Goal: Task Accomplishment & Management: Complete application form

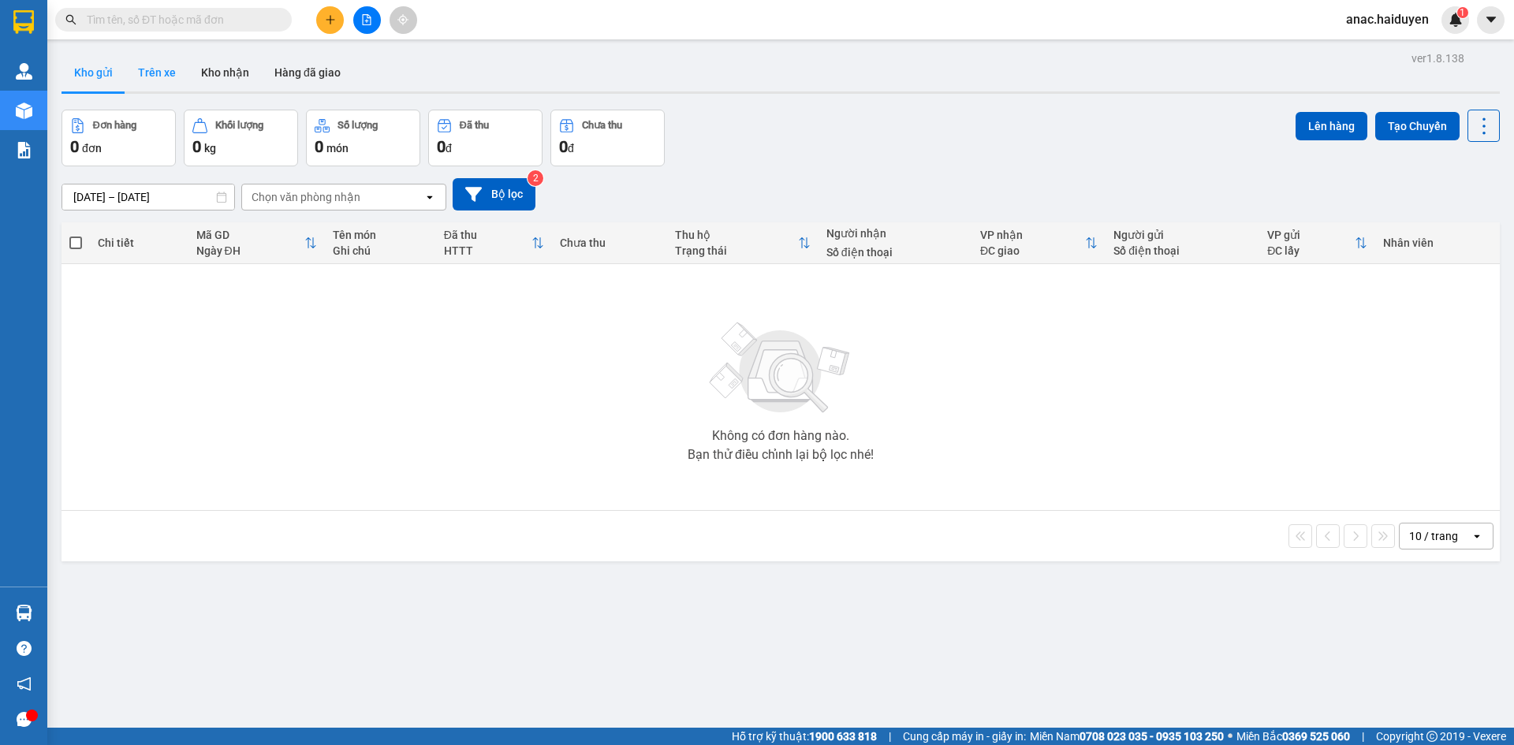
click at [140, 76] on button "Trên xe" at bounding box center [156, 73] width 63 height 38
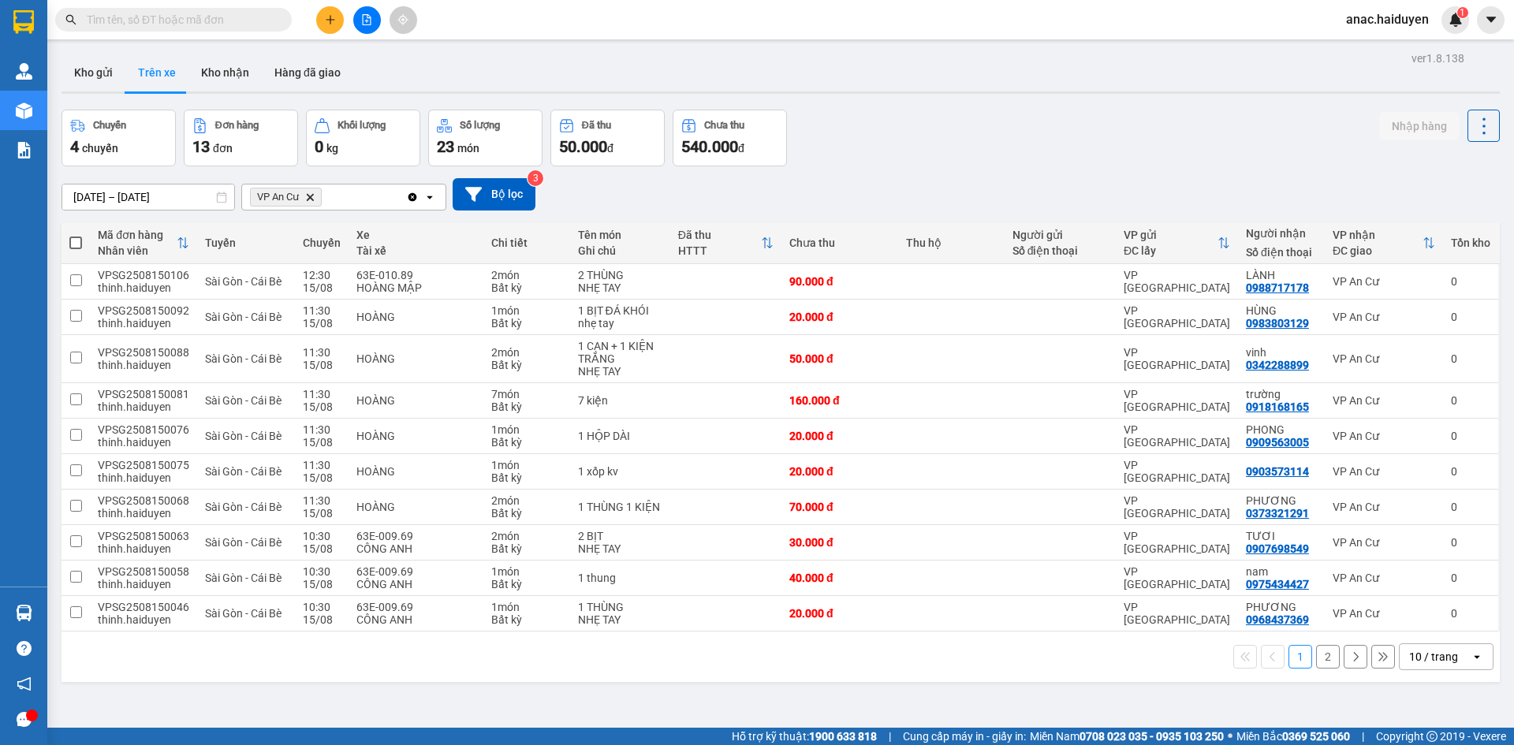
click at [1316, 651] on button "2" at bounding box center [1328, 657] width 24 height 24
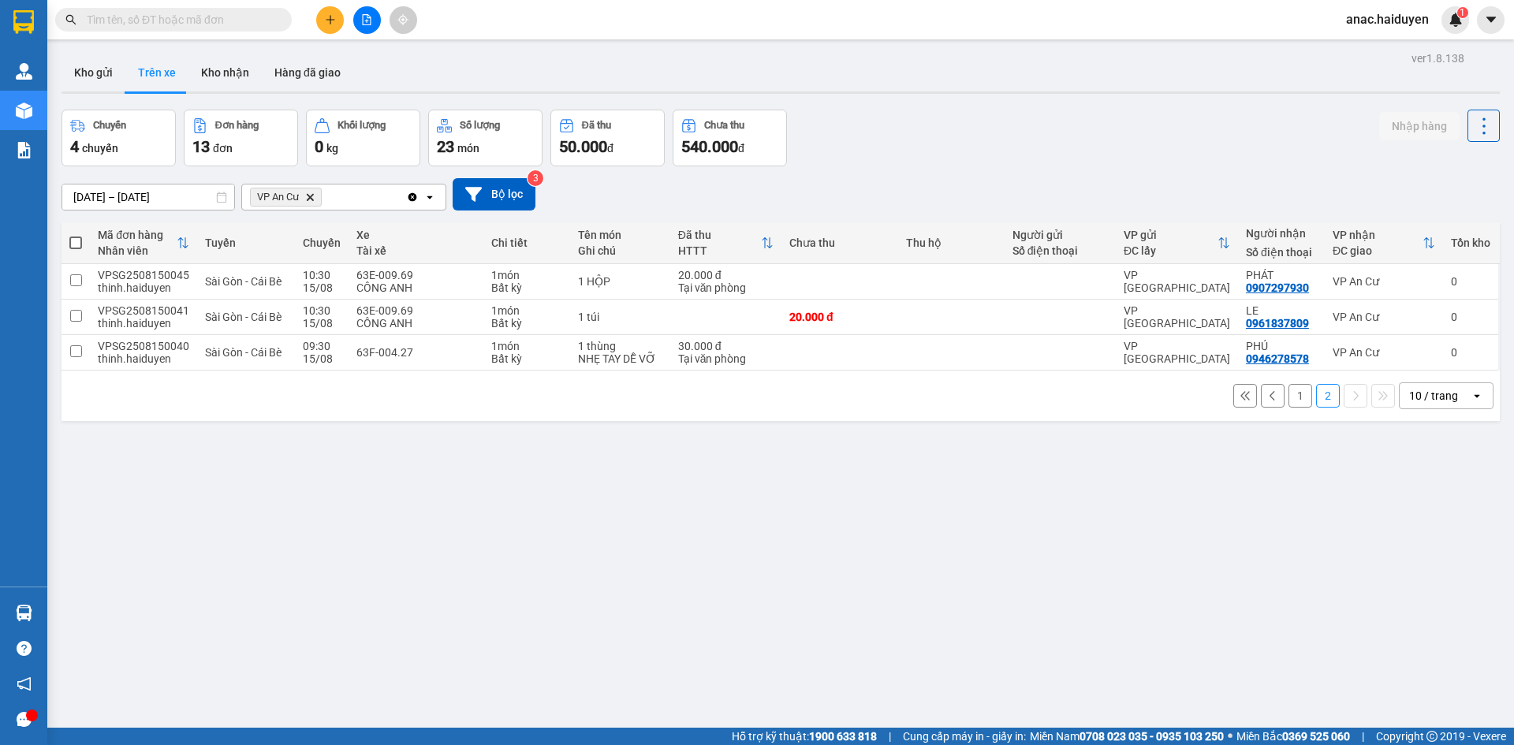
click at [1293, 405] on button "1" at bounding box center [1300, 396] width 24 height 24
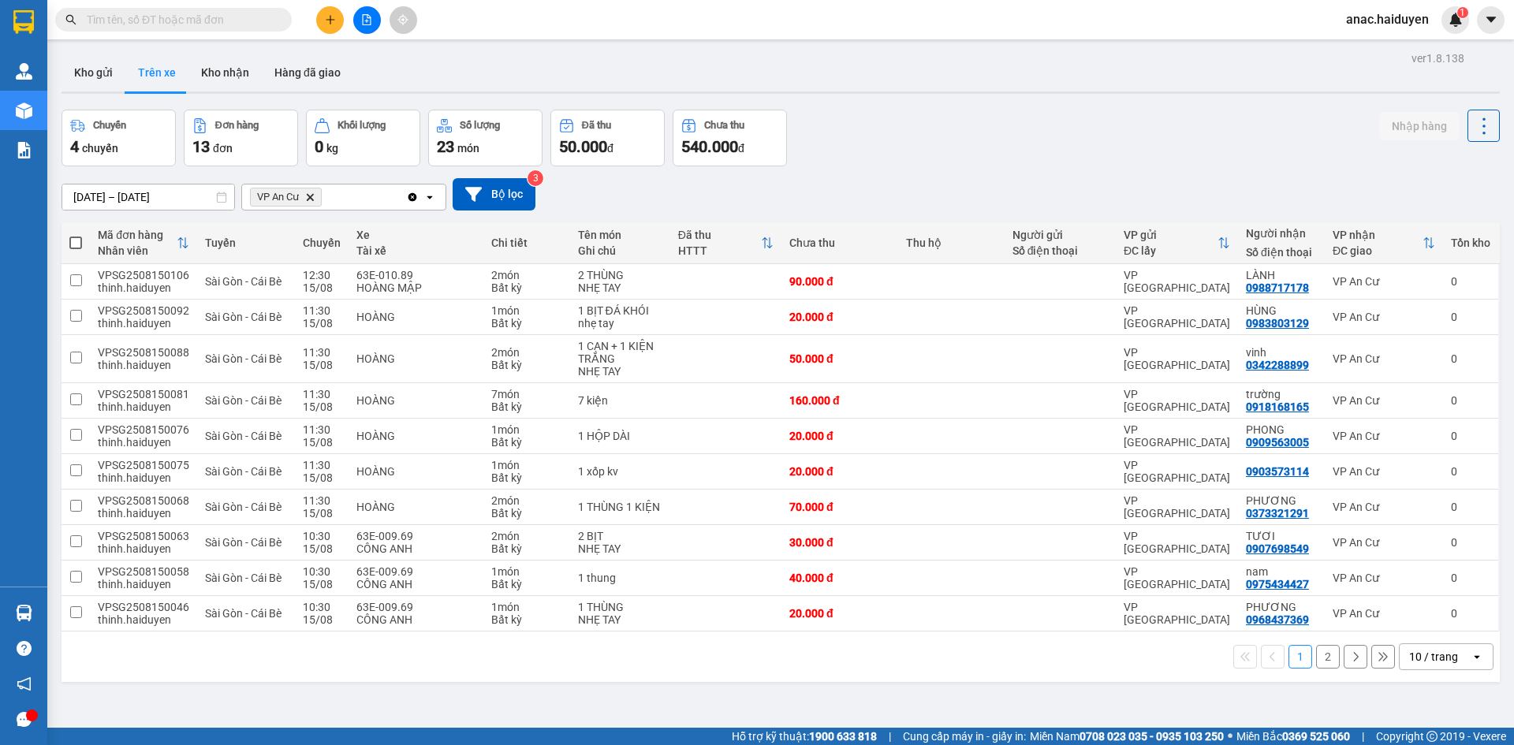
click at [1316, 663] on button "2" at bounding box center [1328, 657] width 24 height 24
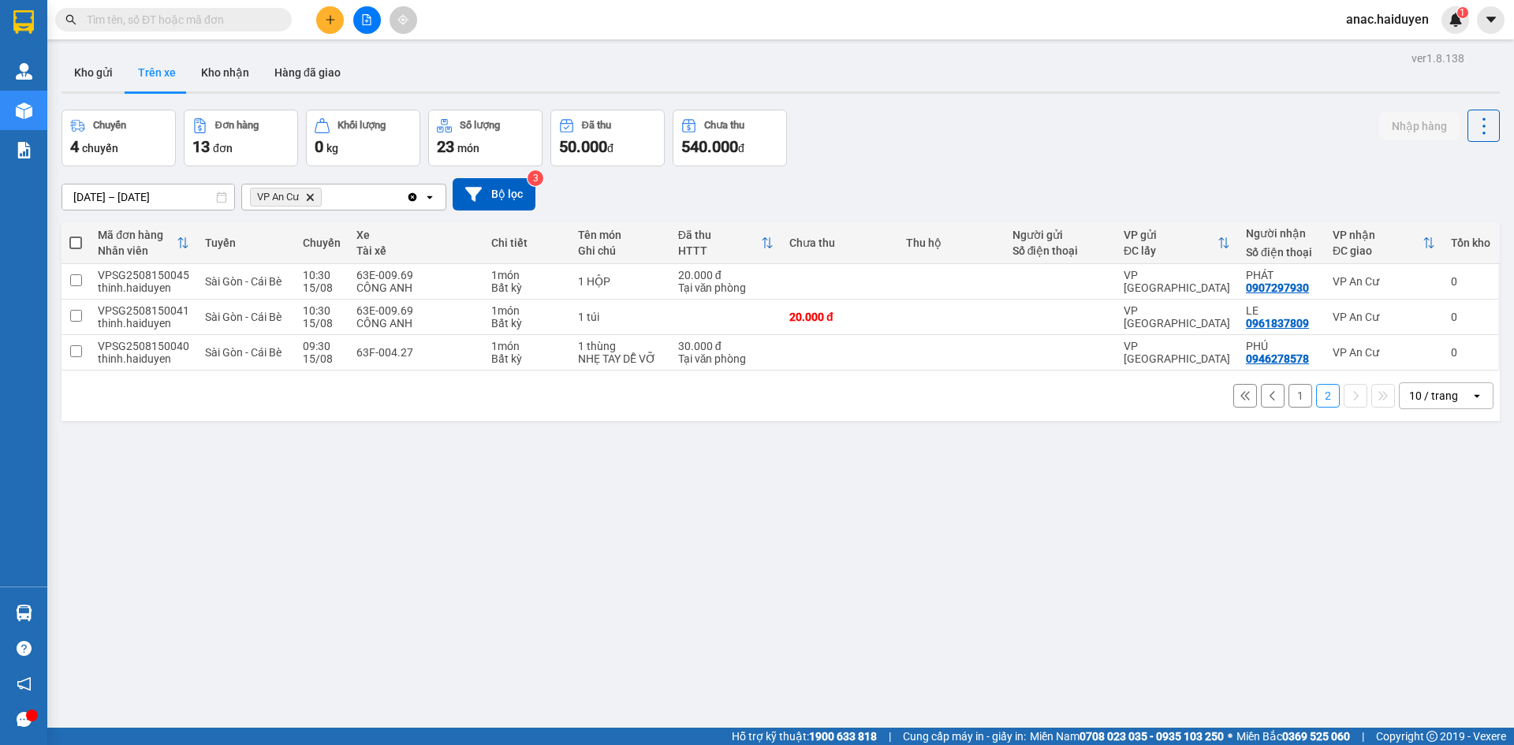
click at [561, 518] on div "ver 1.8.138 Kho gửi Trên xe Kho nhận Hàng đã giao Chuyến 4 chuyến Đơn hàng 13 đ…" at bounding box center [780, 419] width 1451 height 745
click at [1290, 390] on button "1" at bounding box center [1300, 396] width 24 height 24
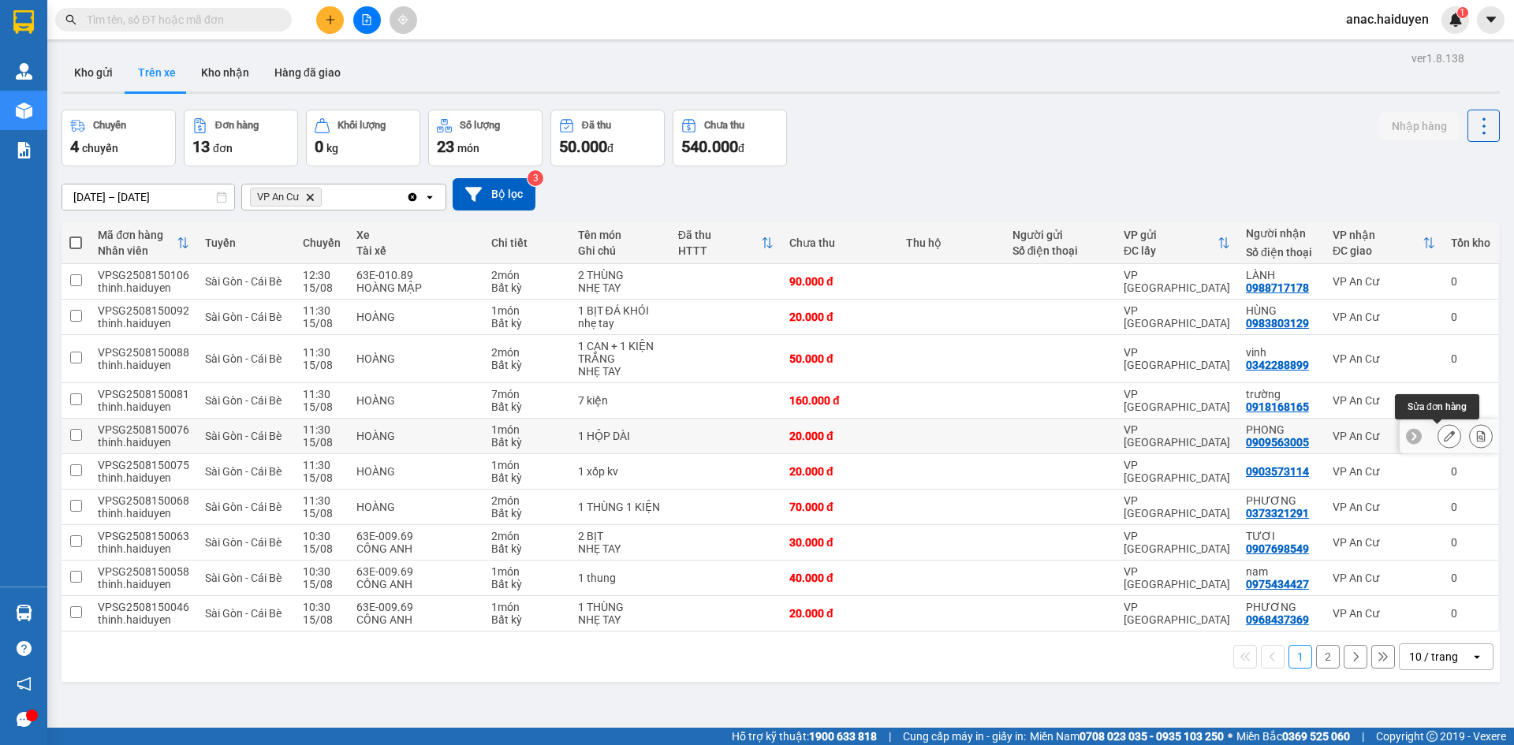
click at [1444, 438] on icon at bounding box center [1449, 435] width 11 height 11
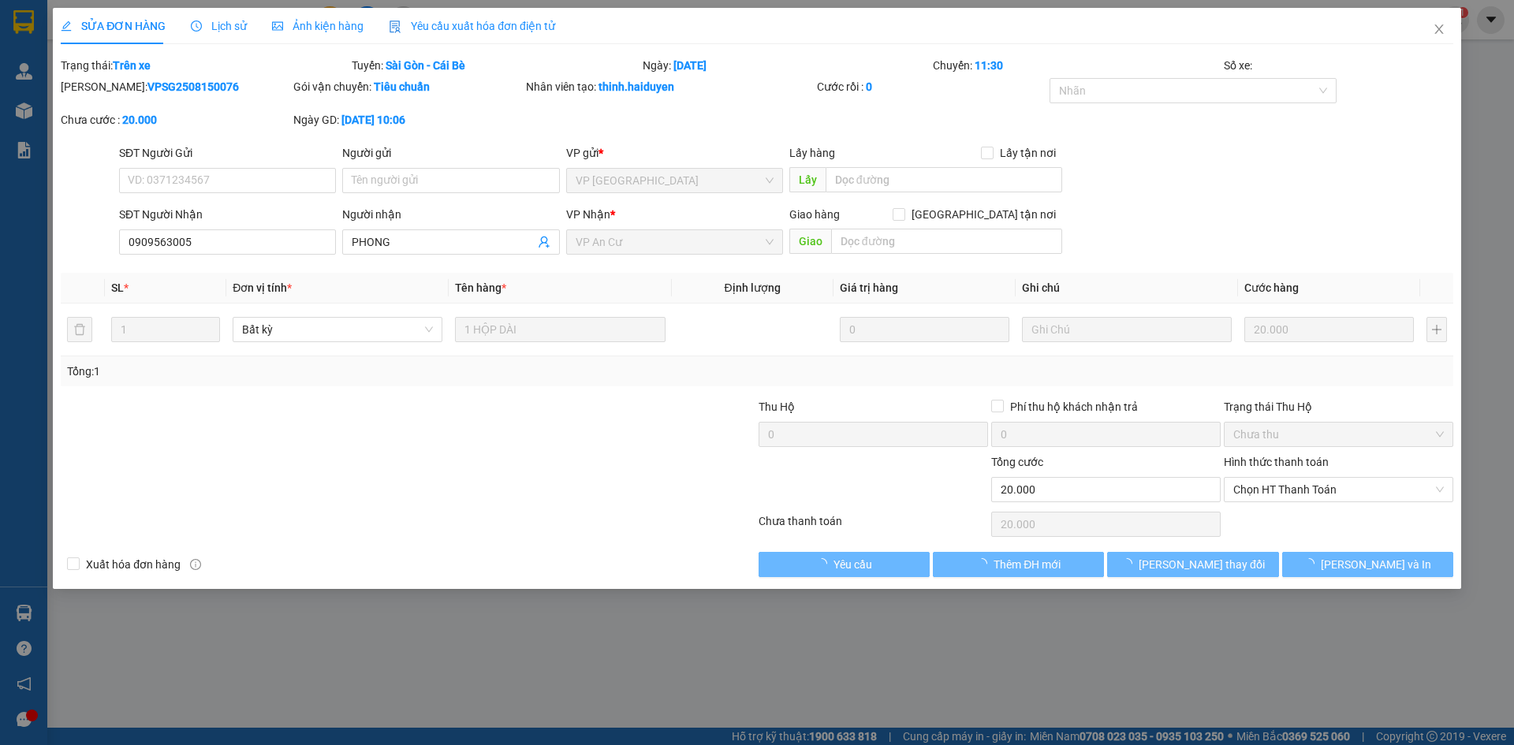
click at [237, 27] on span "Lịch sử" at bounding box center [219, 26] width 56 height 13
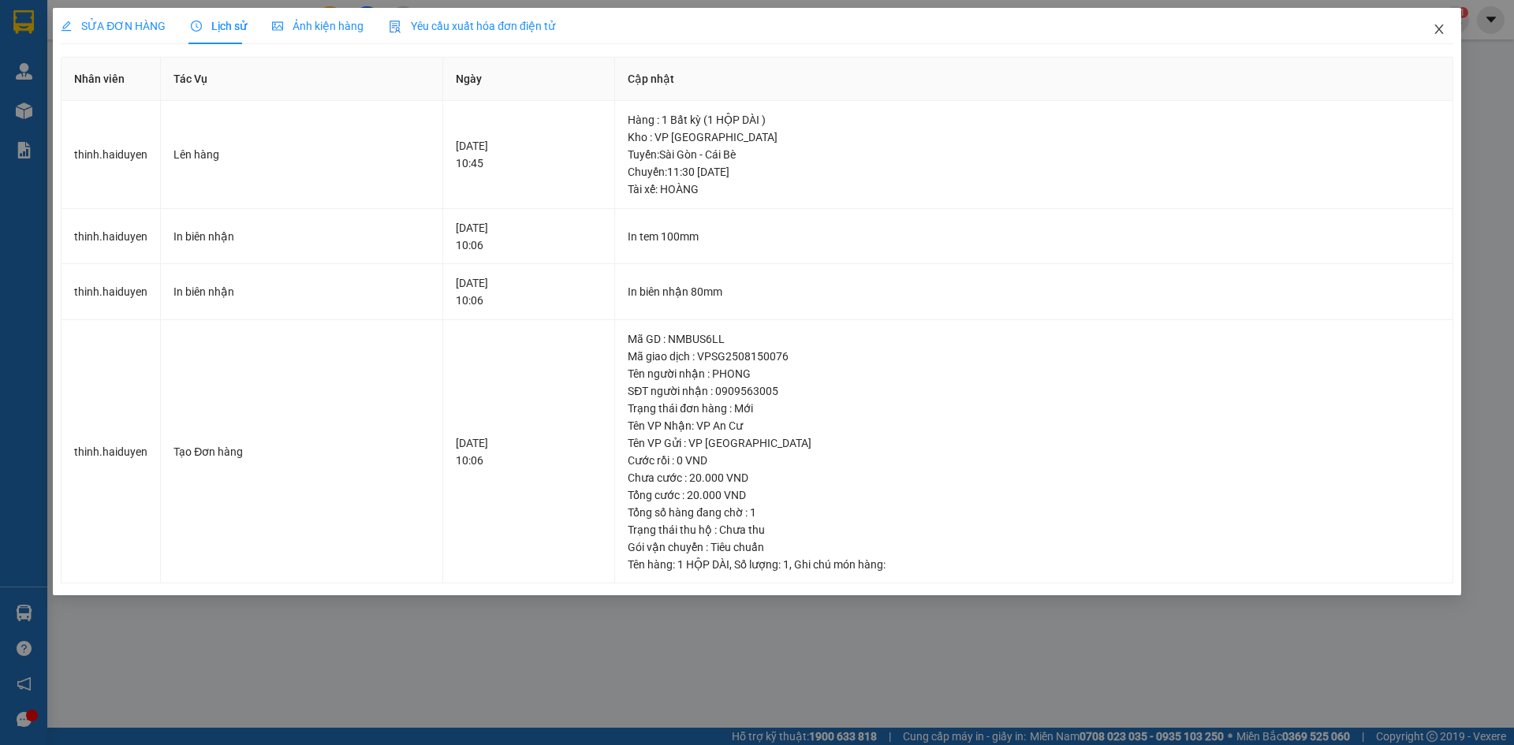
click at [1441, 29] on icon "close" at bounding box center [1439, 29] width 13 height 13
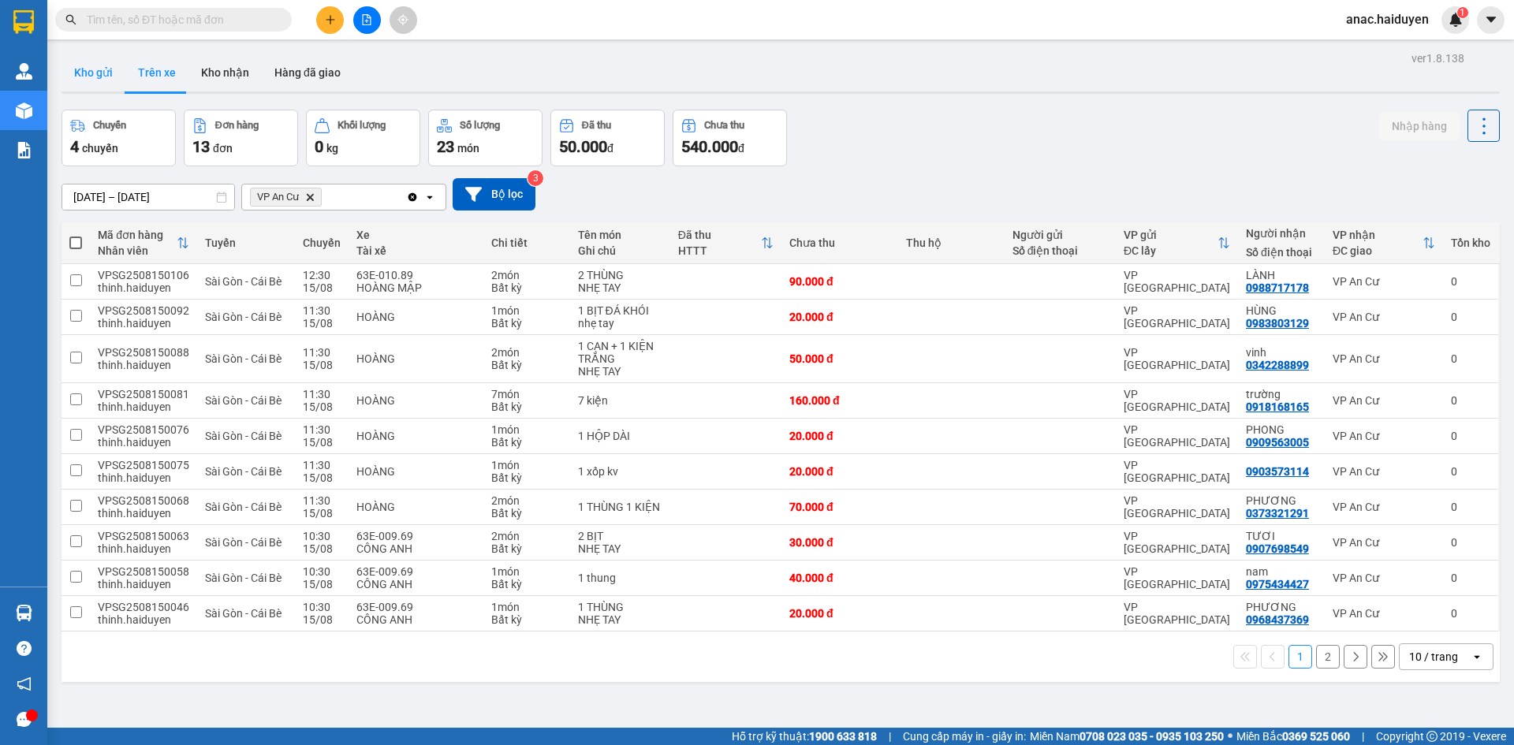
click at [102, 74] on button "Kho gửi" at bounding box center [93, 73] width 64 height 38
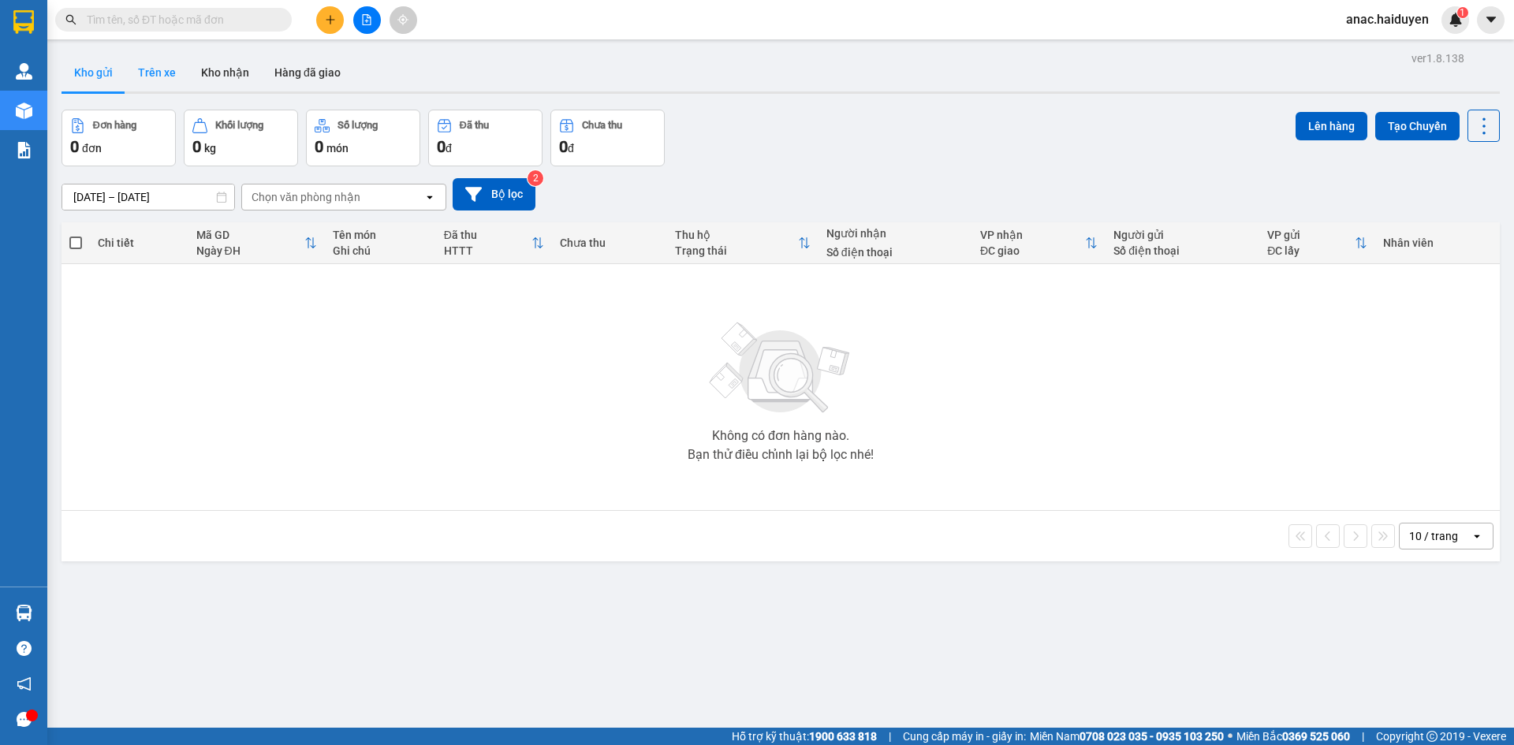
click at [173, 81] on button "Trên xe" at bounding box center [156, 73] width 63 height 38
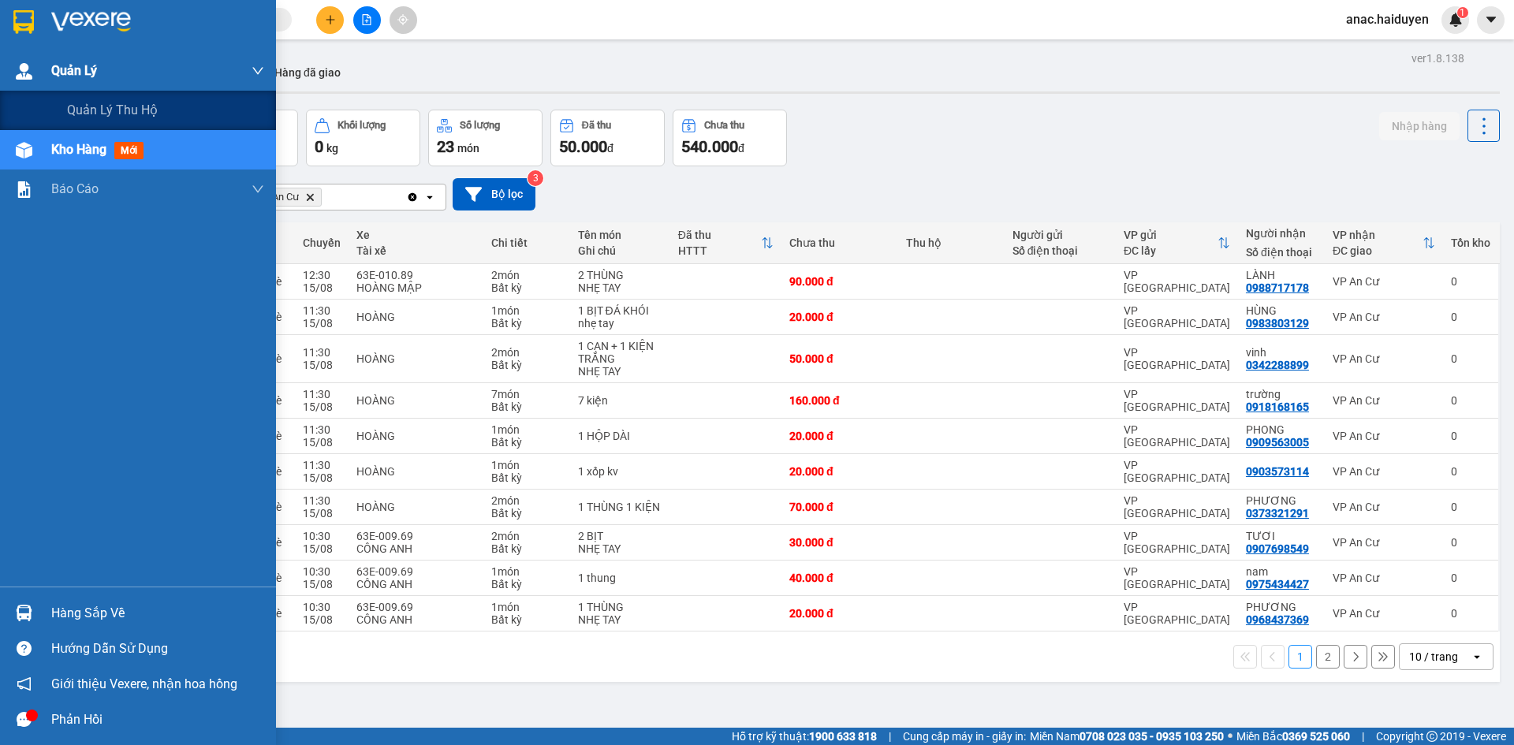
click at [58, 81] on div "Quản Lý" at bounding box center [157, 70] width 213 height 39
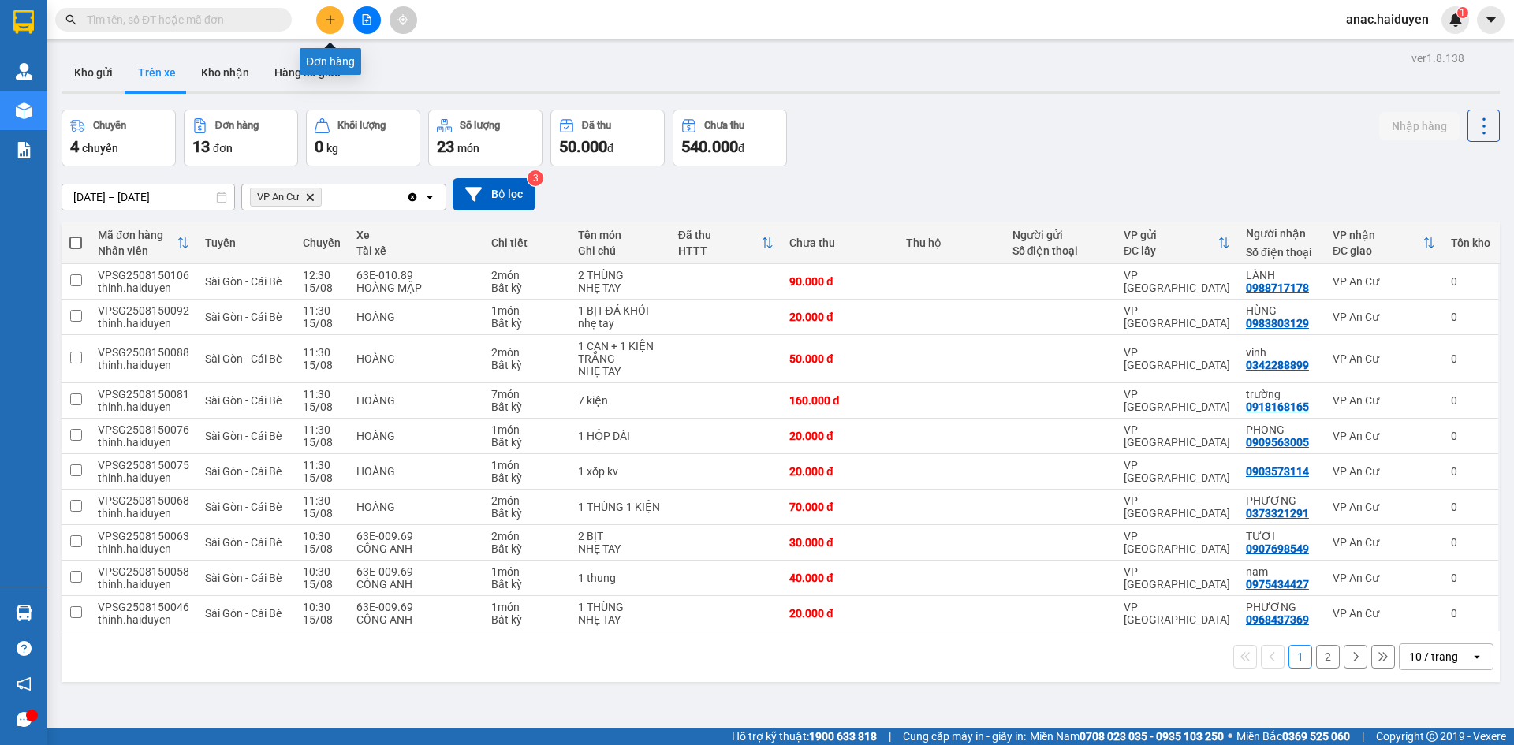
click at [330, 26] on button at bounding box center [330, 20] width 28 height 28
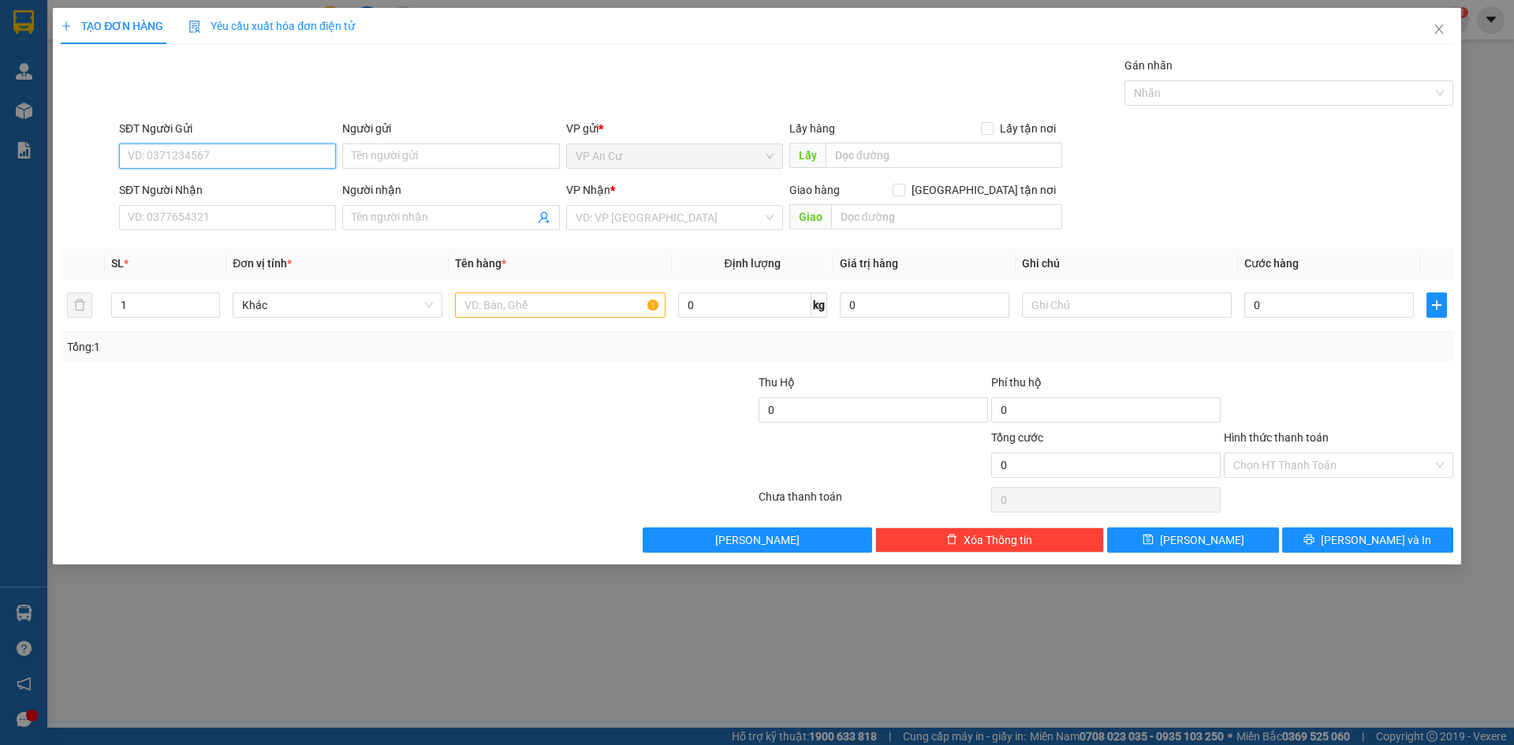
click at [282, 162] on input "SĐT Người Gửi" at bounding box center [227, 155] width 217 height 25
type input "0971860776"
click at [207, 188] on div "0971860776 - QUÂN" at bounding box center [228, 187] width 198 height 17
type input "QUÂN"
type input "0962597731"
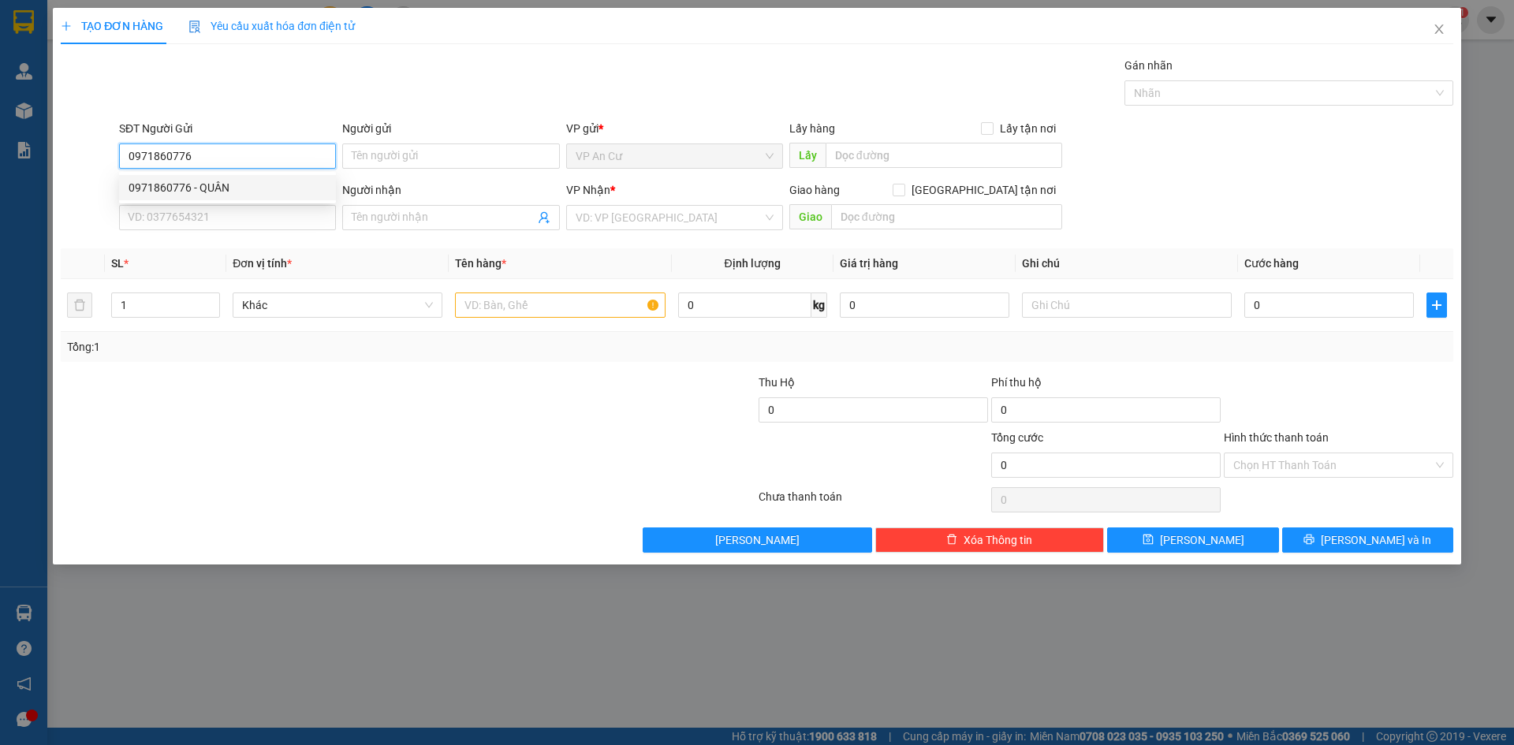
type input "NHƯ Ý"
type input "20.000"
type input "0971860776"
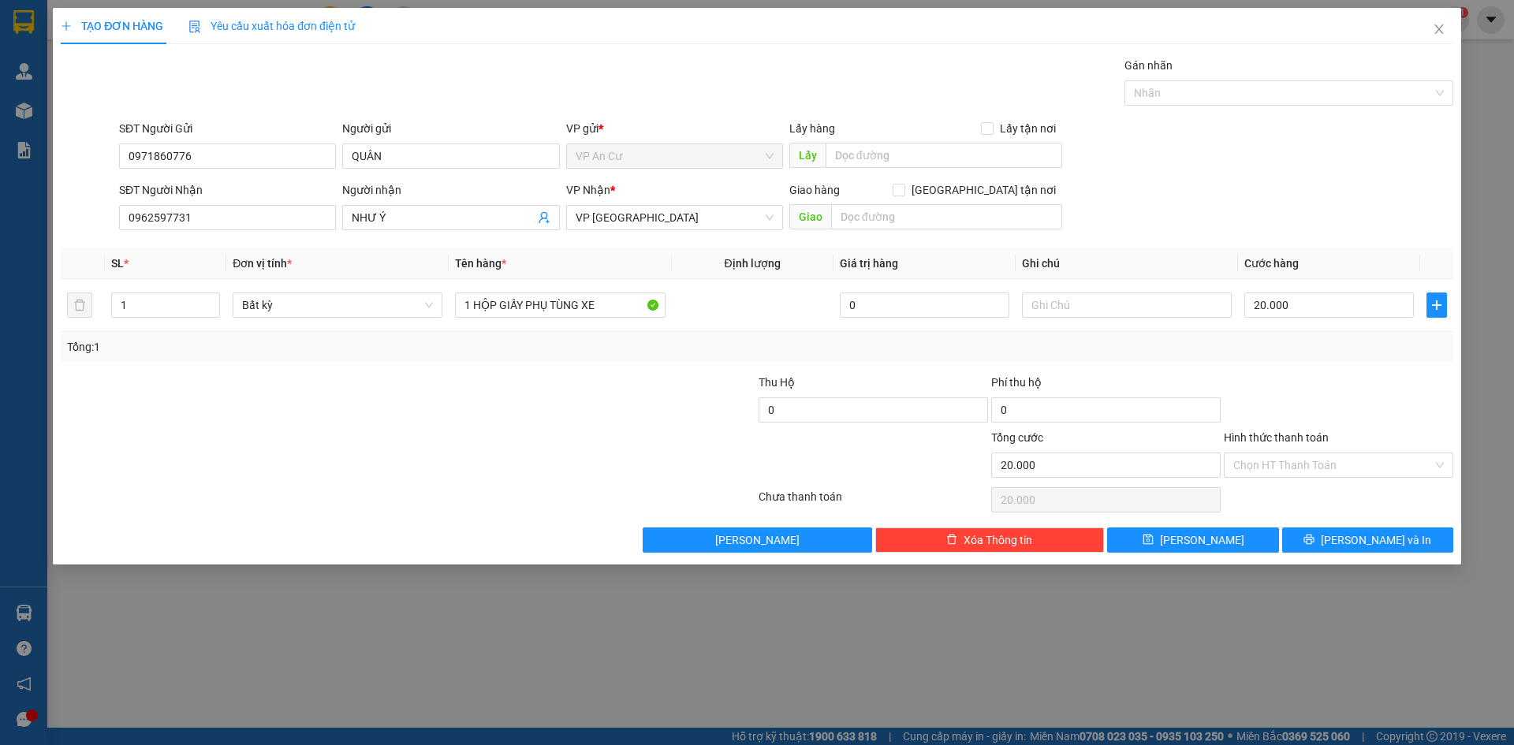
click at [484, 414] on div at bounding box center [291, 401] width 465 height 55
click at [546, 214] on icon "user-add" at bounding box center [544, 218] width 10 height 12
click at [545, 221] on icon "user-add" at bounding box center [544, 217] width 13 height 13
click at [423, 390] on div at bounding box center [291, 401] width 465 height 55
click at [167, 215] on input "0962597731" at bounding box center [227, 217] width 217 height 25
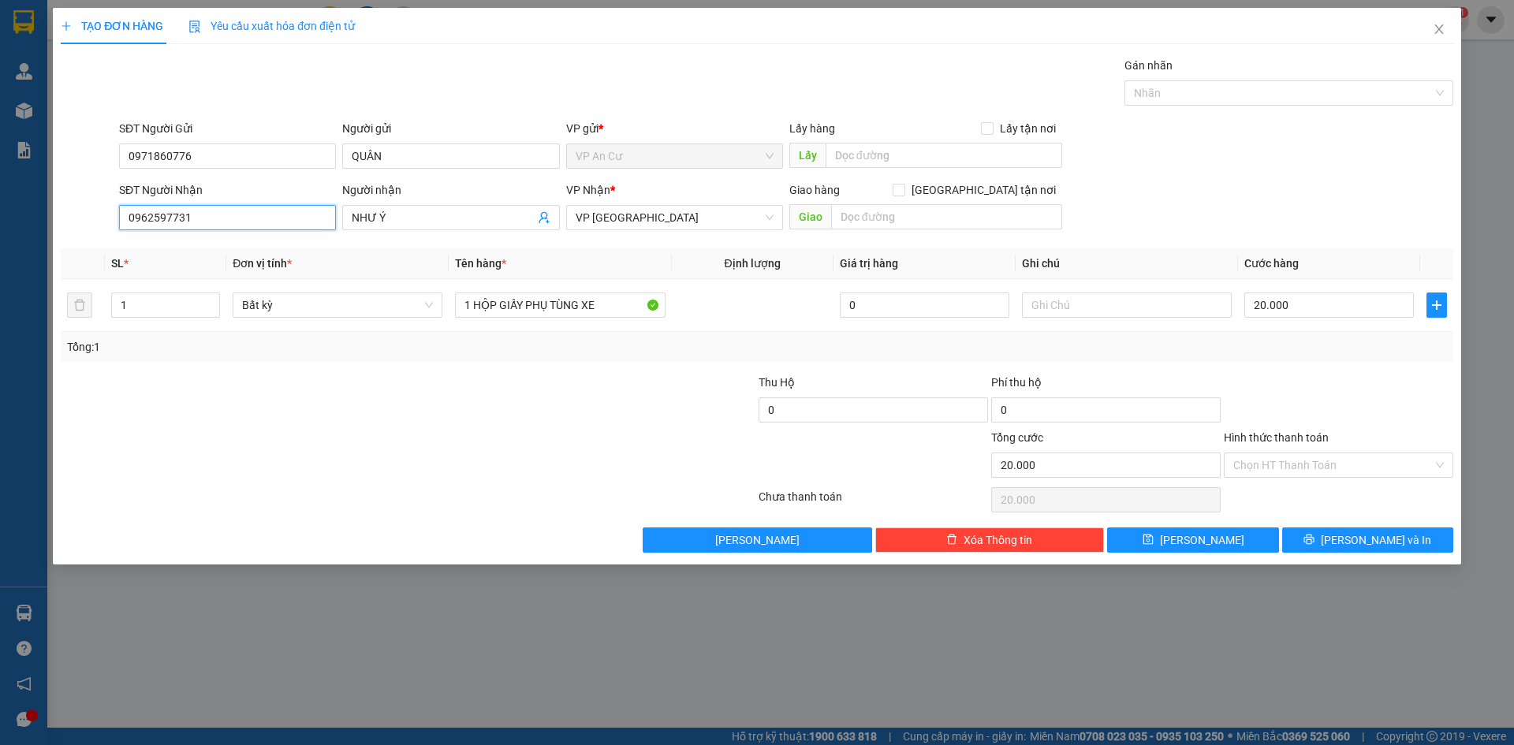
click at [167, 215] on input "0962597731" at bounding box center [227, 217] width 217 height 25
click at [416, 242] on div "Transit Pickup Surcharge Ids Transit Deliver Surcharge Ids Transit Deliver Surc…" at bounding box center [757, 305] width 1392 height 496
click at [423, 221] on input "NHƯ Ý" at bounding box center [443, 217] width 182 height 17
click at [447, 445] on div at bounding box center [291, 456] width 465 height 55
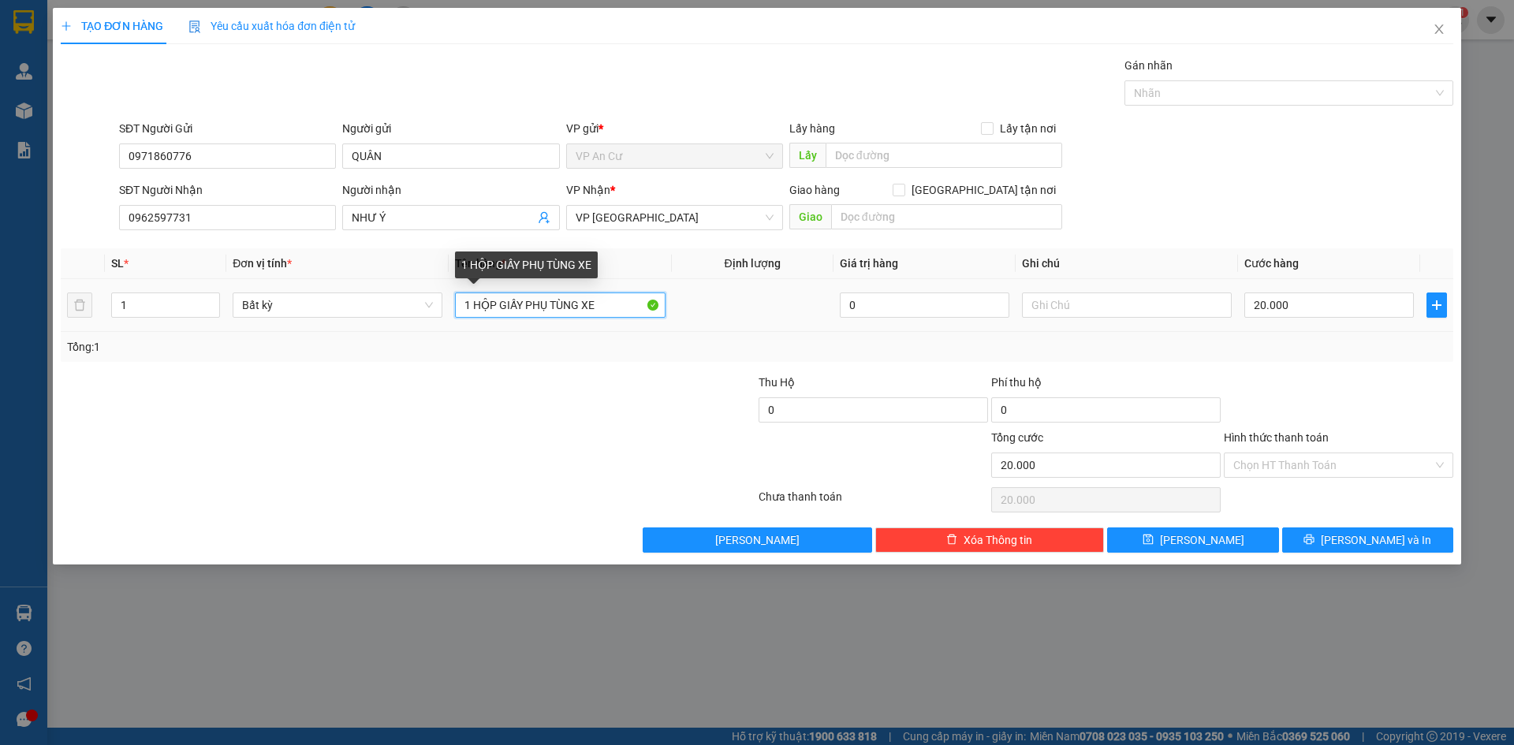
drag, startPoint x: 495, startPoint y: 307, endPoint x: 473, endPoint y: 307, distance: 22.1
click at [473, 307] on input "1 HỘP GIẤY PHỤ TÙNG XE" at bounding box center [560, 305] width 210 height 25
type input "1 thùng đỏ GIẤY PHỤ TÙNG XE"
click at [1332, 461] on input "Hình thức thanh toán" at bounding box center [1332, 465] width 199 height 24
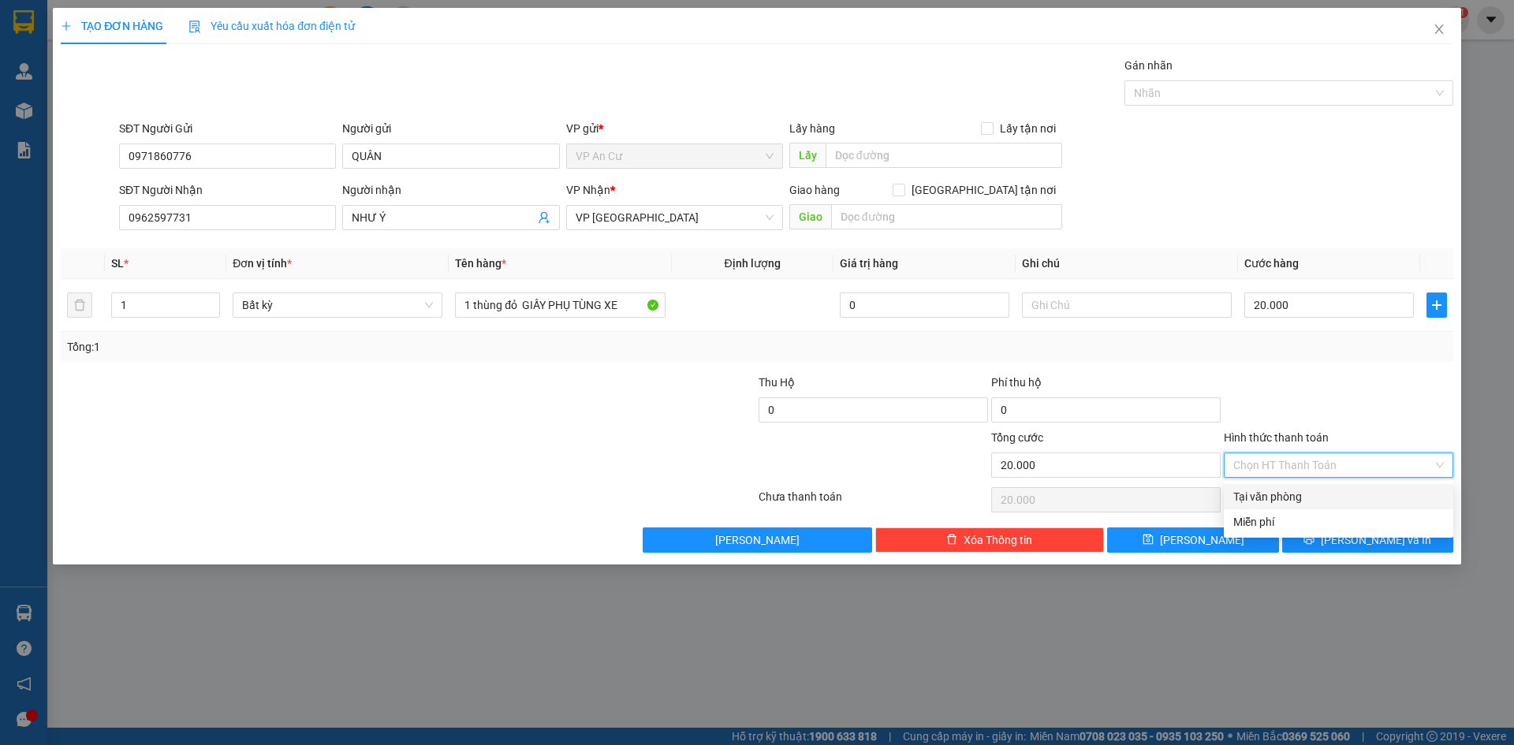
click at [1318, 500] on div "Tại văn phòng" at bounding box center [1338, 496] width 211 height 17
type input "0"
click at [1314, 546] on span "printer" at bounding box center [1308, 540] width 11 height 13
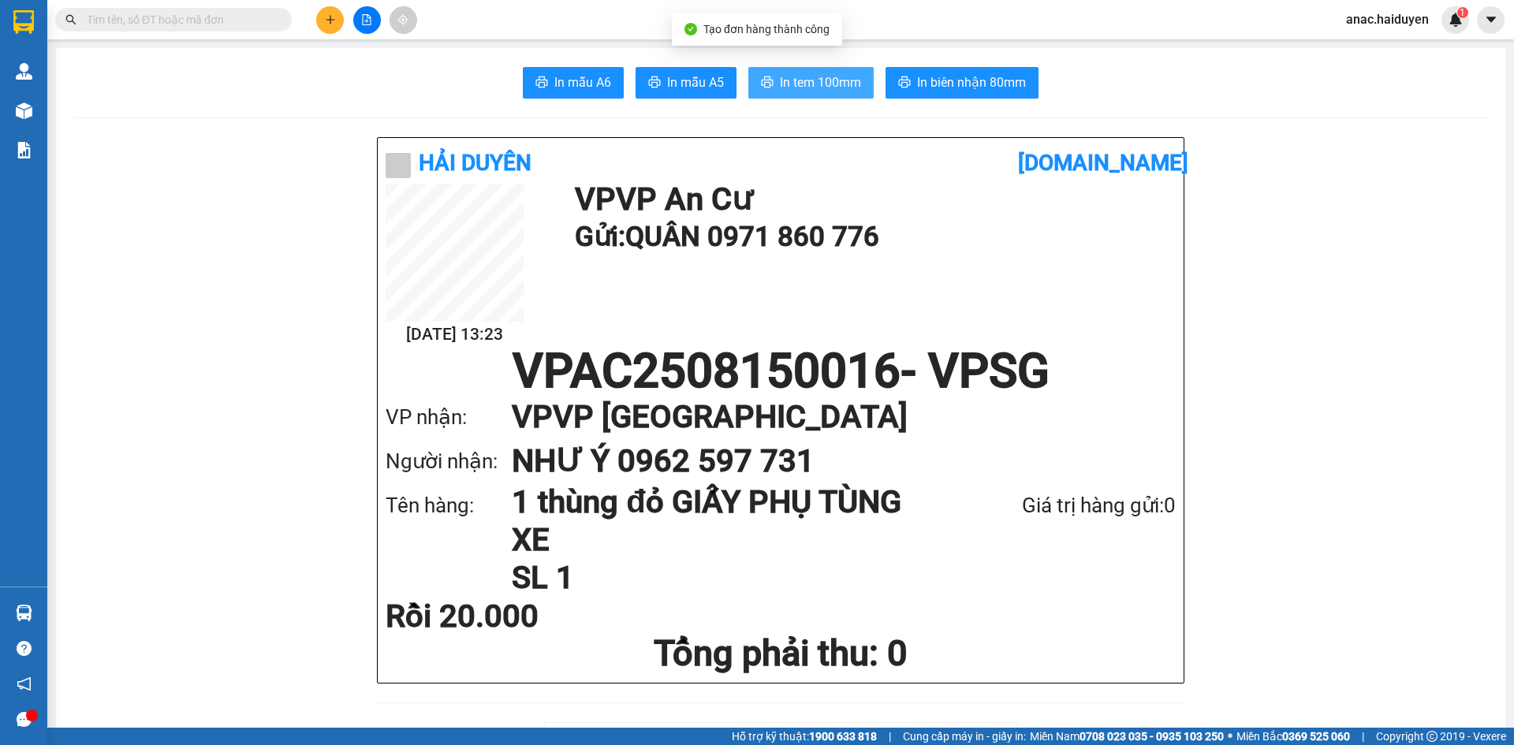
click at [830, 78] on span "In tem 100mm" at bounding box center [820, 83] width 81 height 20
click at [822, 79] on span "In tem 100mm" at bounding box center [820, 83] width 81 height 20
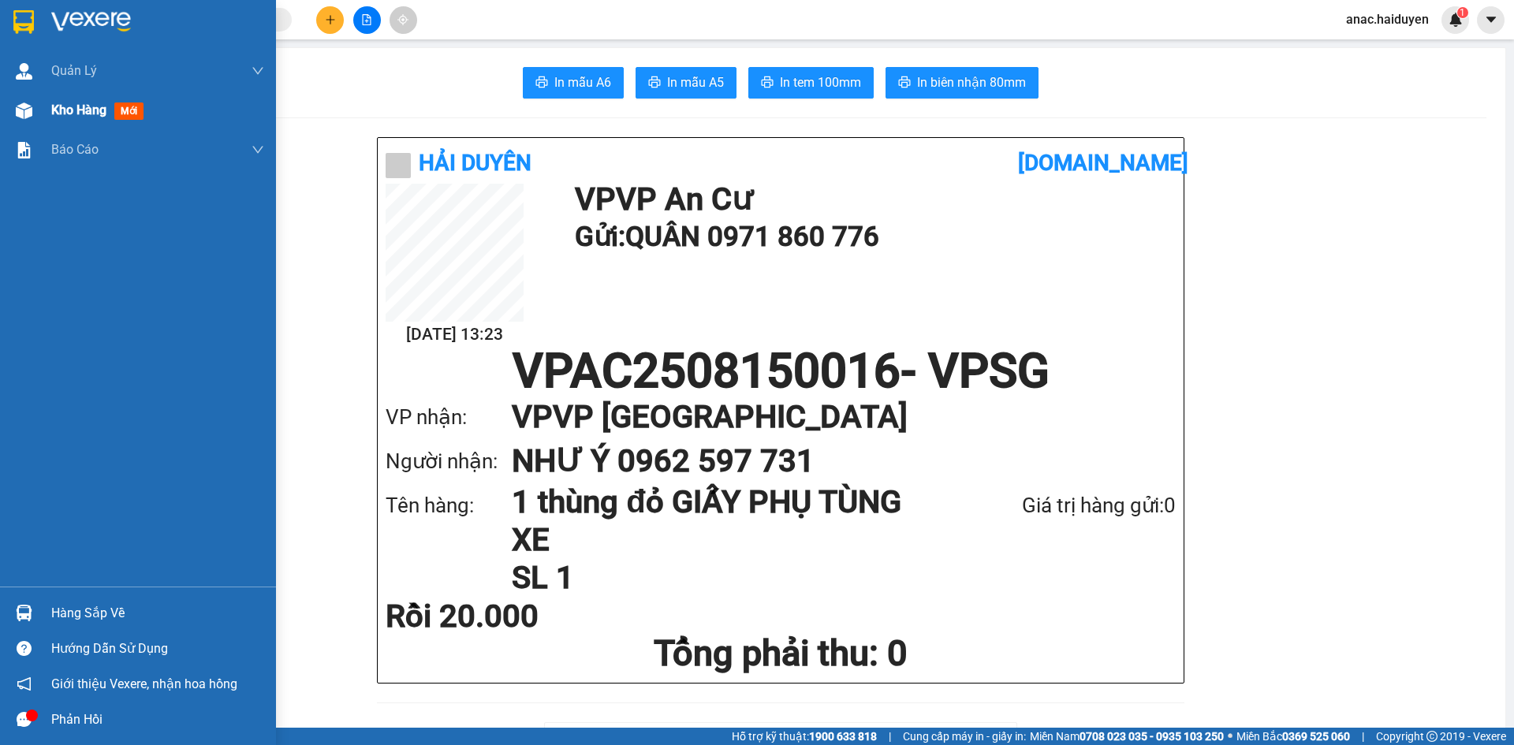
click at [84, 114] on span "Kho hàng" at bounding box center [78, 109] width 55 height 15
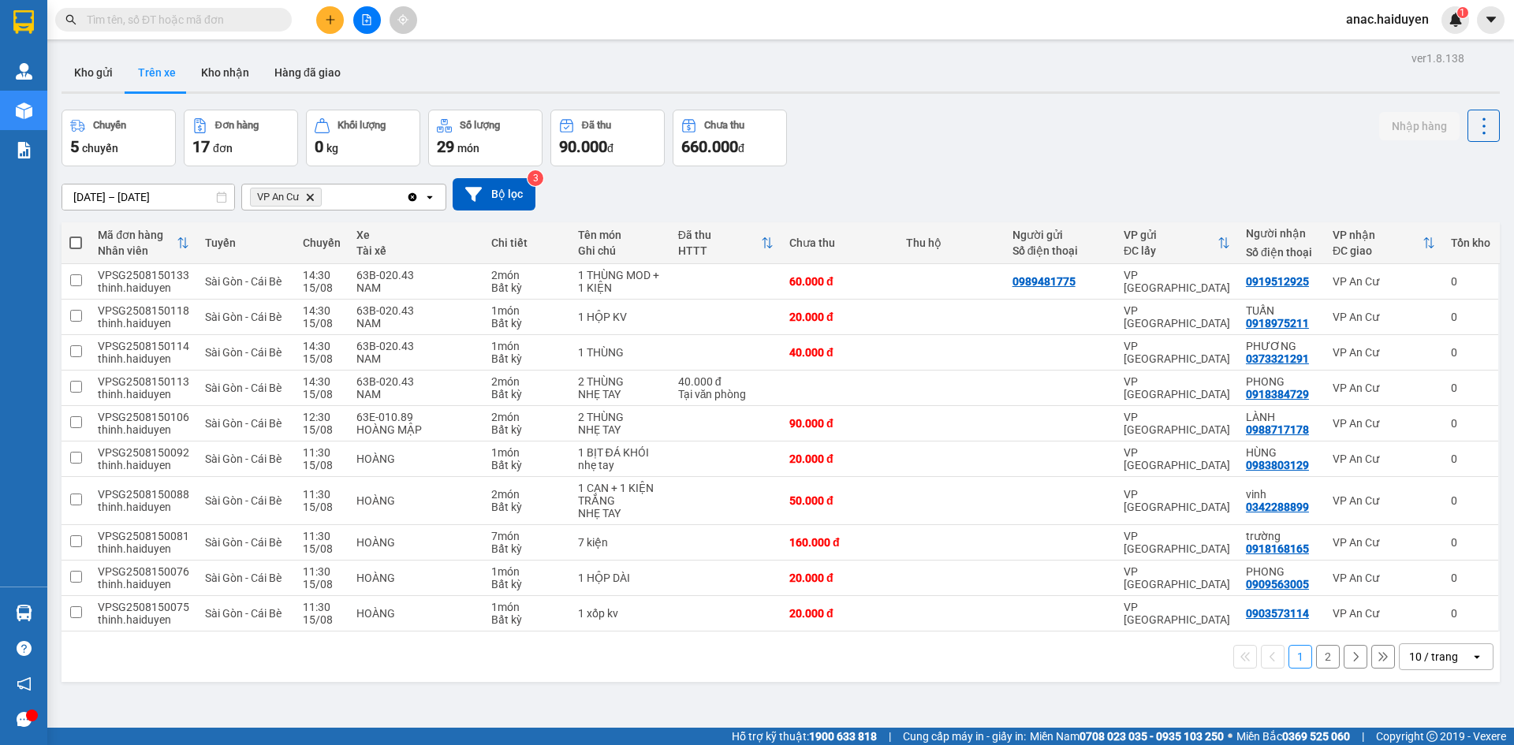
click at [1323, 660] on button "2" at bounding box center [1328, 657] width 24 height 24
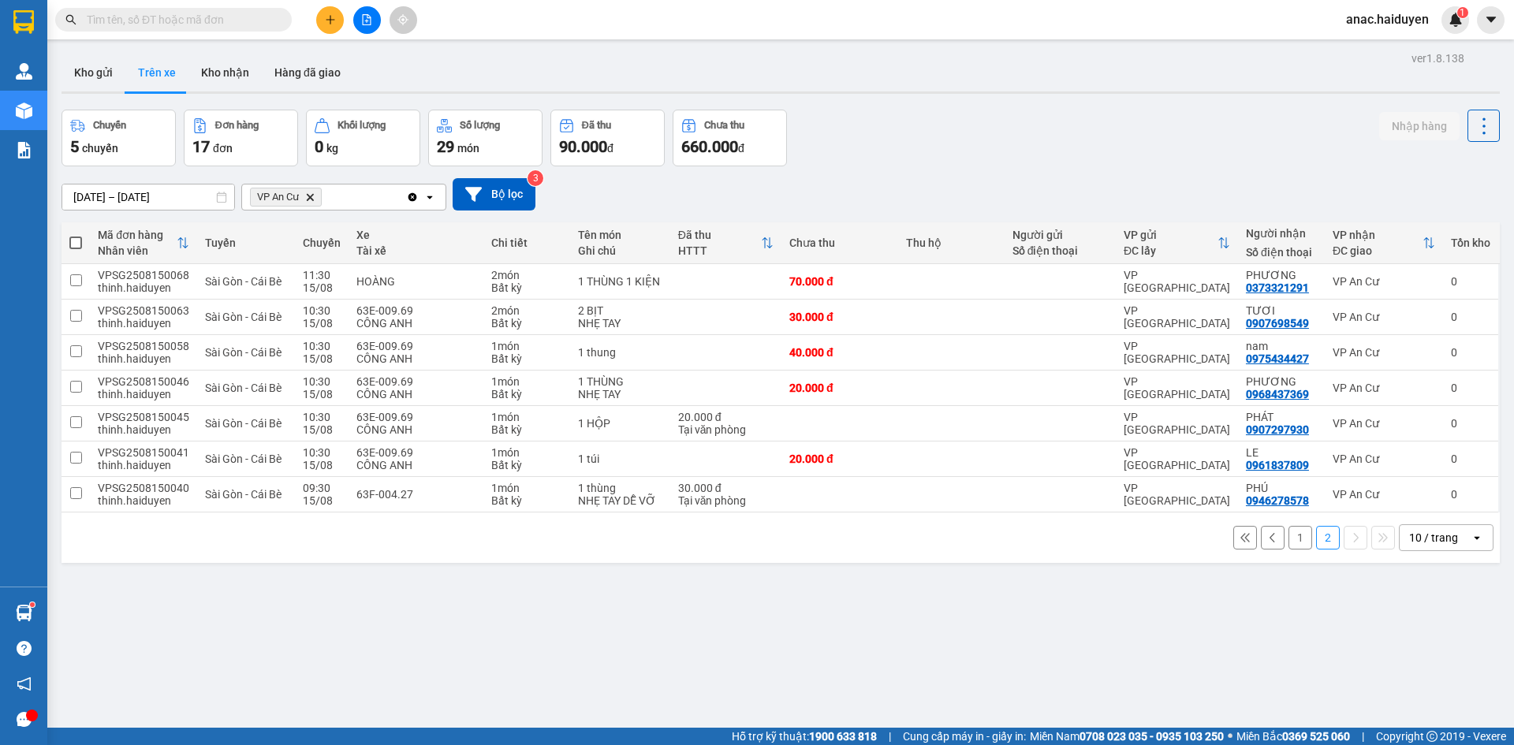
click at [1292, 542] on button "1" at bounding box center [1300, 538] width 24 height 24
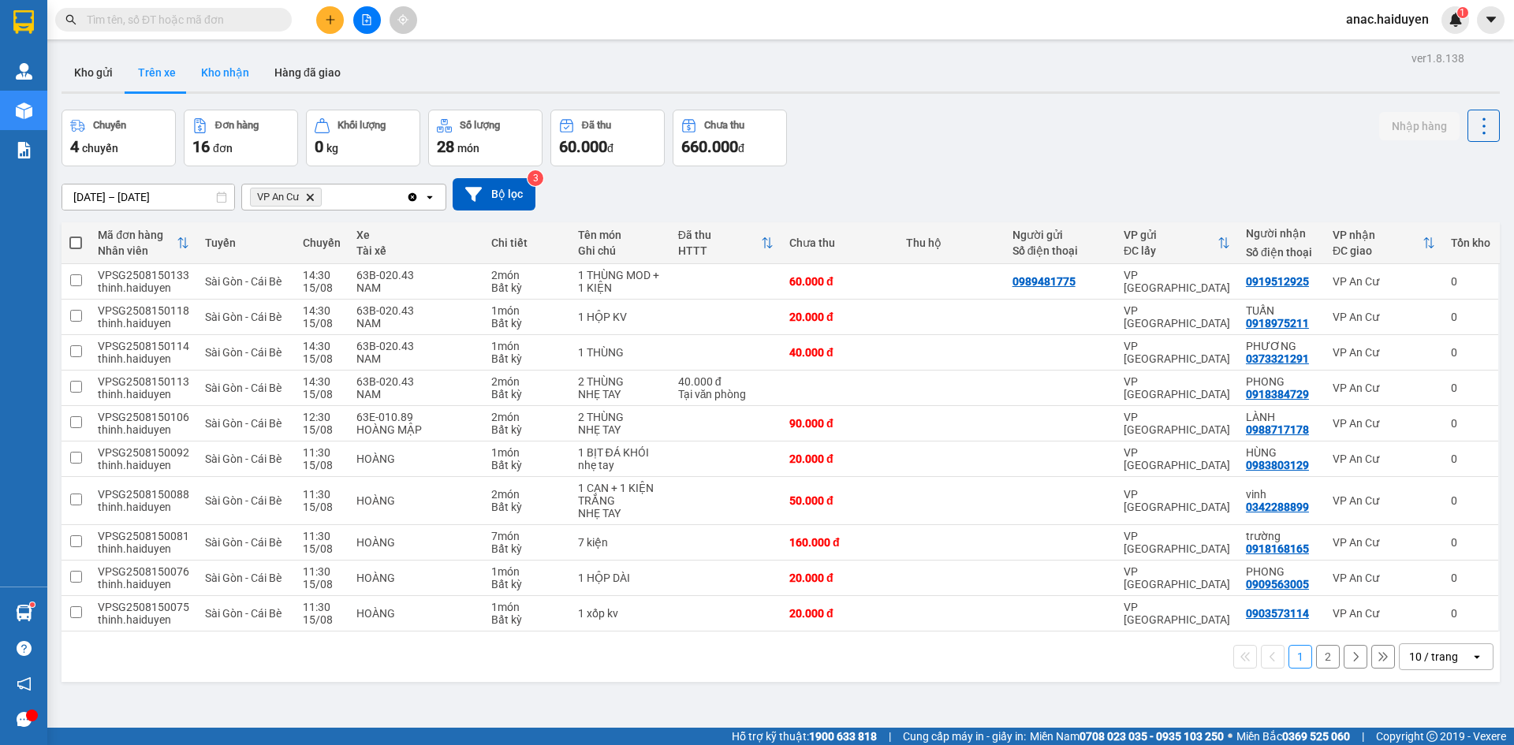
click at [222, 77] on button "Kho nhận" at bounding box center [224, 73] width 73 height 38
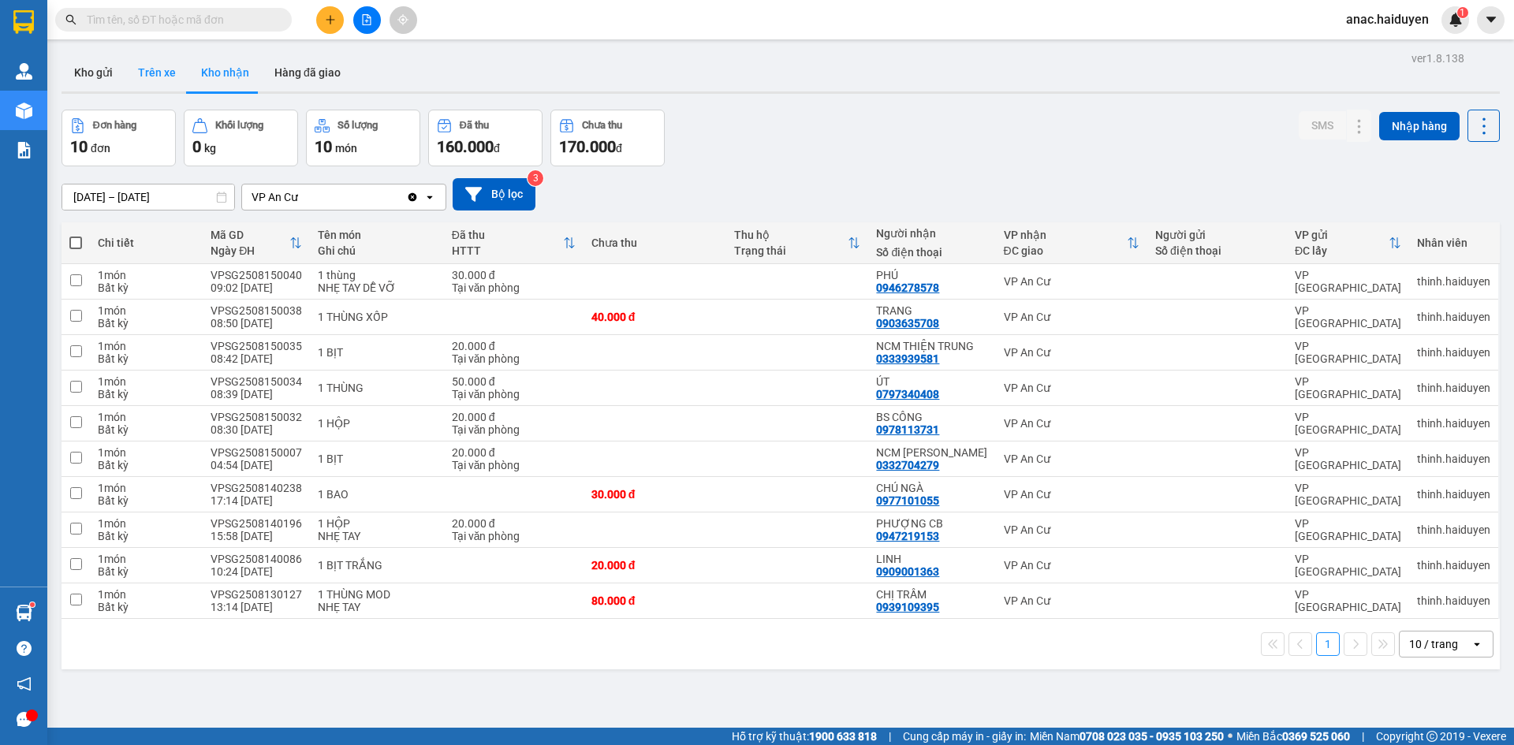
click at [155, 80] on button "Trên xe" at bounding box center [156, 73] width 63 height 38
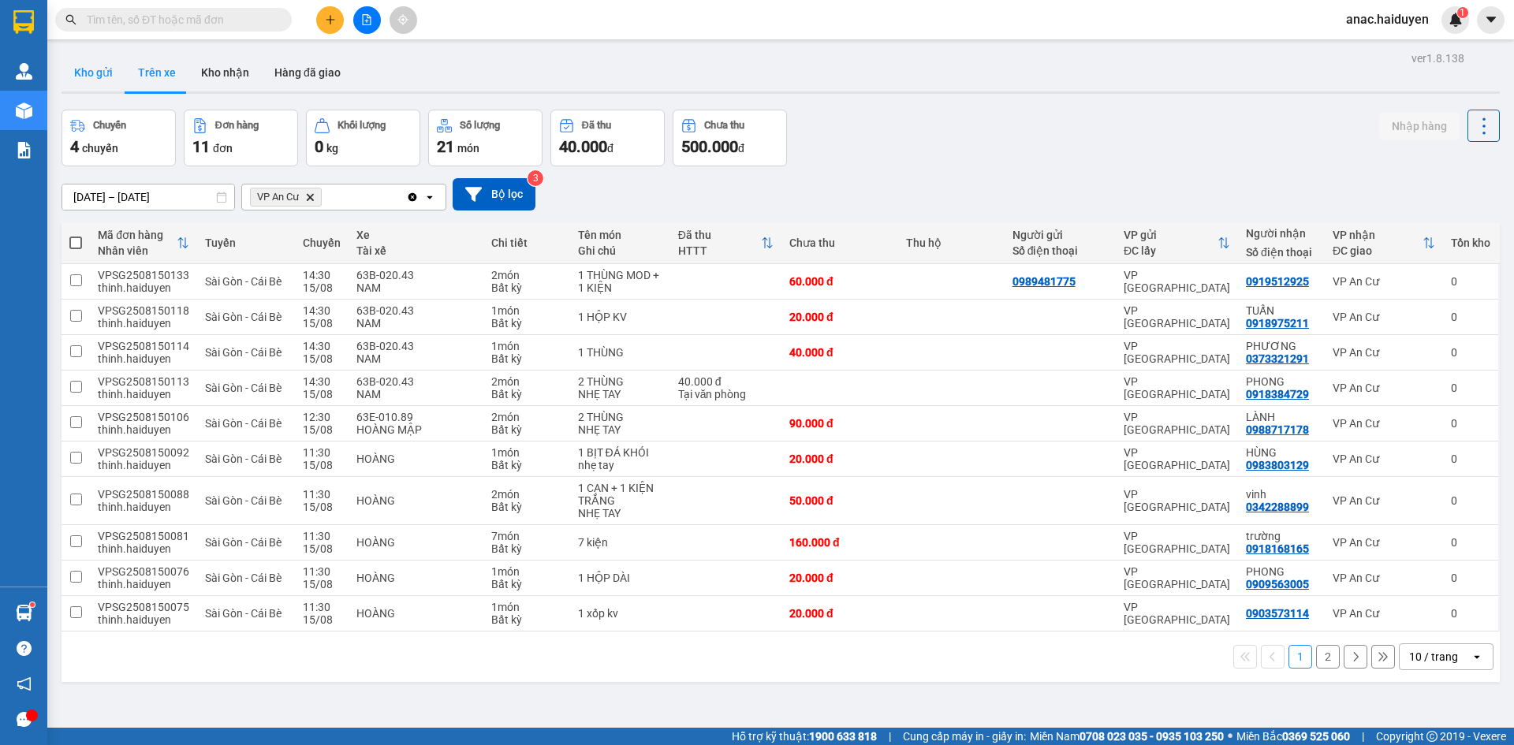
click at [102, 78] on button "Kho gửi" at bounding box center [93, 73] width 64 height 38
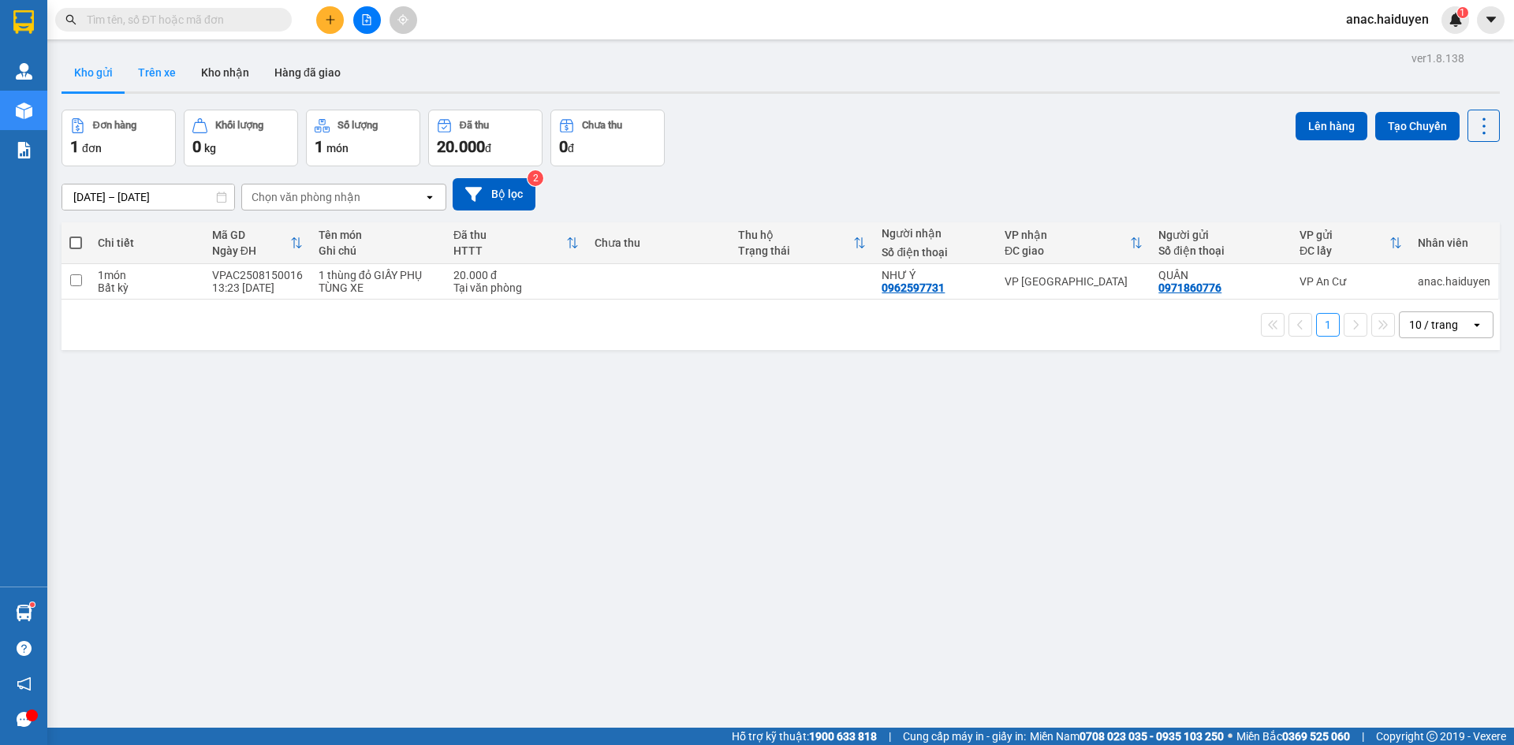
click at [147, 66] on button "Trên xe" at bounding box center [156, 73] width 63 height 38
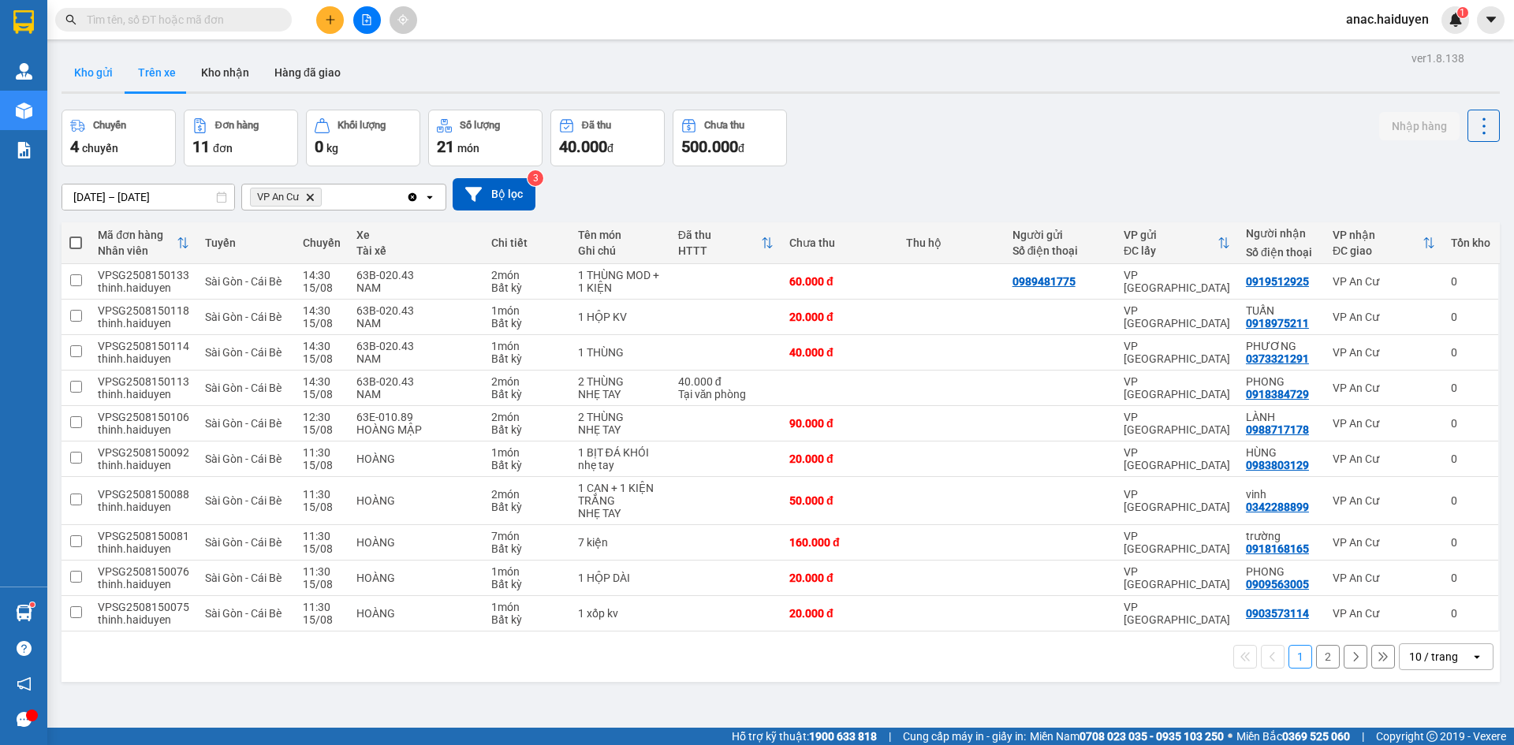
click at [94, 73] on button "Kho gửi" at bounding box center [93, 73] width 64 height 38
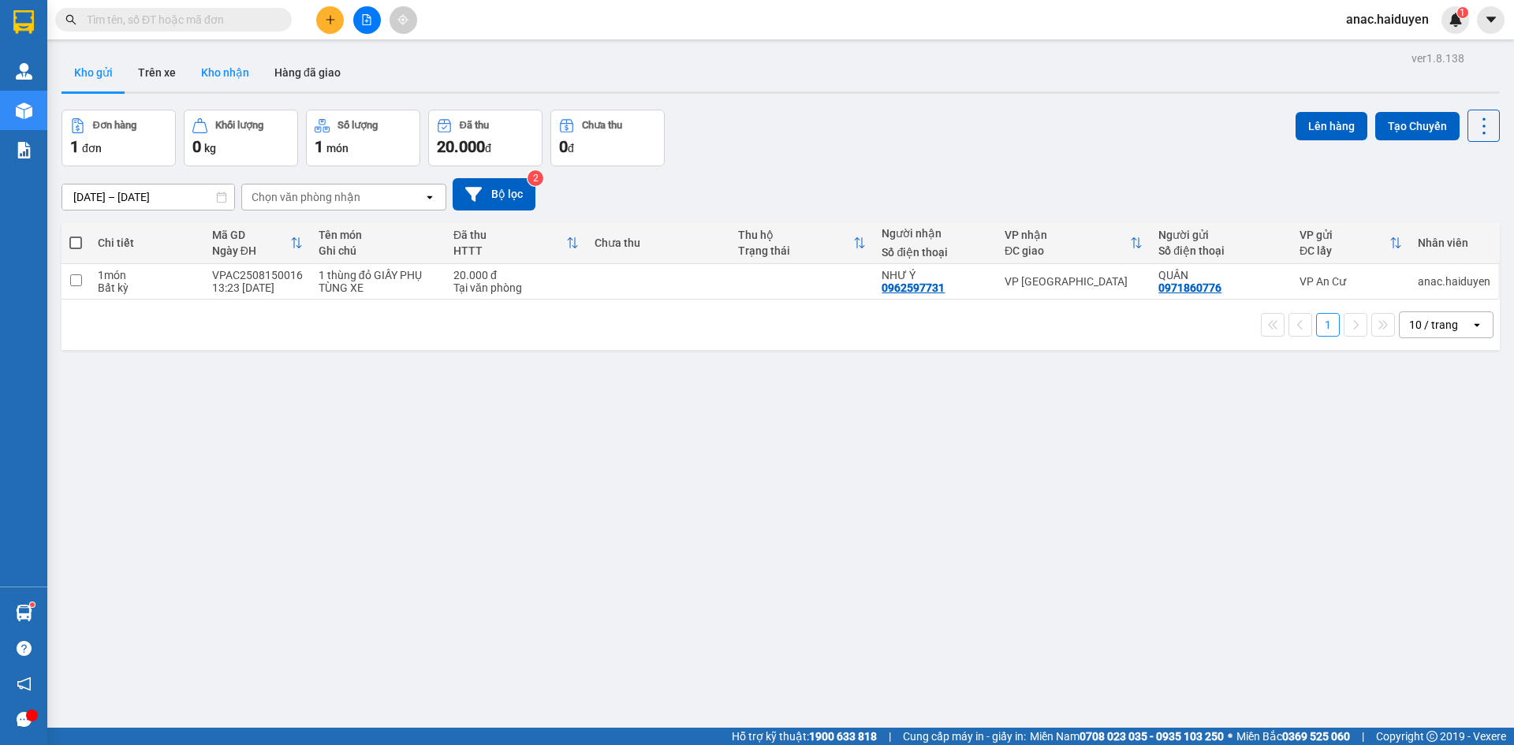
click at [239, 72] on button "Kho nhận" at bounding box center [224, 73] width 73 height 38
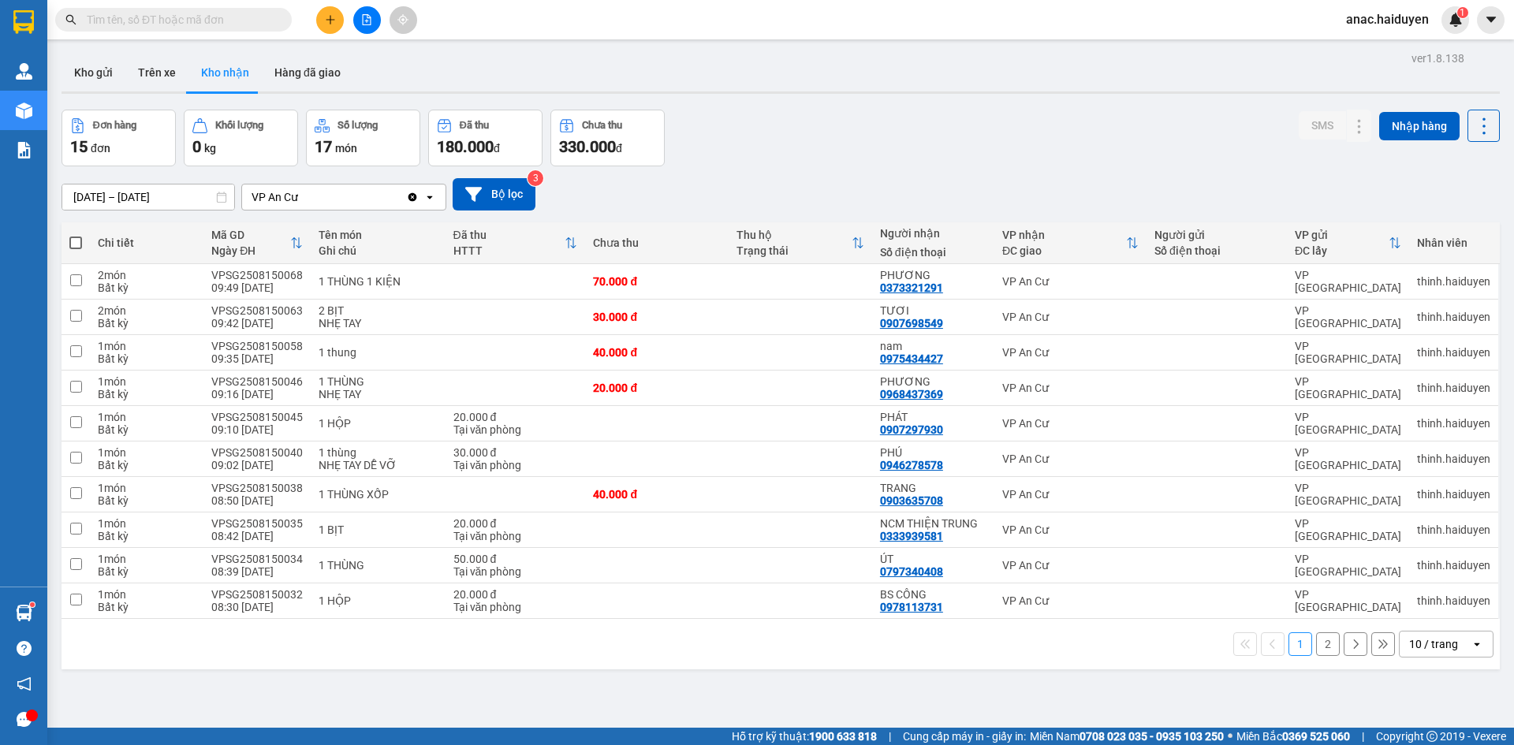
click at [181, 25] on input "text" at bounding box center [180, 19] width 186 height 17
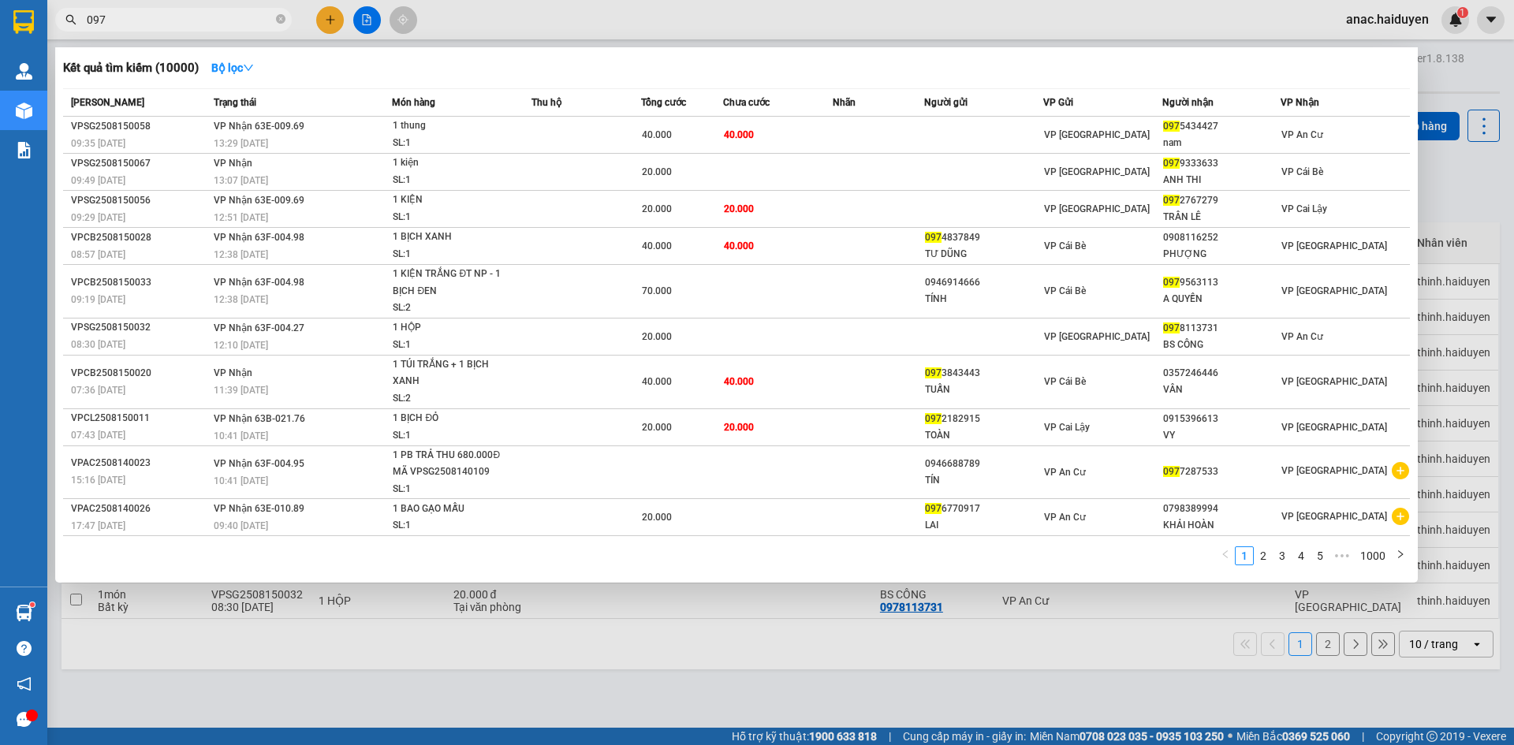
type input "097"
click at [1049, 654] on div at bounding box center [757, 372] width 1514 height 745
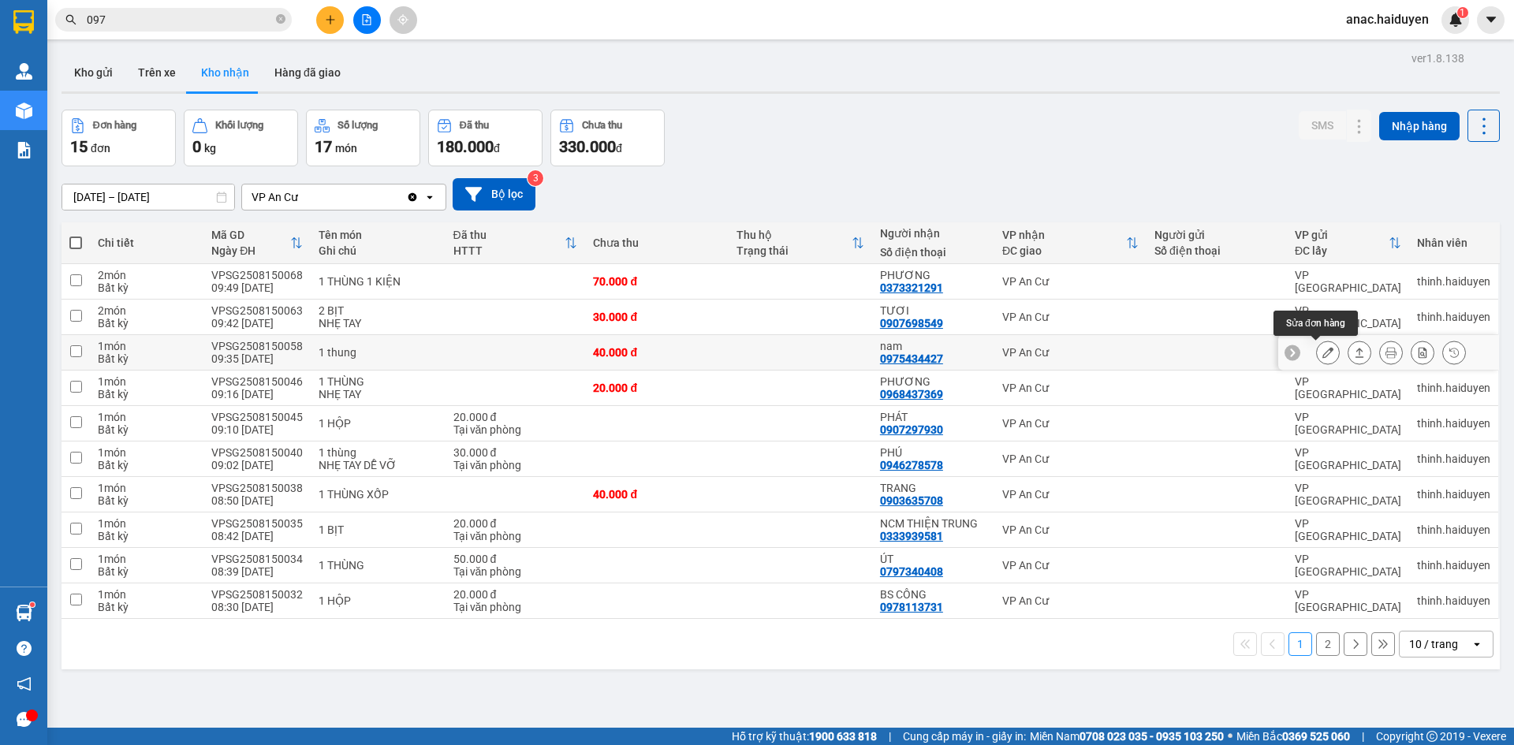
click at [1322, 356] on icon at bounding box center [1327, 352] width 11 height 11
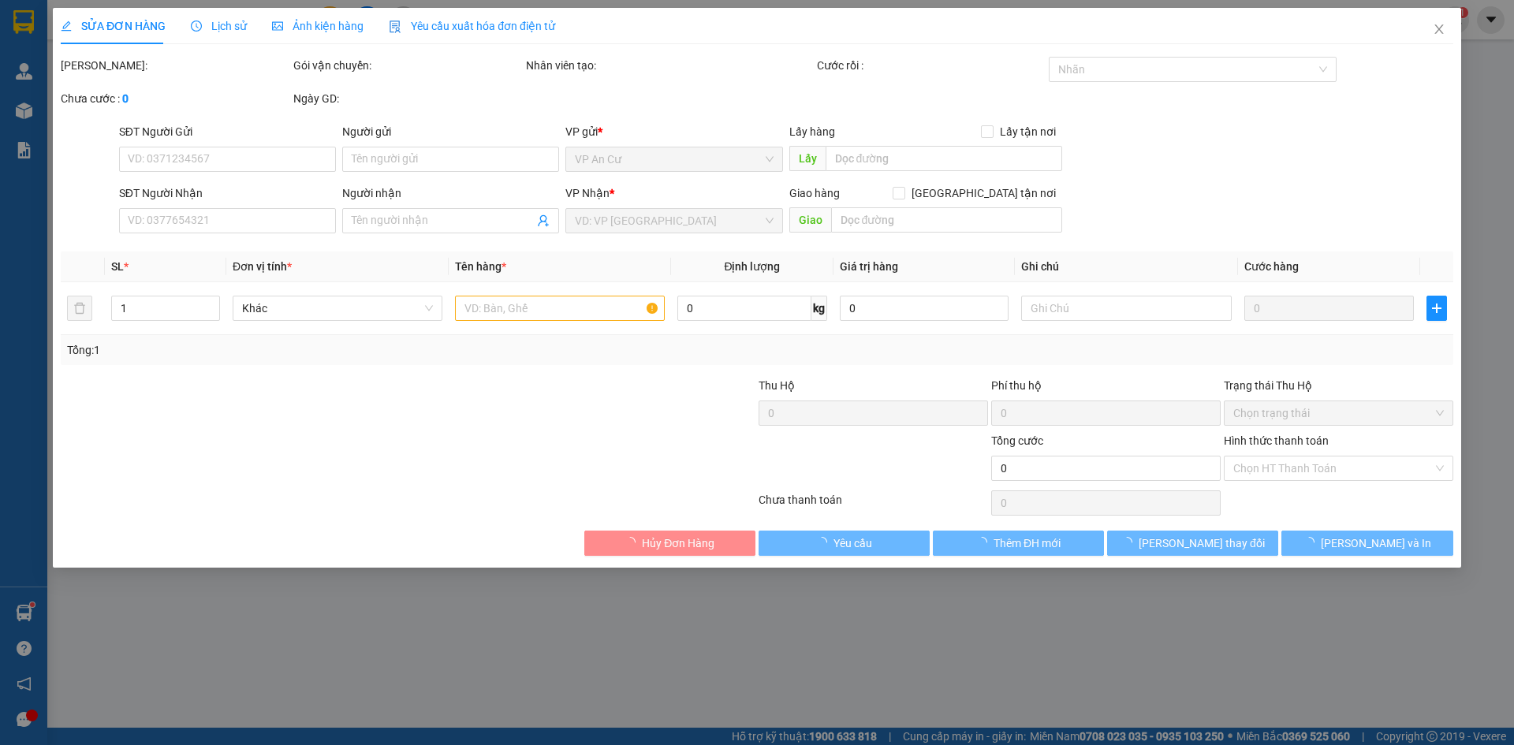
type input "0975434427"
type input "nam"
type input "40.000"
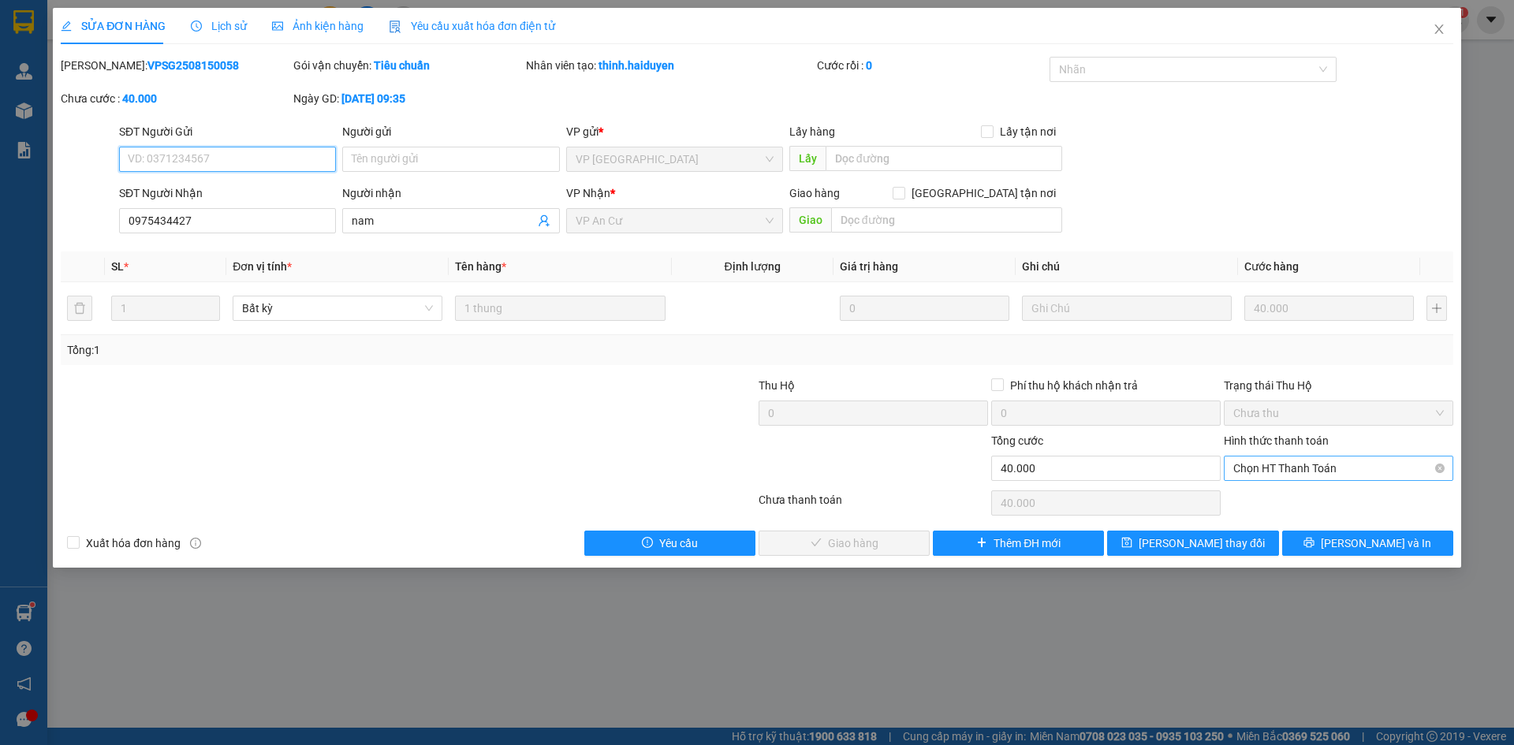
click at [1333, 464] on span "Chọn HT Thanh Toán" at bounding box center [1338, 469] width 211 height 24
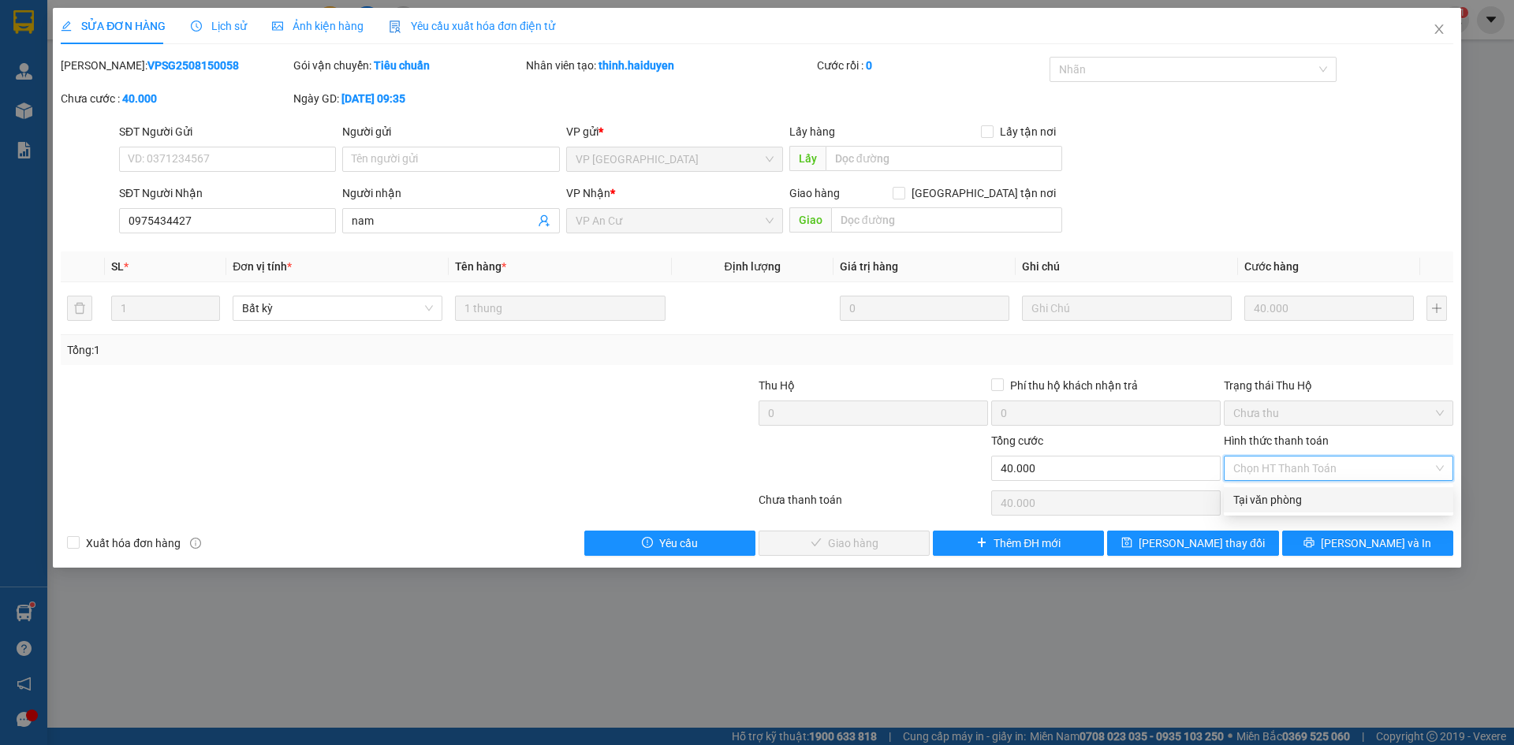
click at [1307, 497] on div "Tại văn phòng" at bounding box center [1338, 499] width 211 height 17
type input "0"
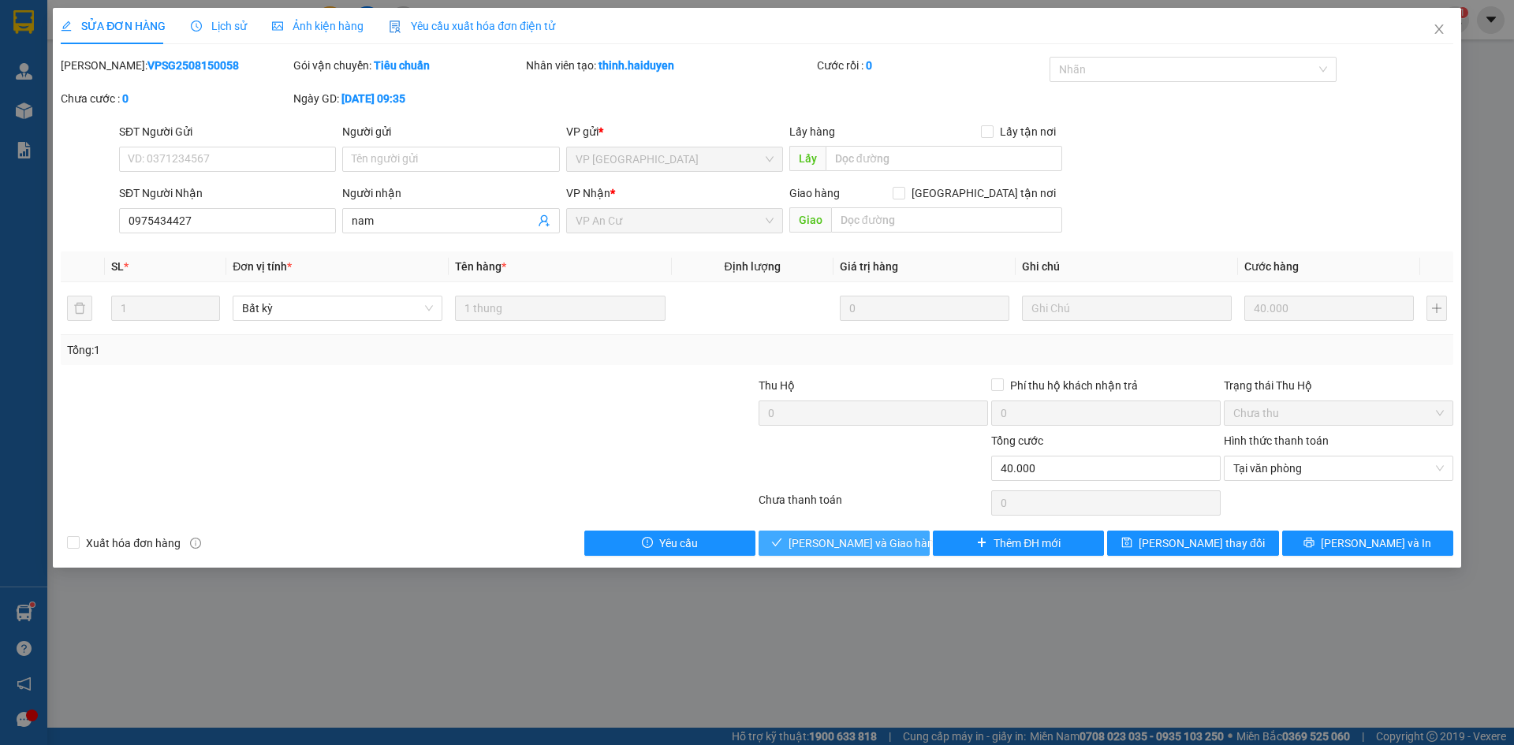
click at [828, 549] on span "[PERSON_NAME] và Giao hàng" at bounding box center [863, 543] width 151 height 17
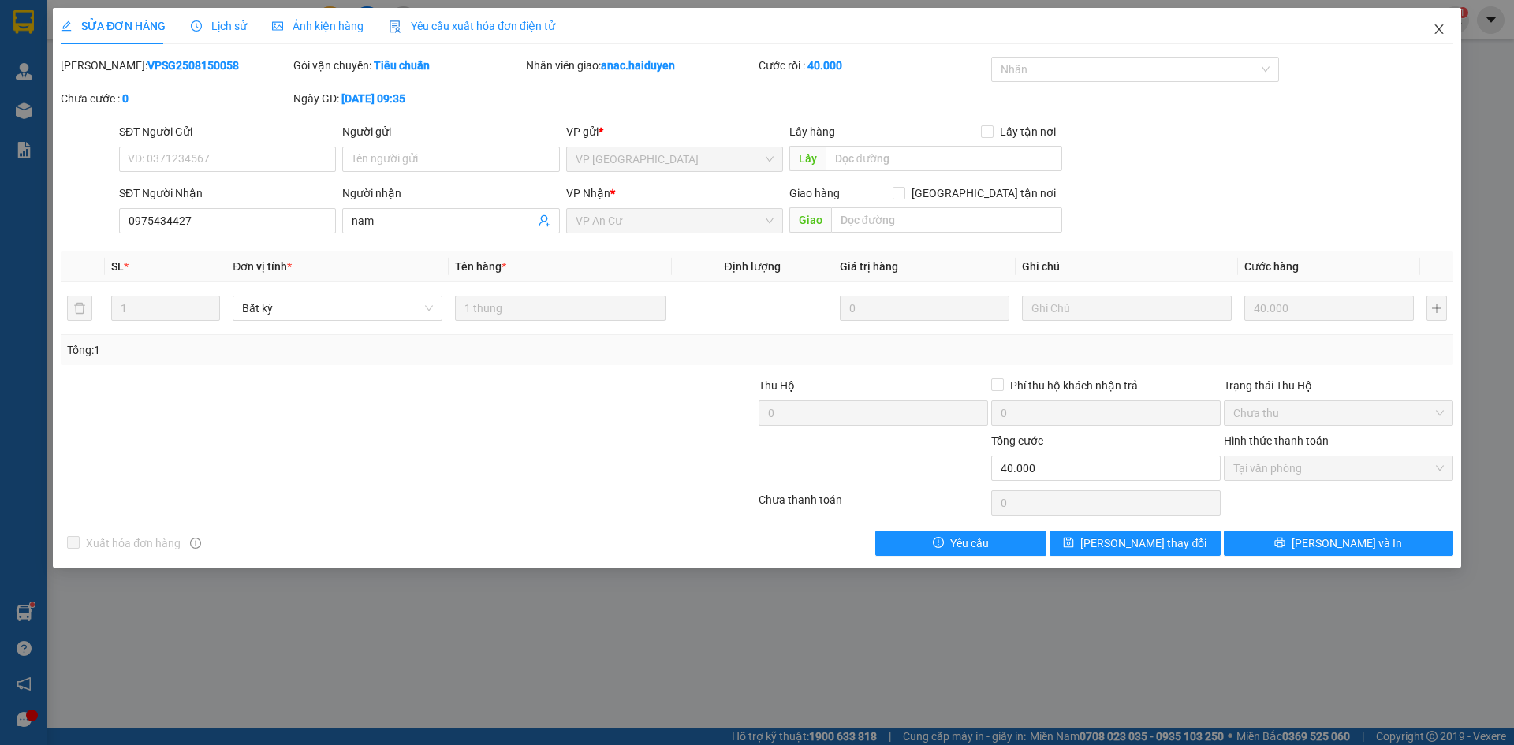
click at [1437, 26] on icon "close" at bounding box center [1439, 29] width 13 height 13
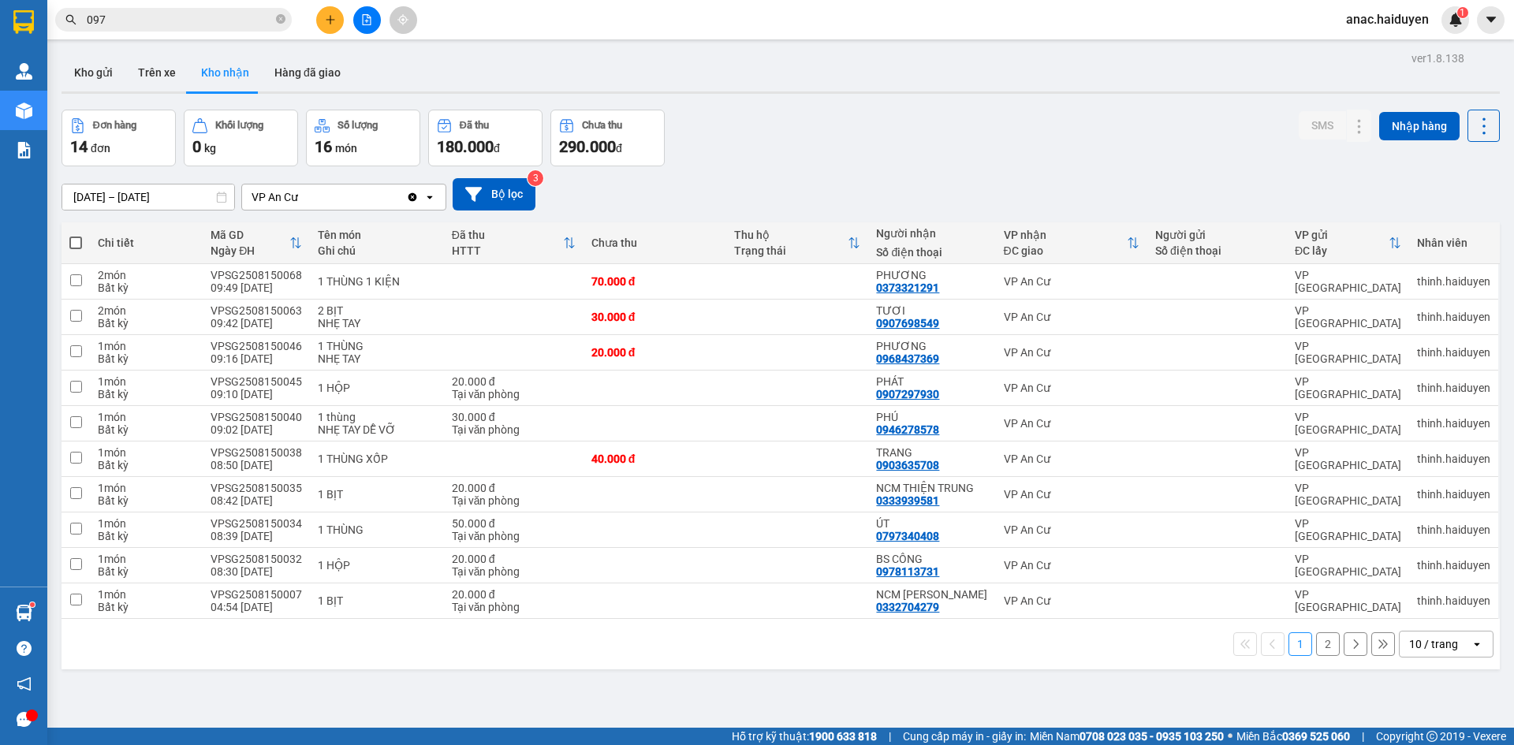
drag, startPoint x: 960, startPoint y: 701, endPoint x: 741, endPoint y: 538, distance: 272.6
click at [946, 678] on div "ver 1.8.138 Kho gửi Trên xe Kho nhận Hàng đã giao Đơn hàng 14 đơn Khối lượng 0 …" at bounding box center [780, 419] width 1451 height 745
click at [151, 82] on button "Trên xe" at bounding box center [156, 73] width 63 height 38
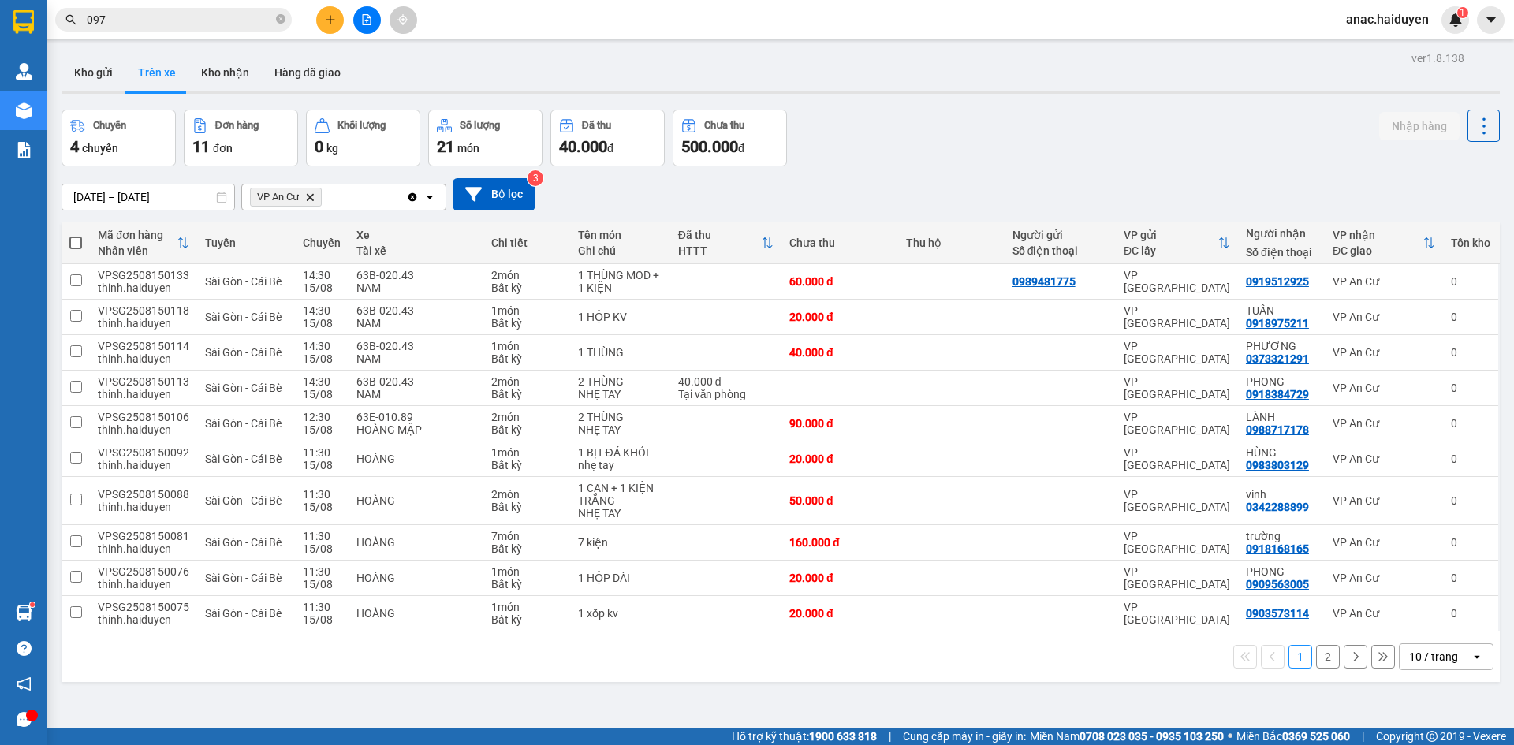
click at [1324, 658] on button "2" at bounding box center [1328, 657] width 24 height 24
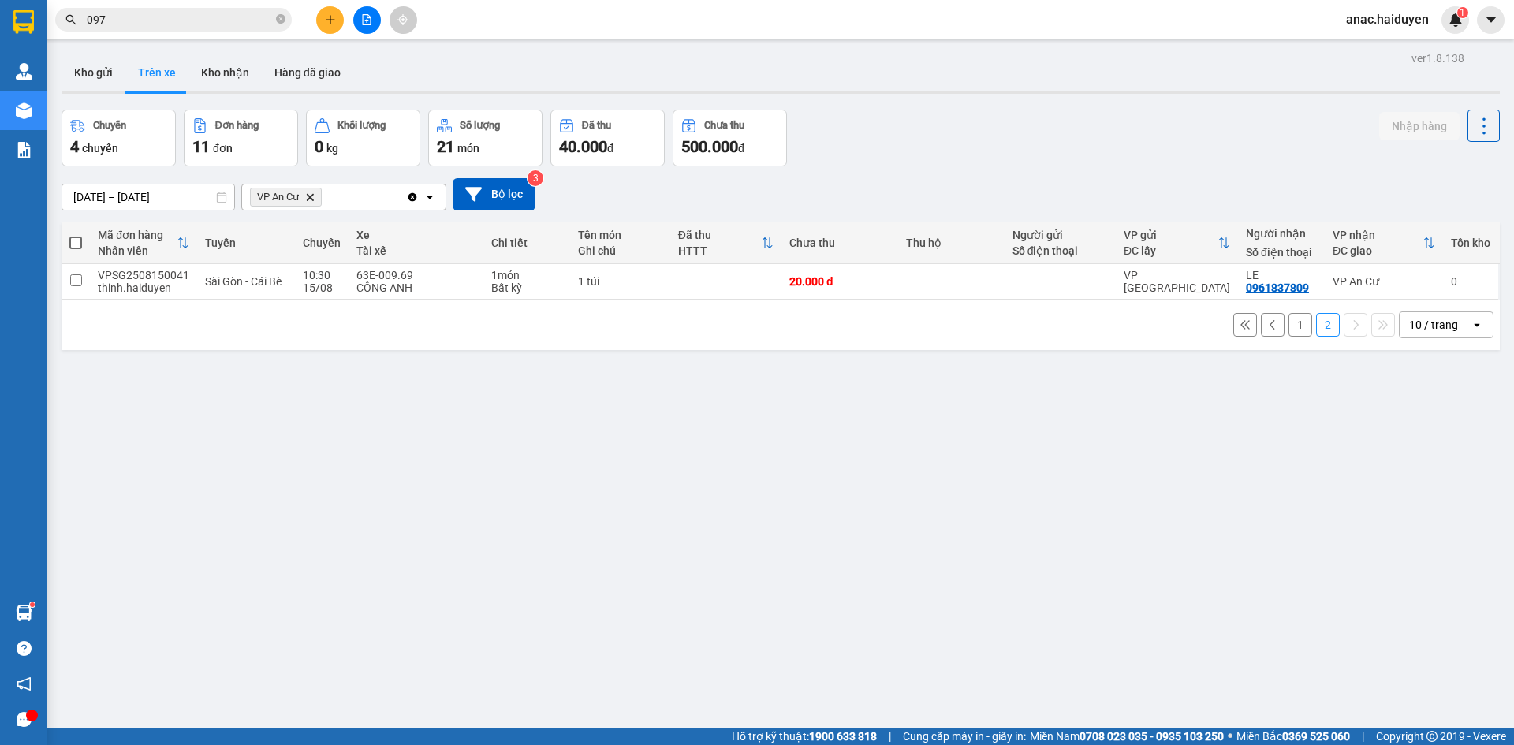
click at [1288, 321] on button "1" at bounding box center [1300, 325] width 24 height 24
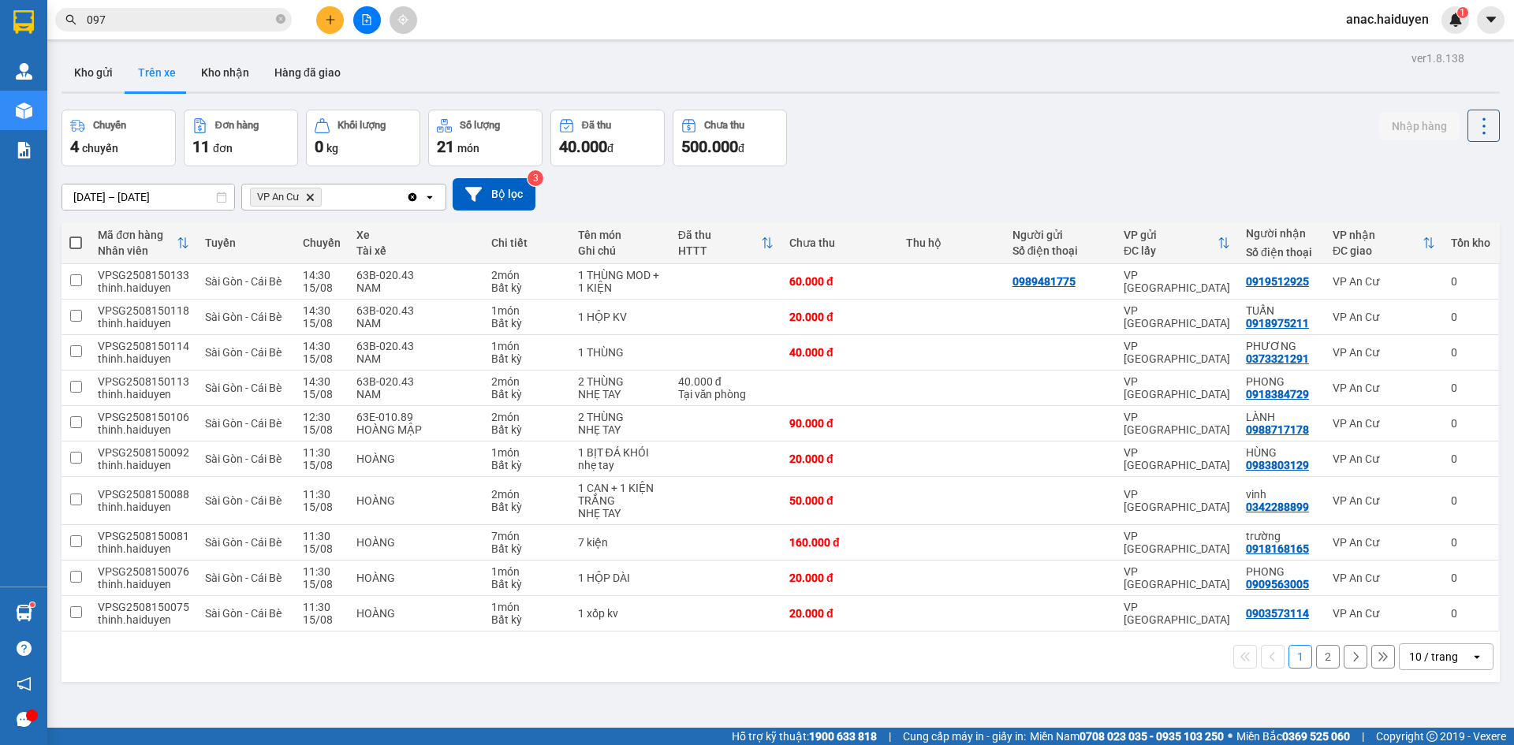
click at [1322, 663] on button "2" at bounding box center [1328, 657] width 24 height 24
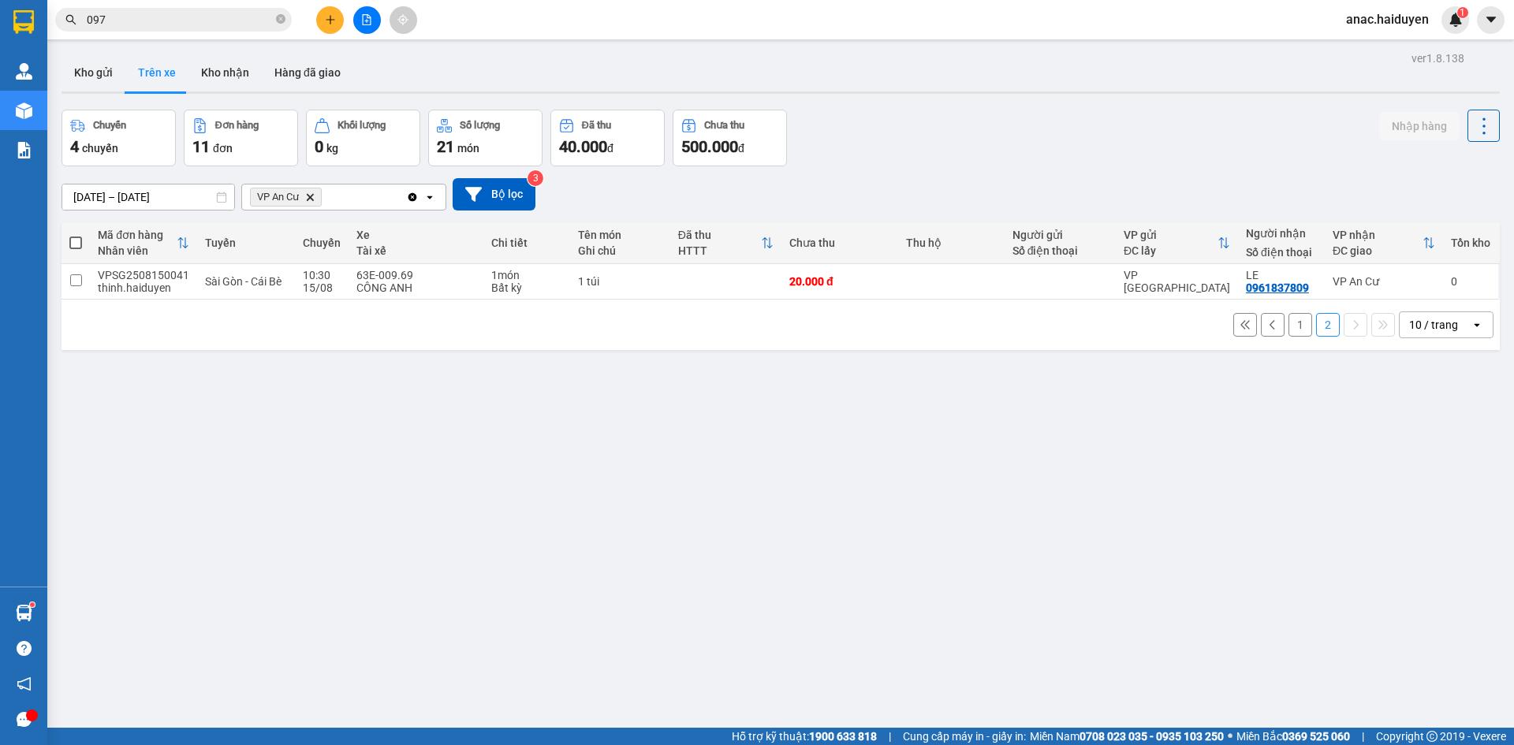
click at [1038, 642] on div "ver 1.8.138 Kho gửi Trên xe Kho nhận Hàng đã giao Chuyến 4 chuyến Đơn hàng 11 đ…" at bounding box center [780, 419] width 1451 height 745
click at [339, 545] on div "ver 1.8.138 Kho gửi Trên xe Kho nhận Hàng đã giao Chuyến 4 chuyến Đơn hàng 11 đ…" at bounding box center [780, 419] width 1451 height 745
click at [74, 73] on button "Kho gửi" at bounding box center [93, 73] width 64 height 38
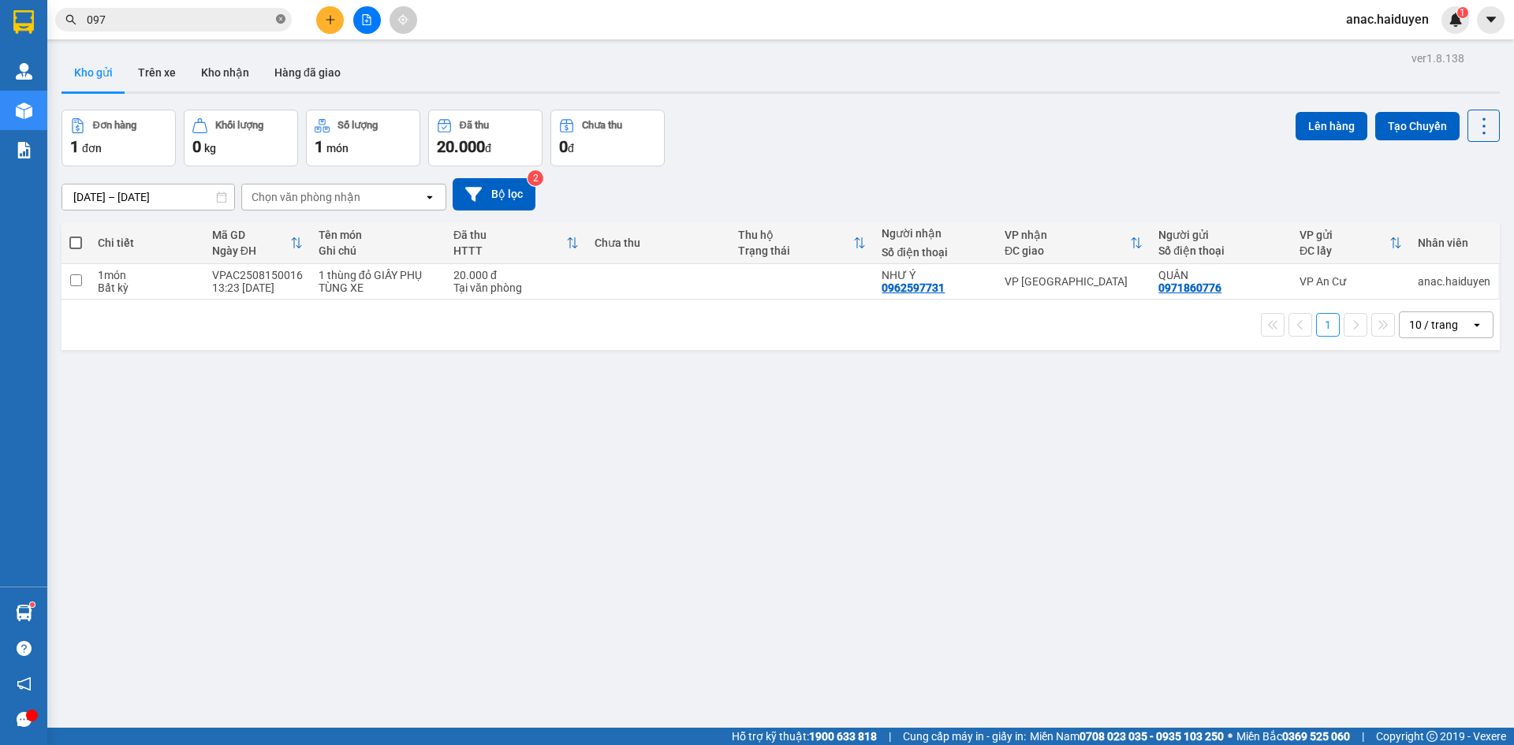
click at [278, 13] on span at bounding box center [280, 20] width 9 height 15
click at [143, 73] on button "Trên xe" at bounding box center [156, 73] width 63 height 38
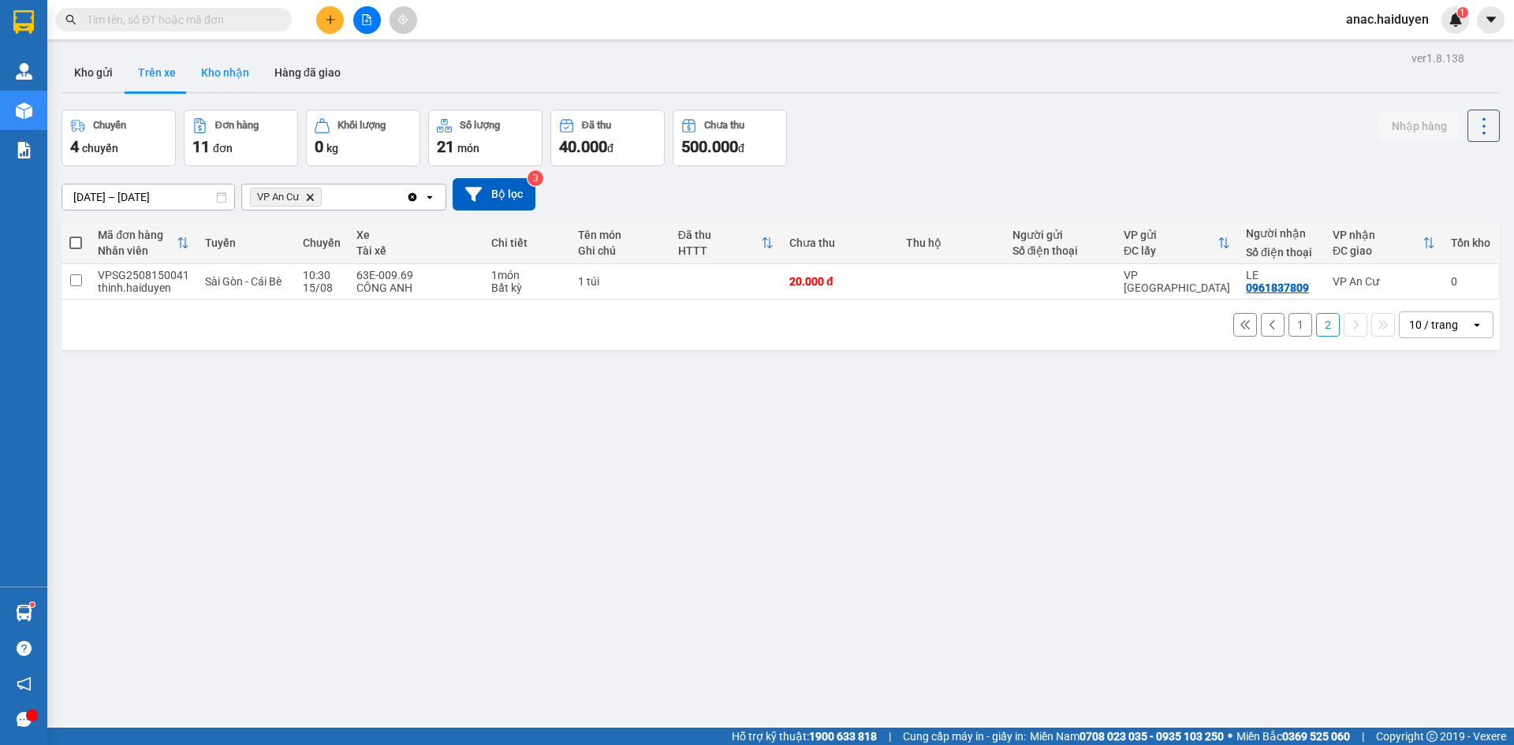
click at [237, 73] on button "Kho nhận" at bounding box center [224, 73] width 73 height 38
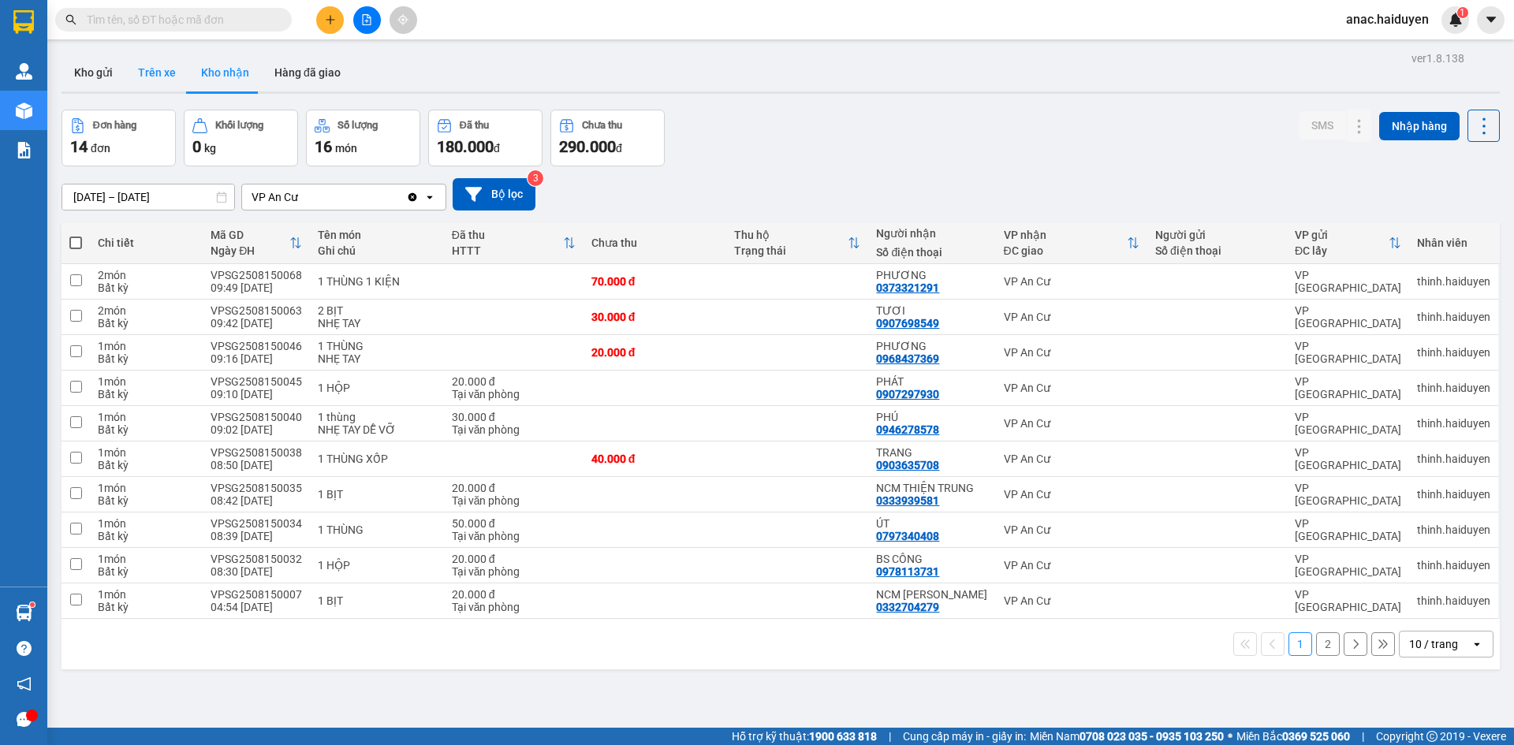
click at [153, 77] on button "Trên xe" at bounding box center [156, 73] width 63 height 38
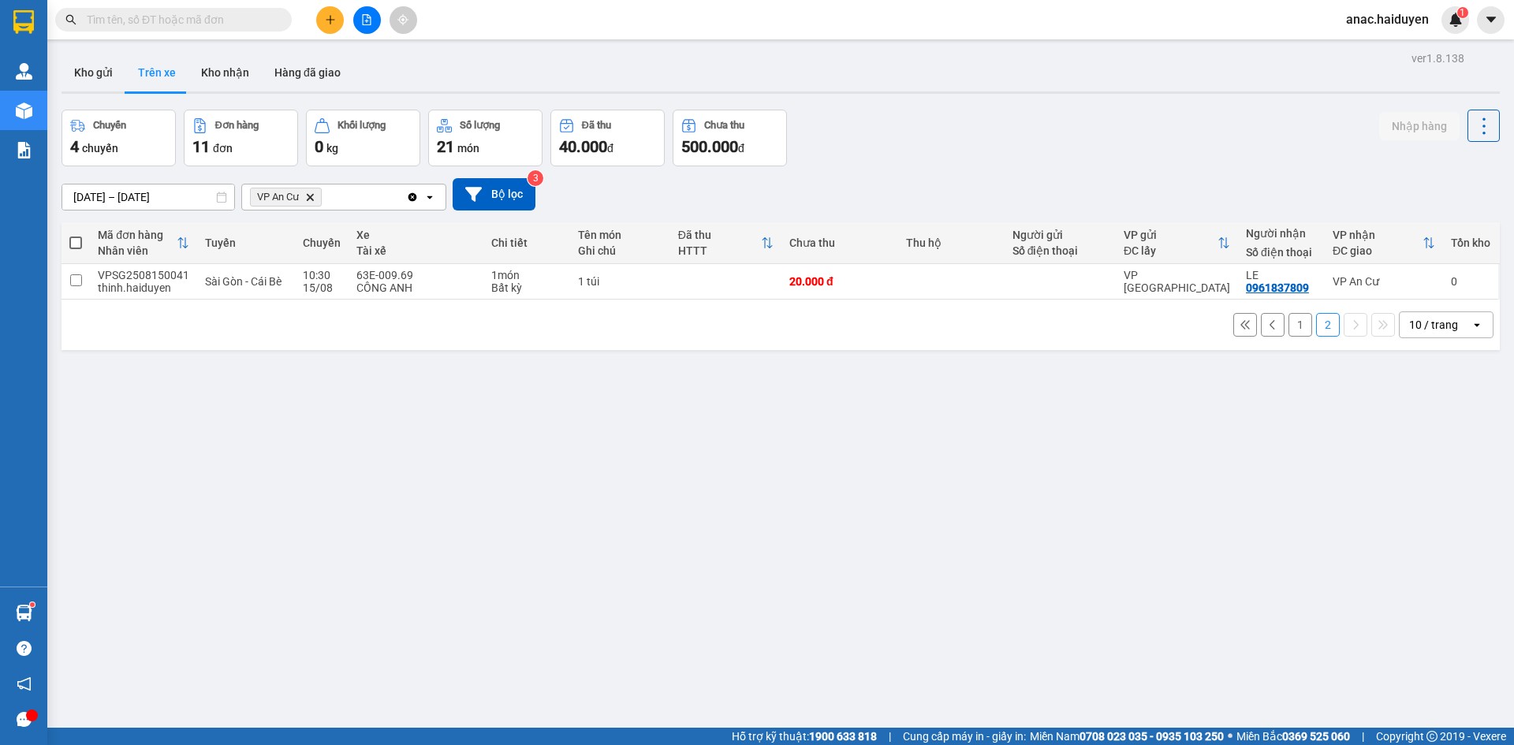
click at [1291, 334] on button "1" at bounding box center [1300, 325] width 24 height 24
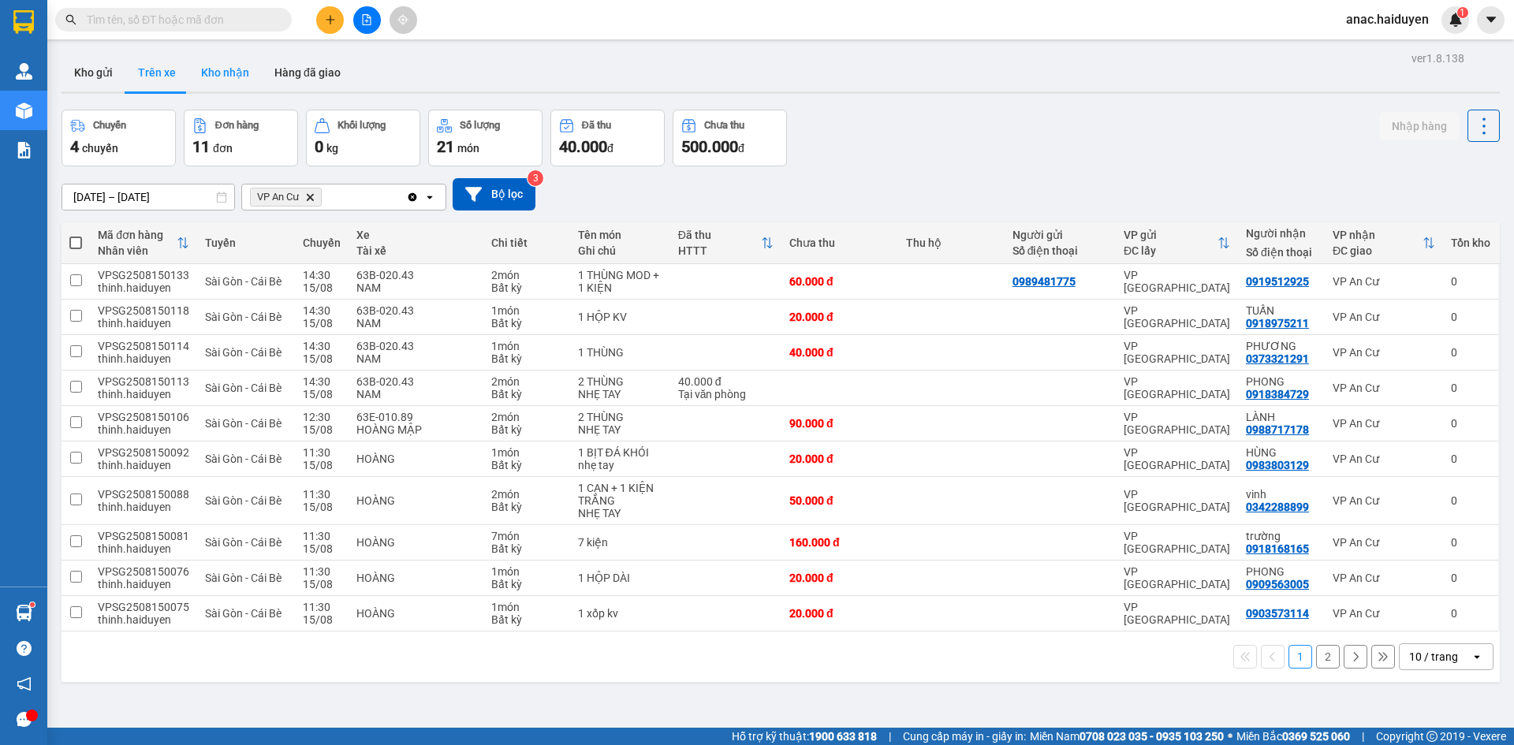
click at [198, 78] on button "Kho nhận" at bounding box center [224, 73] width 73 height 38
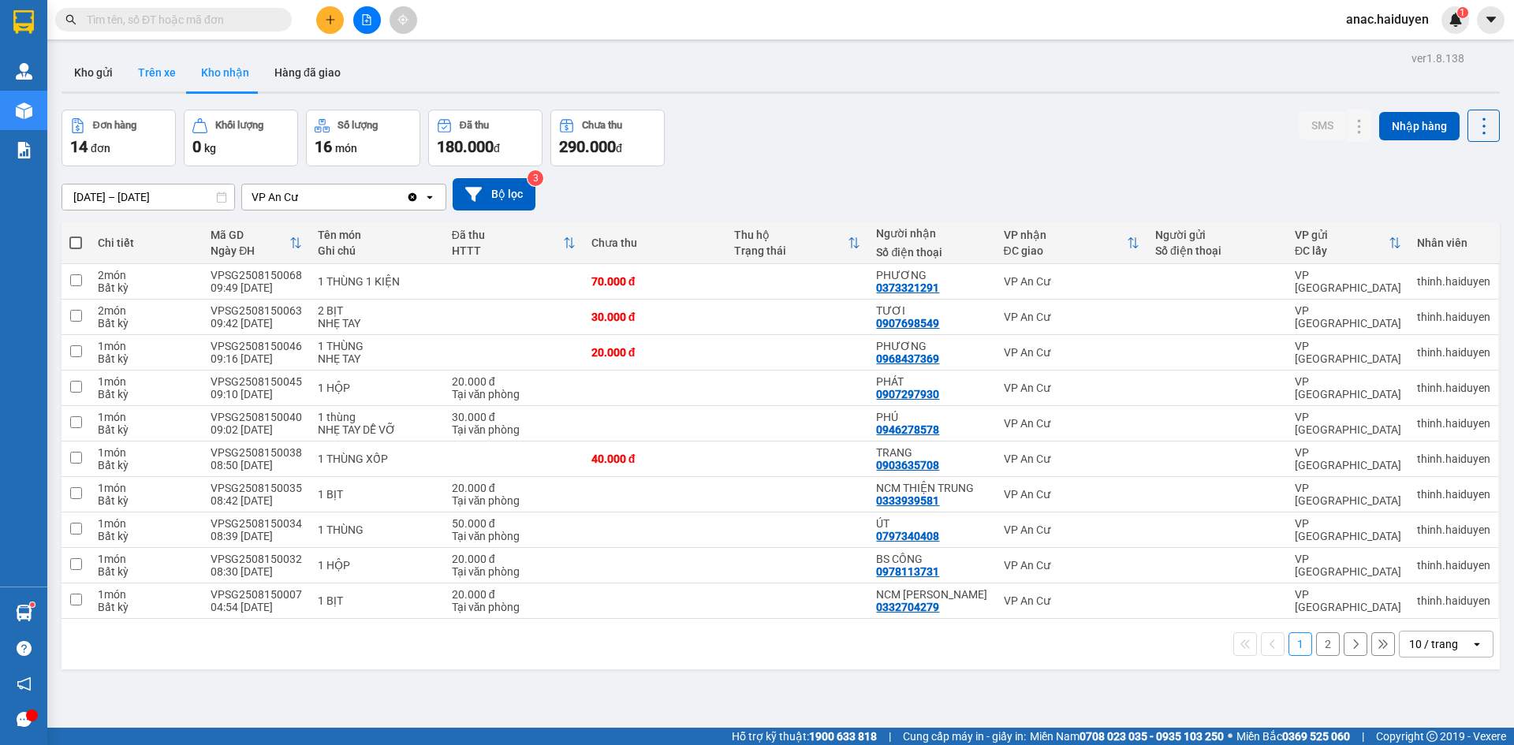
click at [140, 80] on button "Trên xe" at bounding box center [156, 73] width 63 height 38
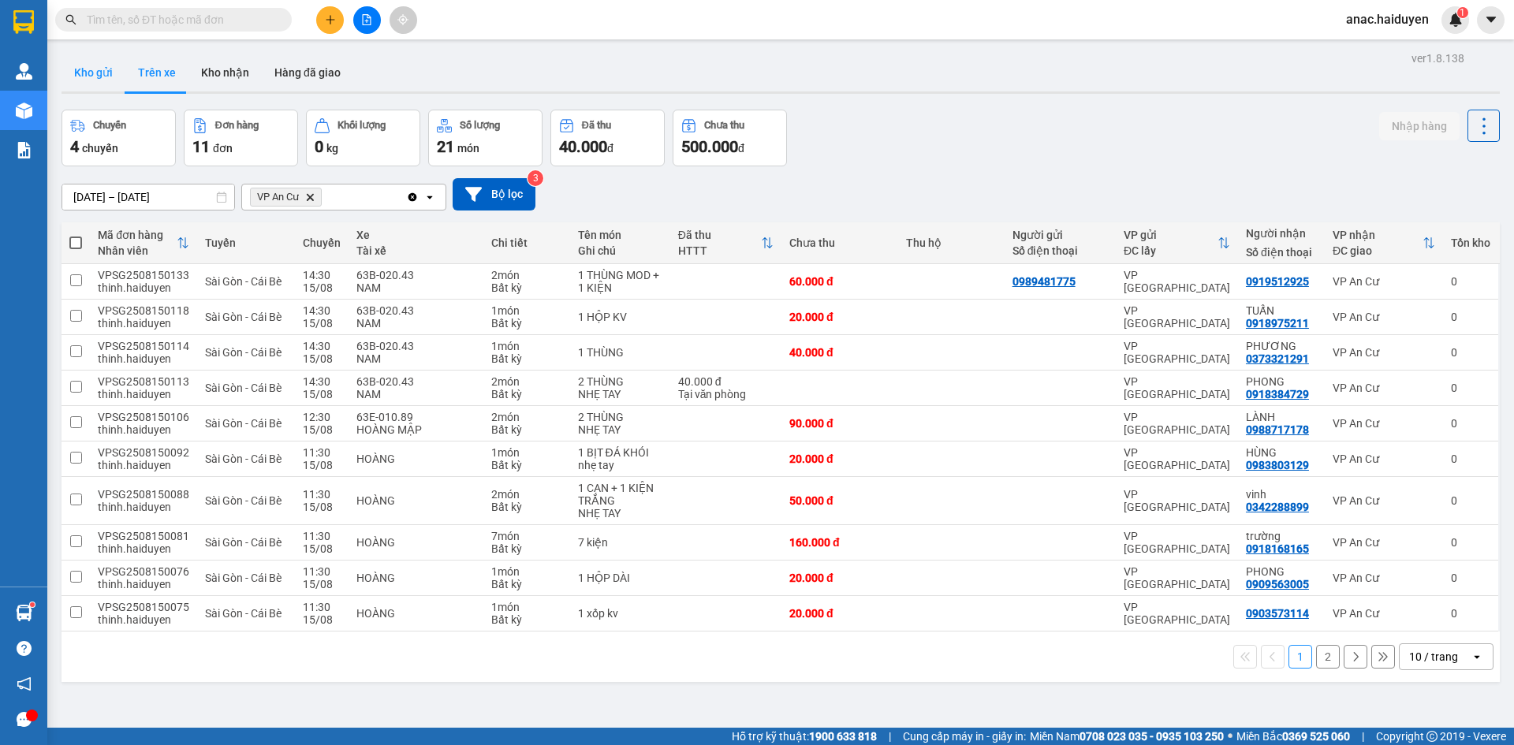
click at [76, 79] on button "Kho gửi" at bounding box center [93, 73] width 64 height 38
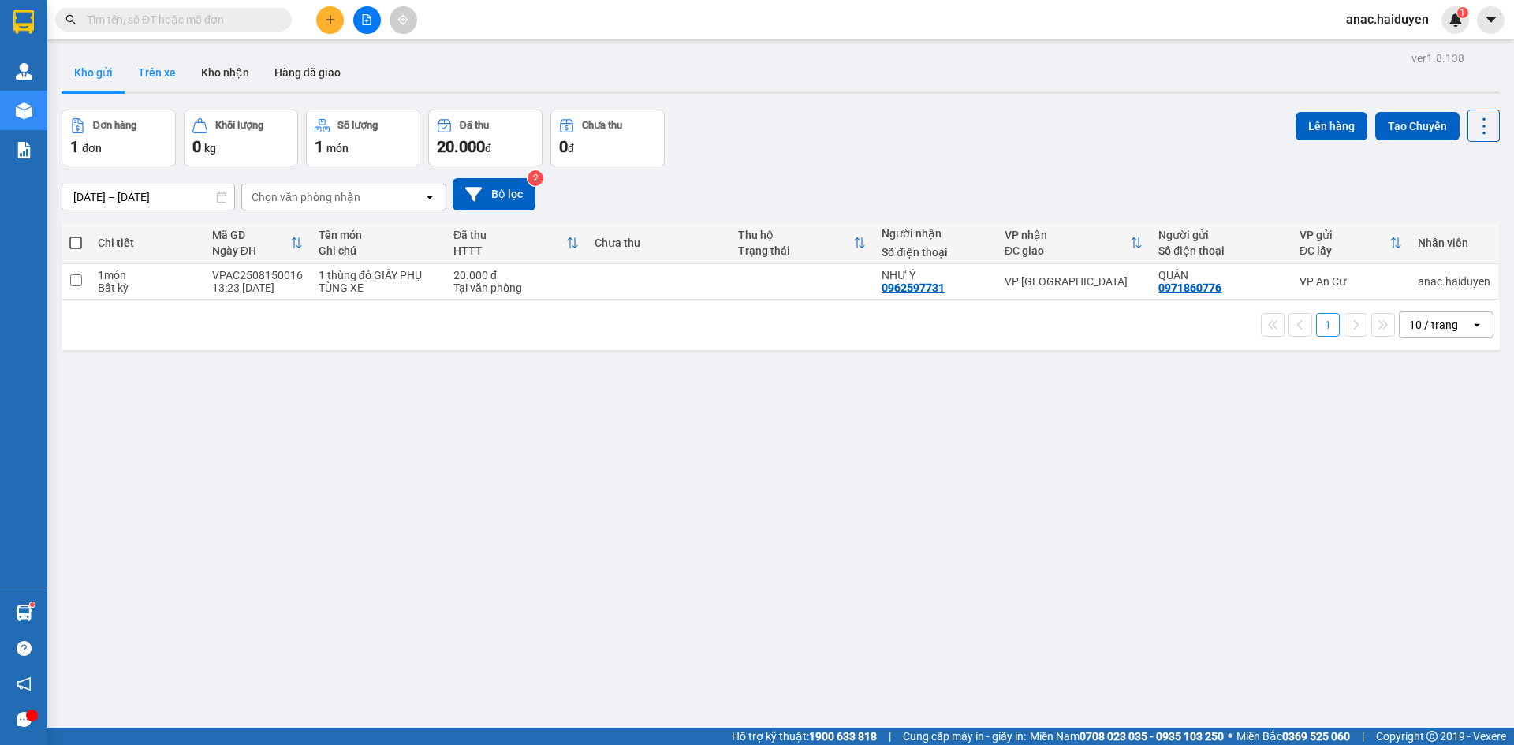
click at [164, 64] on button "Trên xe" at bounding box center [156, 73] width 63 height 38
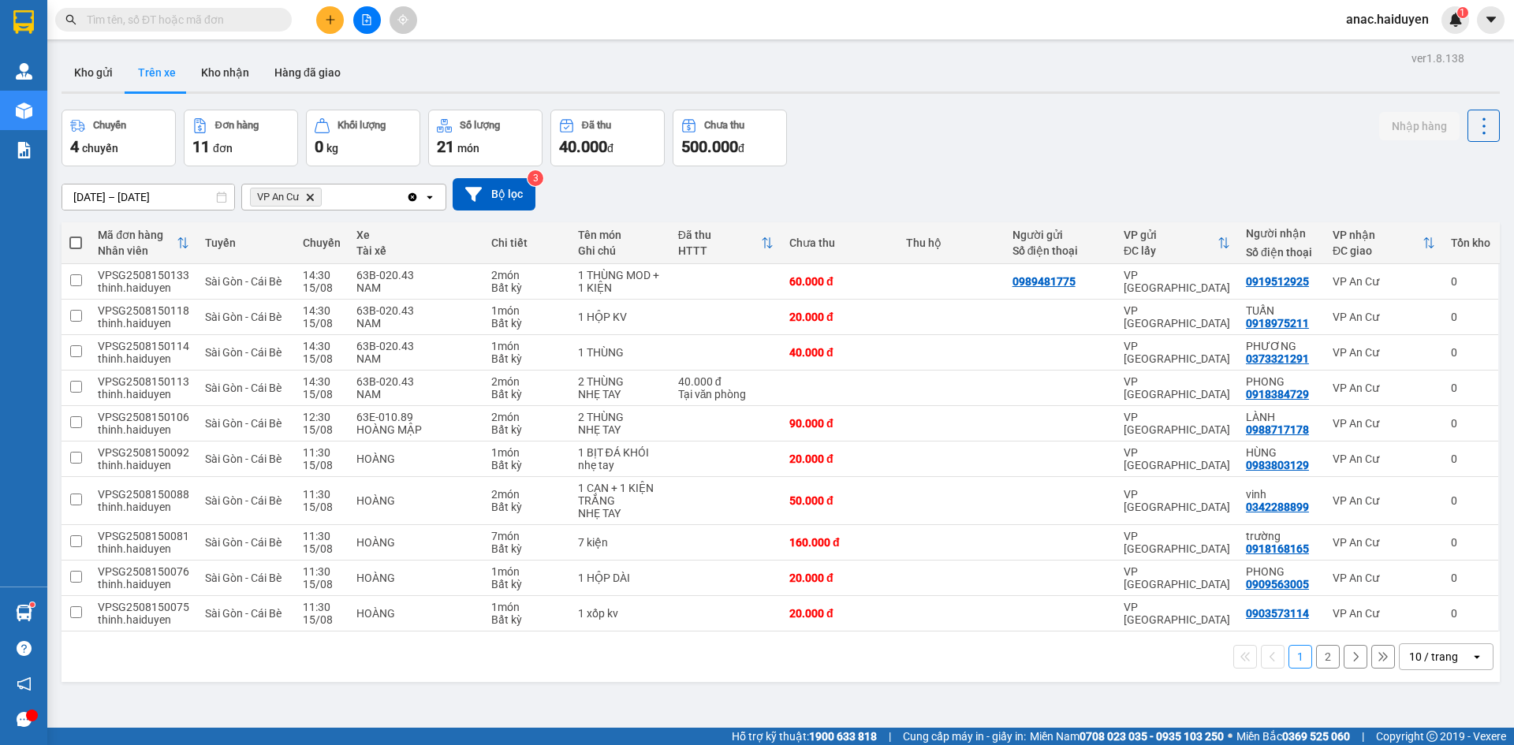
click at [1316, 660] on button "2" at bounding box center [1328, 657] width 24 height 24
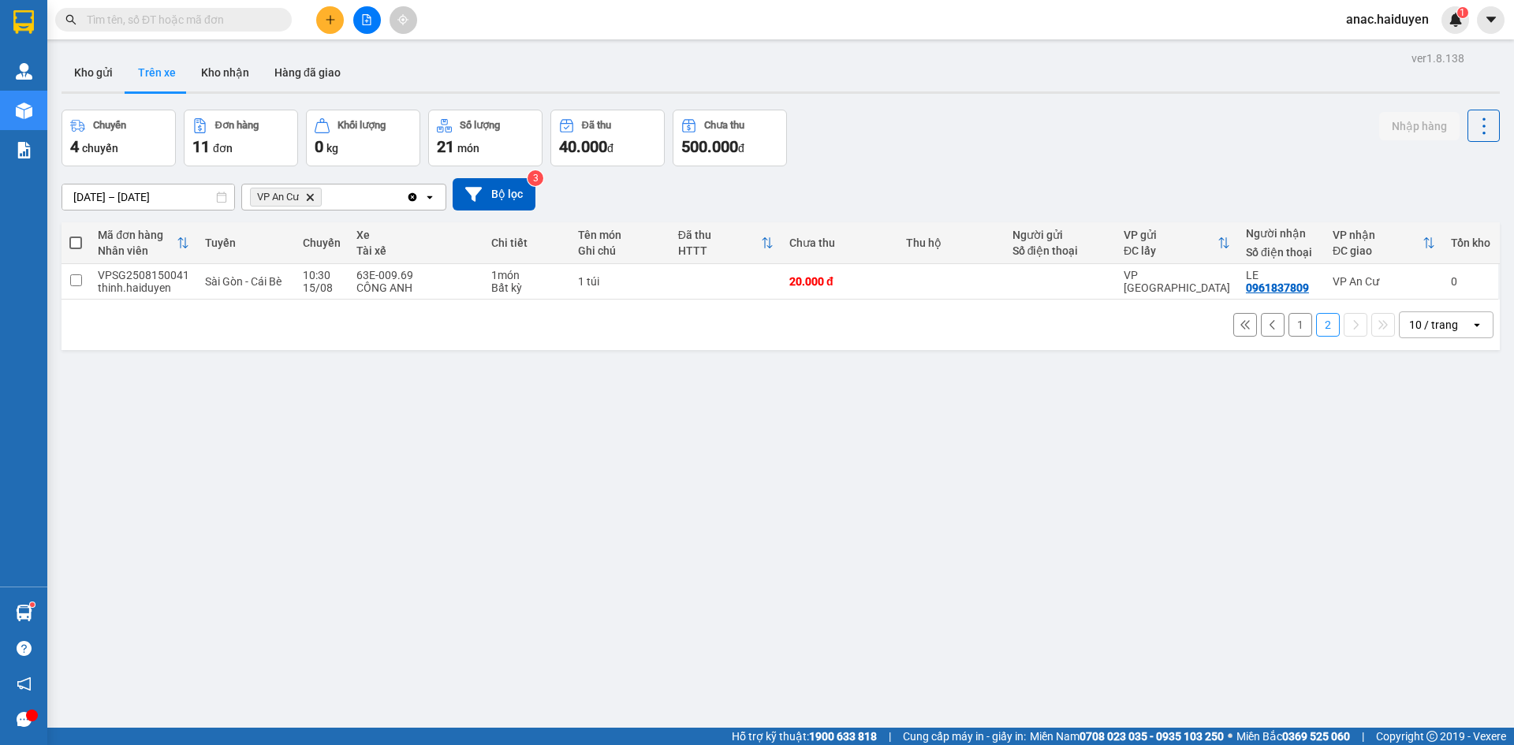
click at [440, 438] on div "ver 1.8.138 Kho gửi Trên xe Kho nhận Hàng đã giao Chuyến 4 chuyến Đơn hàng 11 đ…" at bounding box center [780, 419] width 1451 height 745
click at [1292, 325] on button "1" at bounding box center [1300, 325] width 24 height 24
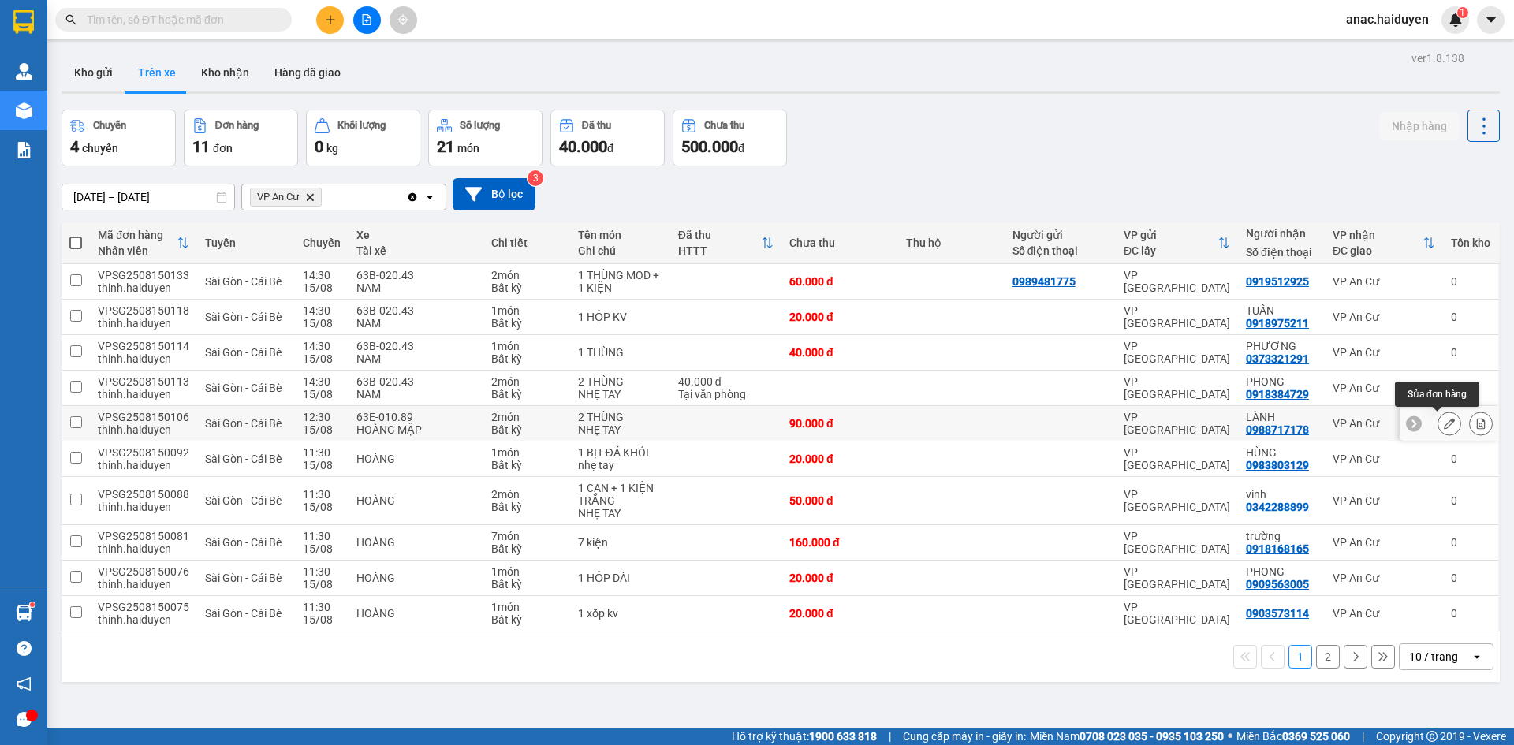
click at [1444, 423] on icon at bounding box center [1449, 423] width 11 height 11
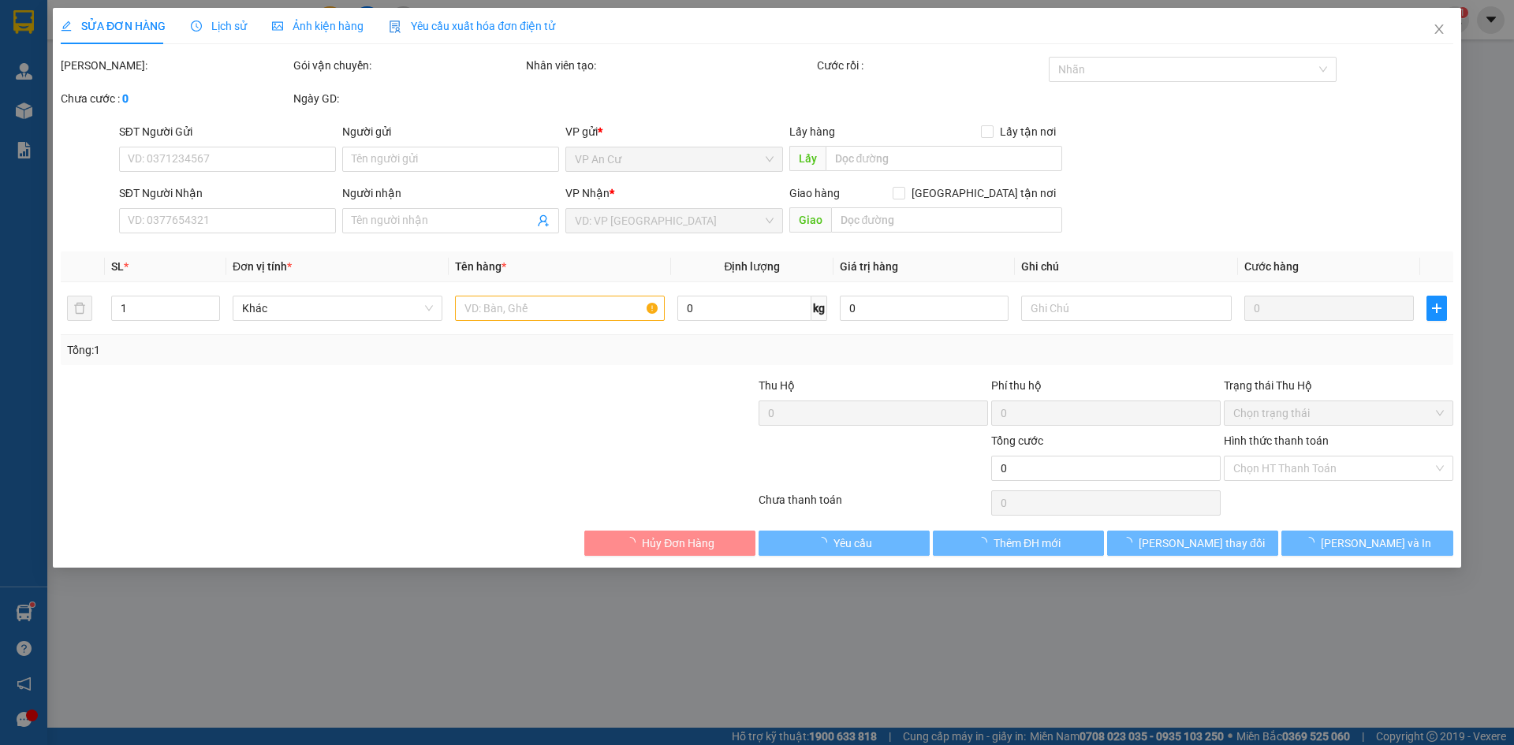
type input "0988717178"
type input "LÀNH"
type input "90.000"
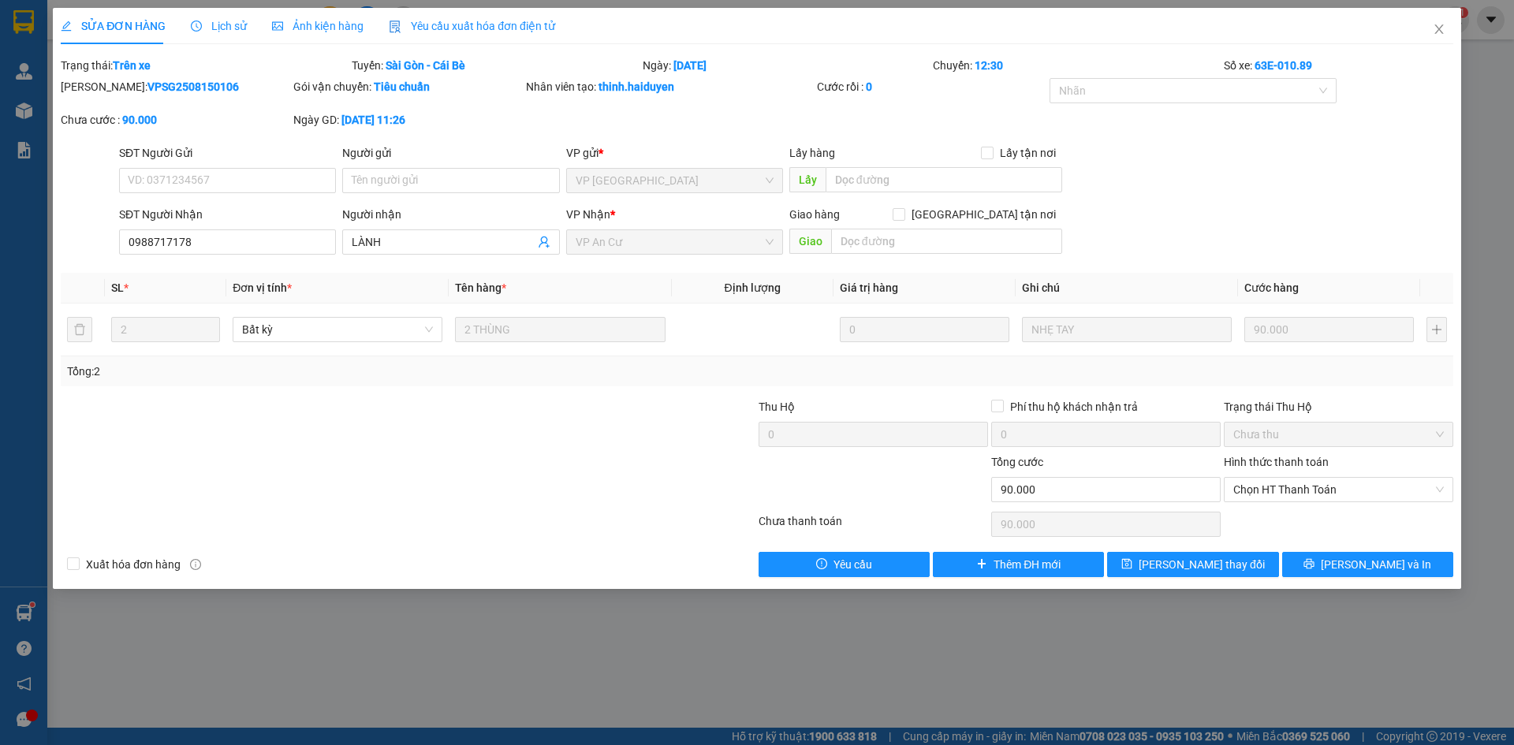
click at [211, 32] on span "Lịch sử" at bounding box center [219, 26] width 56 height 13
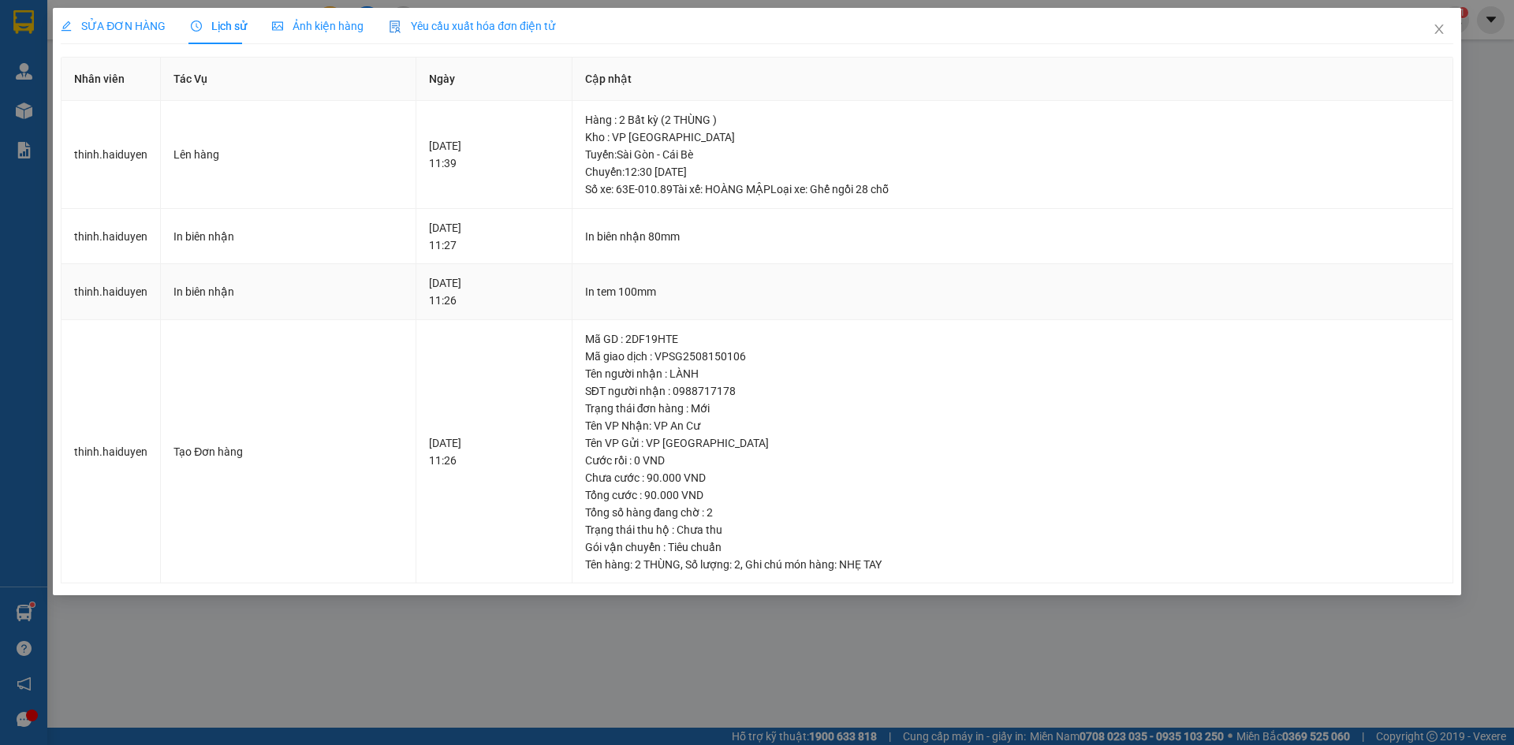
click at [1060, 284] on div "In tem 100mm" at bounding box center [1012, 291] width 855 height 17
click at [1438, 32] on icon "close" at bounding box center [1439, 29] width 13 height 13
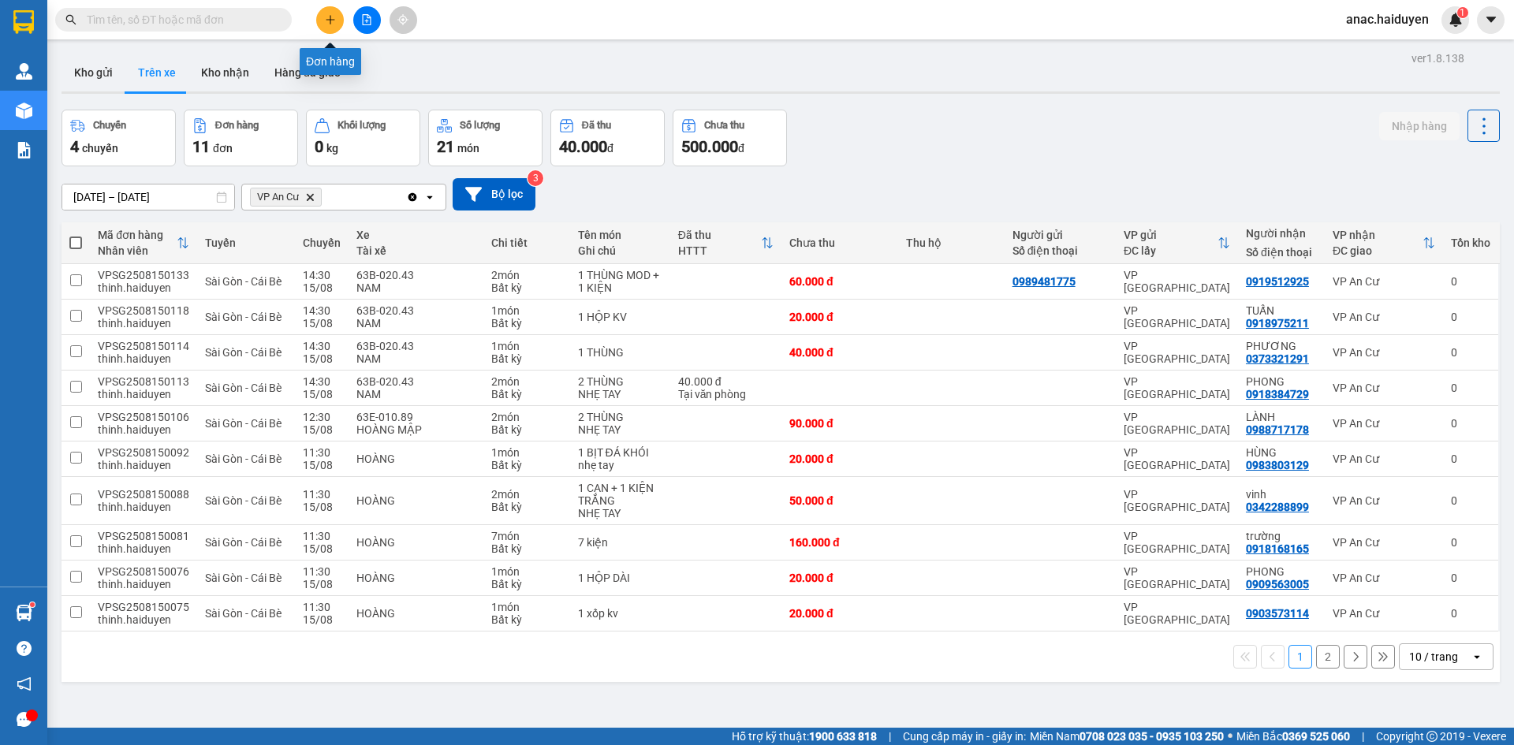
click at [325, 19] on icon "plus" at bounding box center [330, 19] width 11 height 11
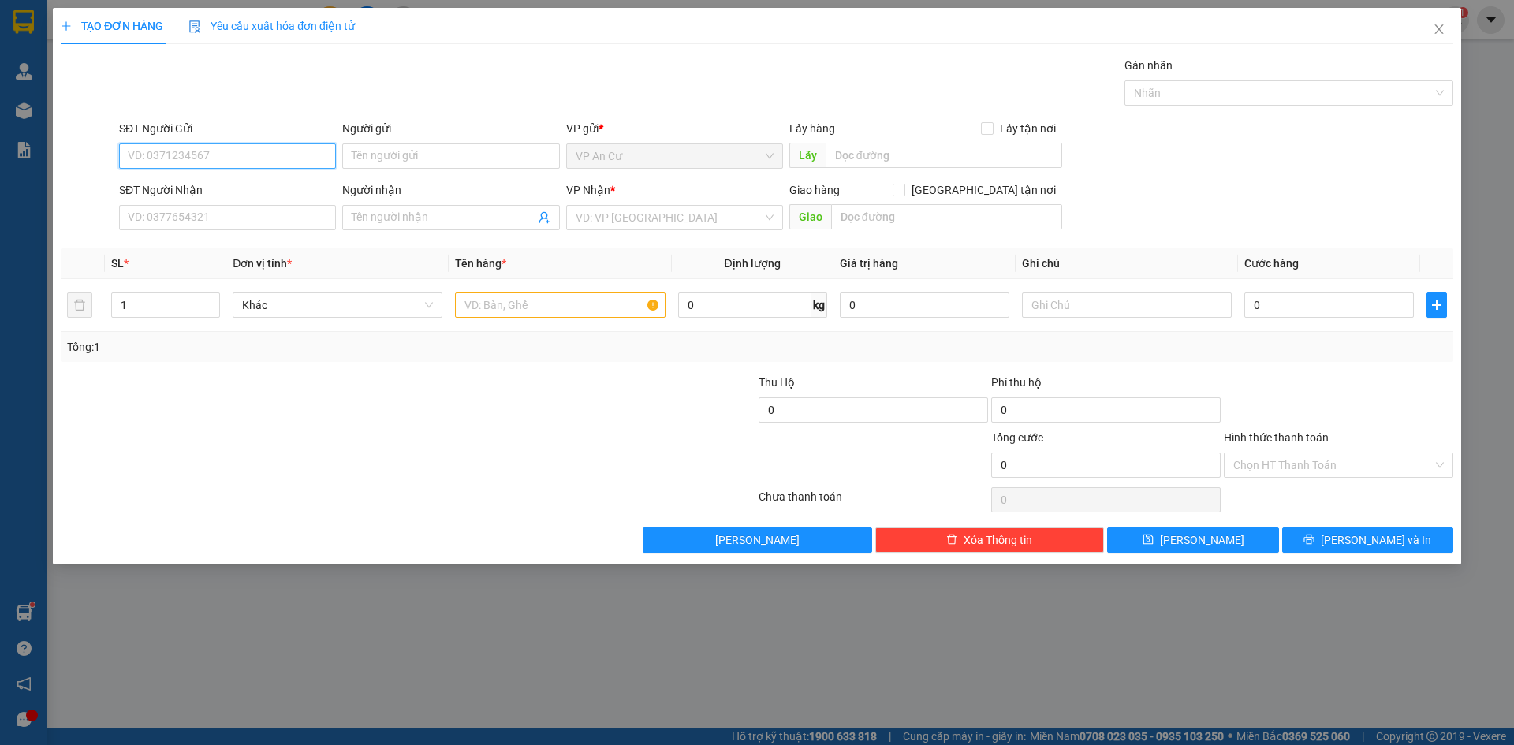
click at [246, 149] on input "SĐT Người Gửi" at bounding box center [227, 155] width 217 height 25
type input "0984122932"
click at [248, 190] on div "0984122932 - CHÚ ĐÔ" at bounding box center [228, 187] width 198 height 17
type input "CHÚ ĐÔ"
type input "0939421580"
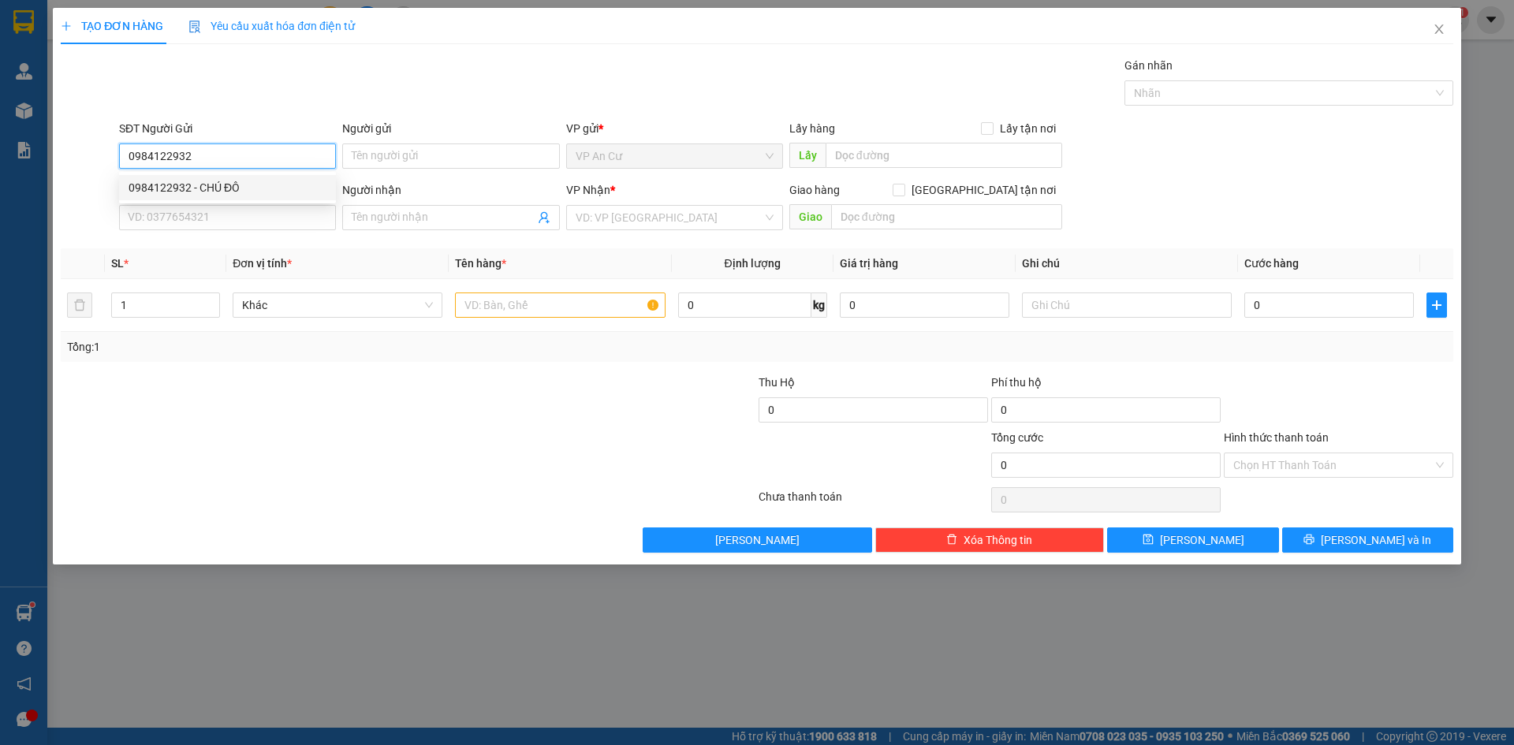
type input "LUÂN"
type input "20.000"
type input "0984122932"
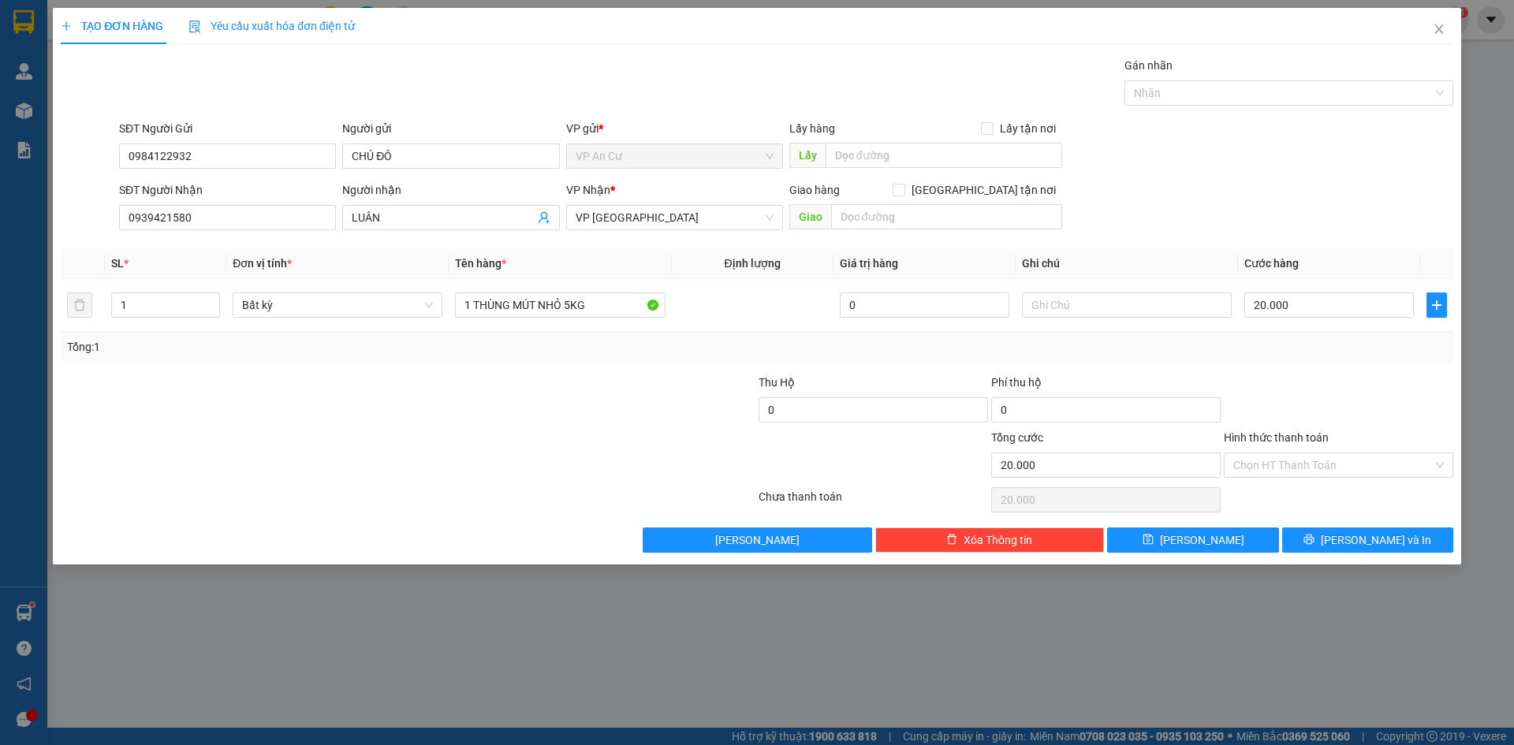
click at [498, 369] on div "Transit Pickup Surcharge Ids Transit Deliver Surcharge Ids Transit Deliver Surc…" at bounding box center [757, 305] width 1392 height 496
drag, startPoint x: 515, startPoint y: 308, endPoint x: 724, endPoint y: 301, distance: 209.1
click at [724, 301] on tr "1 Bất kỳ 1 THÙNG MÚT NHỎ 5KG 0 20.000" at bounding box center [757, 305] width 1392 height 53
type input "1 THÙNG 15kg"
click at [1342, 315] on input "20.000" at bounding box center [1329, 305] width 170 height 25
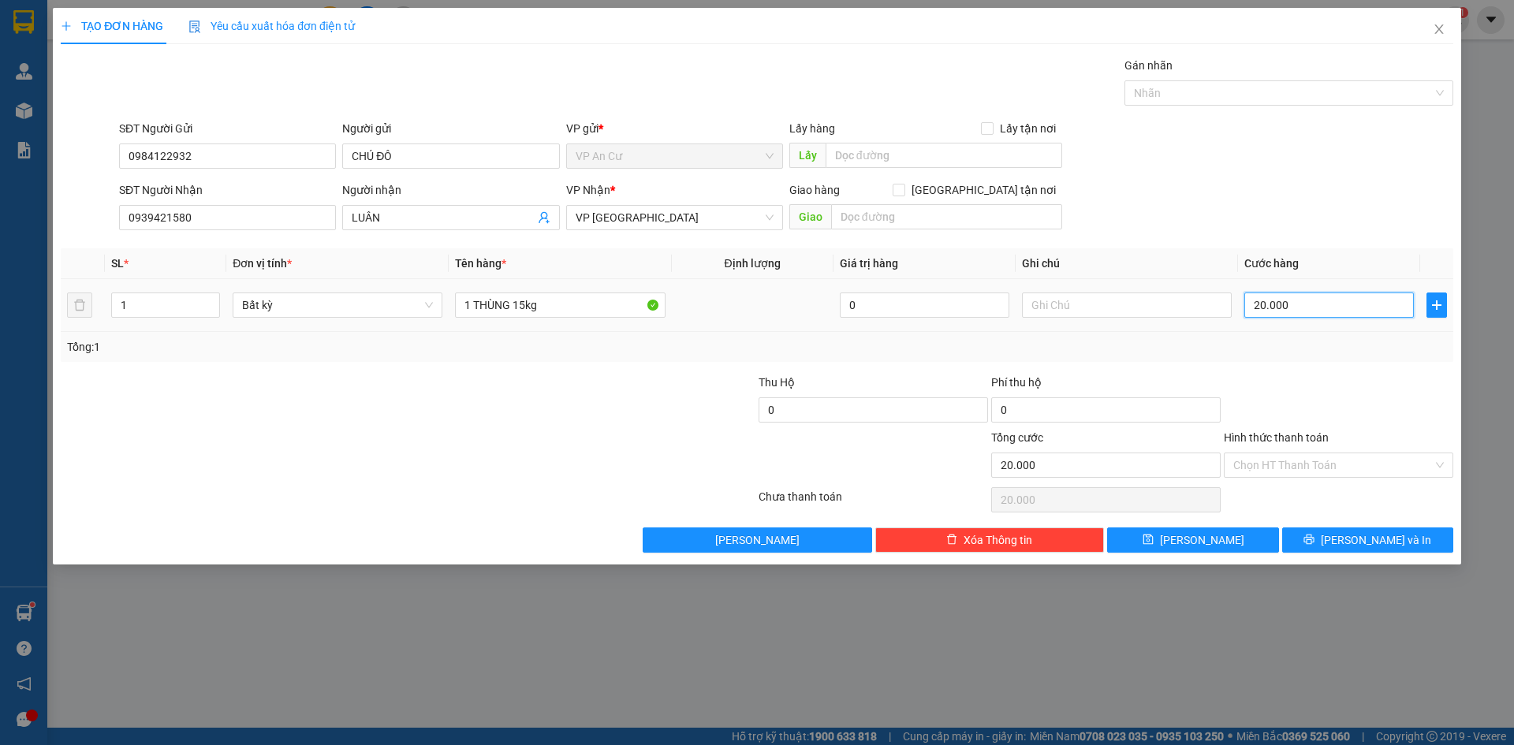
type input "3"
type input "30"
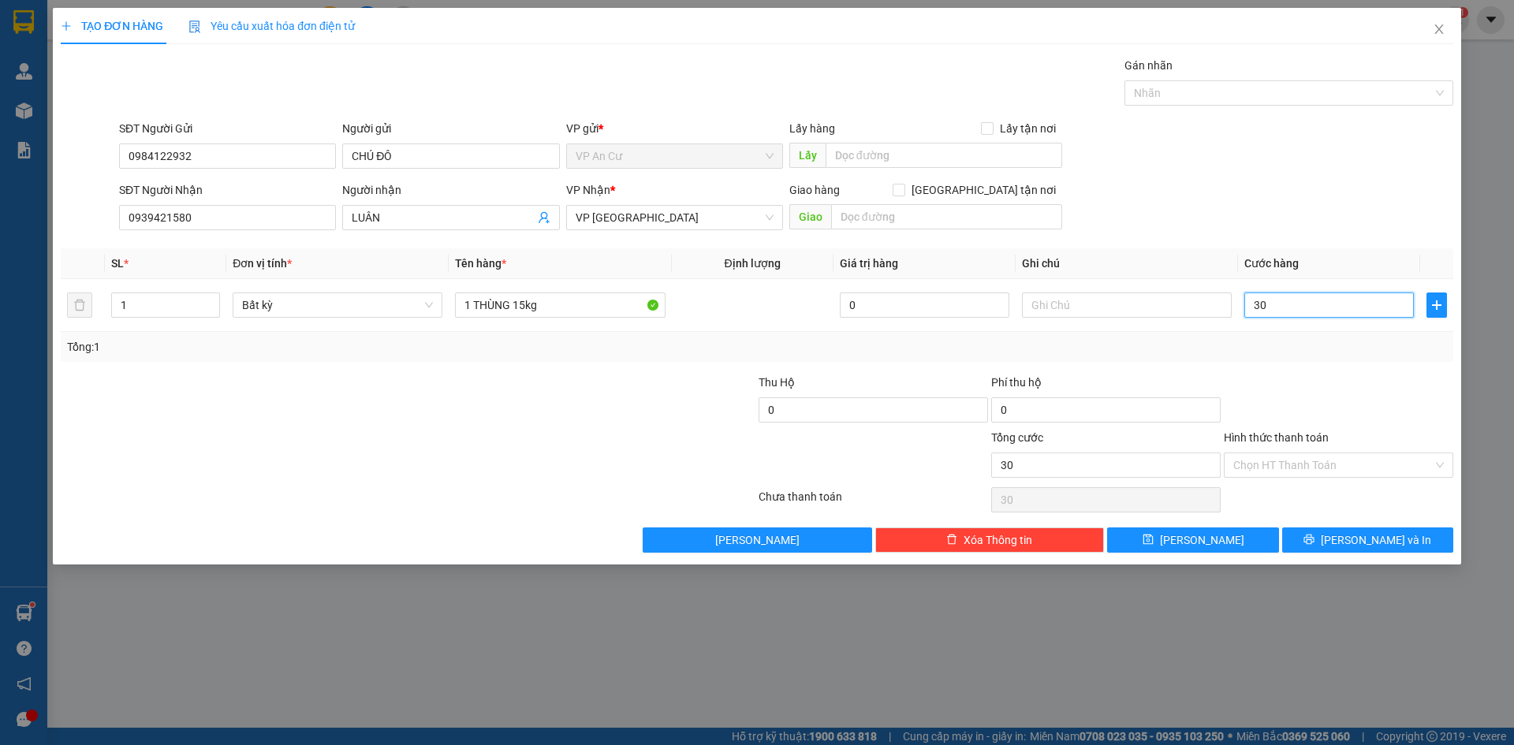
type input "30"
type input "30.000"
click at [1352, 416] on div at bounding box center [1338, 401] width 233 height 55
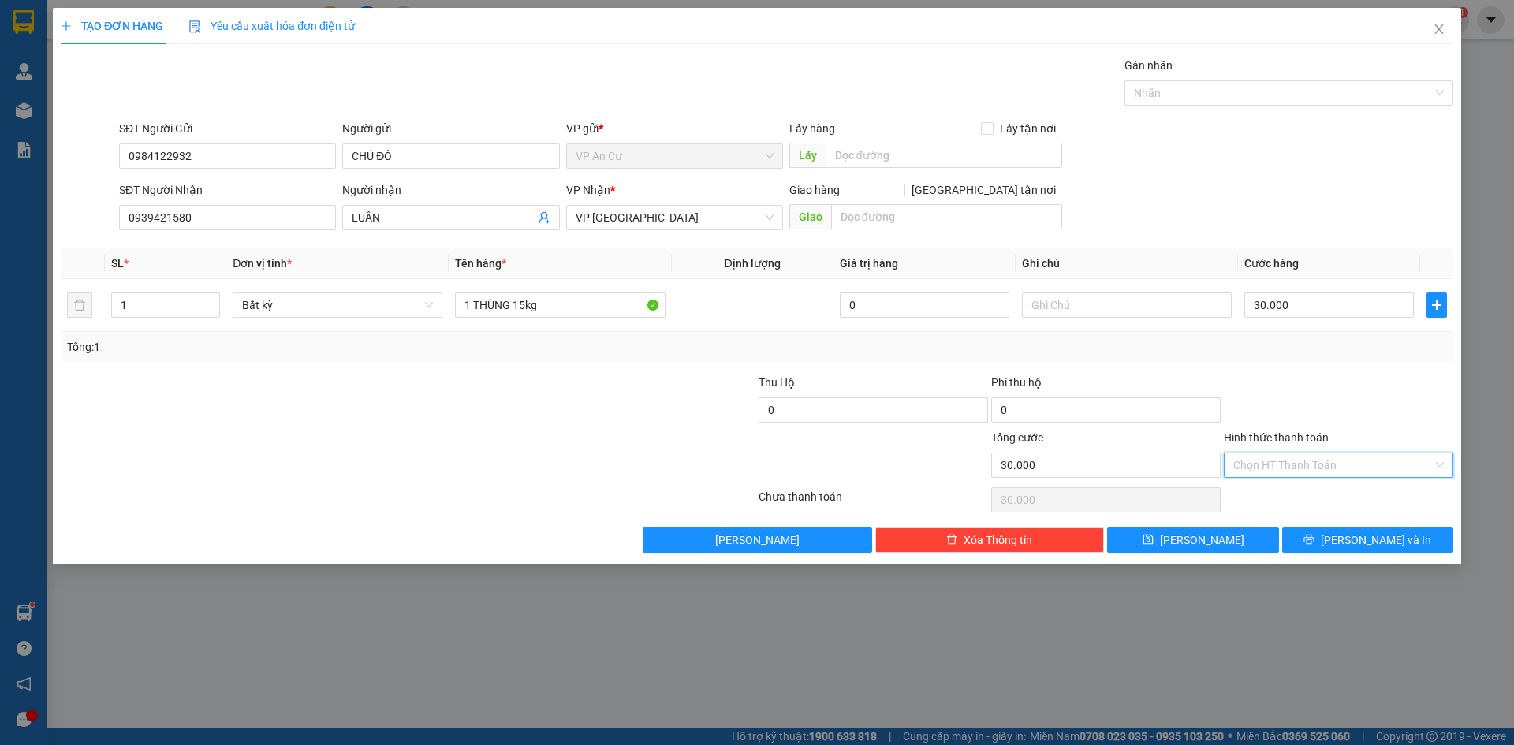
click at [1326, 471] on input "Hình thức thanh toán" at bounding box center [1332, 465] width 199 height 24
click at [1314, 506] on div "Tại văn phòng" at bounding box center [1338, 496] width 229 height 25
type input "0"
click at [1335, 538] on button "[PERSON_NAME] và In" at bounding box center [1367, 539] width 171 height 25
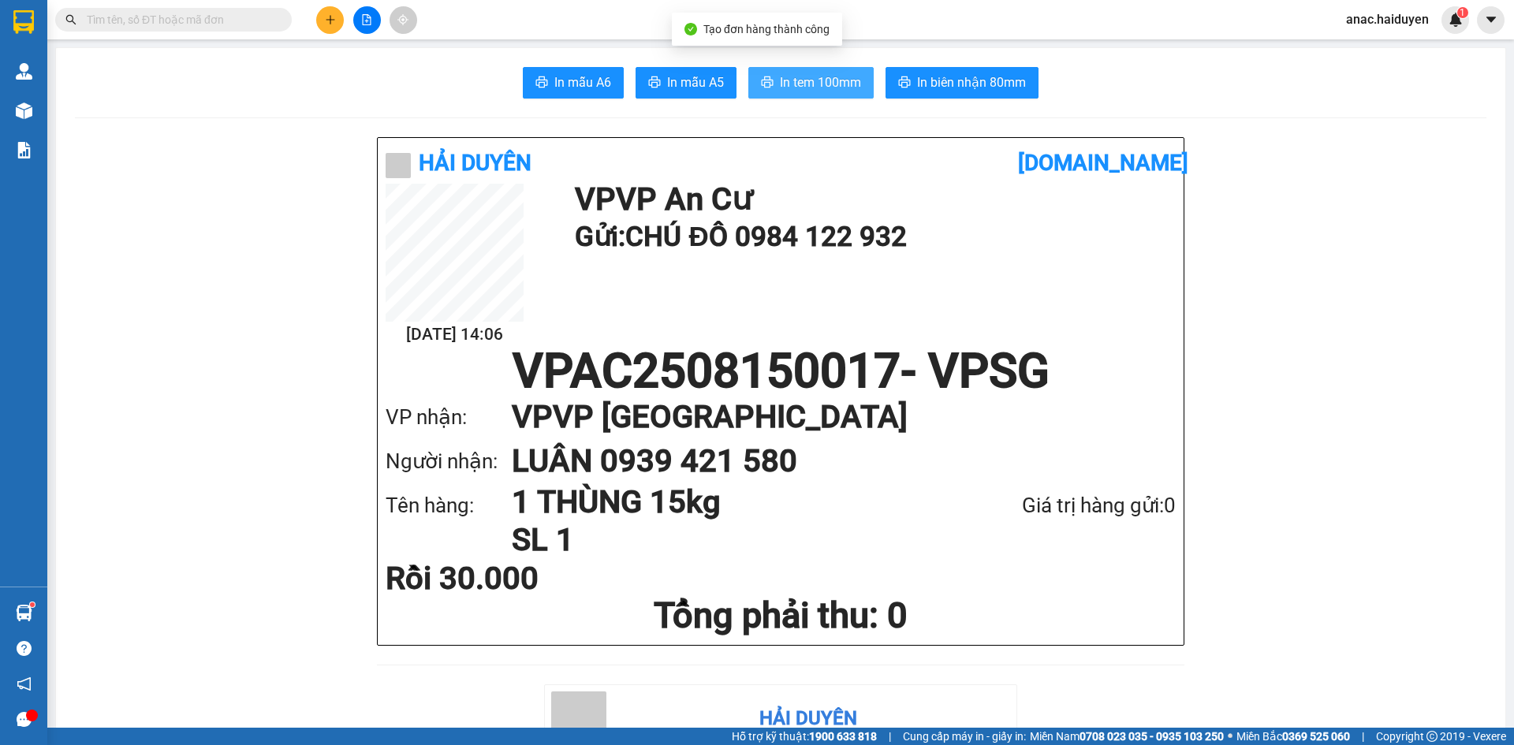
click at [801, 80] on span "In tem 100mm" at bounding box center [820, 83] width 81 height 20
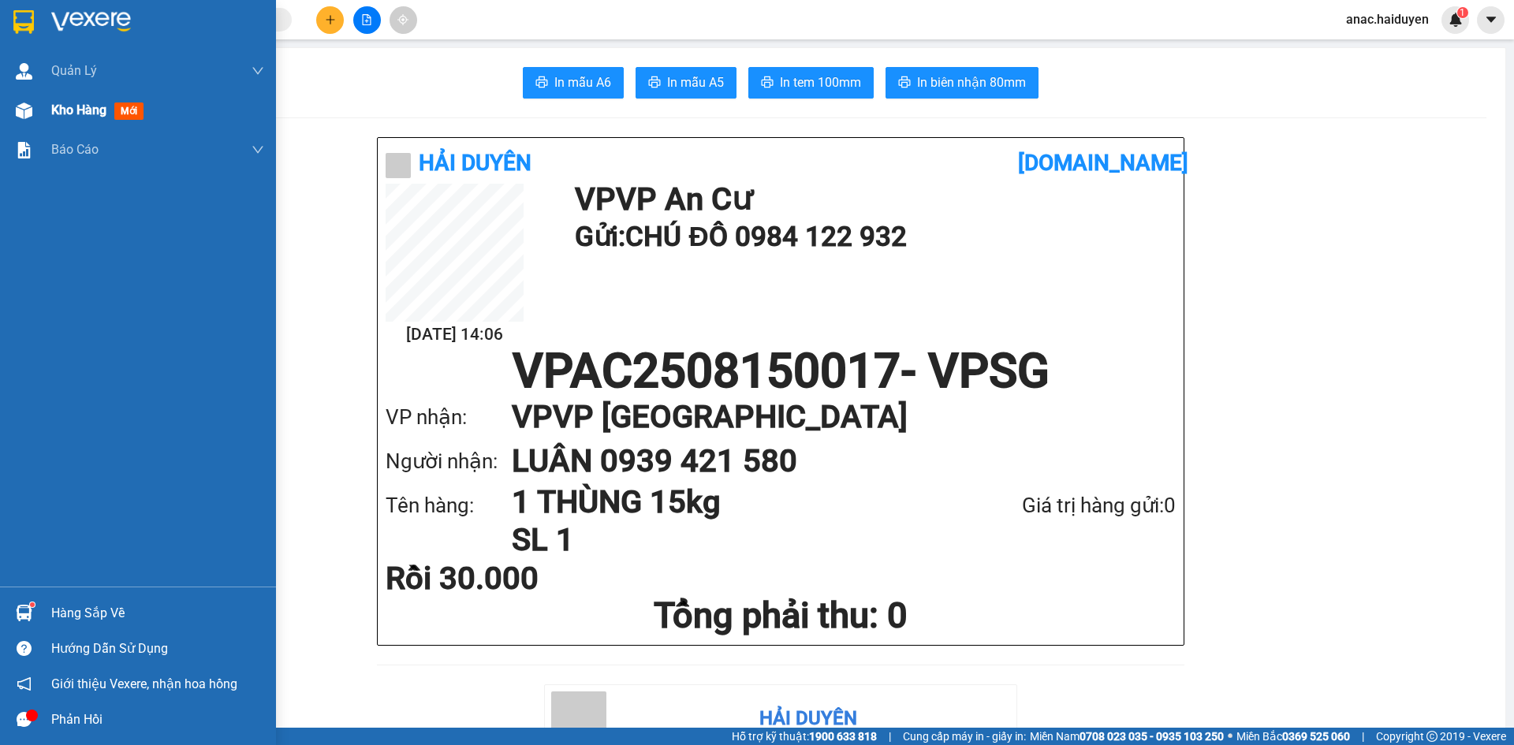
click at [66, 117] on span "Kho hàng" at bounding box center [78, 109] width 55 height 15
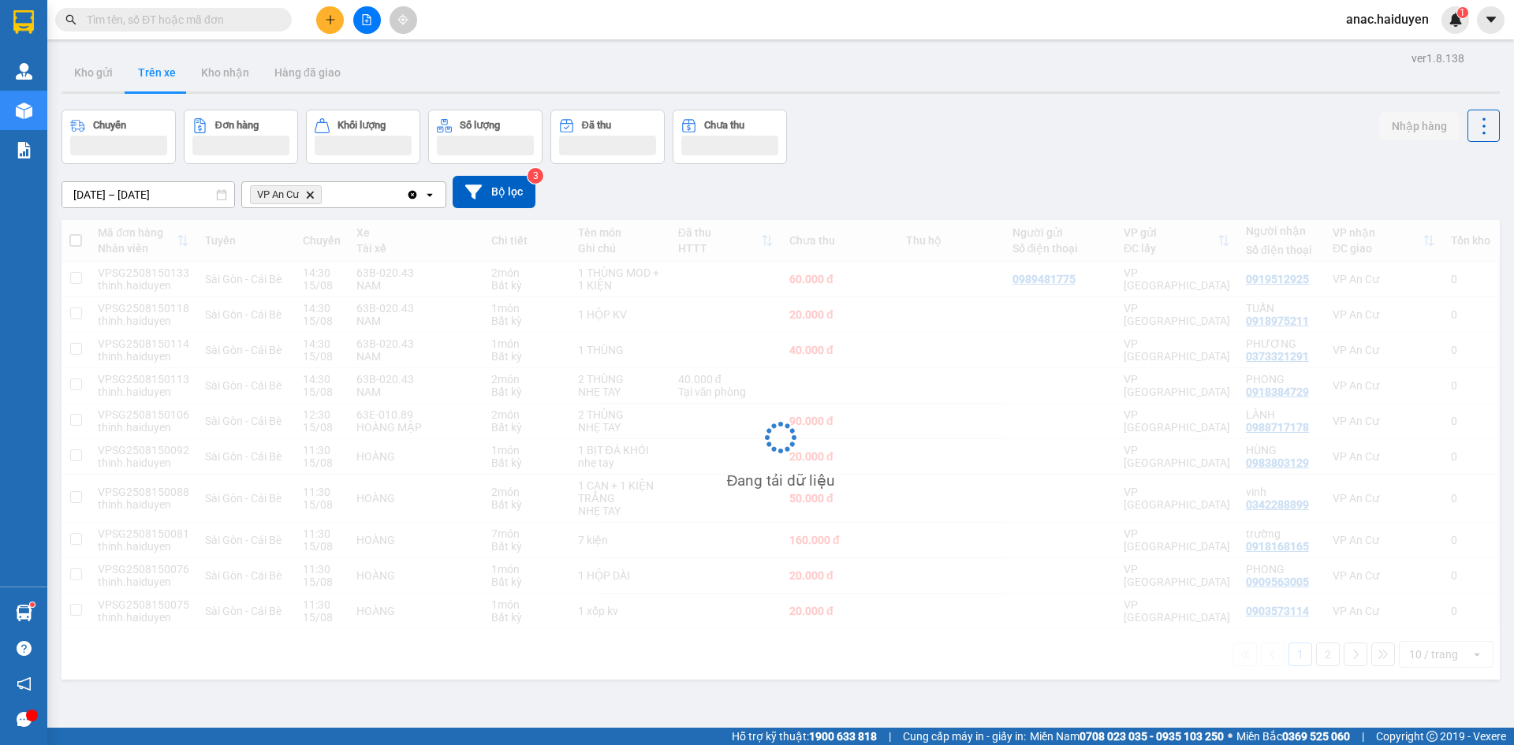
click at [1379, 14] on span "anac.haiduyen" at bounding box center [1387, 19] width 108 height 20
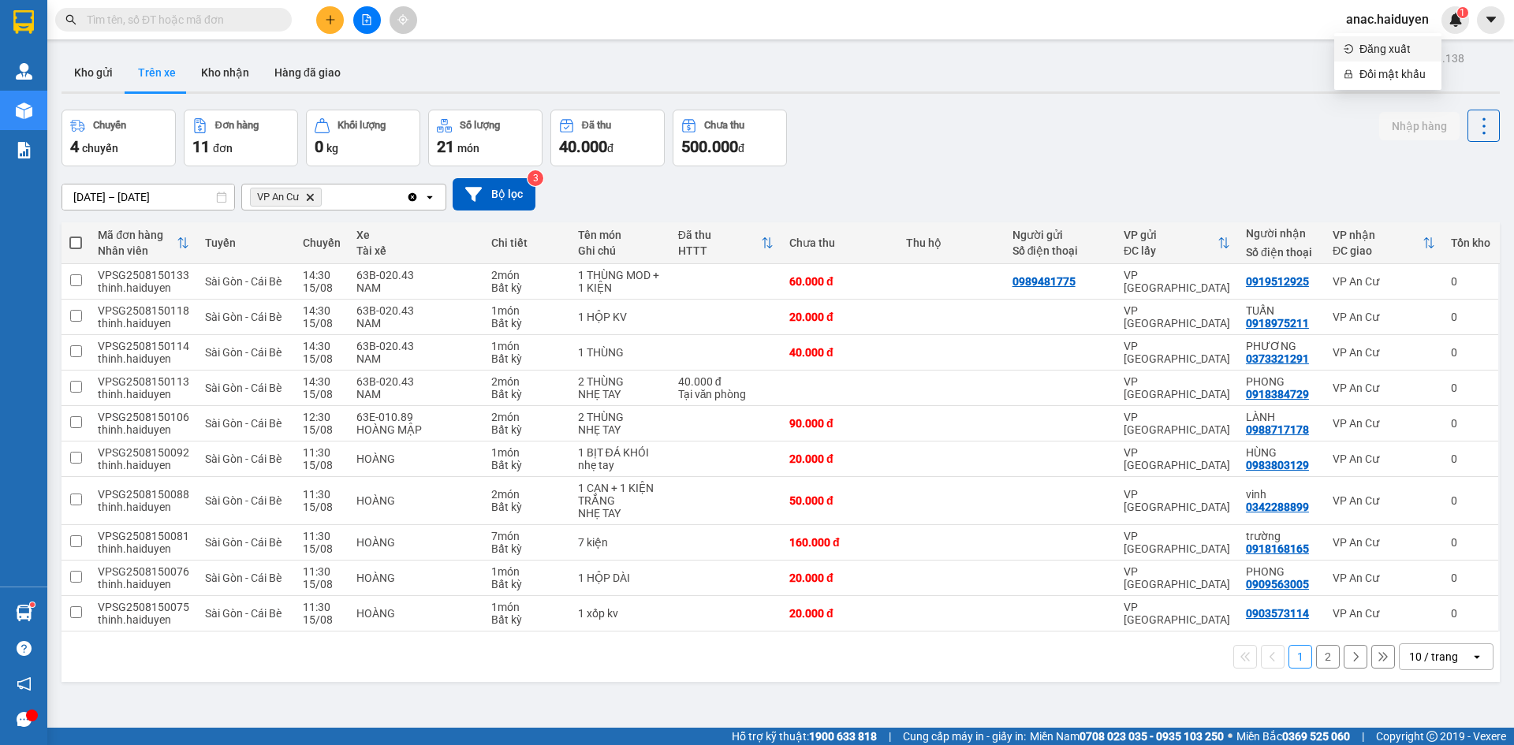
click at [1364, 48] on span "Đăng xuất" at bounding box center [1395, 48] width 73 height 17
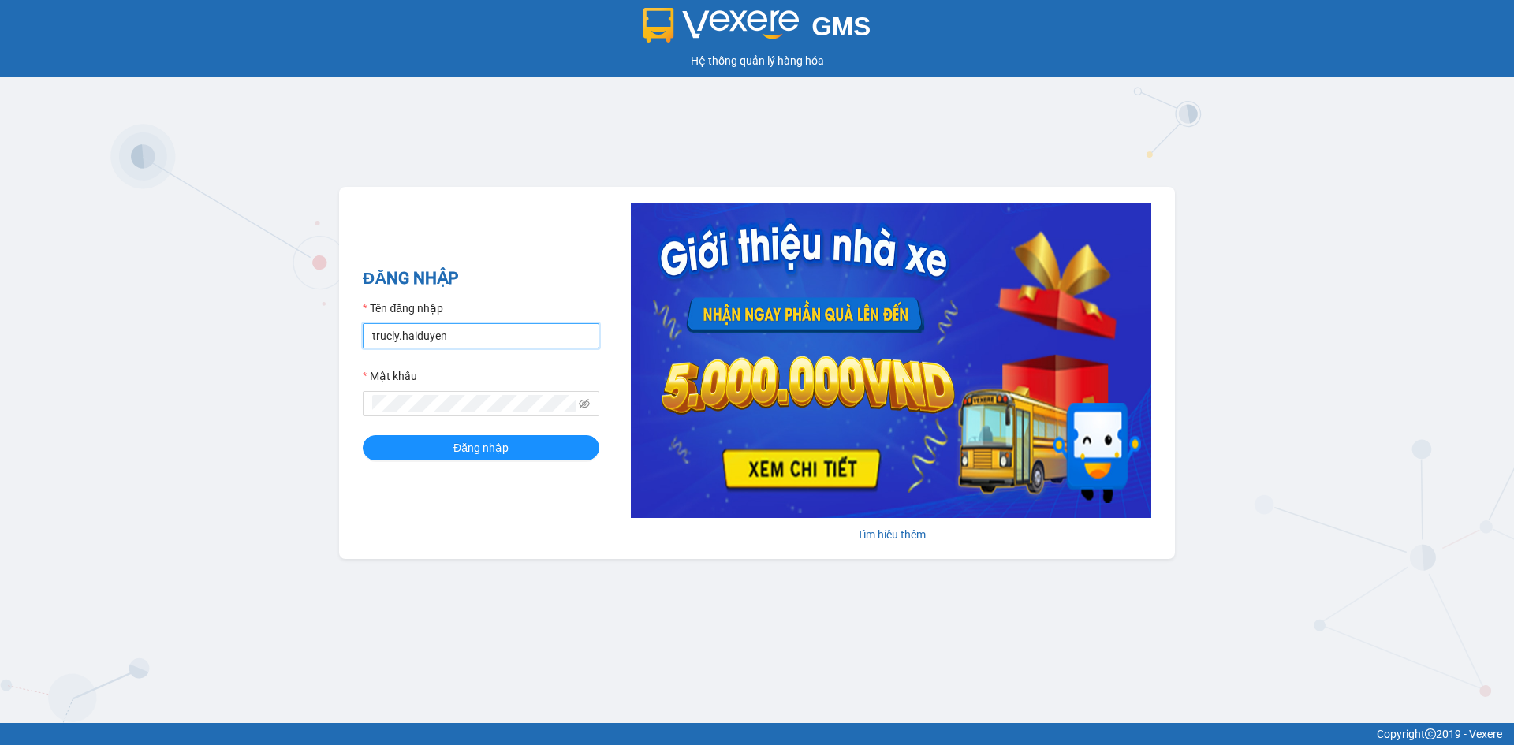
click at [465, 337] on input "trucly.haiduyen" at bounding box center [481, 335] width 237 height 25
type input "nganac.haiduyen"
click at [478, 442] on span "Đăng nhập" at bounding box center [480, 447] width 55 height 17
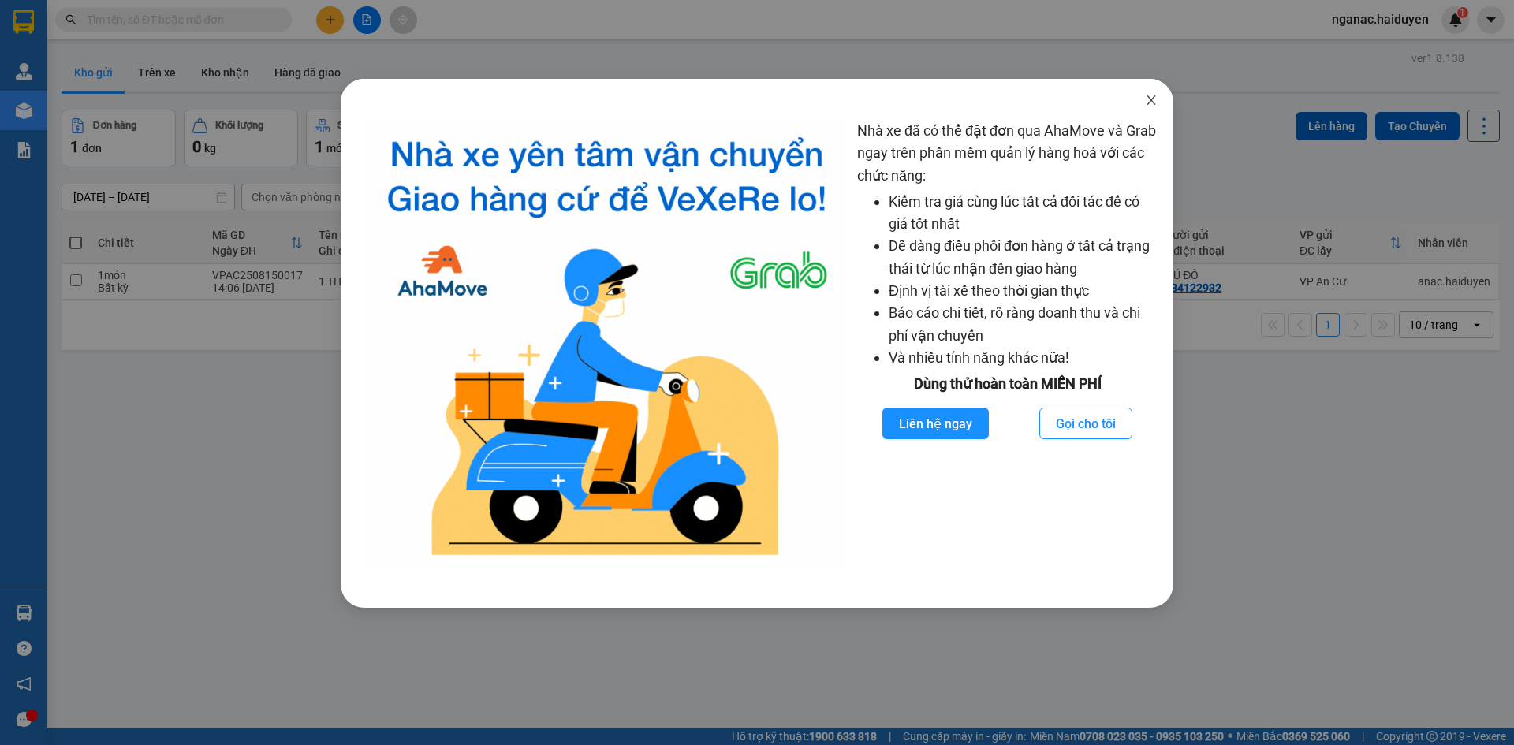
click at [1145, 98] on icon "close" at bounding box center [1151, 100] width 13 height 13
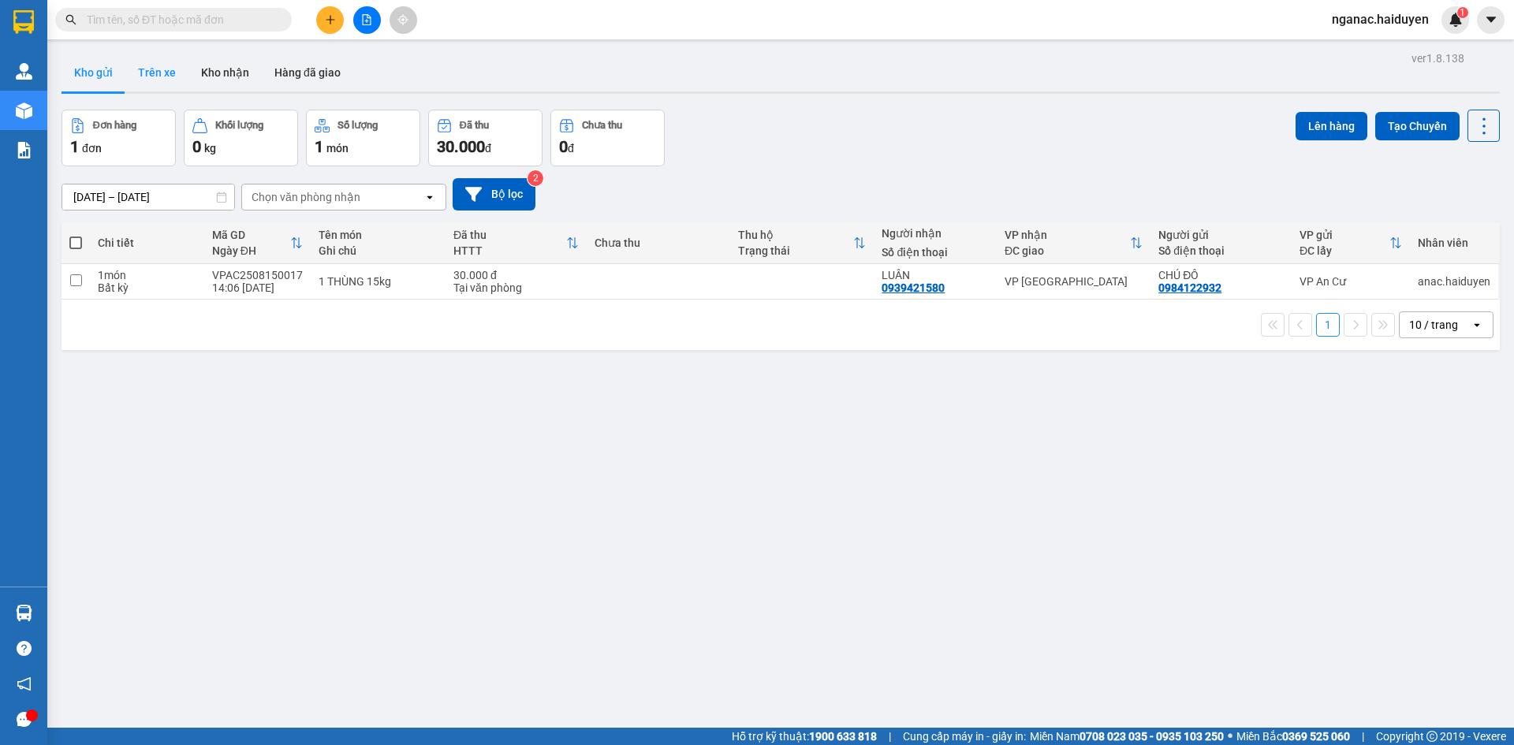
click at [147, 70] on button "Trên xe" at bounding box center [156, 73] width 63 height 38
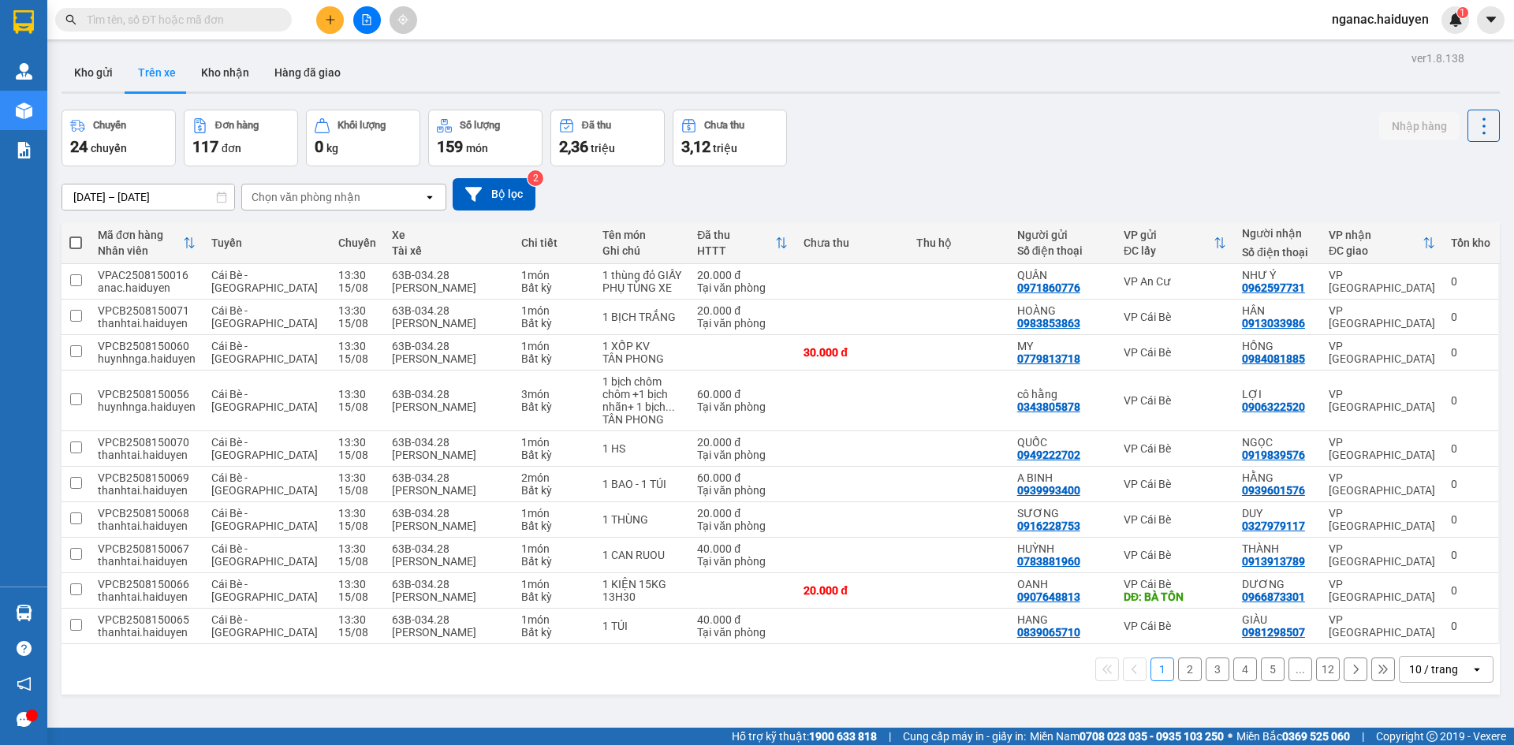
click at [314, 199] on div "Chọn văn phòng nhận" at bounding box center [306, 197] width 109 height 16
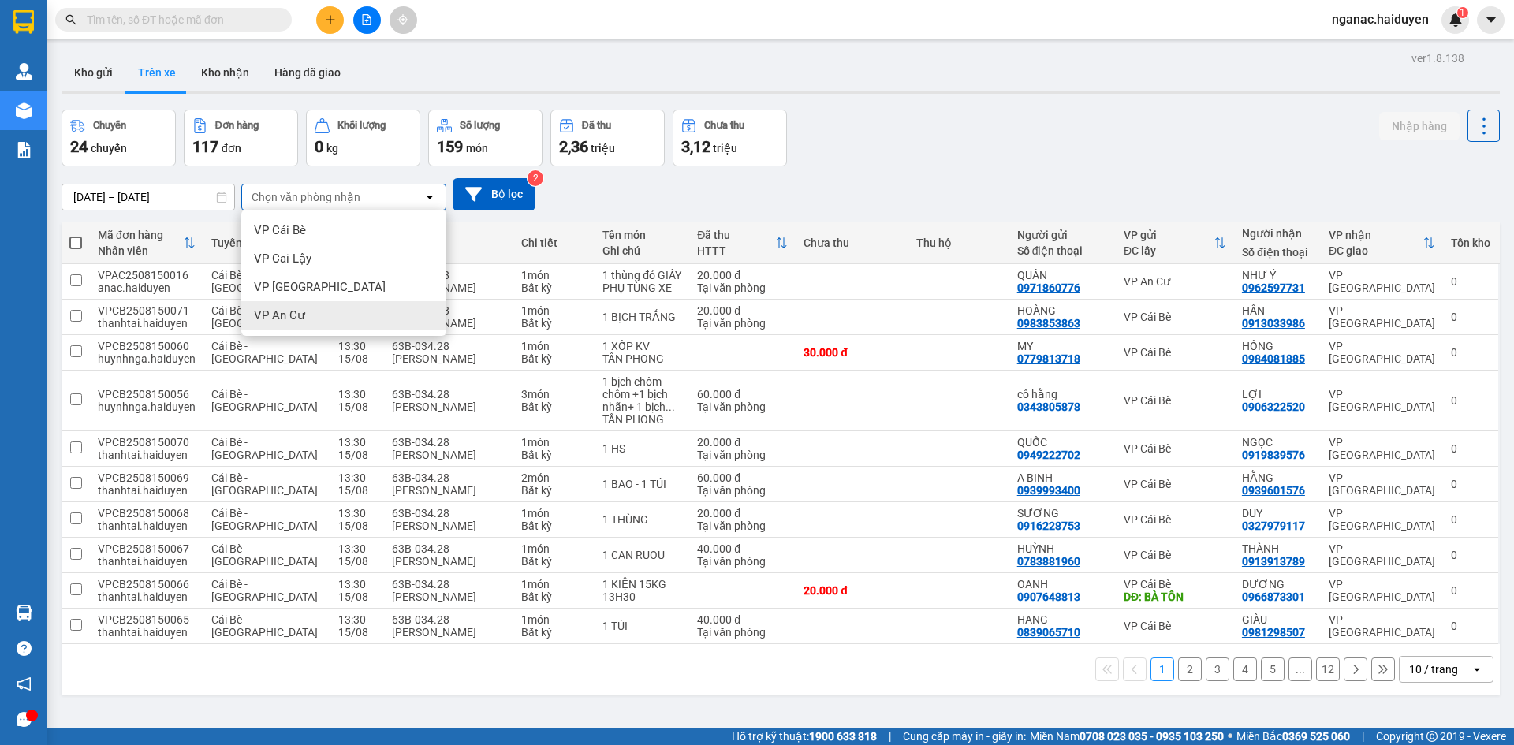
click at [315, 320] on div "VP An Cư" at bounding box center [343, 315] width 205 height 28
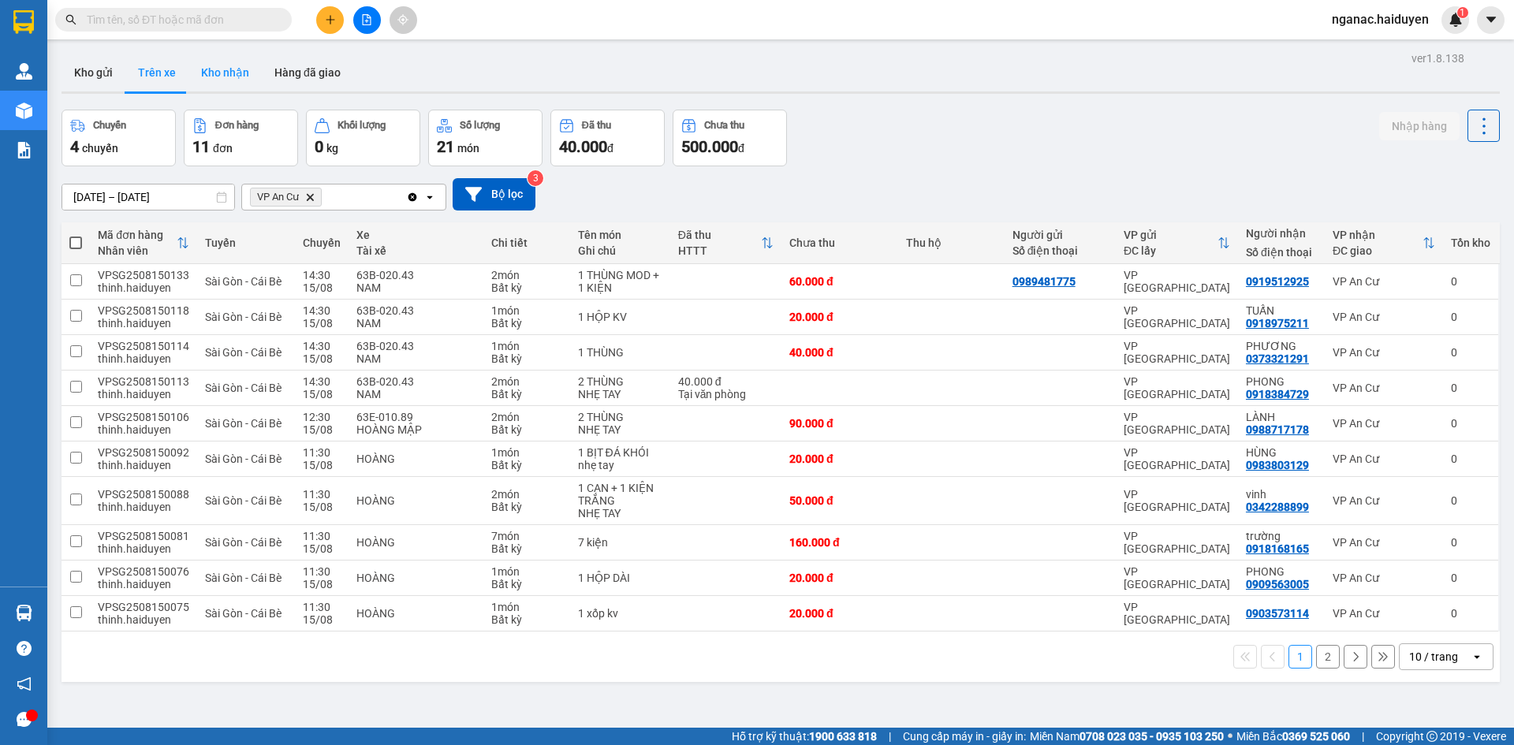
click at [225, 77] on button "Kho nhận" at bounding box center [224, 73] width 73 height 38
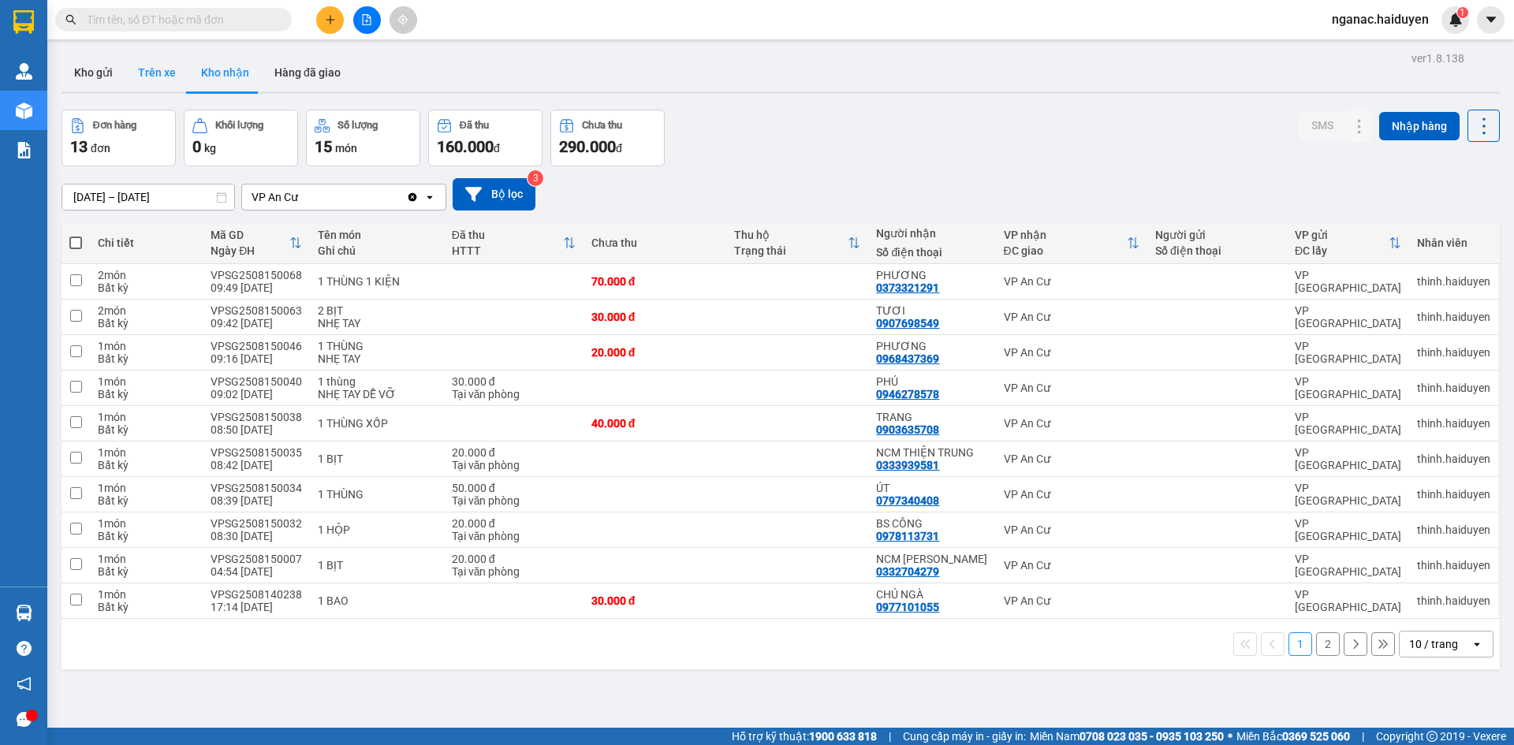
click at [153, 65] on button "Trên xe" at bounding box center [156, 73] width 63 height 38
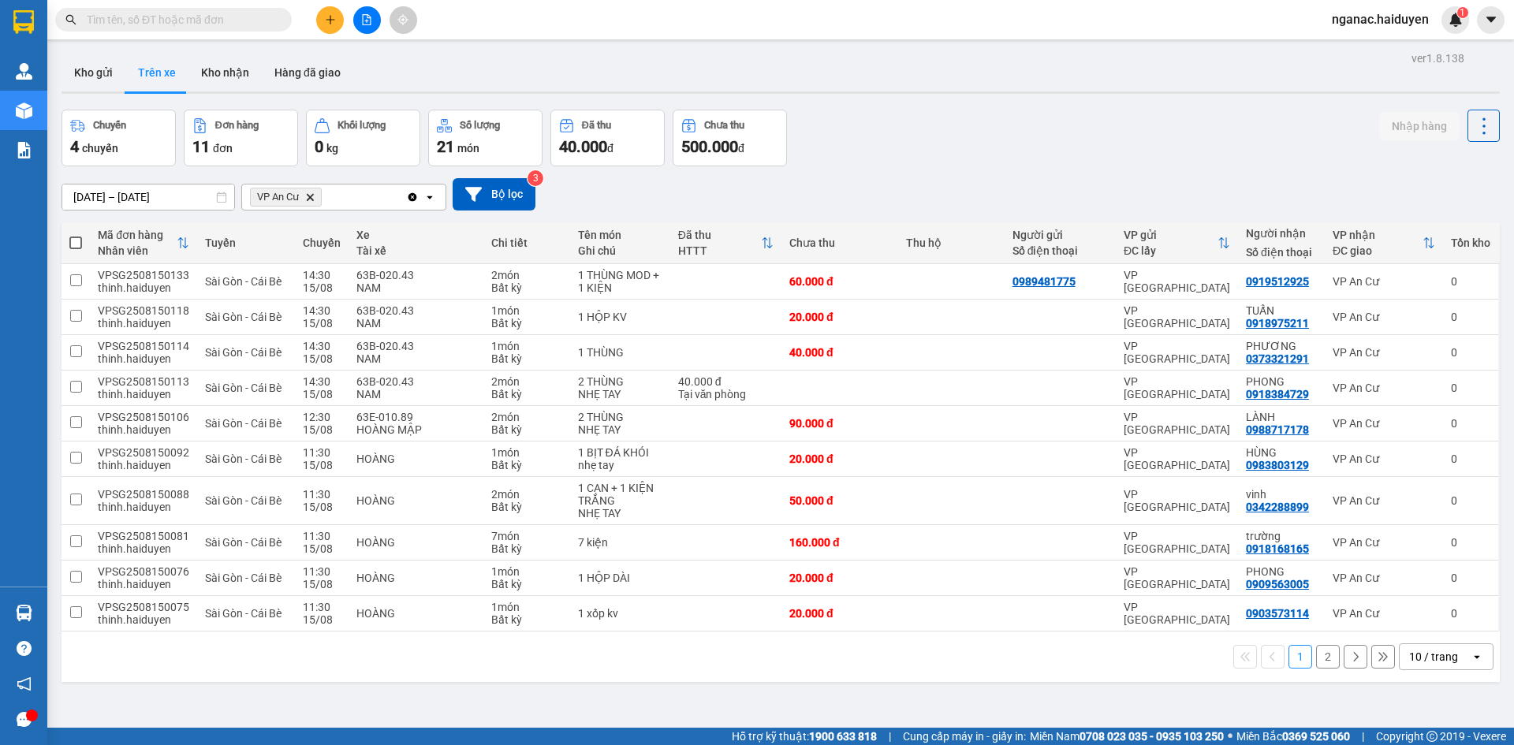
click at [1316, 657] on button "2" at bounding box center [1328, 657] width 24 height 24
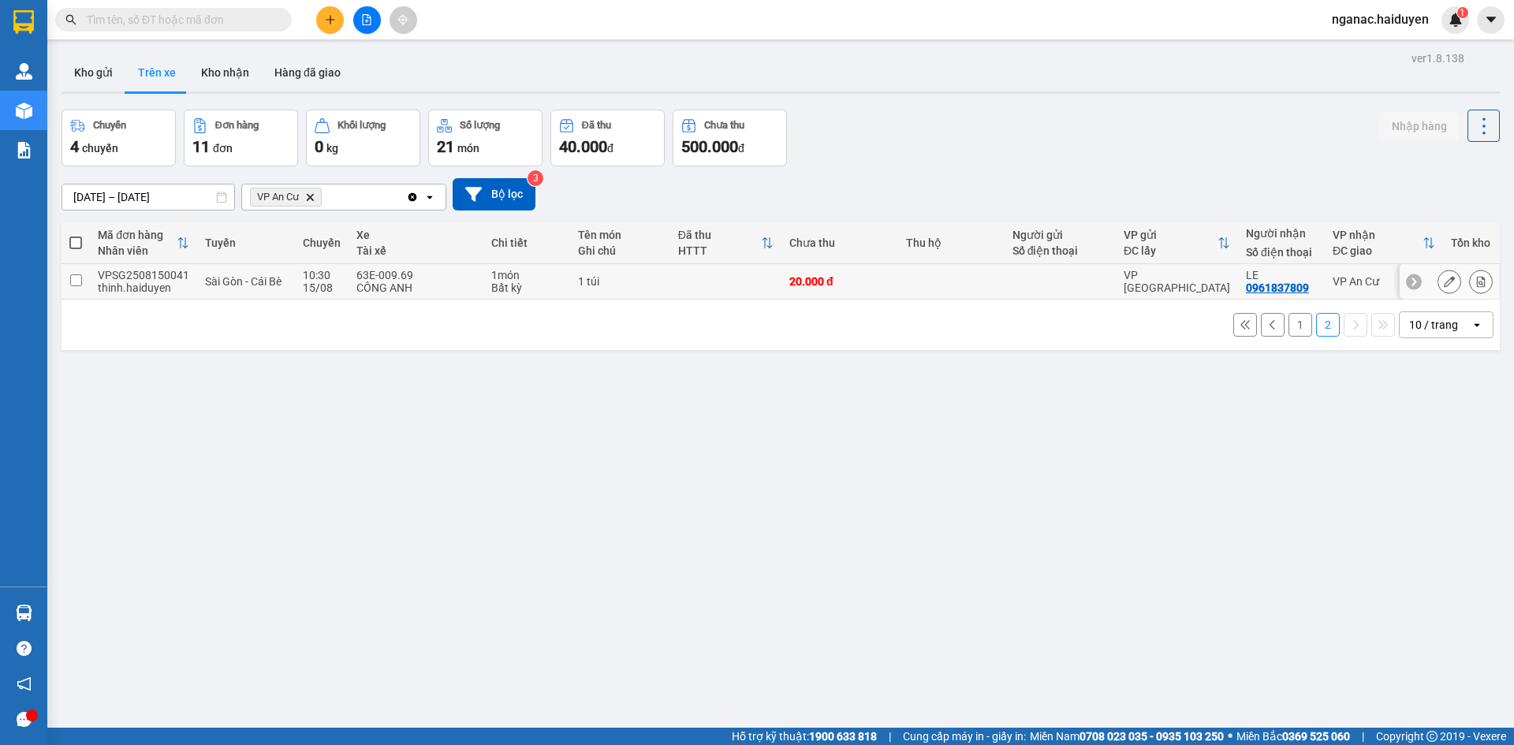
click at [1261, 289] on div "0961837809" at bounding box center [1277, 287] width 63 height 13
copy div "0961837809"
click at [1038, 676] on div "ver 1.8.138 Kho gửi Trên xe Kho nhận Hàng đã giao Chuyến 4 chuyến Đơn hàng 11 đ…" at bounding box center [780, 419] width 1451 height 745
click at [844, 652] on div "ver 1.8.138 Kho gửi Trên xe Kho nhận Hàng đã giao Chuyến 4 chuyến Đơn hàng 11 đ…" at bounding box center [780, 419] width 1451 height 745
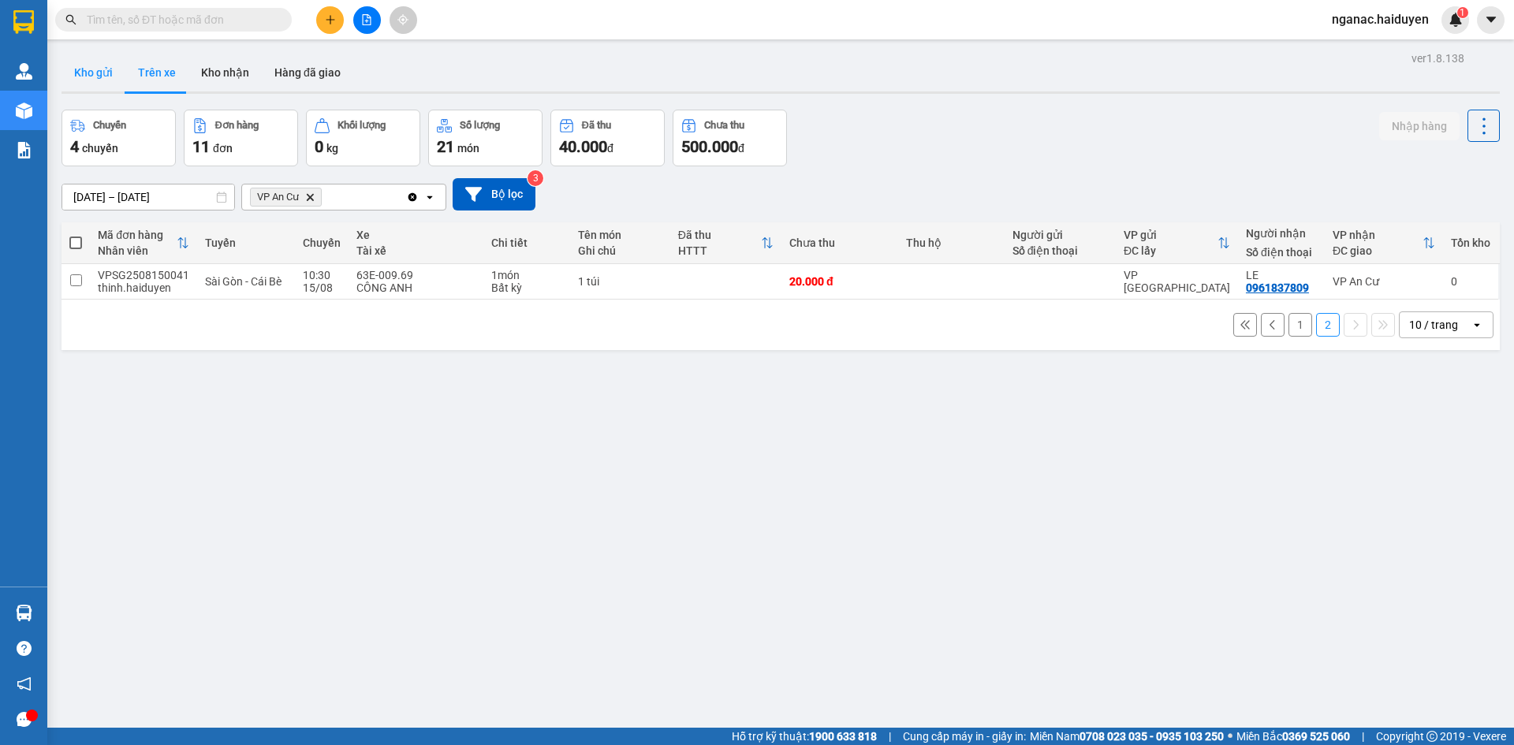
click at [95, 63] on button "Kho gửi" at bounding box center [93, 73] width 64 height 38
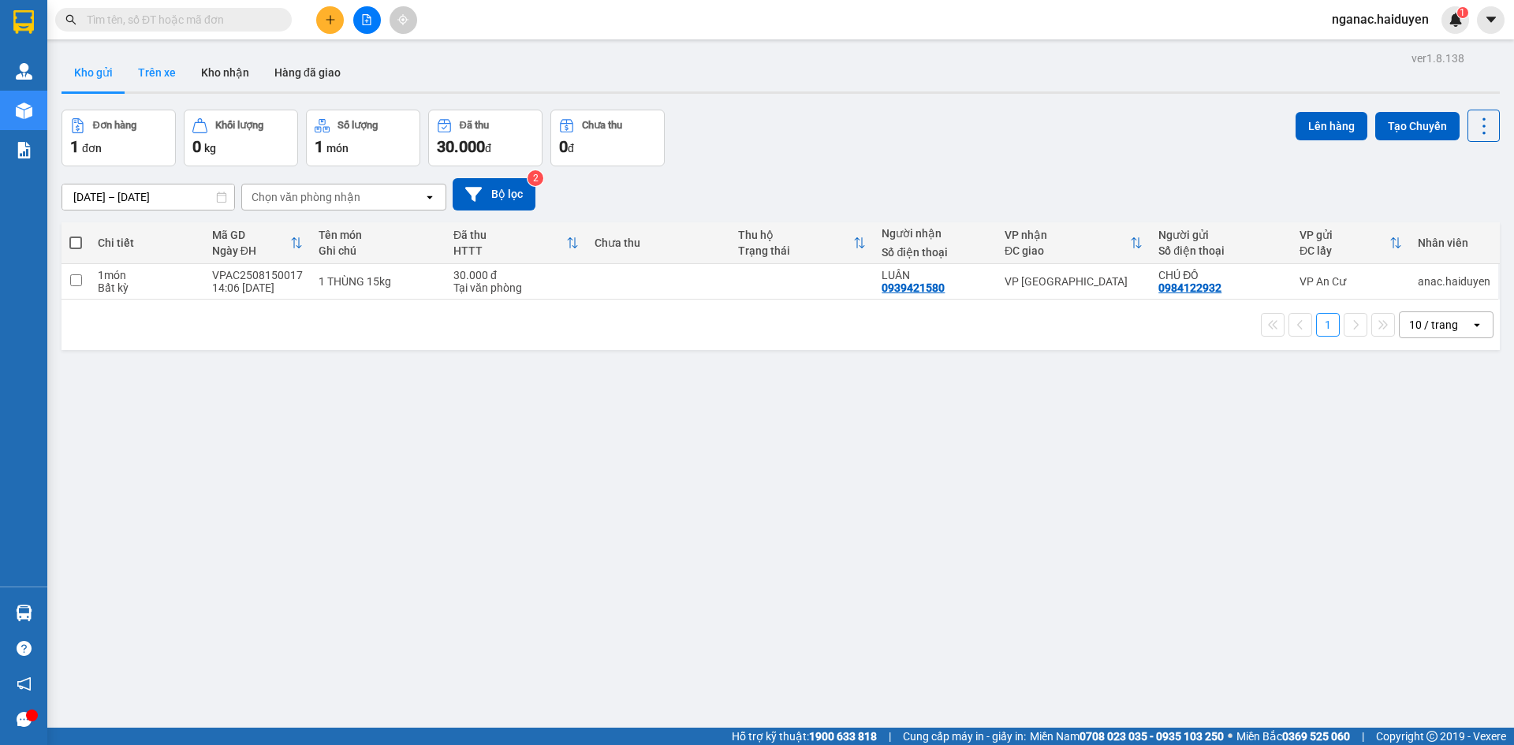
click at [152, 73] on button "Trên xe" at bounding box center [156, 73] width 63 height 38
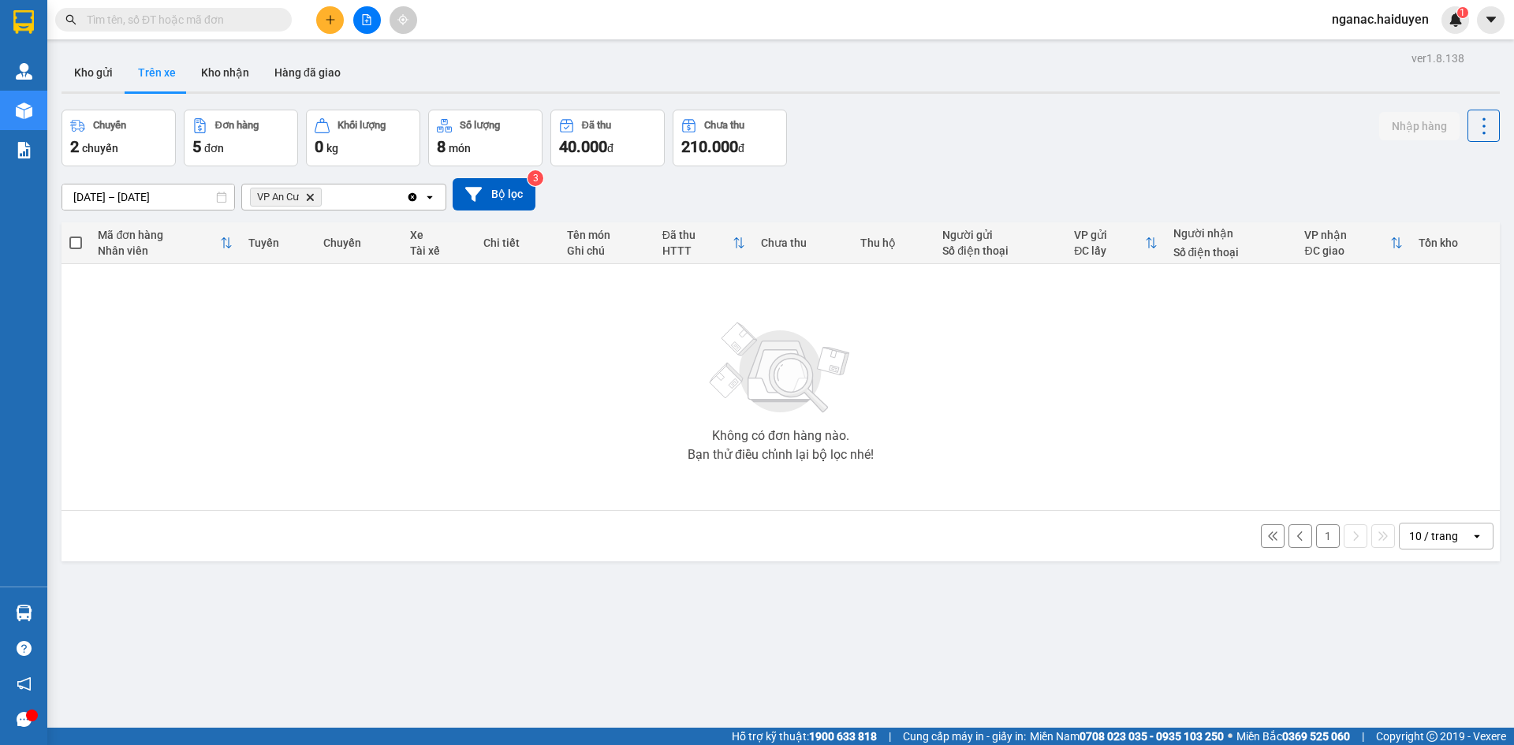
click at [1318, 541] on button "1" at bounding box center [1328, 536] width 24 height 24
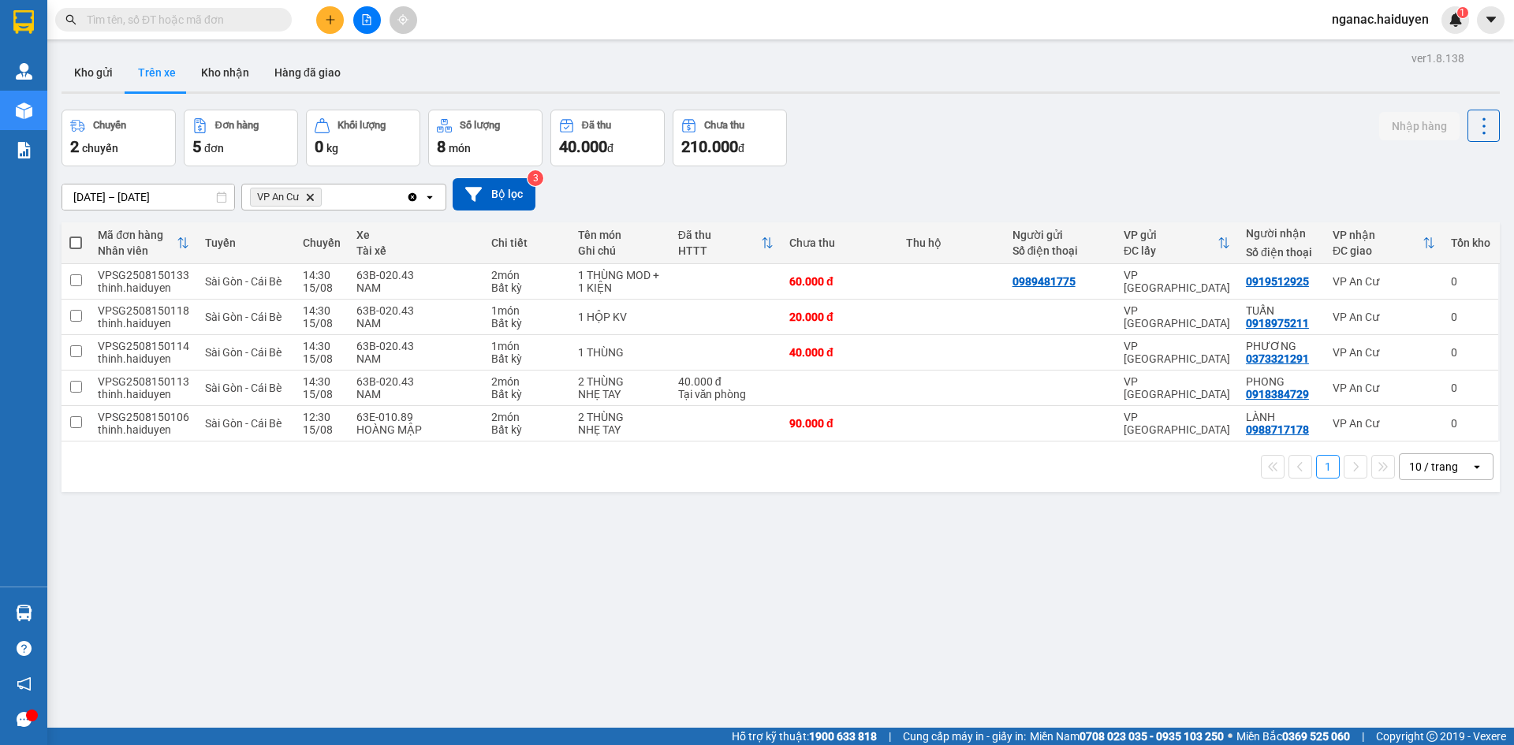
click at [440, 624] on div "ver 1.8.138 Kho gửi Trên xe Kho nhận Hàng đã giao Chuyến 2 chuyến Đơn hàng 5 đơ…" at bounding box center [780, 419] width 1451 height 745
click at [449, 613] on div "ver 1.8.138 Kho gửi Trên xe Kho nhận Hàng đã giao Chuyến 2 chuyến Đơn hàng 5 đơ…" at bounding box center [780, 419] width 1451 height 745
click at [221, 76] on button "Kho nhận" at bounding box center [224, 73] width 73 height 38
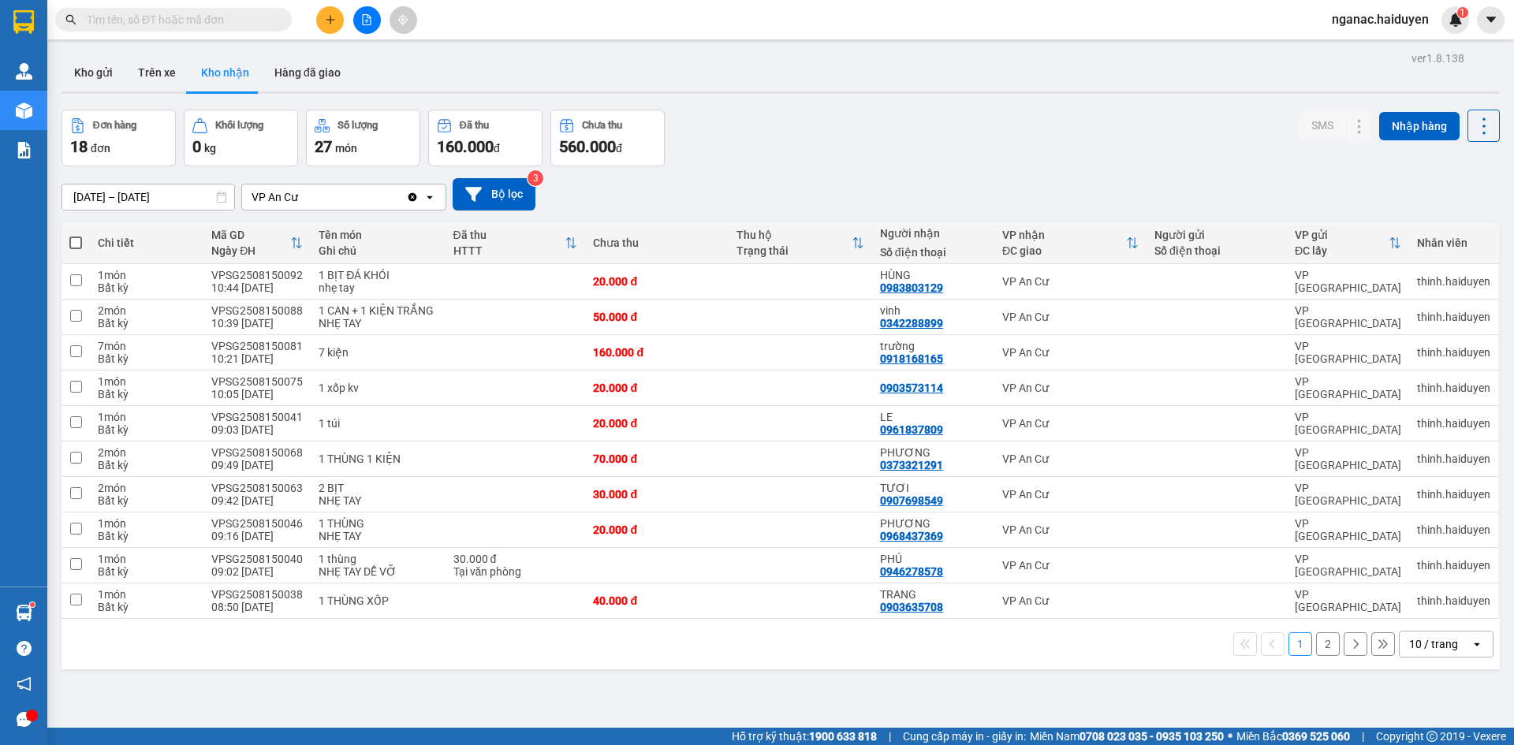
click at [110, 23] on input "text" at bounding box center [180, 19] width 186 height 17
click at [1318, 639] on button "2" at bounding box center [1328, 644] width 24 height 24
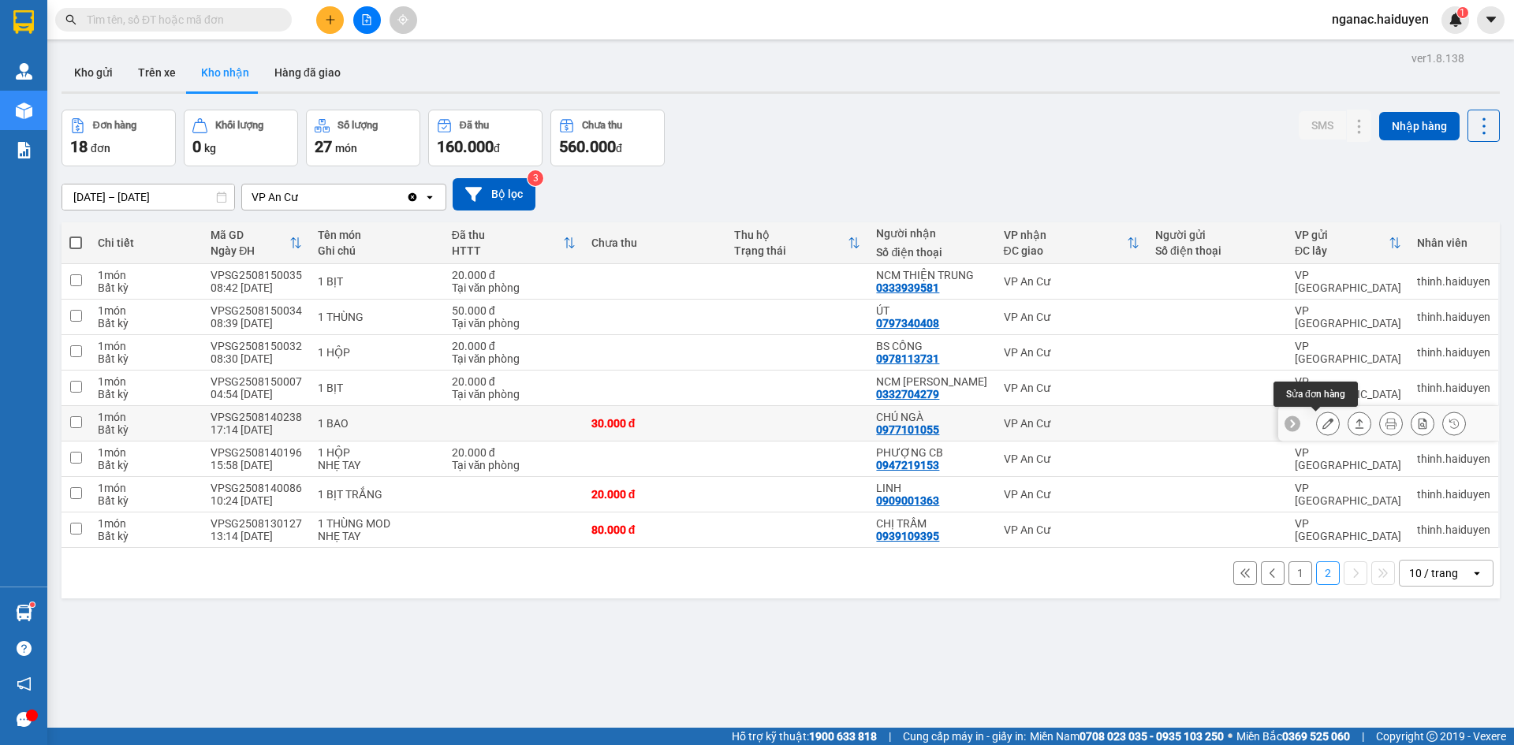
click at [1322, 423] on icon at bounding box center [1327, 423] width 11 height 11
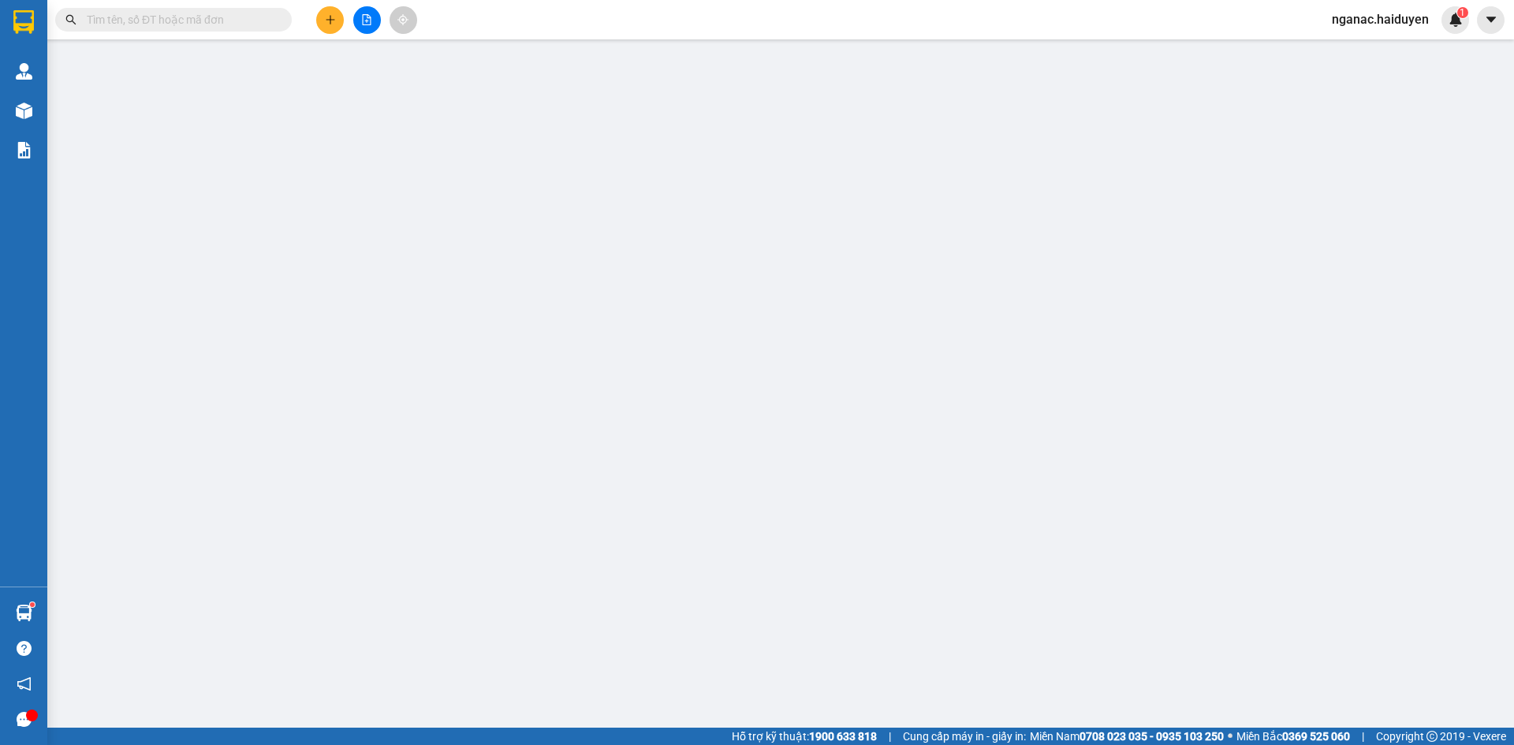
type input "0977101055"
type input "CHÚ NGÀ"
type input "30.000"
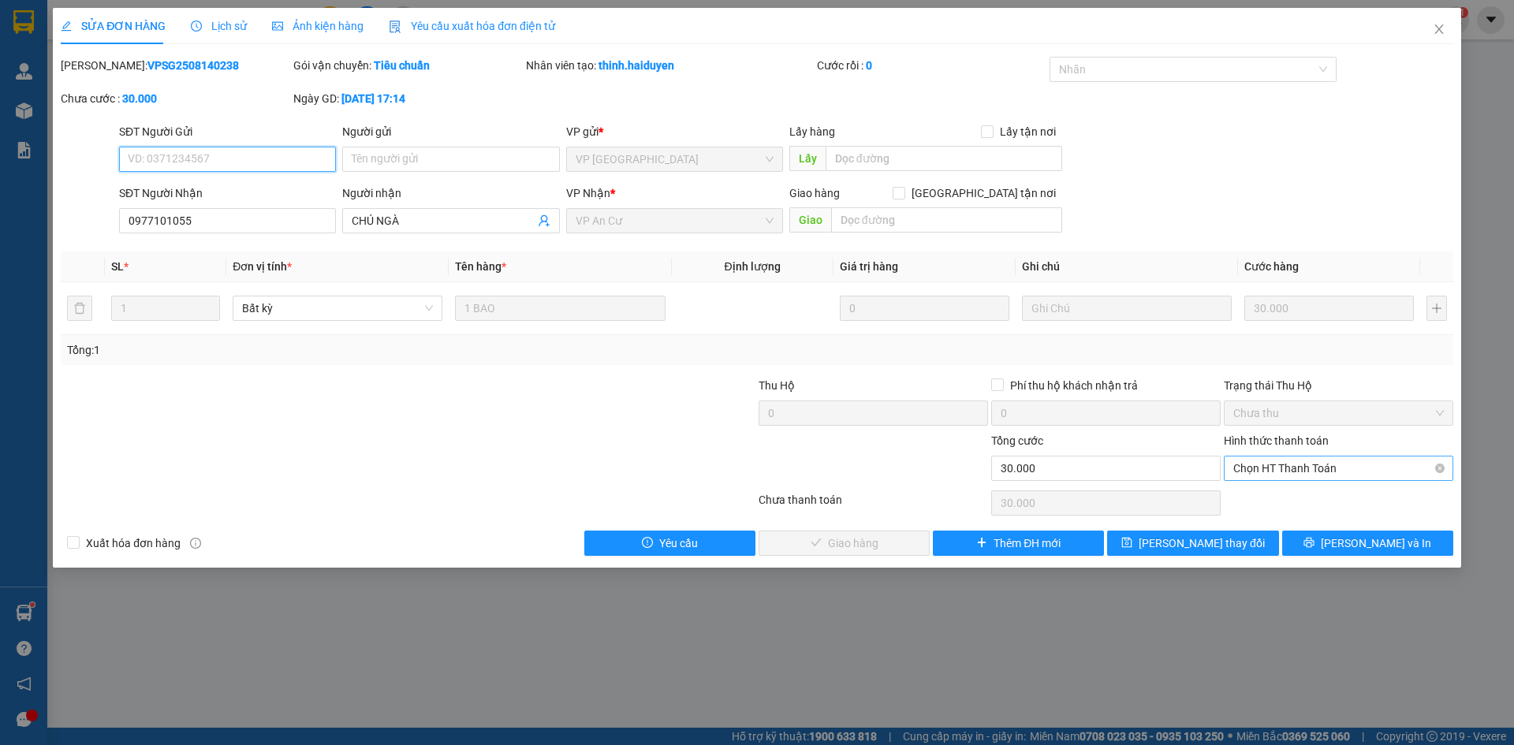
click at [1313, 470] on span "Chọn HT Thanh Toán" at bounding box center [1338, 469] width 211 height 24
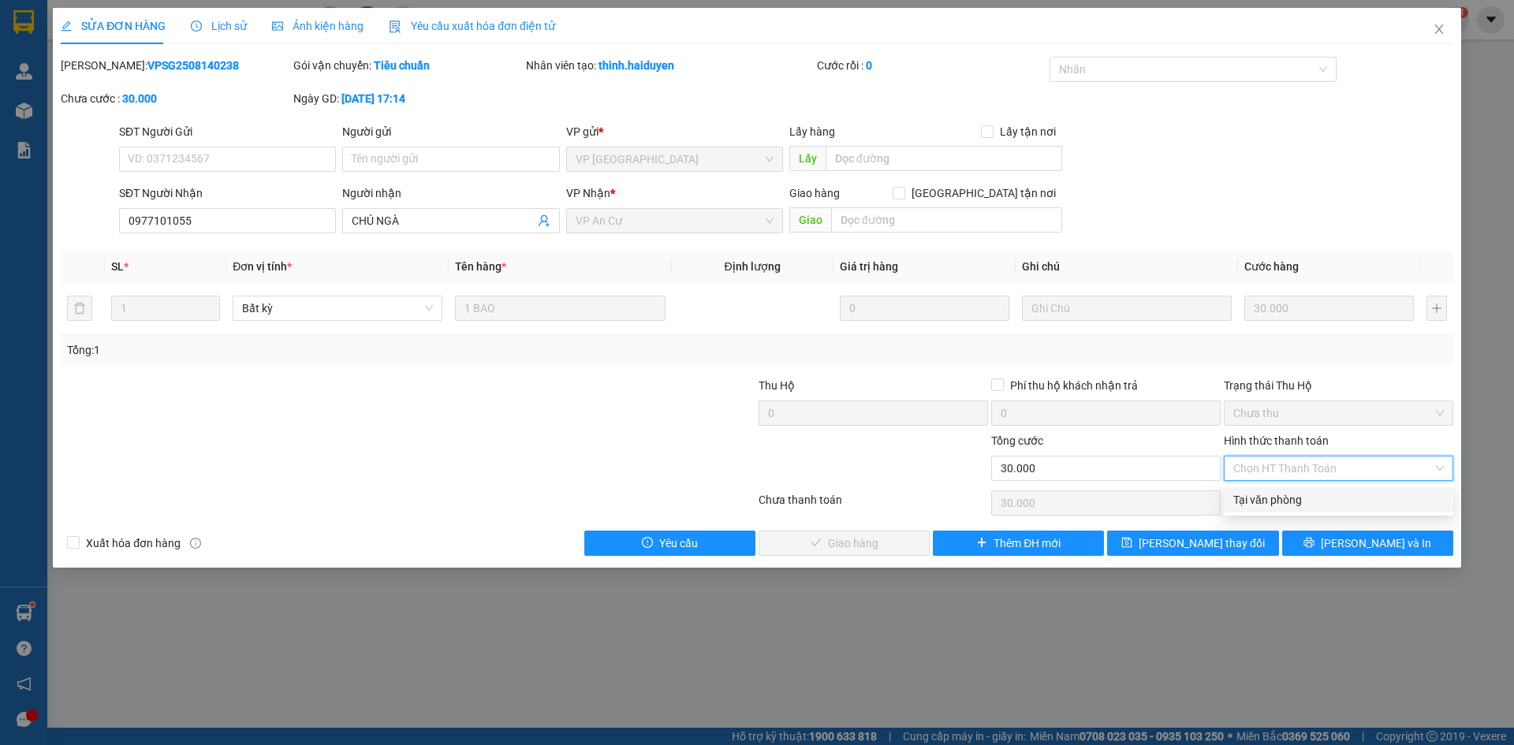
click at [1304, 494] on div "Tại văn phòng" at bounding box center [1338, 499] width 211 height 17
type input "0"
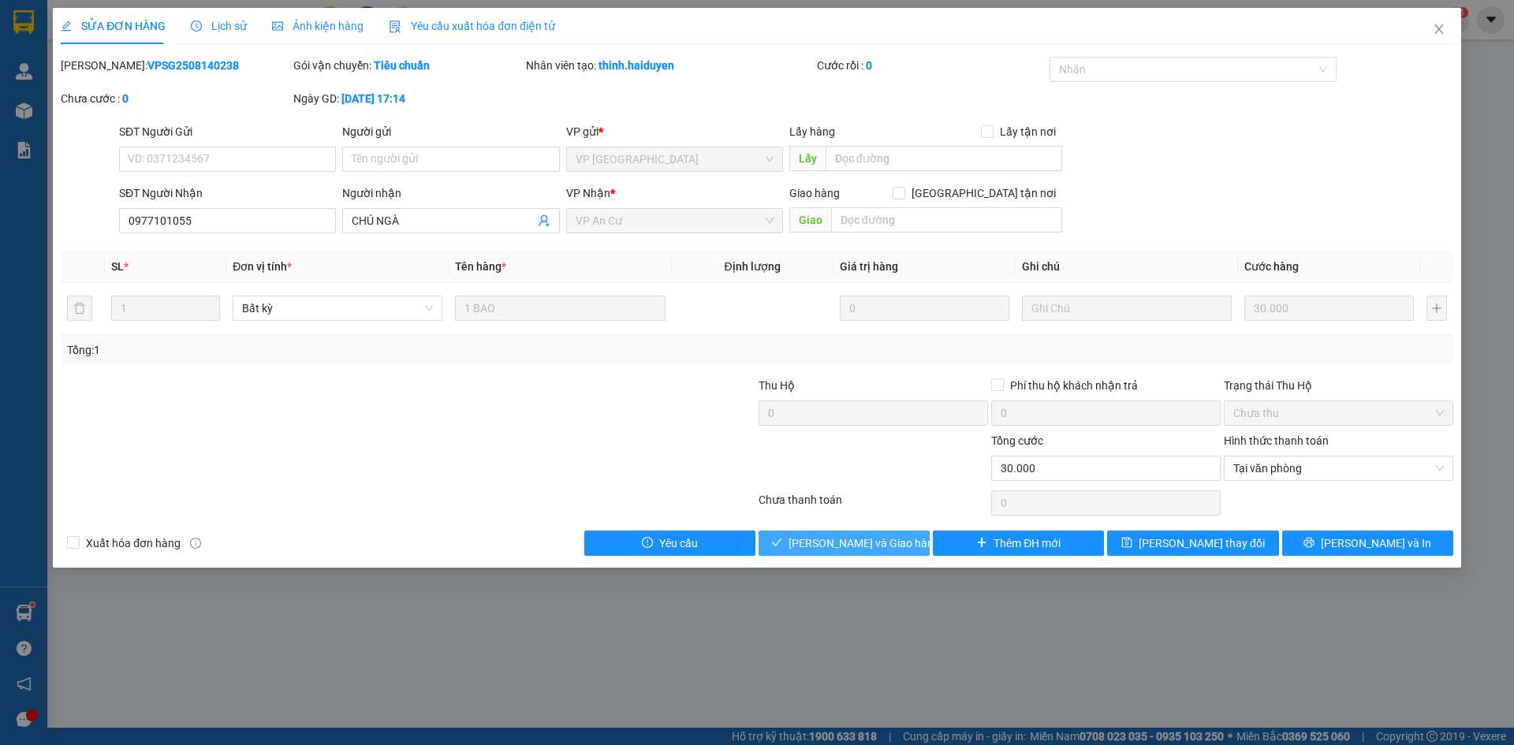
click at [820, 538] on span "[PERSON_NAME] và Giao hàng" at bounding box center [863, 543] width 151 height 17
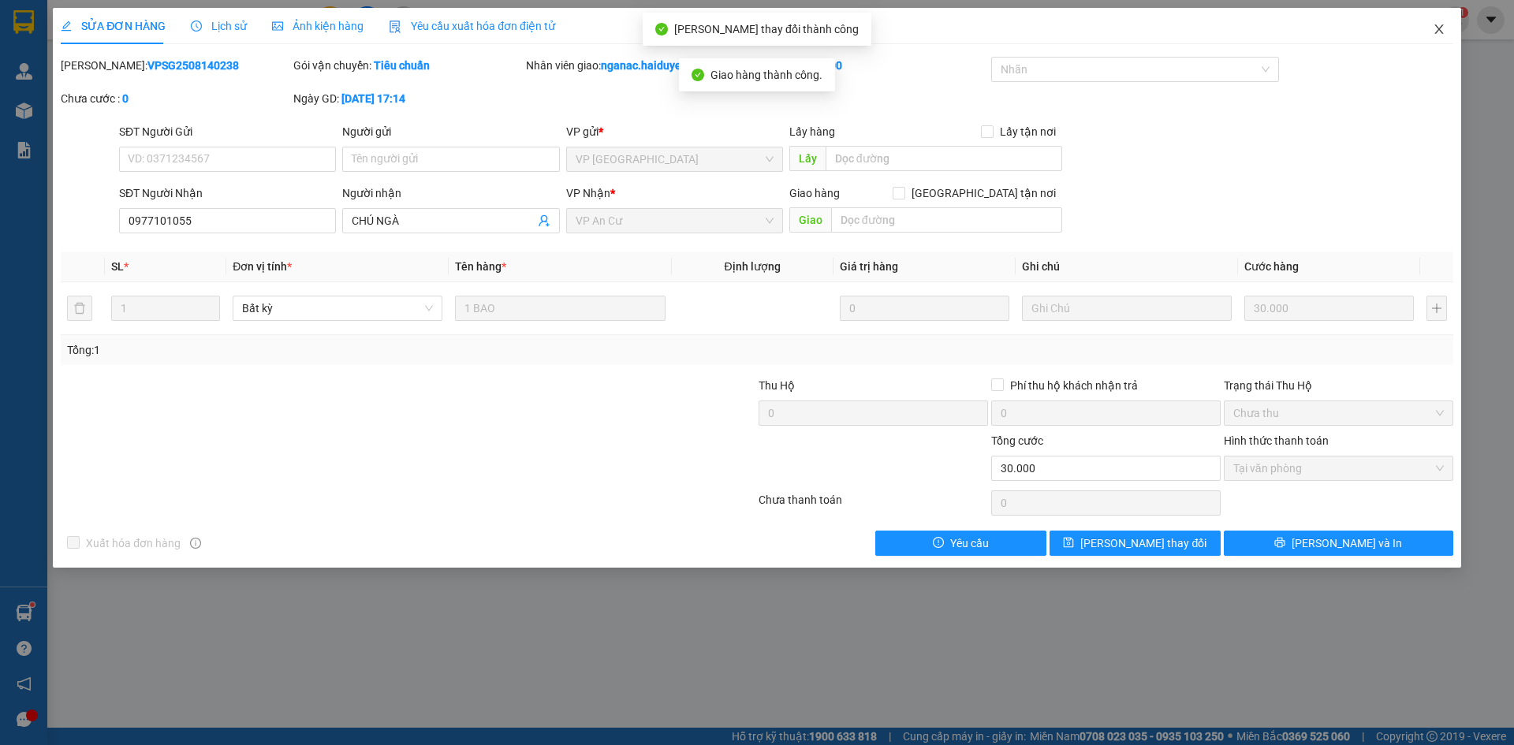
click at [1436, 29] on icon "close" at bounding box center [1439, 29] width 13 height 13
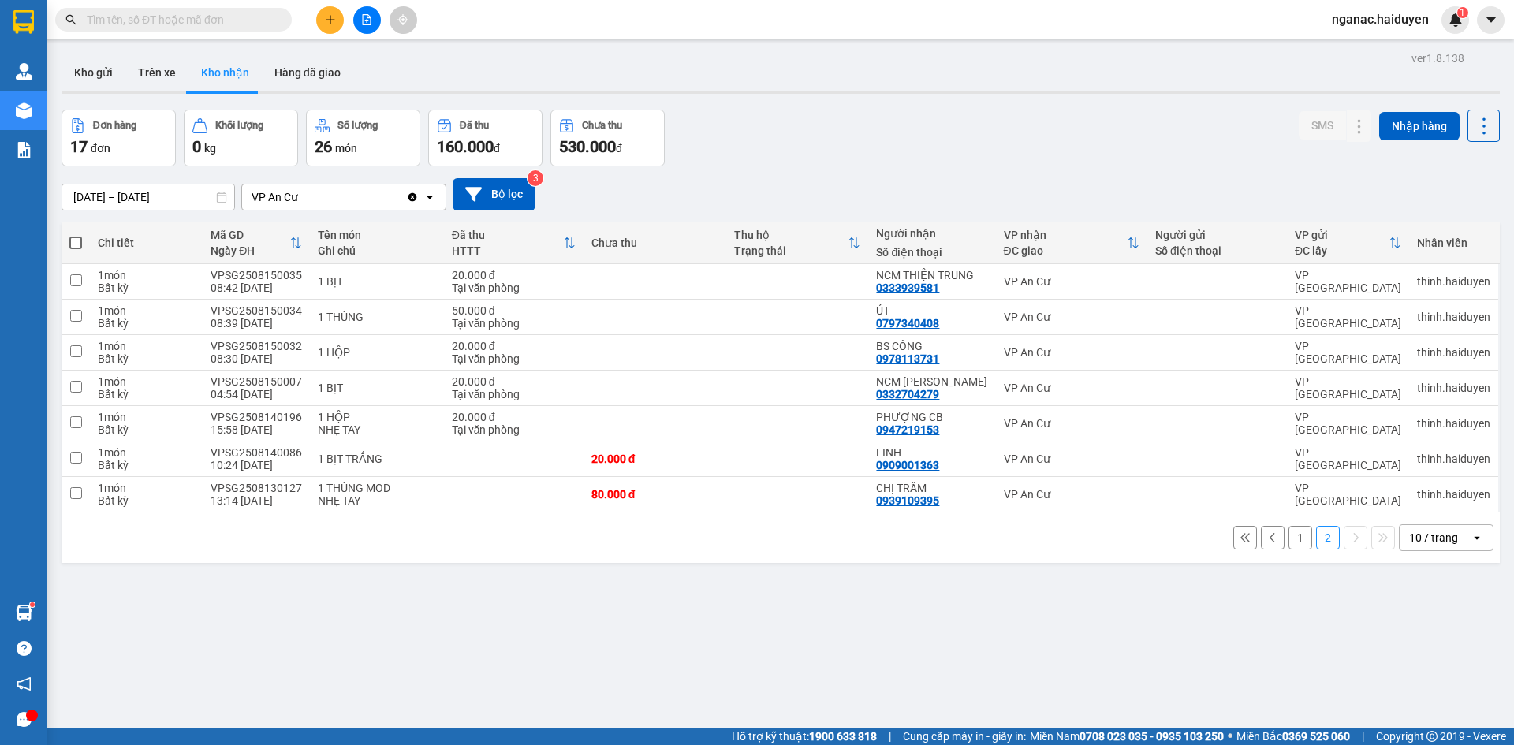
click at [1289, 531] on button "1" at bounding box center [1300, 538] width 24 height 24
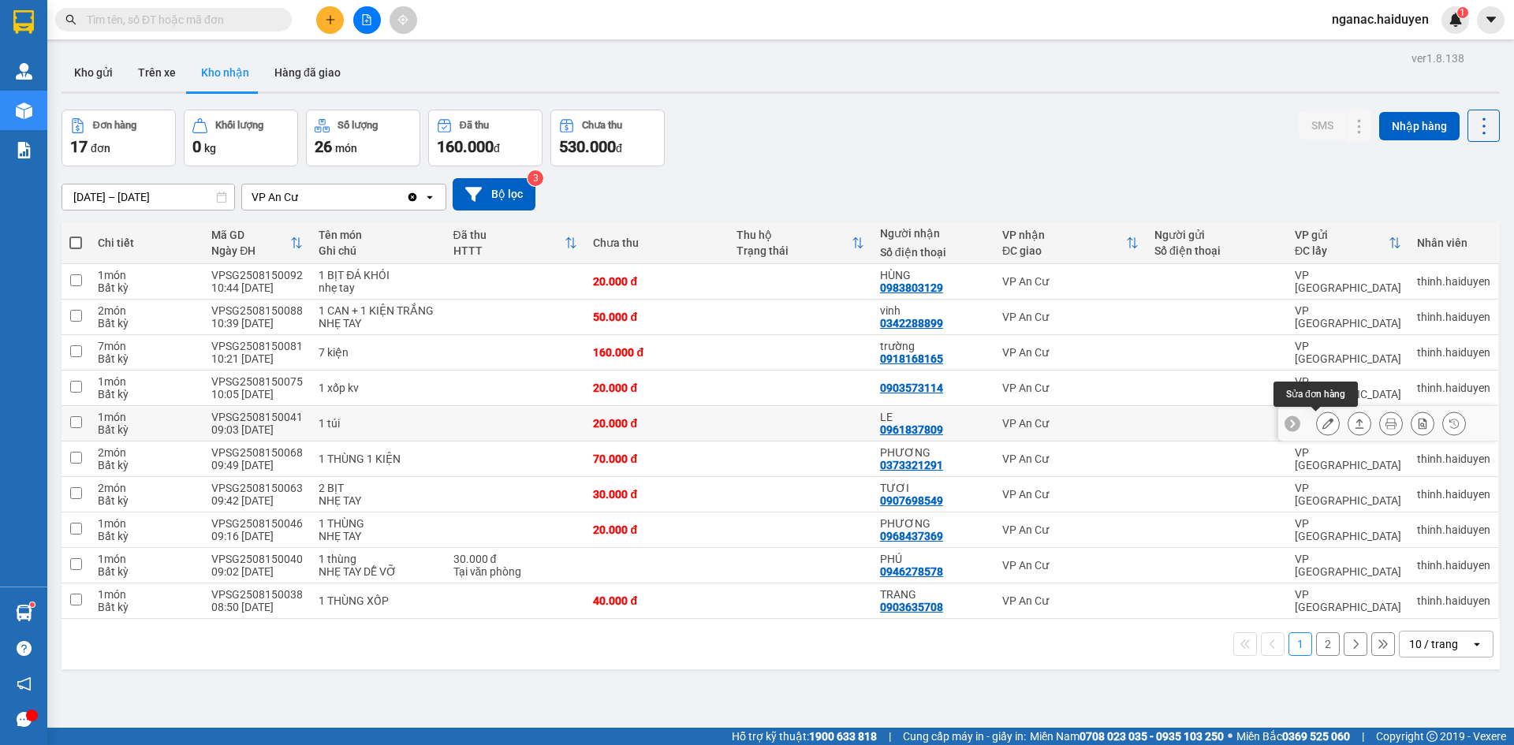
click at [1322, 422] on icon at bounding box center [1327, 423] width 11 height 11
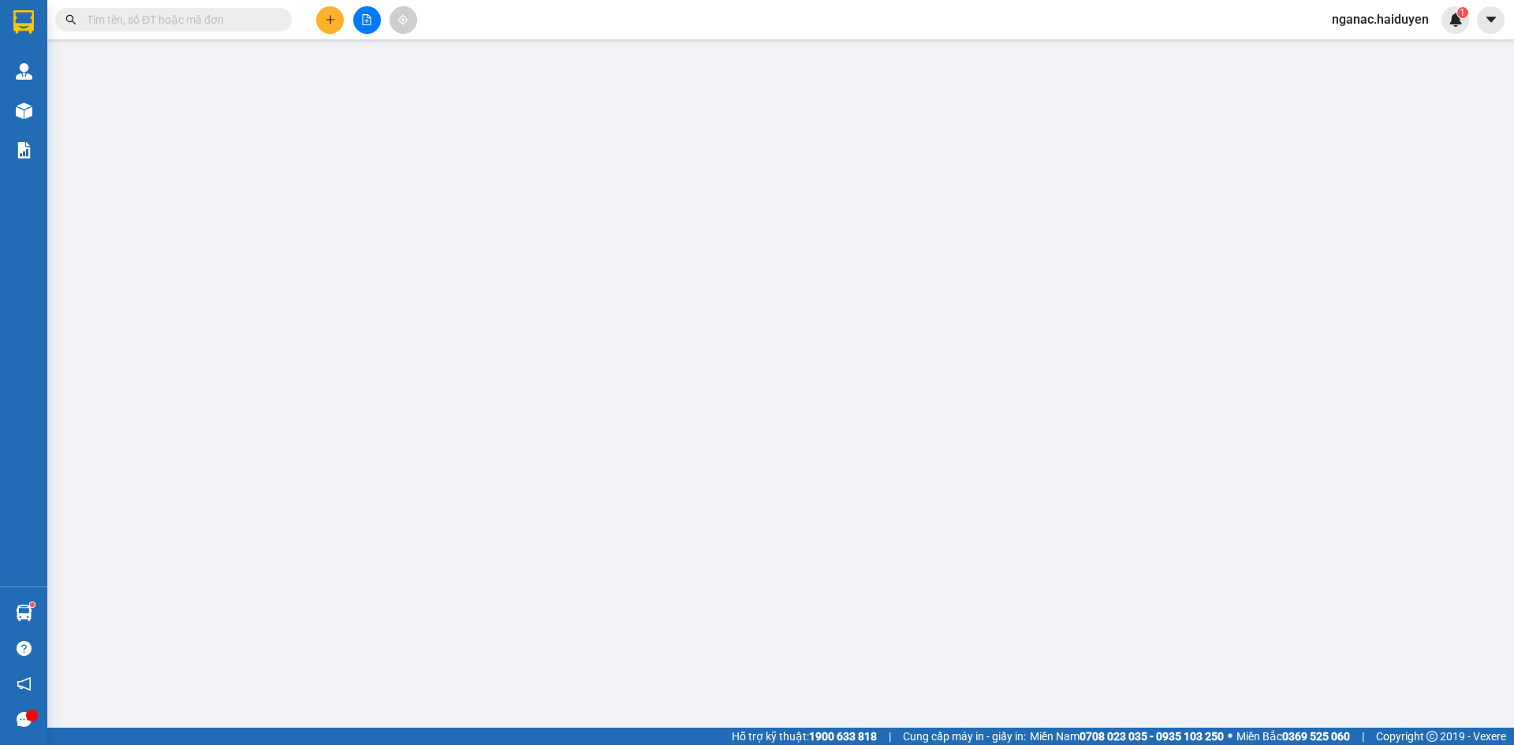
type input "0961837809"
type input "LE"
type input "20.000"
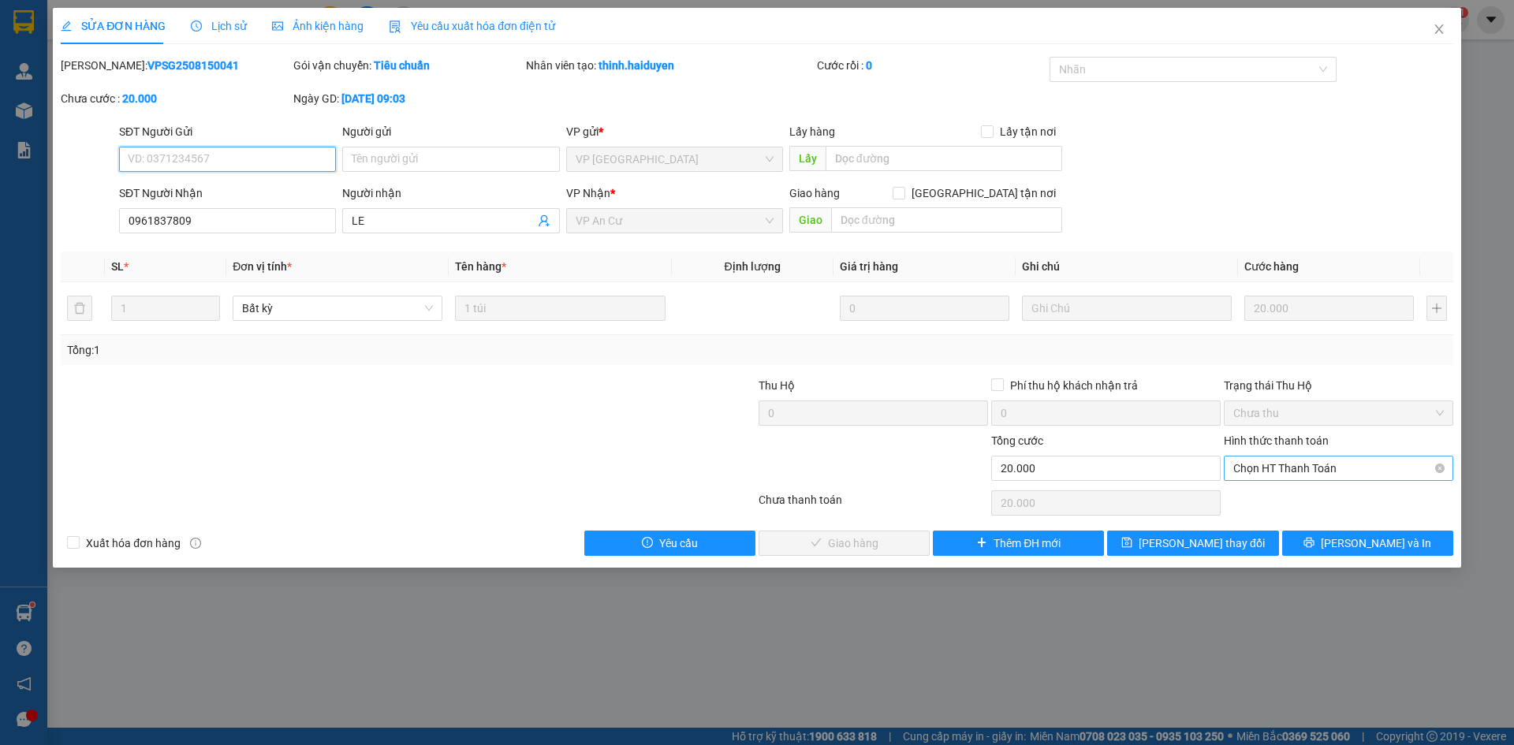
click at [1273, 468] on span "Chọn HT Thanh Toán" at bounding box center [1338, 469] width 211 height 24
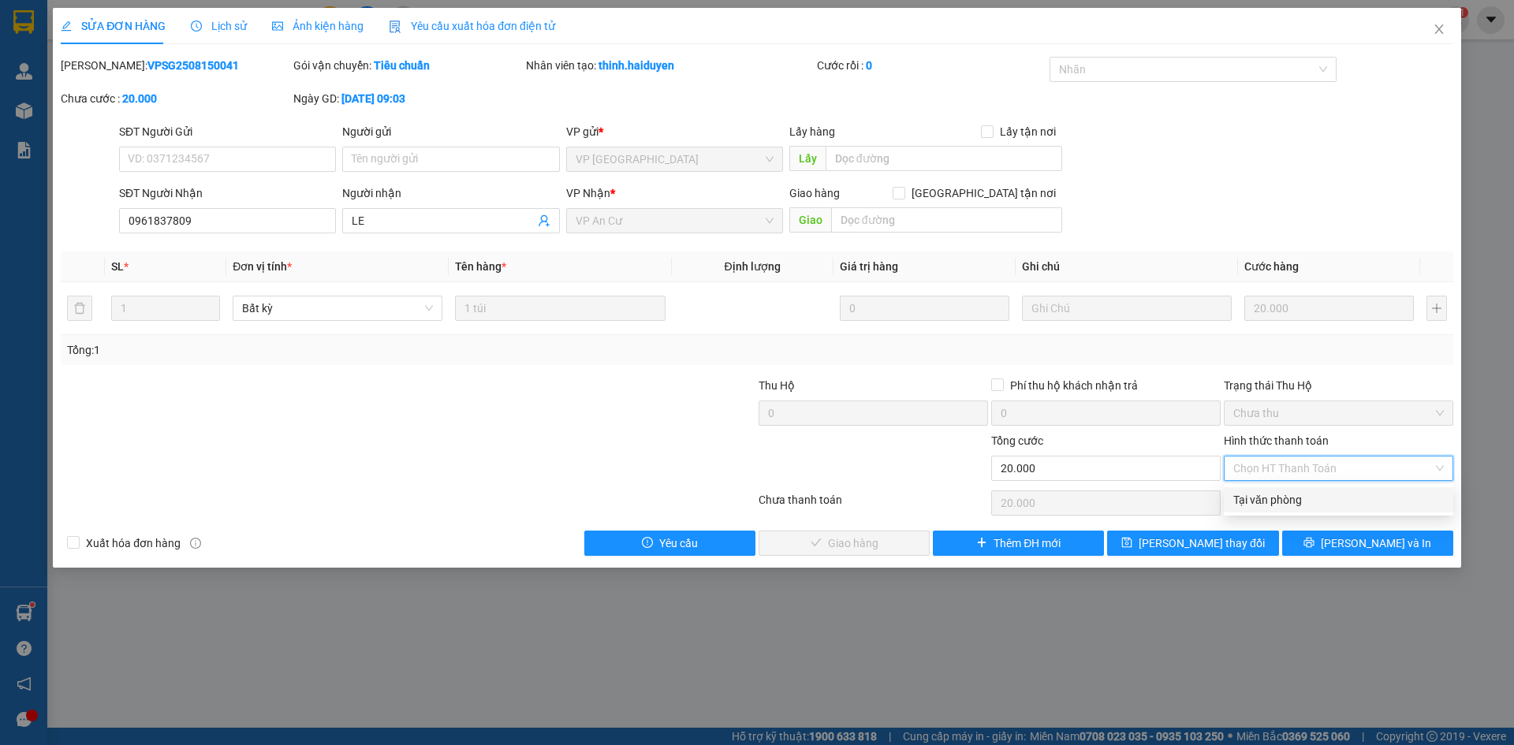
click at [1267, 490] on div "Tại văn phòng" at bounding box center [1338, 499] width 229 height 25
type input "0"
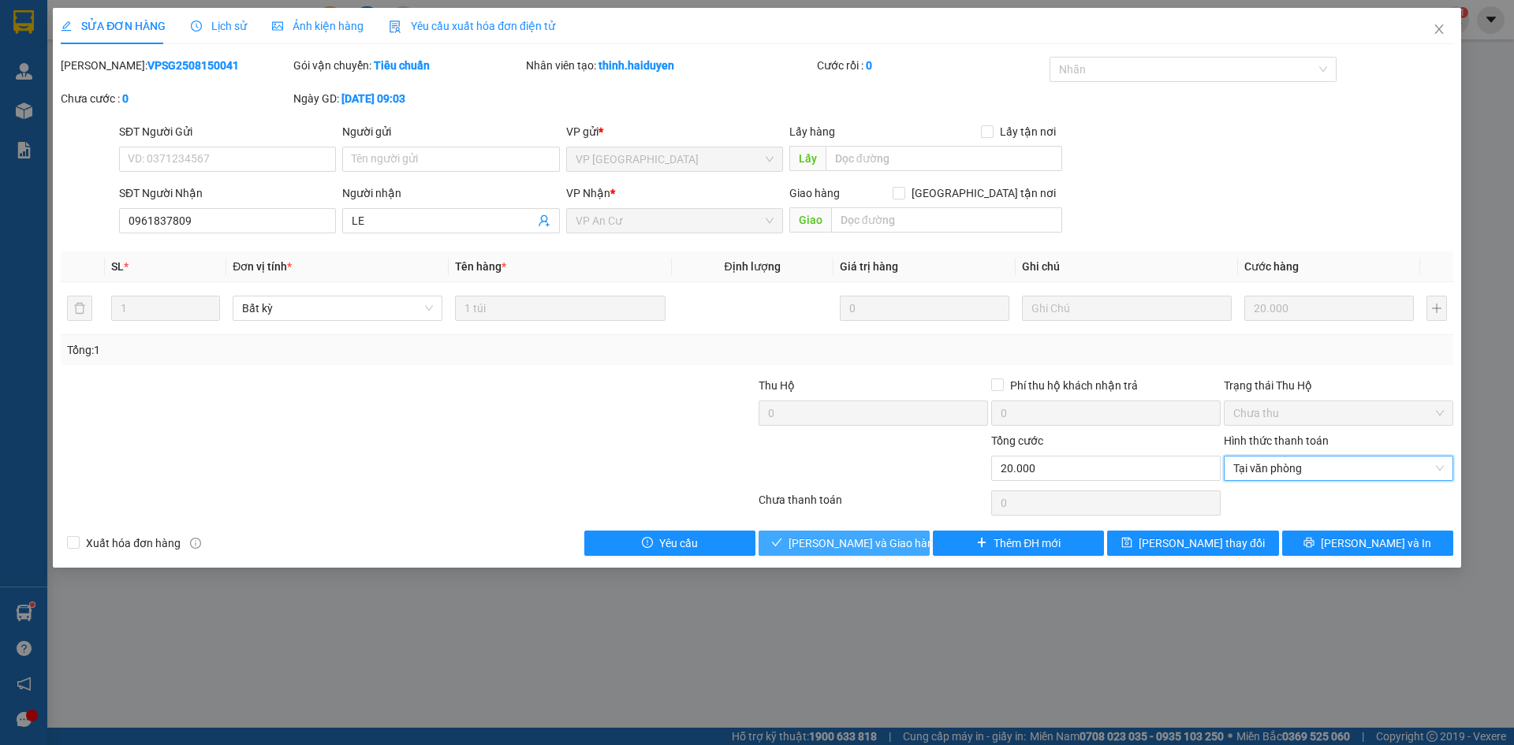
click at [816, 546] on span "[PERSON_NAME] và Giao hàng" at bounding box center [863, 543] width 151 height 17
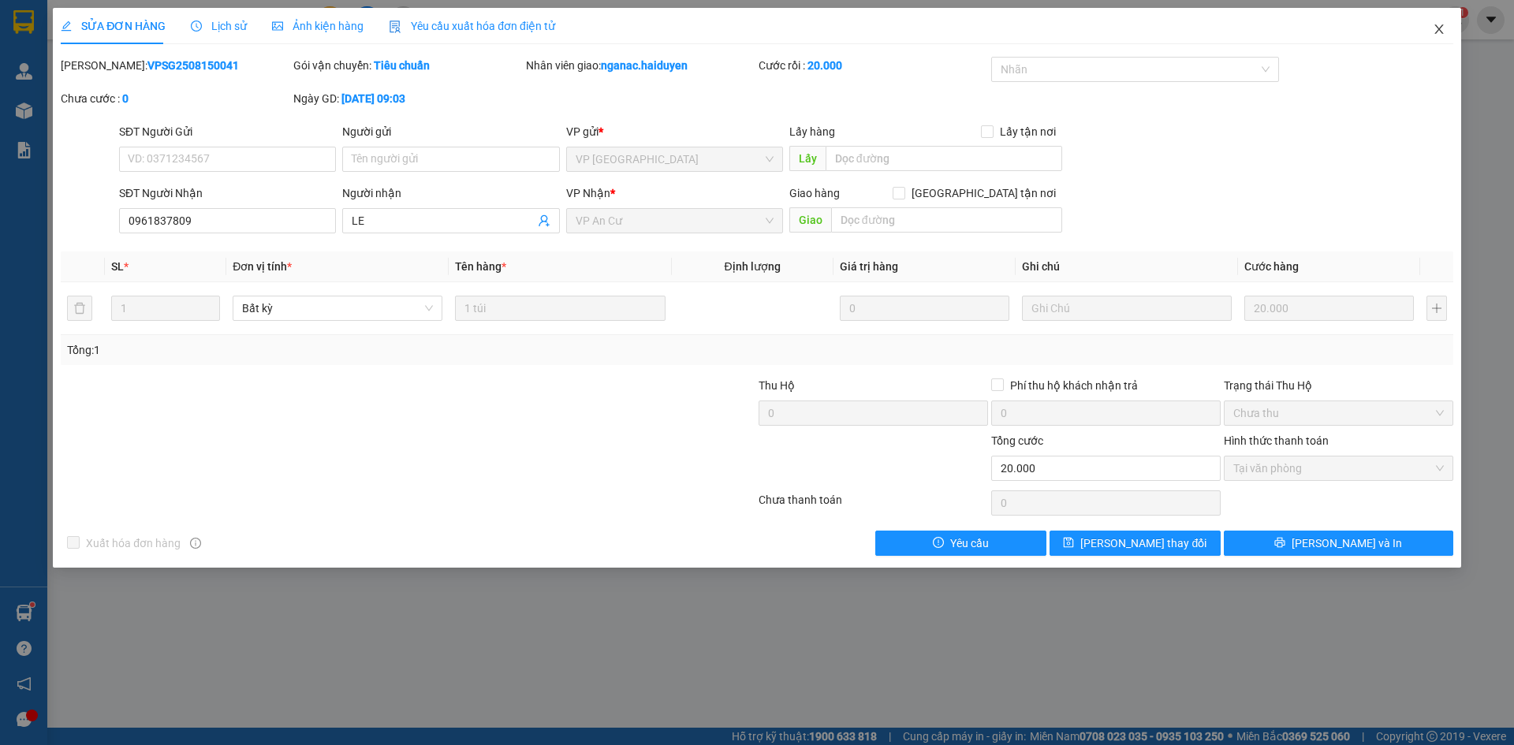
click at [1437, 37] on span "Close" at bounding box center [1439, 30] width 44 height 44
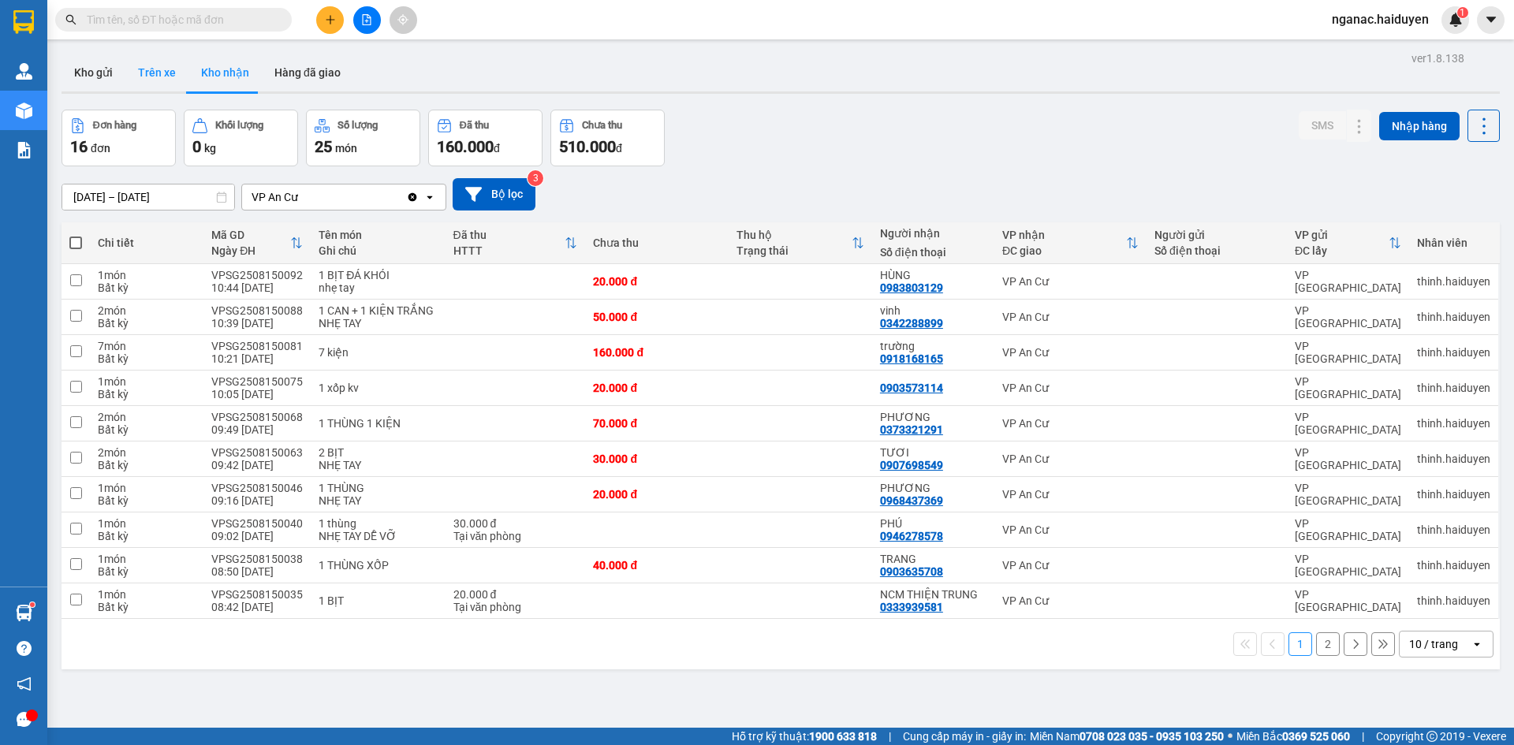
click at [157, 69] on button "Trên xe" at bounding box center [156, 73] width 63 height 38
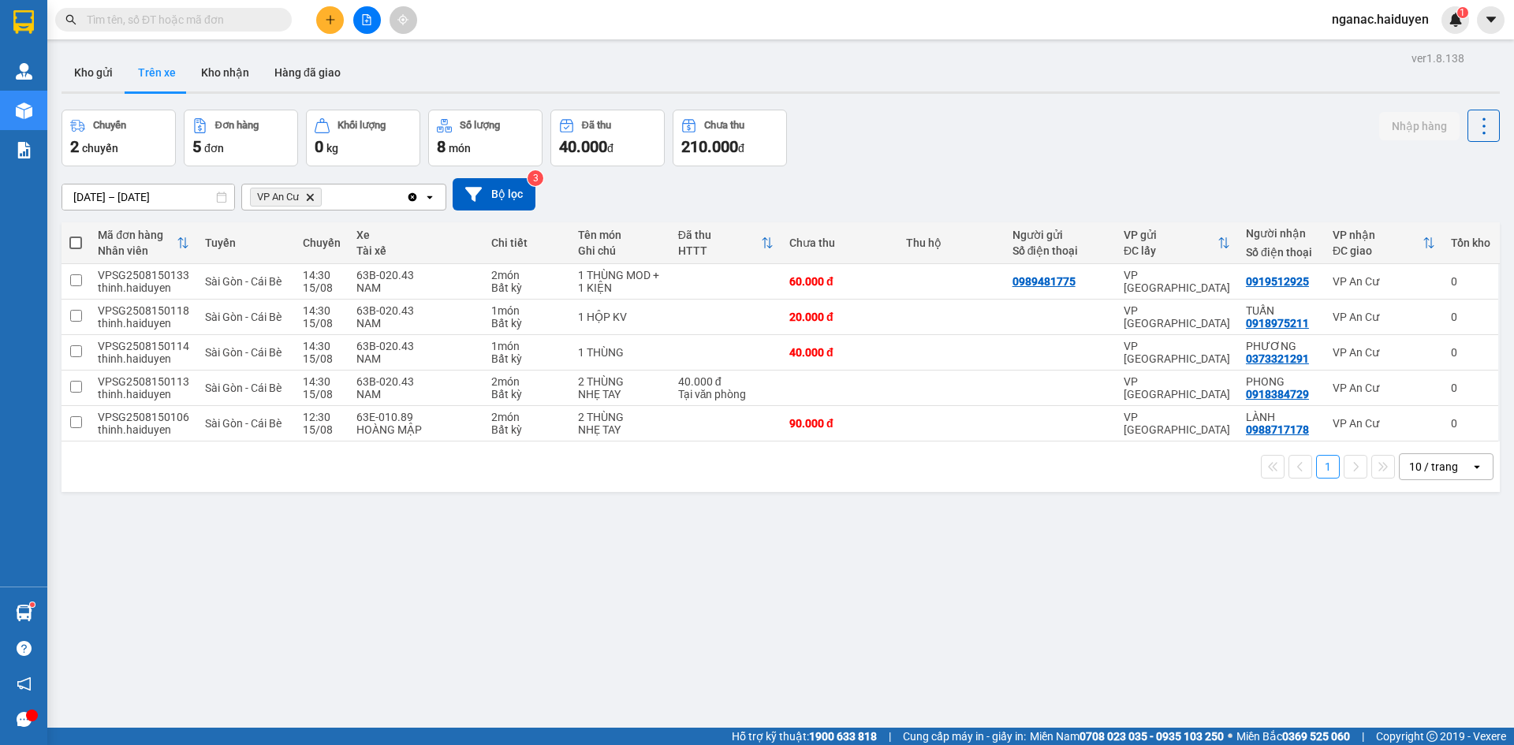
click at [1363, 717] on div "ver 1.8.138 Kho gửi Trên xe Kho nhận Hàng đã giao Chuyến 2 chuyến Đơn hàng 5 đơ…" at bounding box center [780, 419] width 1451 height 745
click at [531, 616] on div "ver 1.8.138 Kho gửi Trên xe Kho nhận Hàng đã giao Chuyến 2 chuyến Đơn hàng 5 đơ…" at bounding box center [780, 419] width 1451 height 745
click at [1254, 424] on div "0988717178" at bounding box center [1277, 429] width 63 height 13
copy div "0988717178"
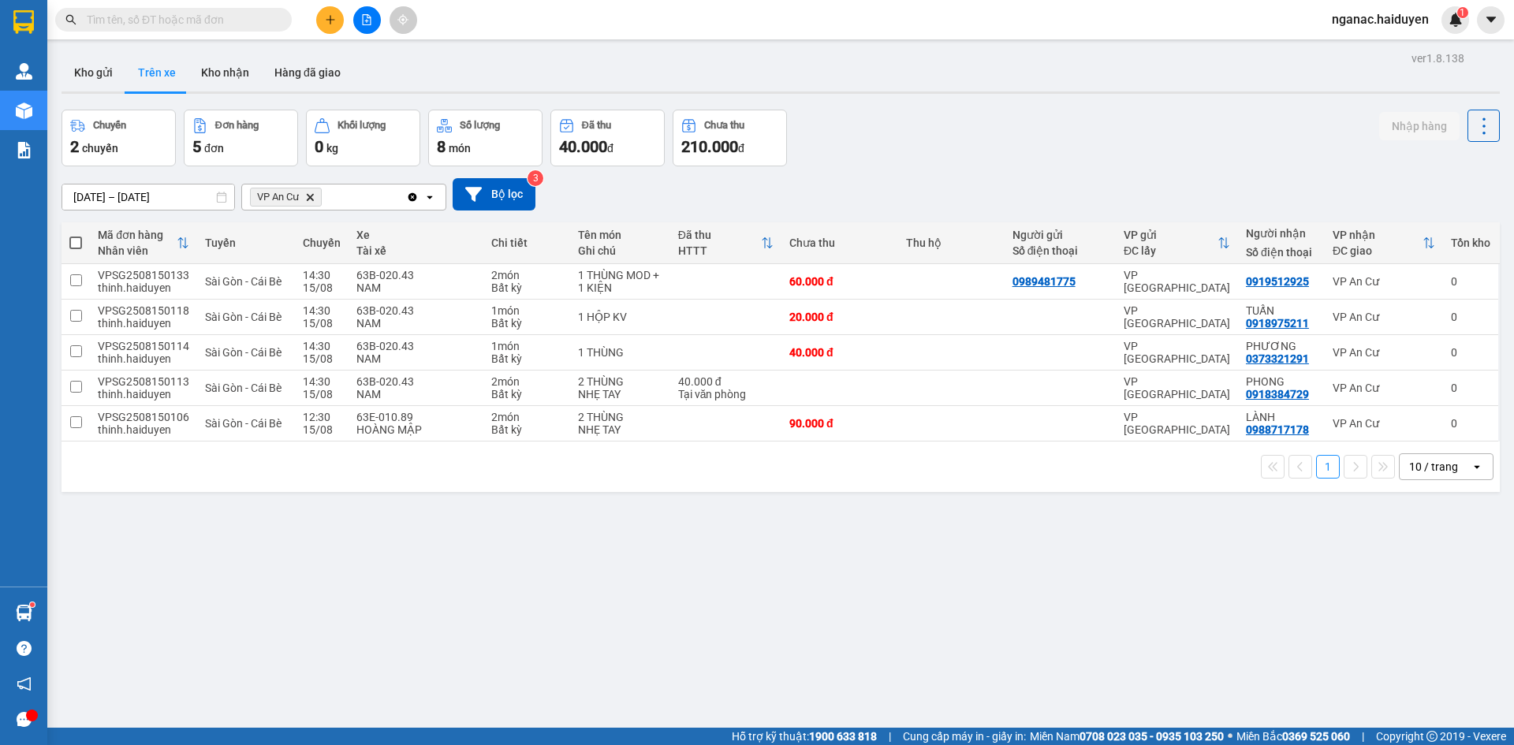
click at [485, 676] on div "ver 1.8.138 Kho gửi Trên xe Kho nhận Hàng đã giao Chuyến 2 chuyến Đơn hàng 5 đơ…" at bounding box center [780, 419] width 1451 height 745
click at [240, 432] on td "Sài Gòn - Cái Bè" at bounding box center [246, 423] width 98 height 35
checkbox input "true"
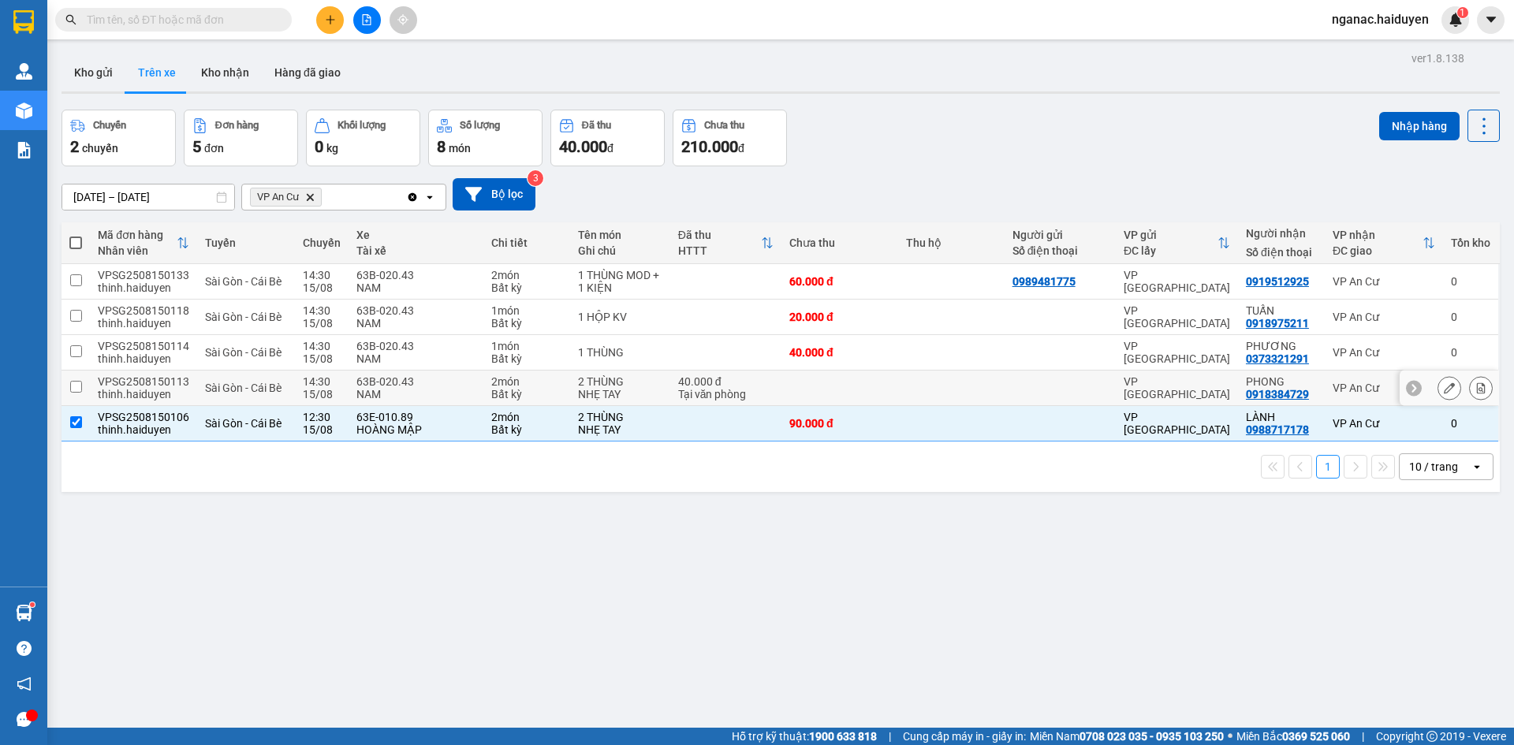
click at [221, 382] on span "Sài Gòn - Cái Bè" at bounding box center [243, 388] width 76 height 13
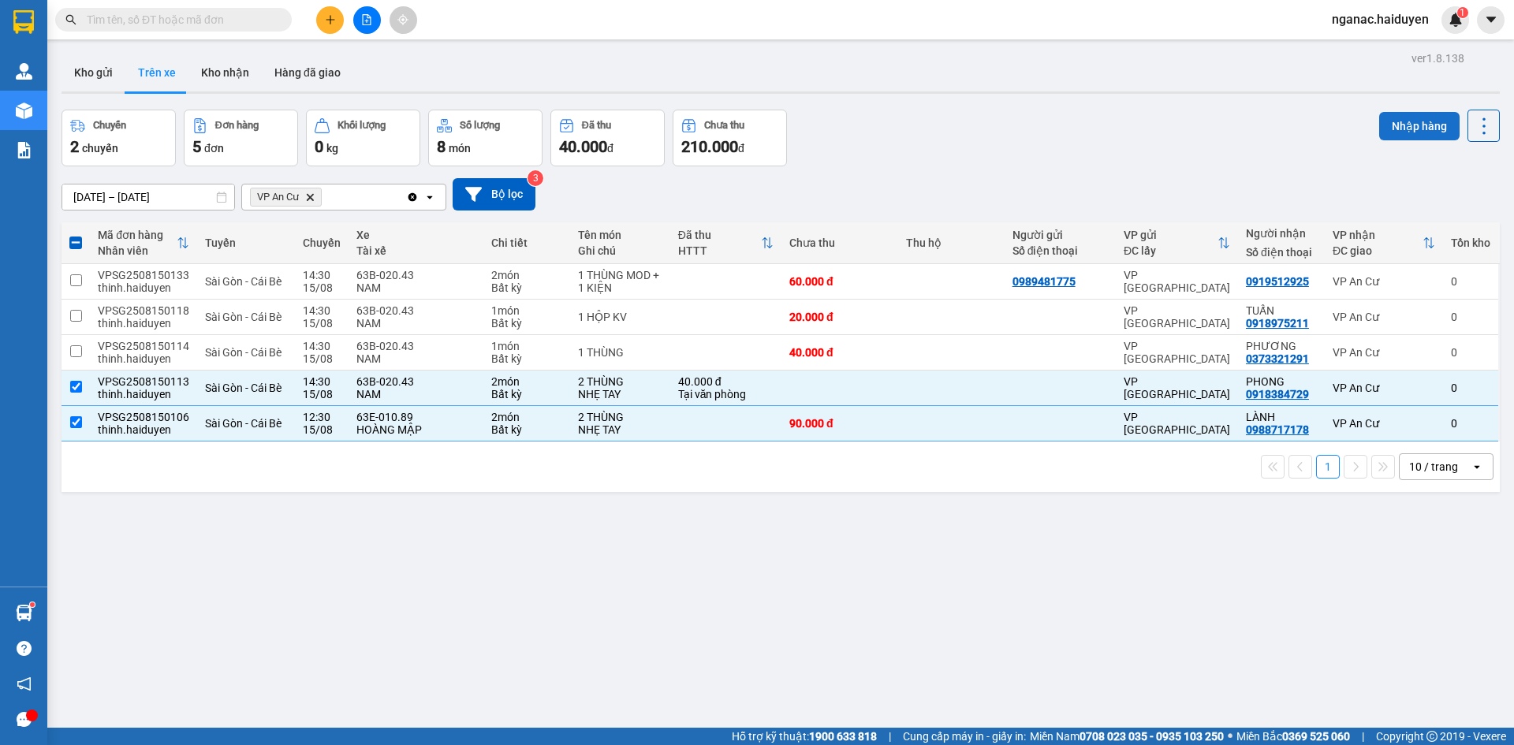
click at [1387, 117] on button "Nhập hàng" at bounding box center [1419, 126] width 80 height 28
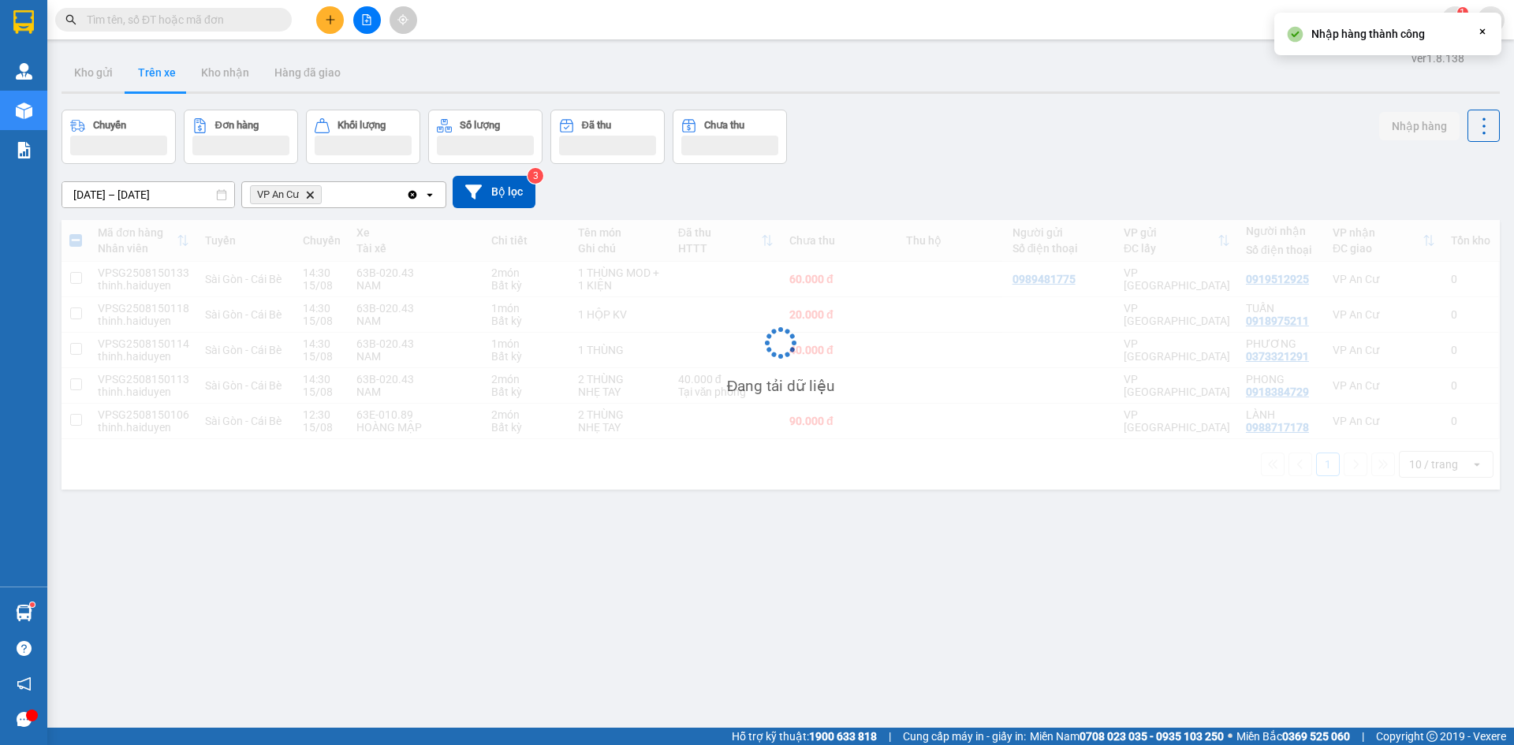
checkbox input "false"
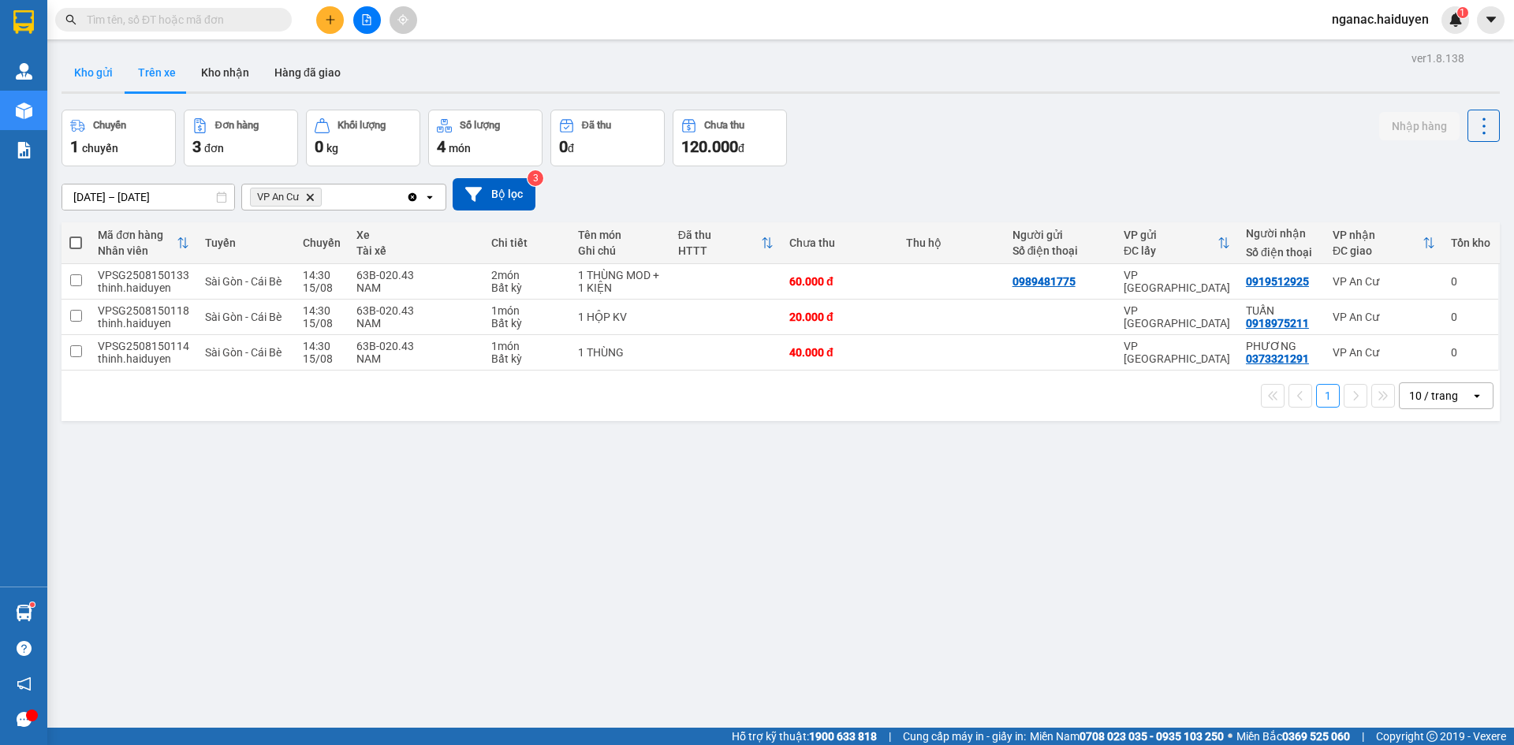
click at [95, 67] on button "Kho gửi" at bounding box center [93, 73] width 64 height 38
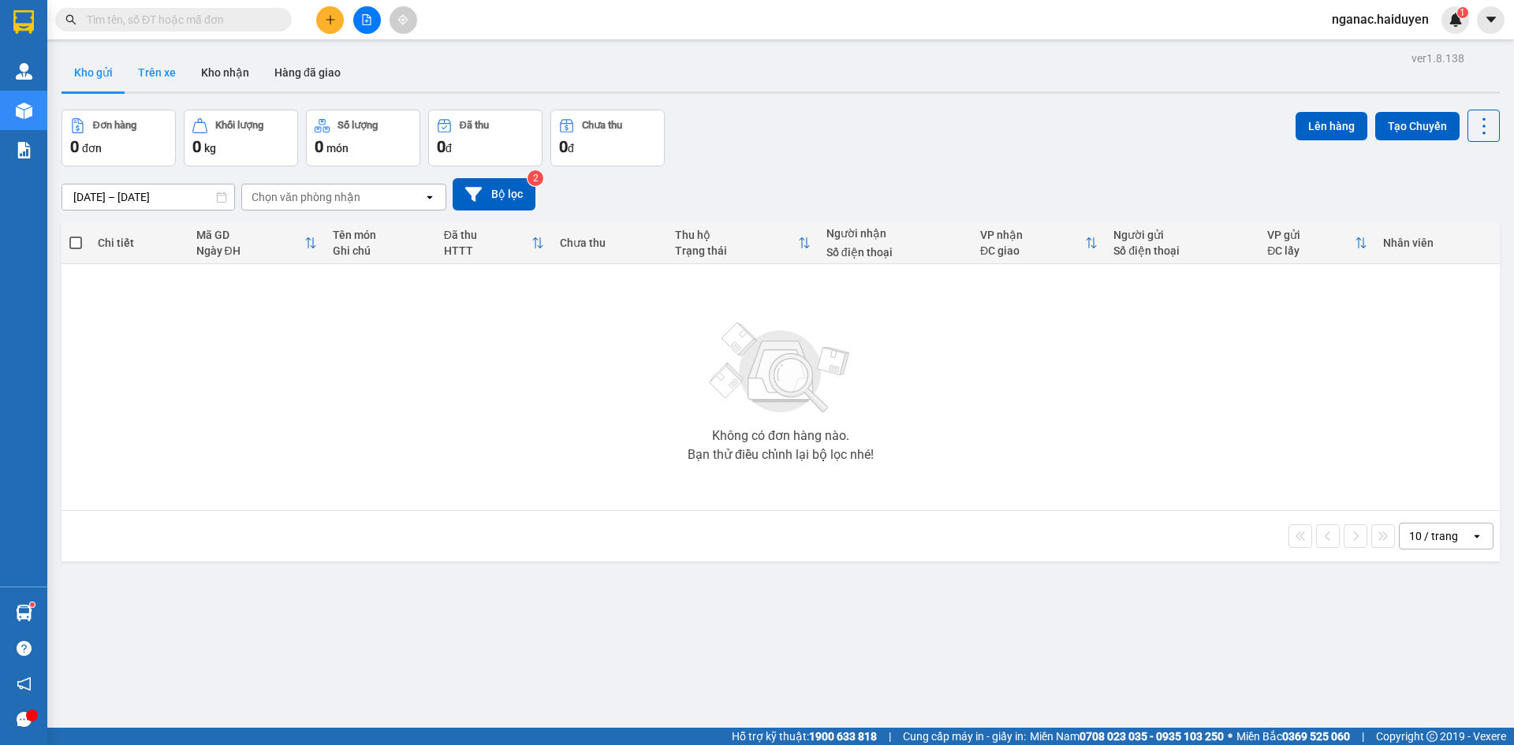
click at [140, 73] on button "Trên xe" at bounding box center [156, 73] width 63 height 38
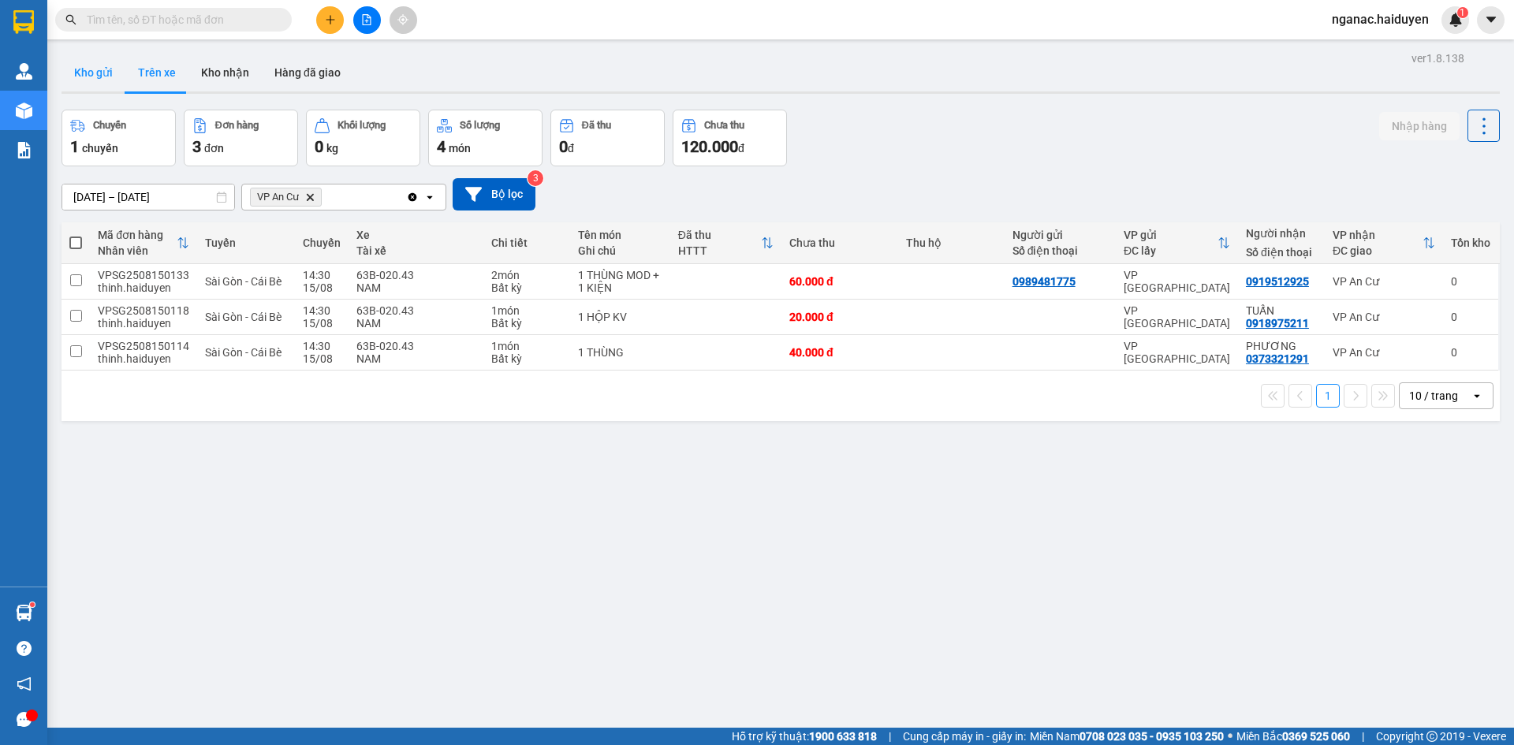
click at [97, 76] on button "Kho gửi" at bounding box center [93, 73] width 64 height 38
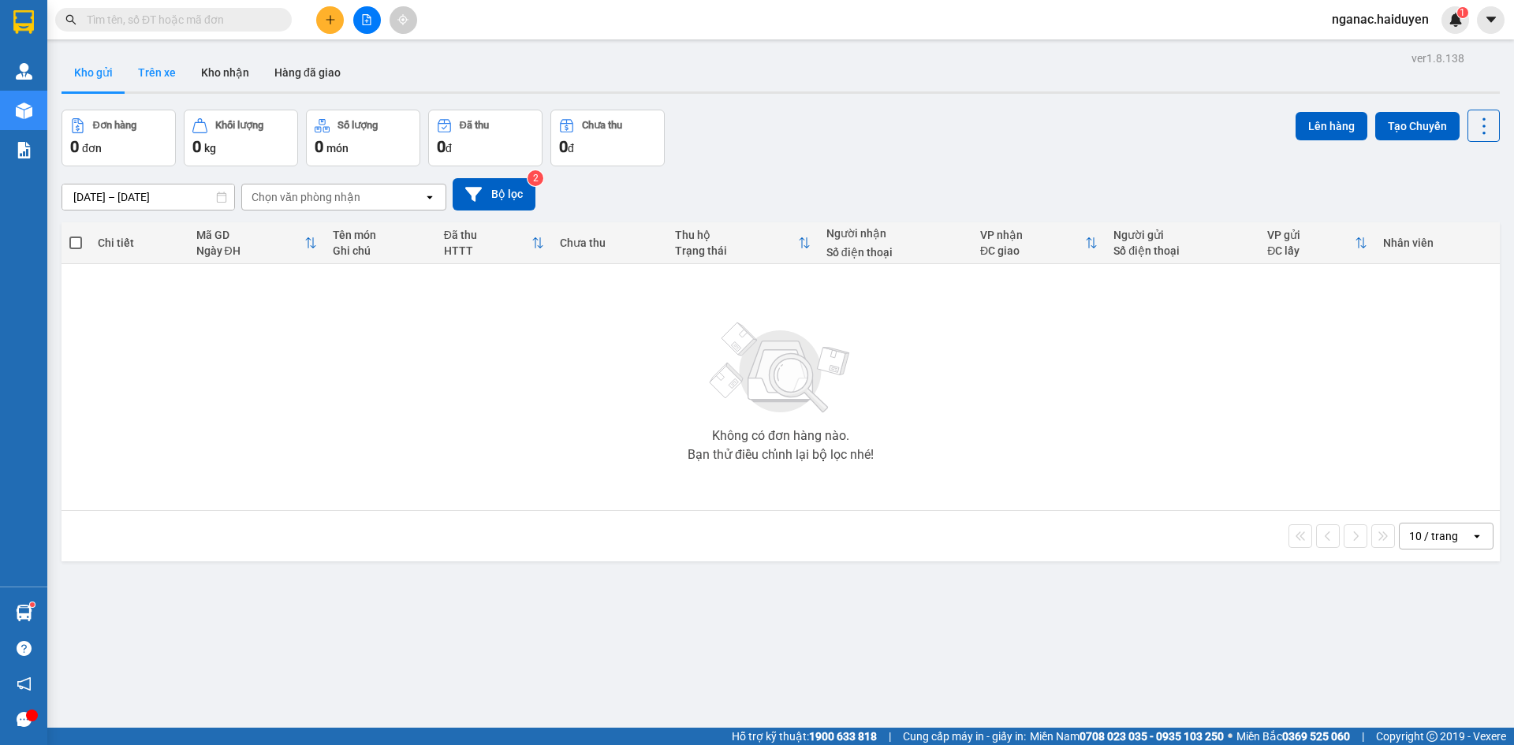
click at [165, 65] on button "Trên xe" at bounding box center [156, 73] width 63 height 38
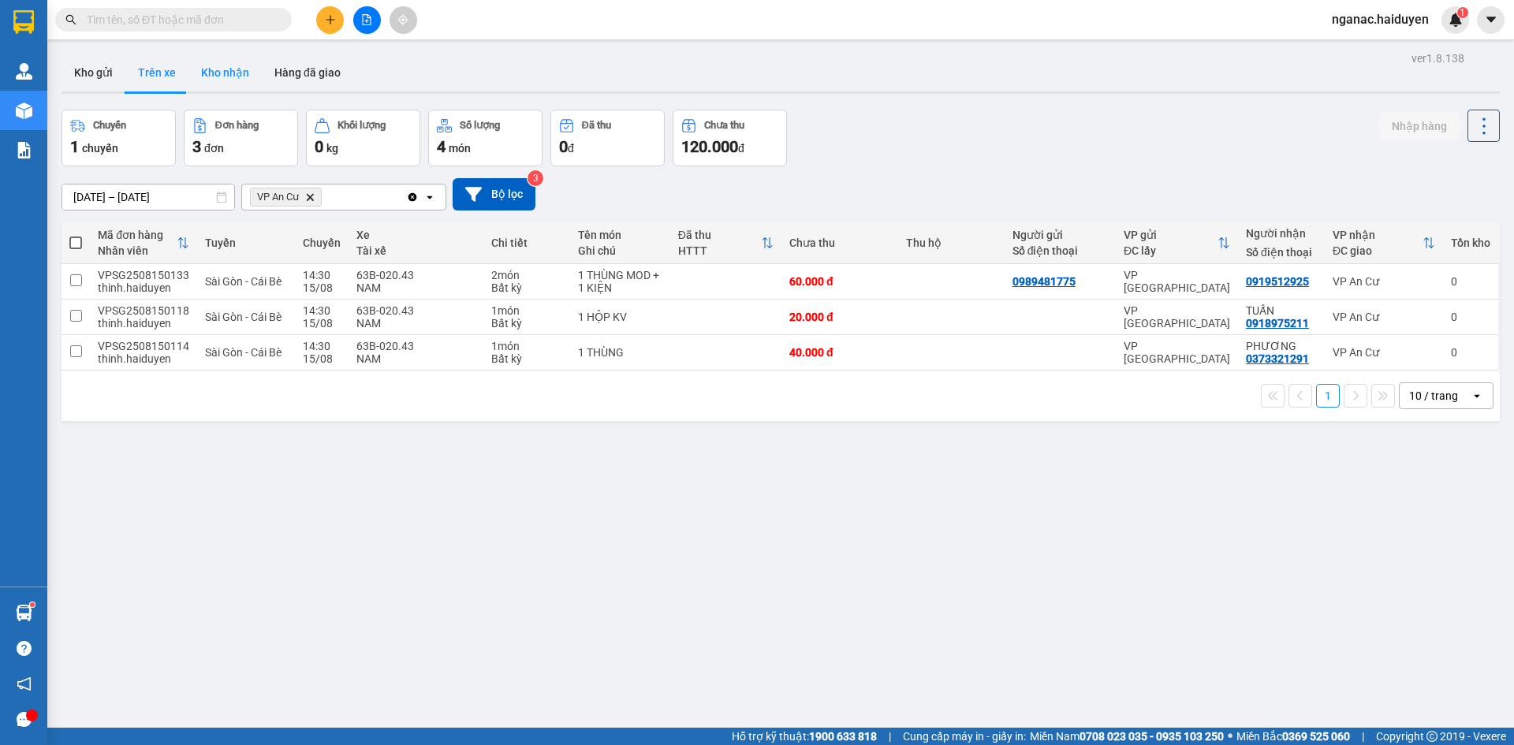
click at [222, 61] on button "Kho nhận" at bounding box center [224, 73] width 73 height 38
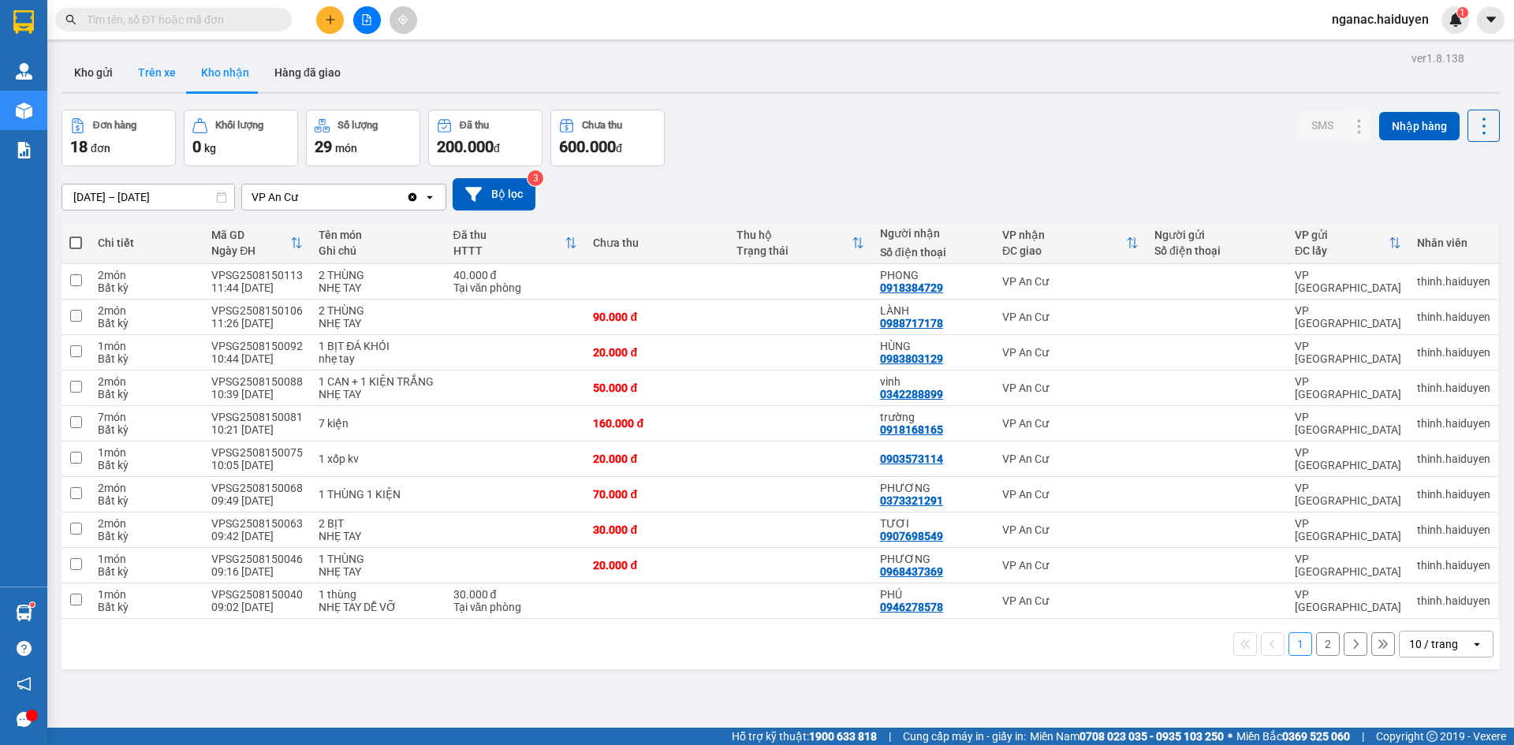
click at [149, 67] on button "Trên xe" at bounding box center [156, 73] width 63 height 38
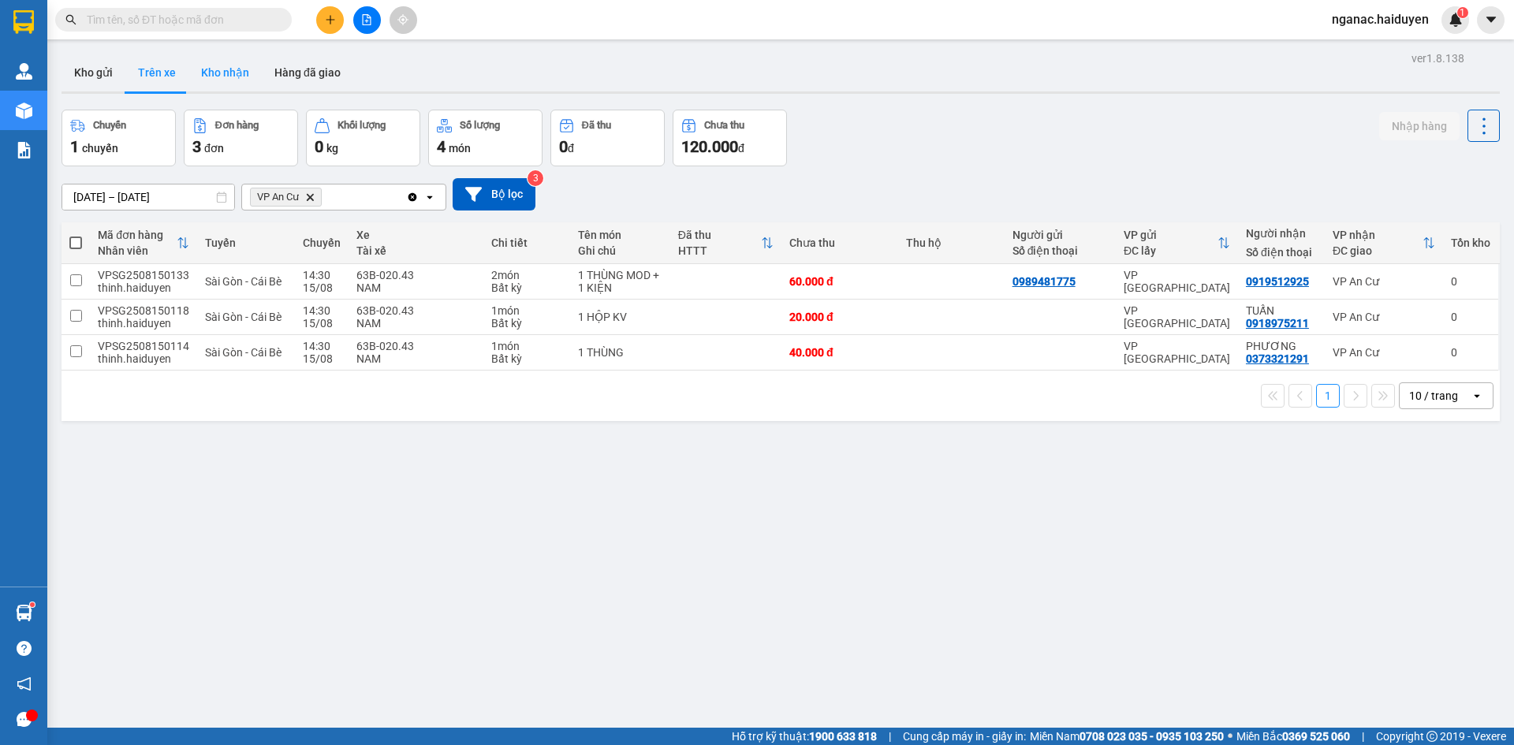
click at [215, 73] on button "Kho nhận" at bounding box center [224, 73] width 73 height 38
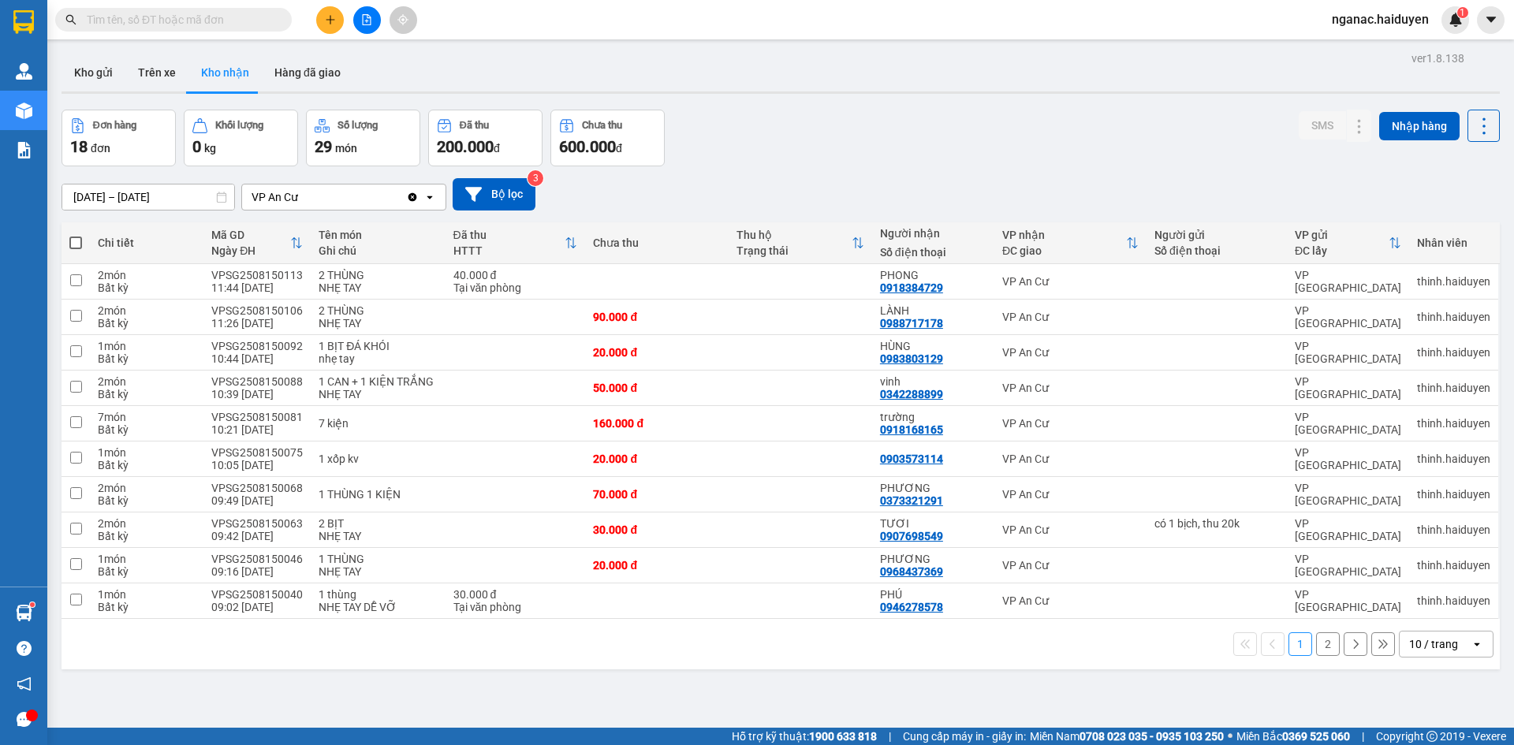
click at [1316, 645] on button "2" at bounding box center [1328, 644] width 24 height 24
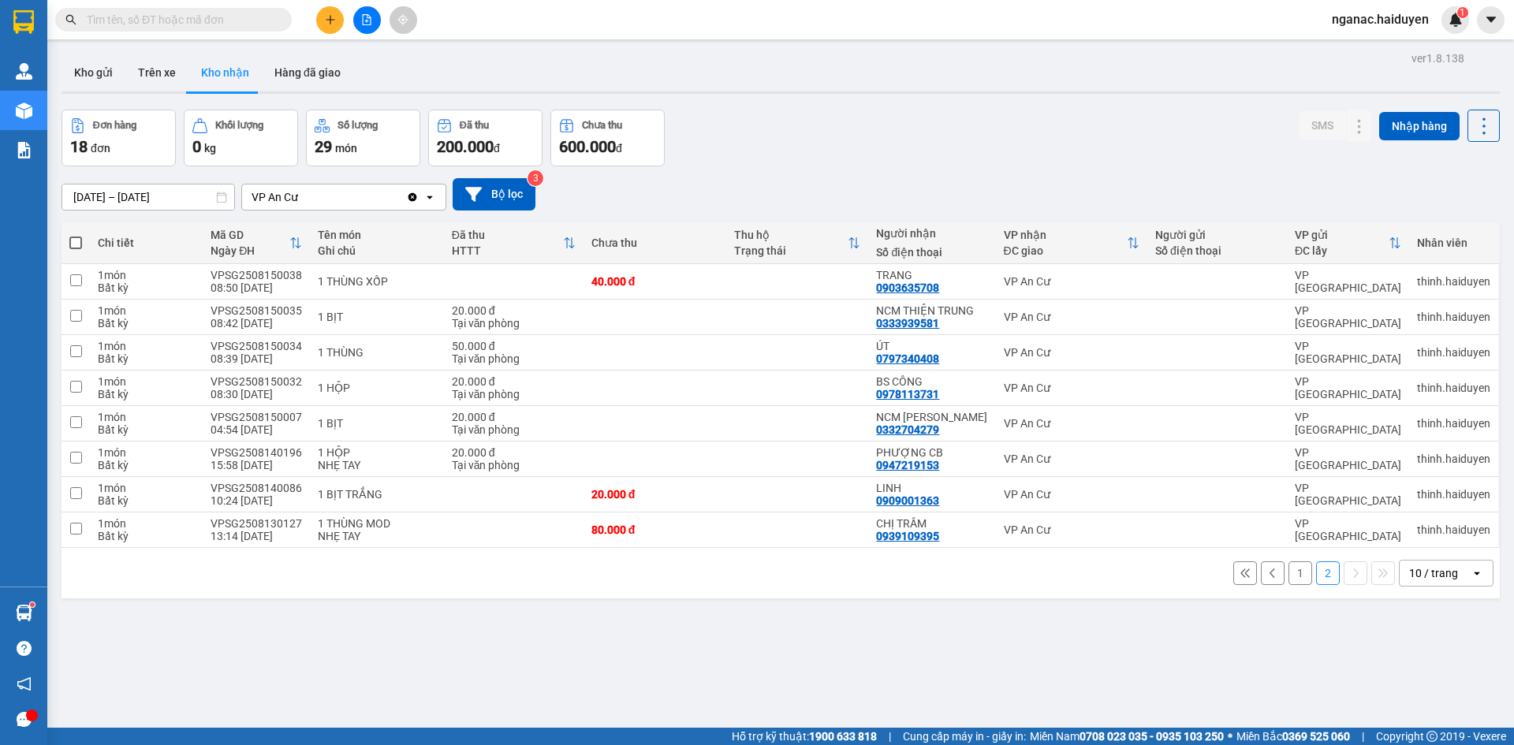
click at [1289, 572] on button "1" at bounding box center [1300, 573] width 24 height 24
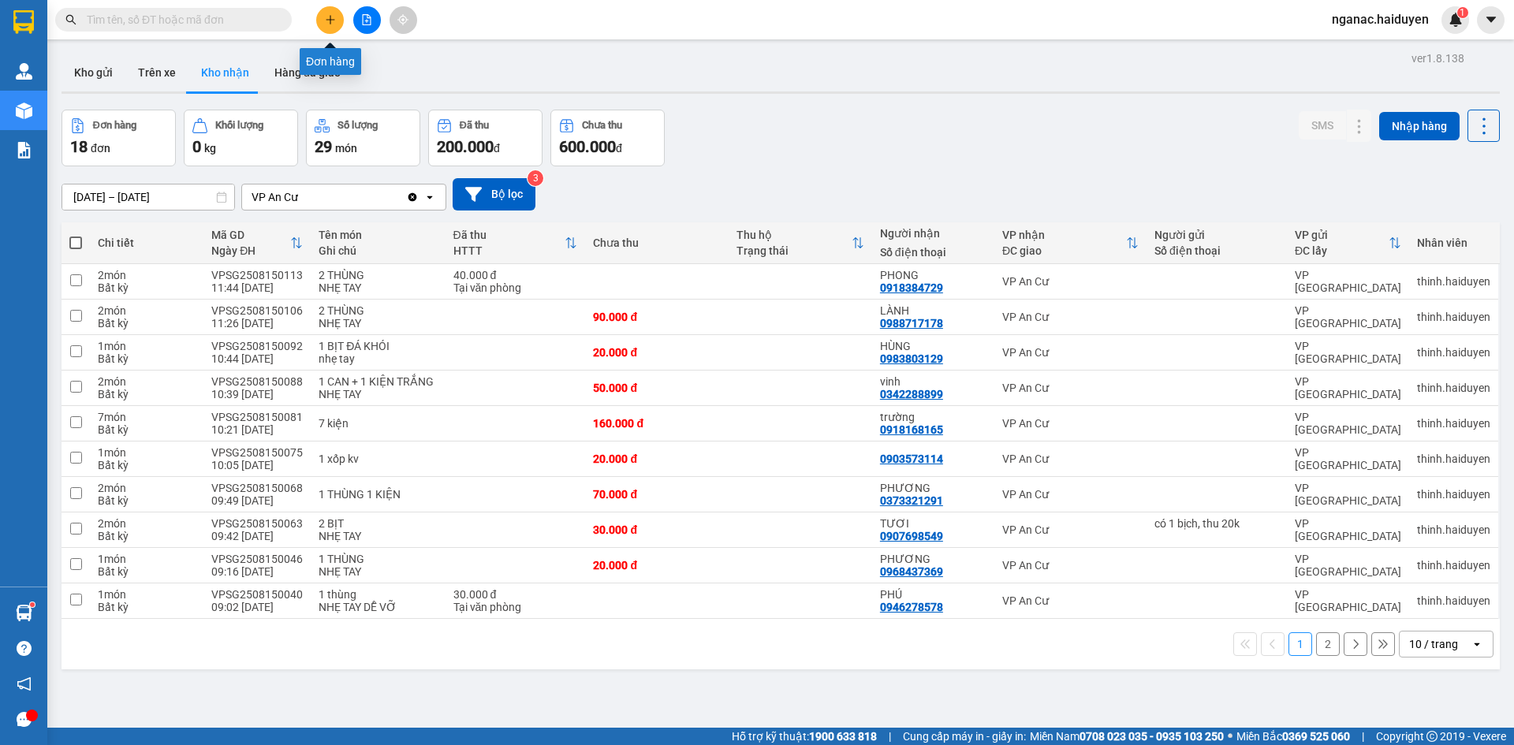
click at [328, 13] on button at bounding box center [330, 20] width 28 height 28
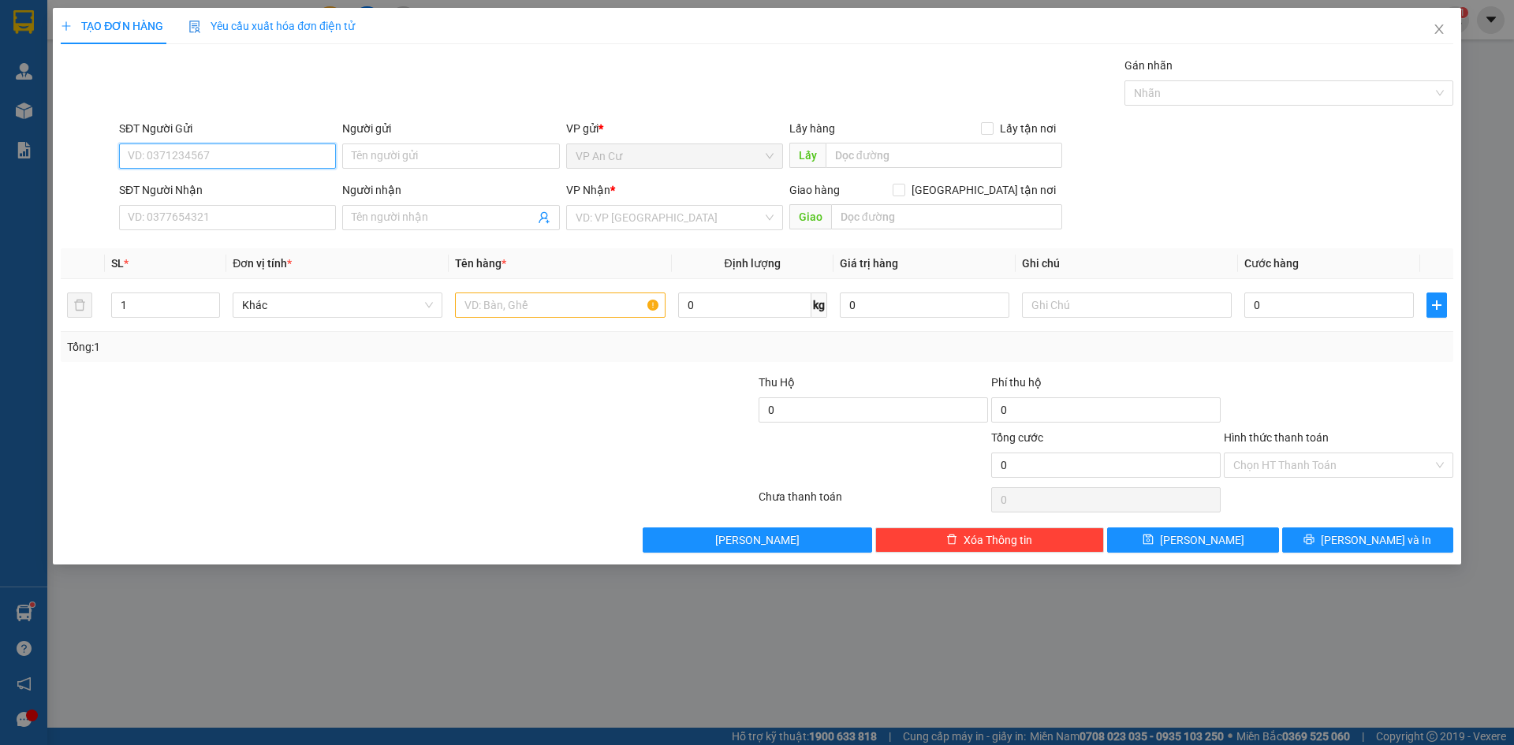
click at [148, 150] on input "SĐT Người Gửi" at bounding box center [227, 155] width 217 height 25
type input "6"
type input "9"
click at [180, 182] on div "0347069760" at bounding box center [228, 187] width 198 height 17
type input "0347069760"
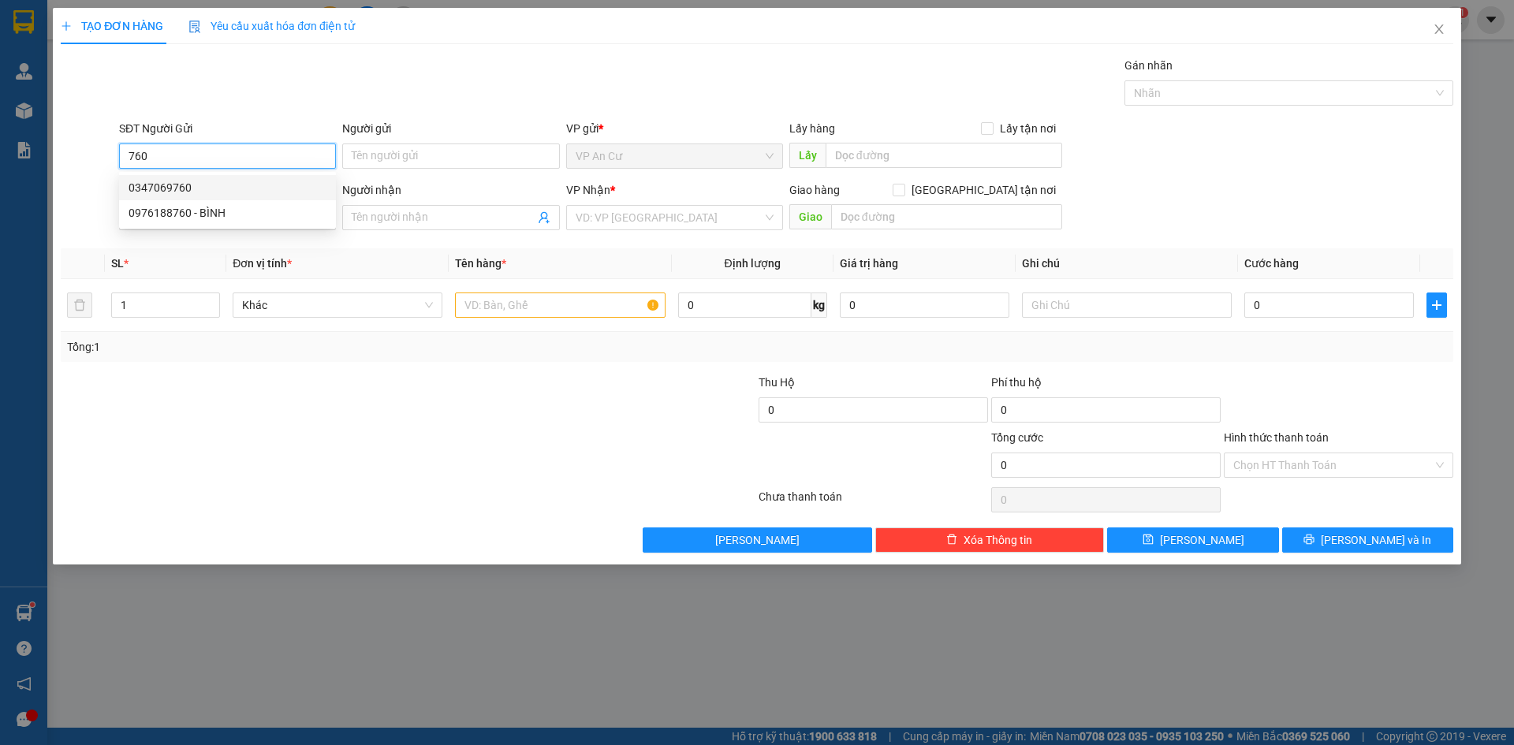
type input "0938176905"
type input "THINH"
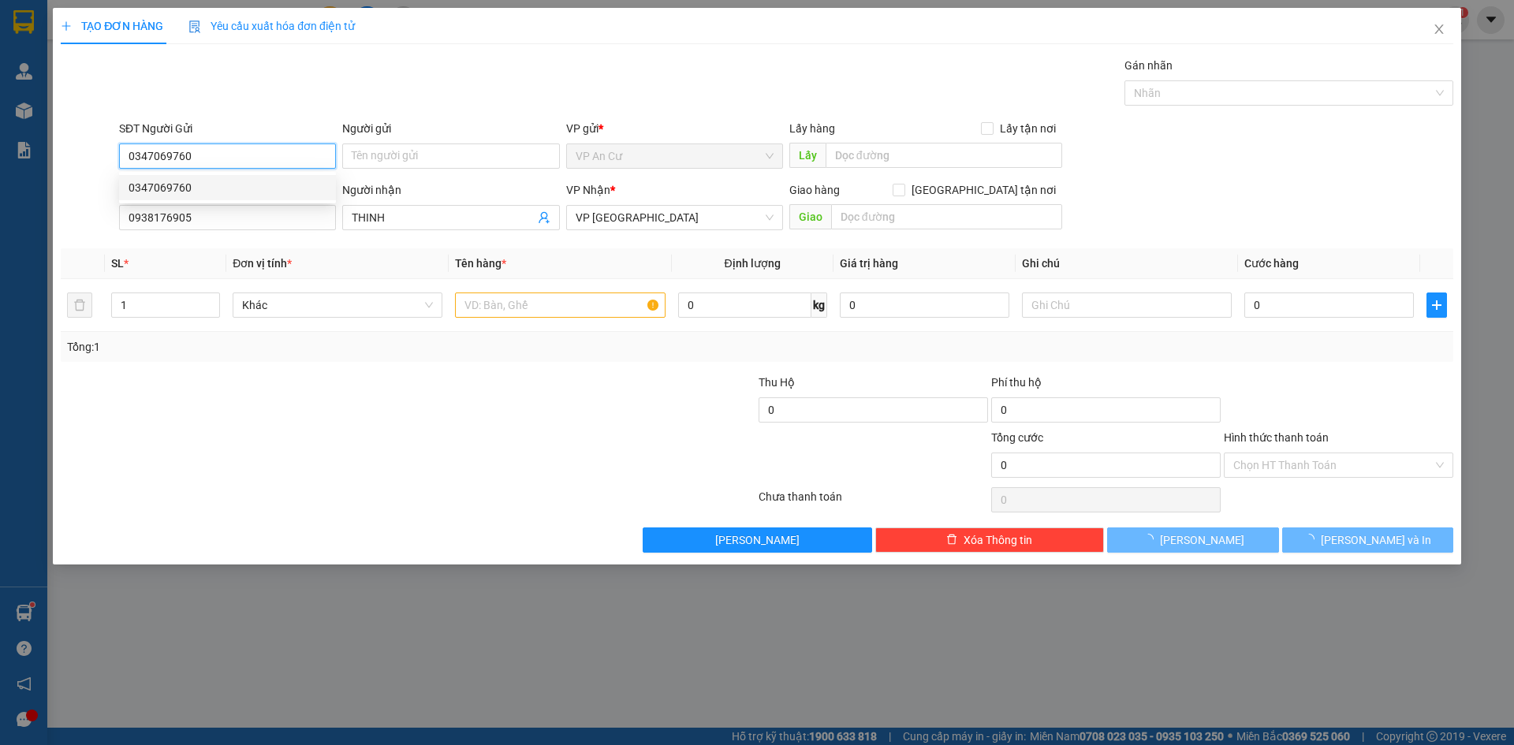
type input "40.000"
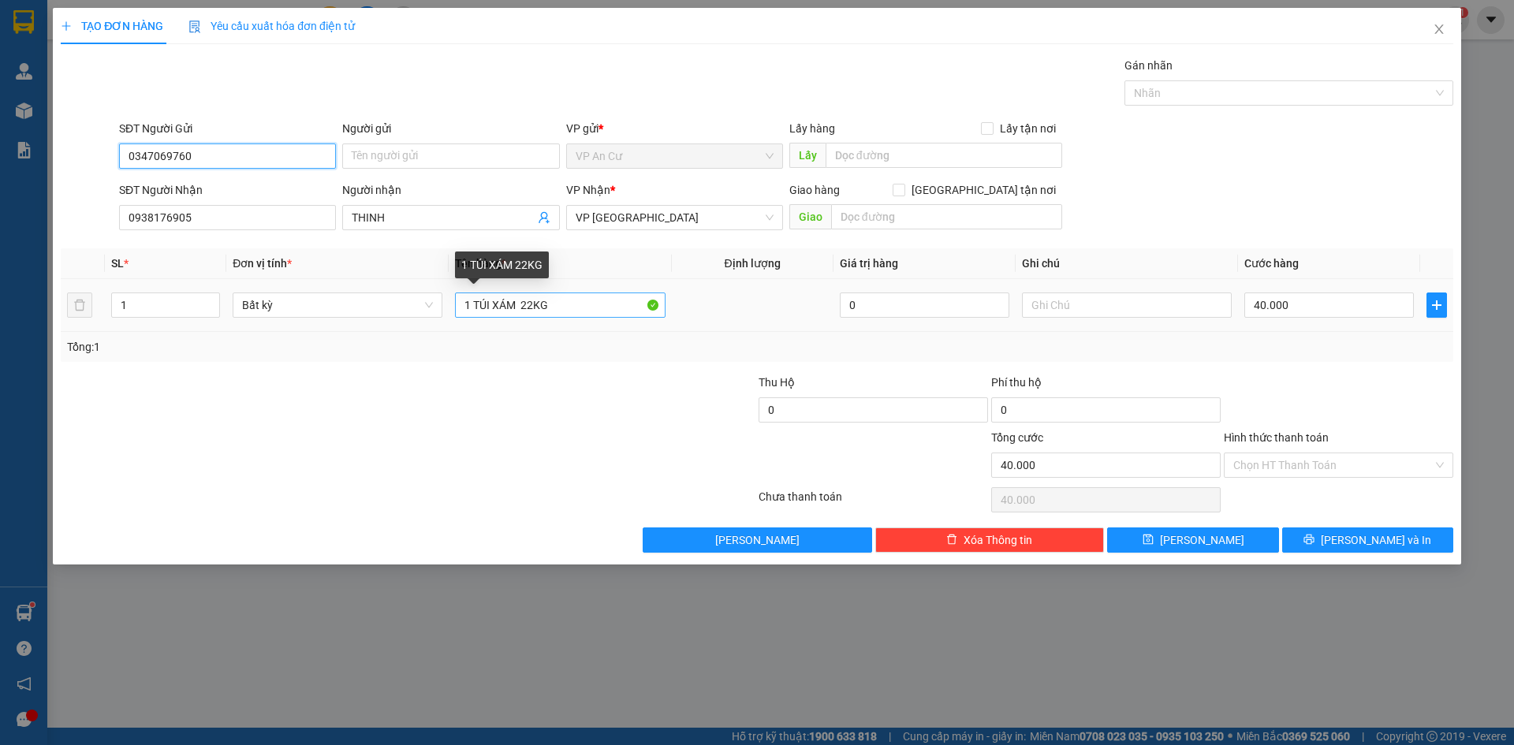
type input "0347069760"
drag, startPoint x: 551, startPoint y: 307, endPoint x: 520, endPoint y: 309, distance: 31.6
click at [520, 309] on input "1 TÚI XÁM 22KG" at bounding box center [560, 305] width 210 height 25
type input "1 TÚI XÁM 20KG"
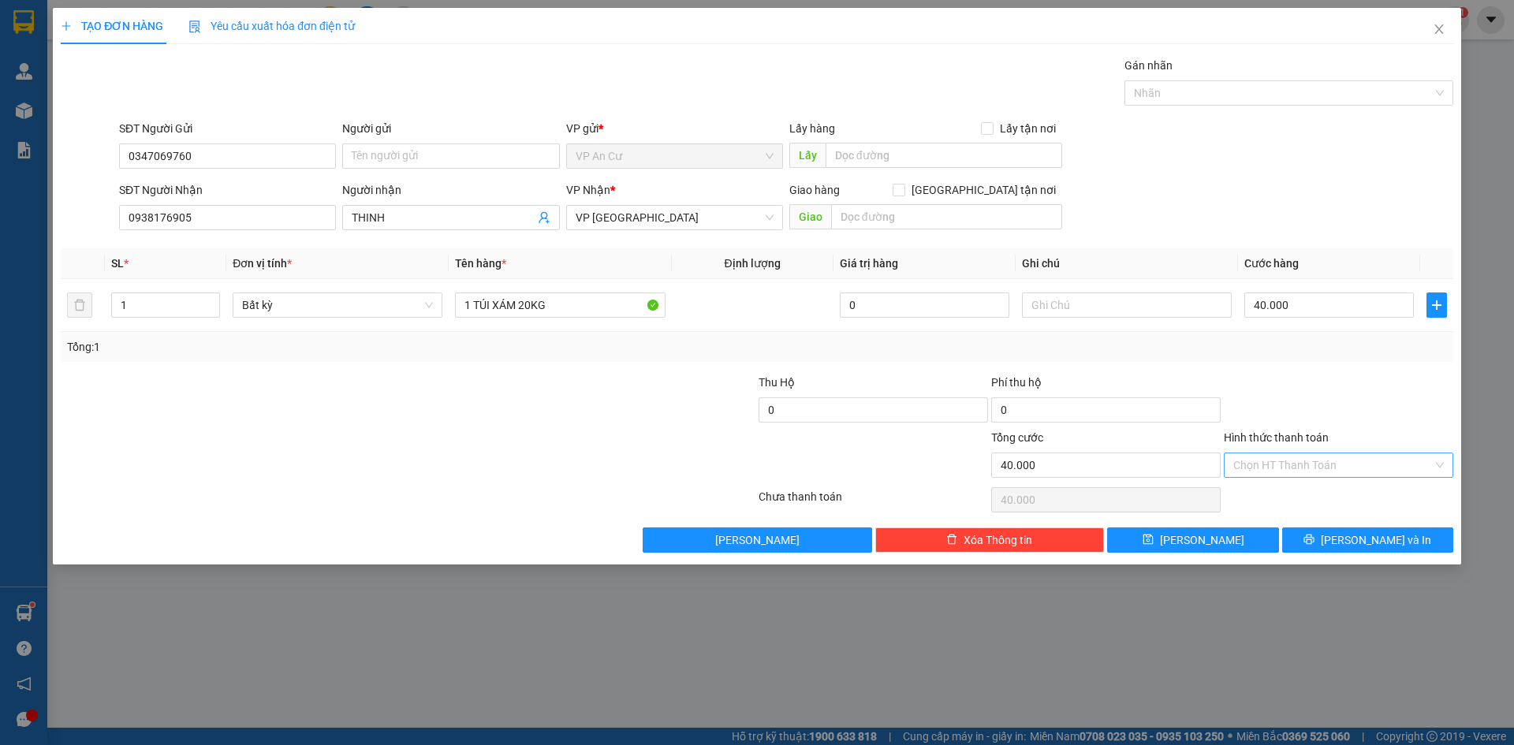
click at [1300, 464] on input "Hình thức thanh toán" at bounding box center [1332, 465] width 199 height 24
click at [1310, 495] on div "Tại văn phòng" at bounding box center [1338, 496] width 211 height 17
type input "0"
click at [1345, 547] on button "[PERSON_NAME] và In" at bounding box center [1367, 539] width 171 height 25
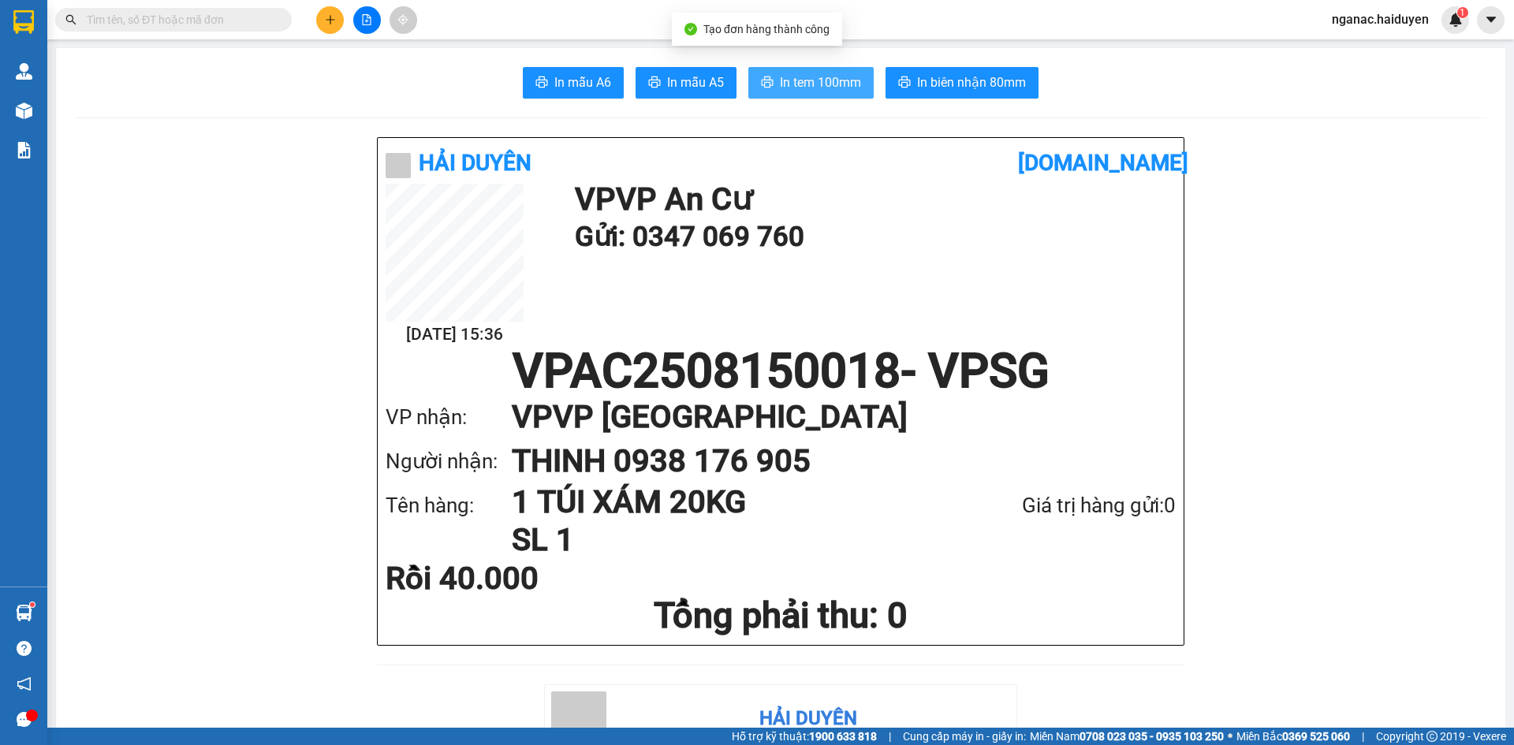
click at [811, 93] on button "In tem 100mm" at bounding box center [810, 83] width 125 height 32
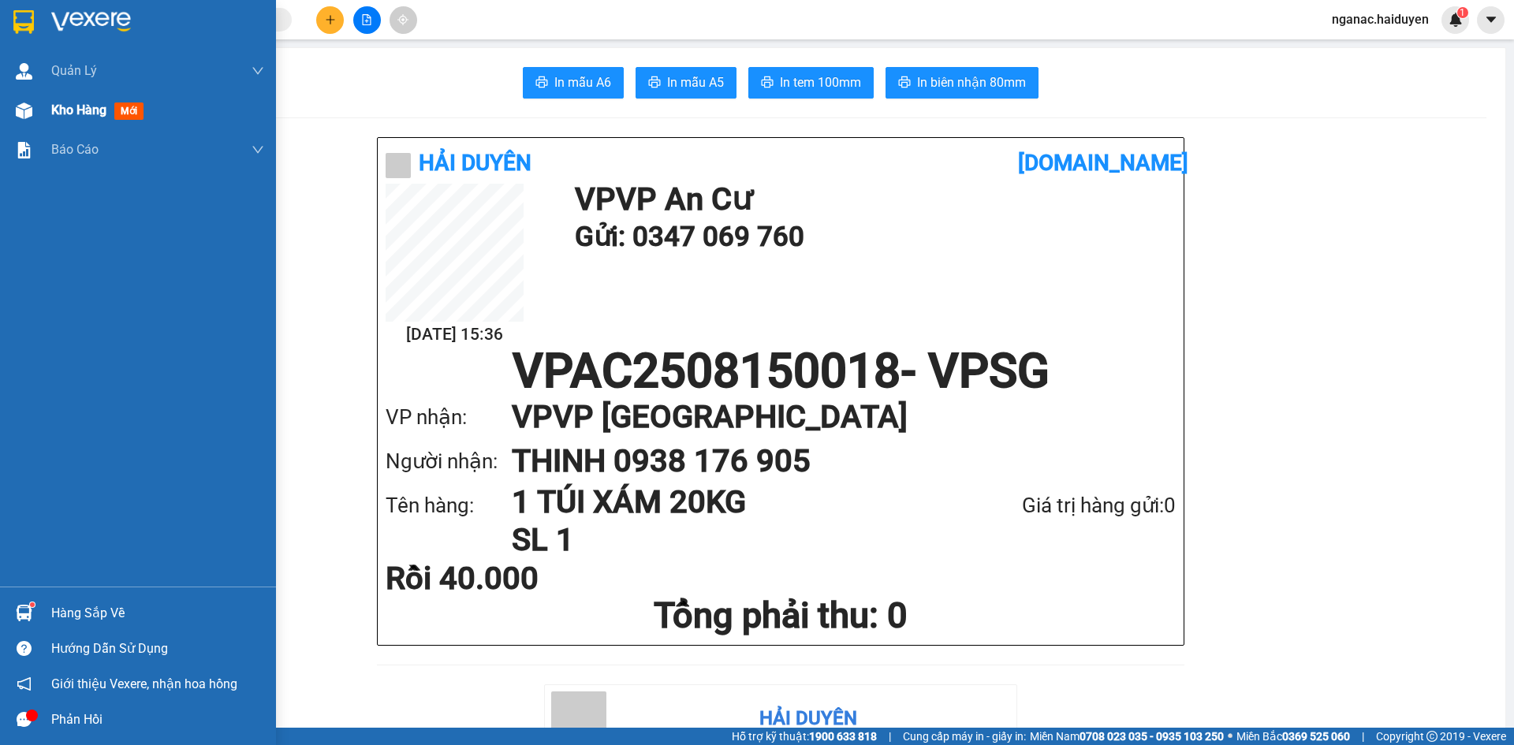
click at [84, 111] on span "Kho hàng" at bounding box center [78, 109] width 55 height 15
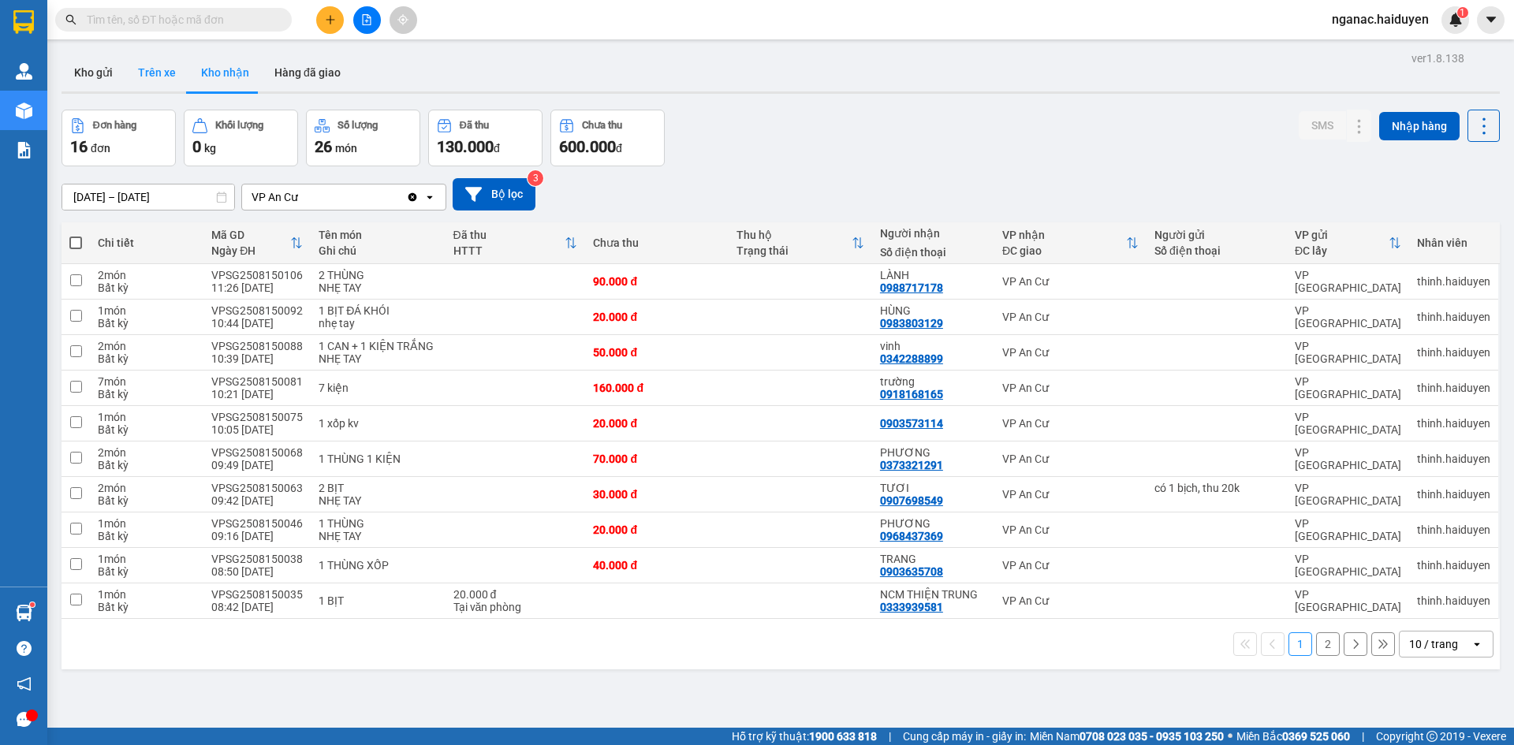
click at [151, 71] on button "Trên xe" at bounding box center [156, 73] width 63 height 38
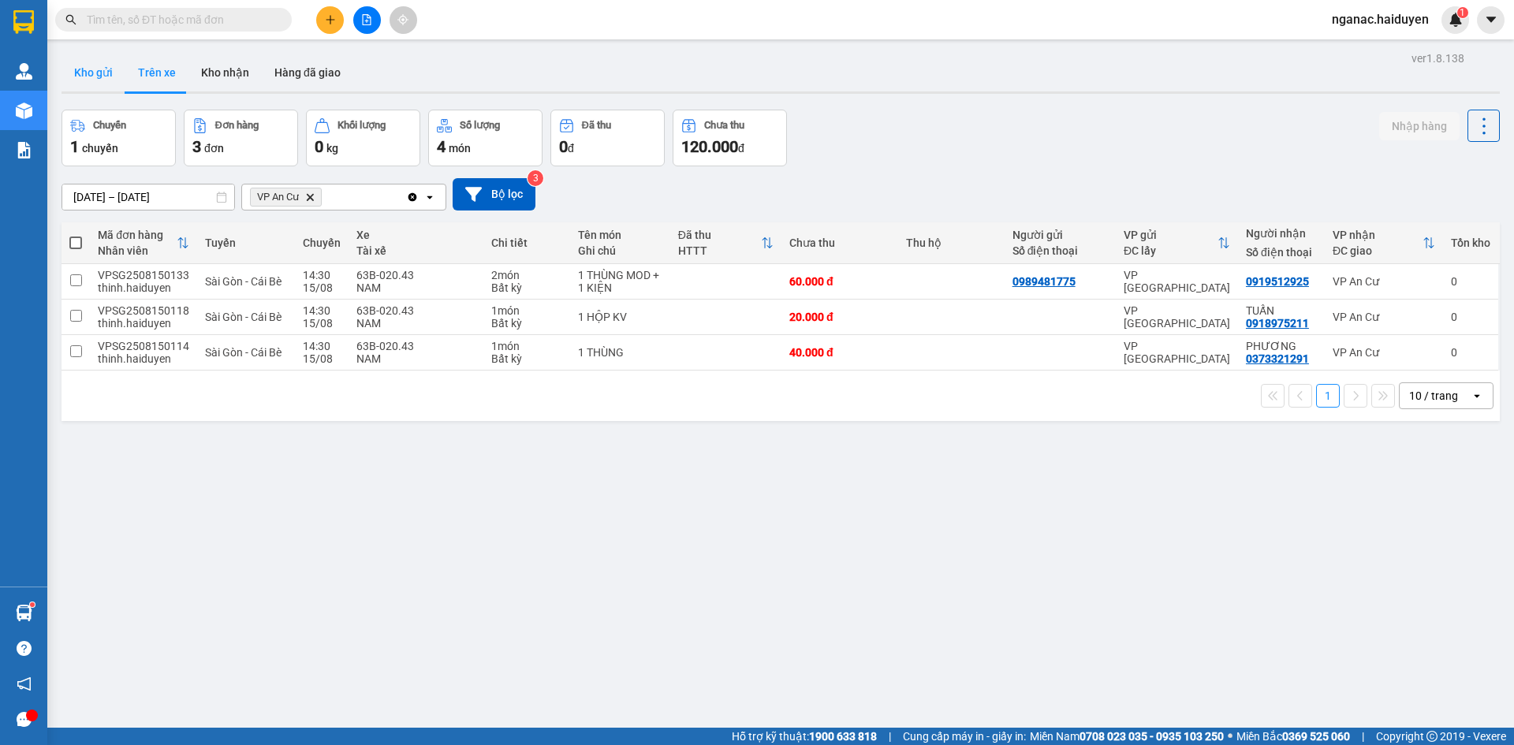
click at [88, 76] on button "Kho gửi" at bounding box center [93, 73] width 64 height 38
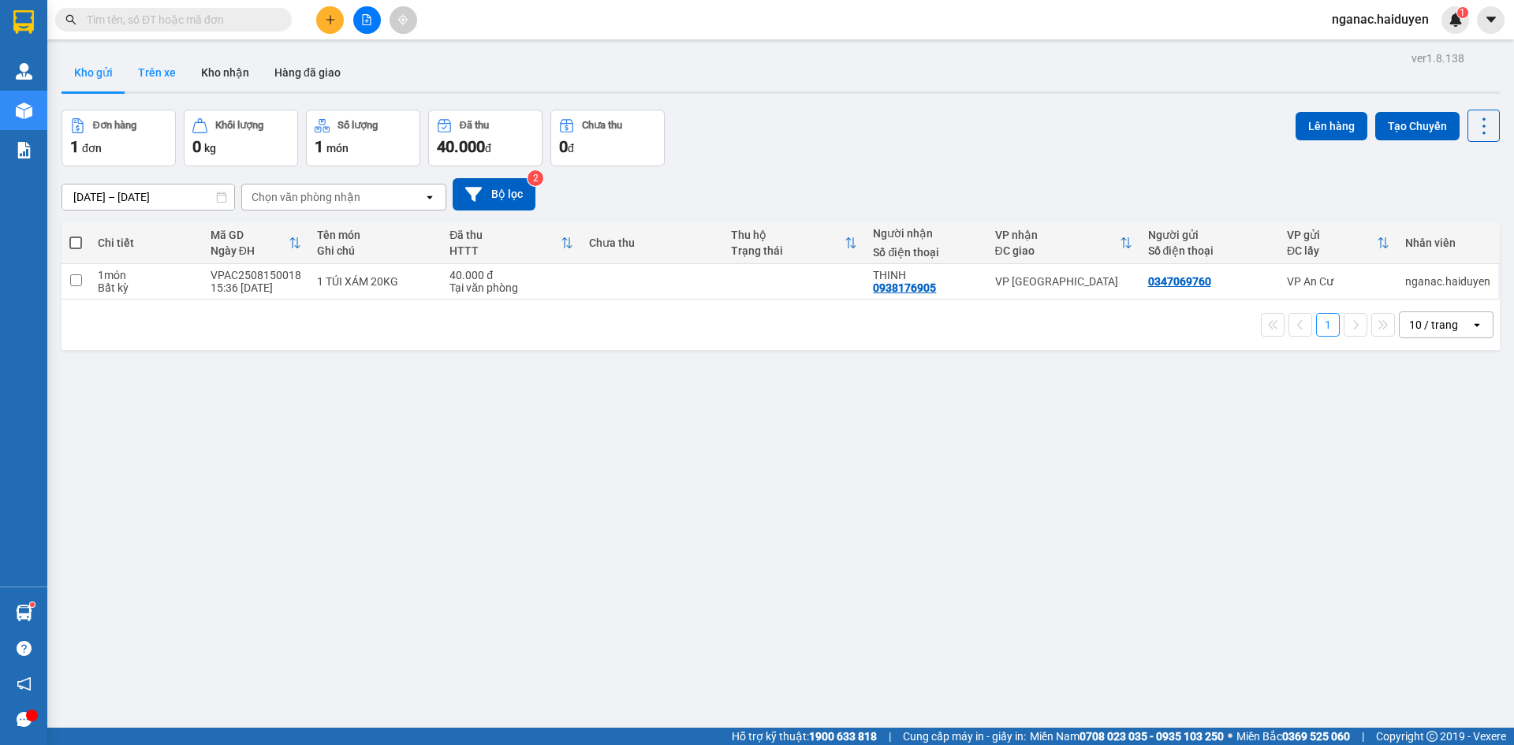
click at [158, 64] on button "Trên xe" at bounding box center [156, 73] width 63 height 38
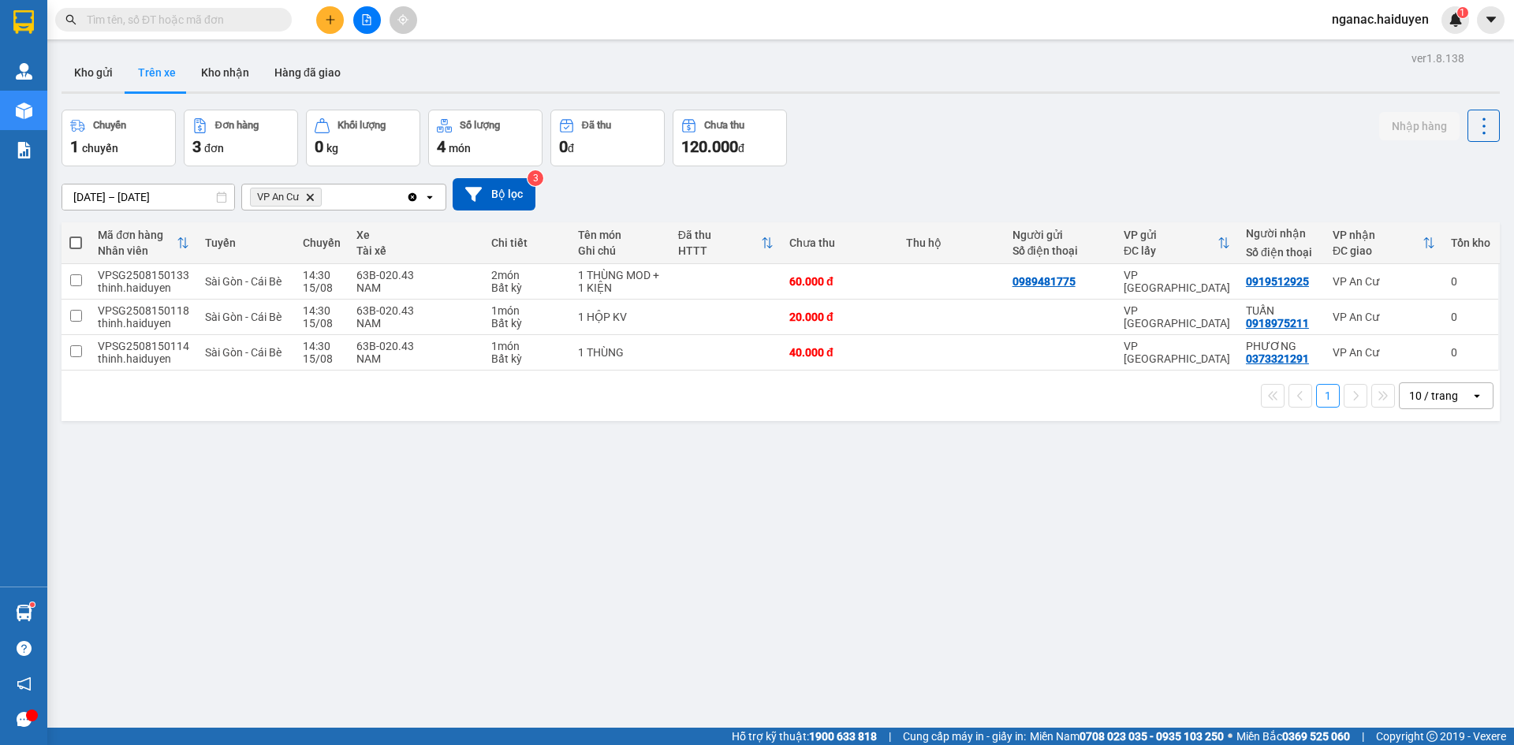
click at [488, 658] on div "ver 1.8.138 Kho gửi Trên xe Kho nhận Hàng đã giao Chuyến 1 chuyến Đơn hàng 3 đơ…" at bounding box center [780, 419] width 1451 height 745
click at [484, 581] on div "ver 1.8.138 Kho gửi Trên xe Kho nhận Hàng đã giao Chuyến 1 chuyến Đơn hàng 3 đơ…" at bounding box center [780, 419] width 1451 height 745
click at [217, 64] on button "Kho nhận" at bounding box center [224, 73] width 73 height 38
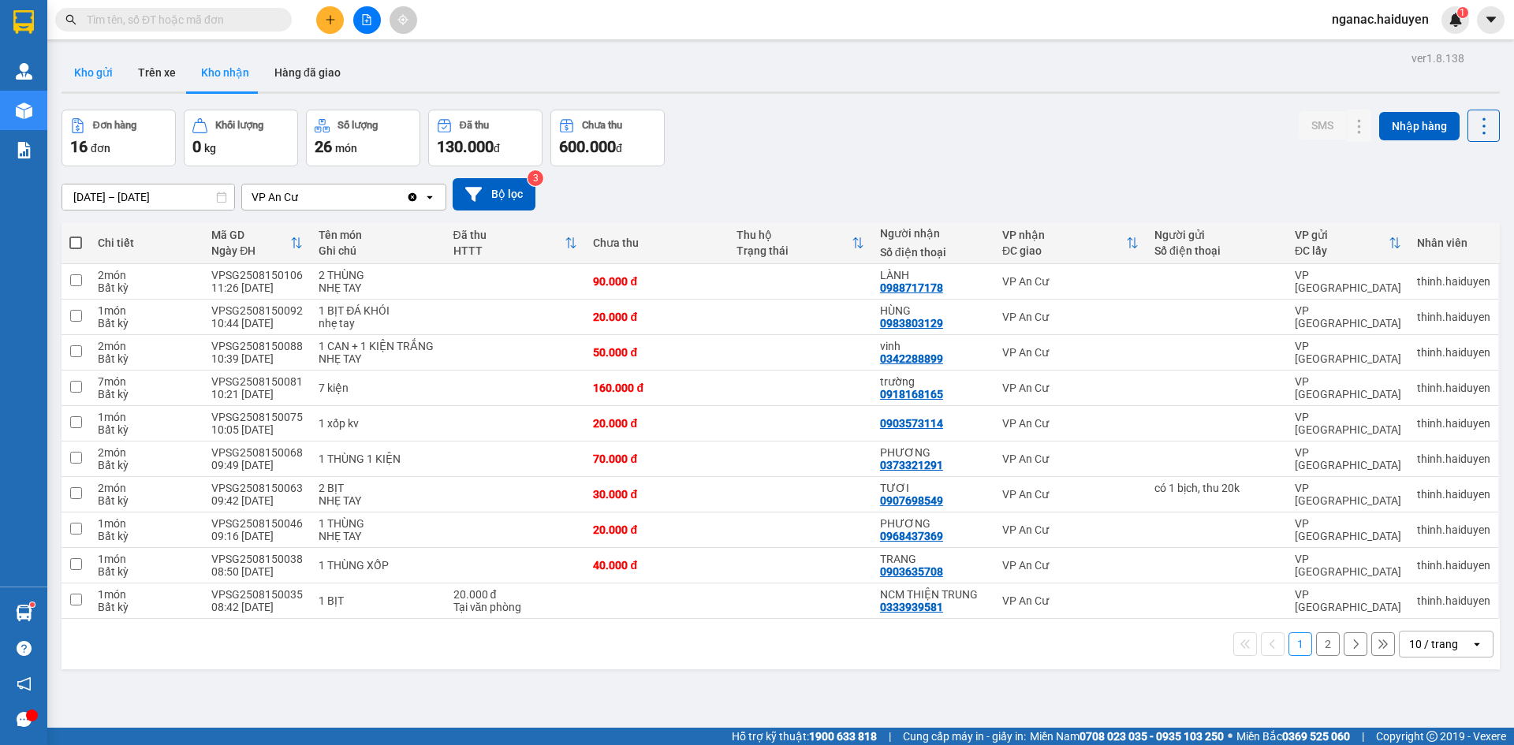
click at [87, 63] on button "Kho gửi" at bounding box center [93, 73] width 64 height 38
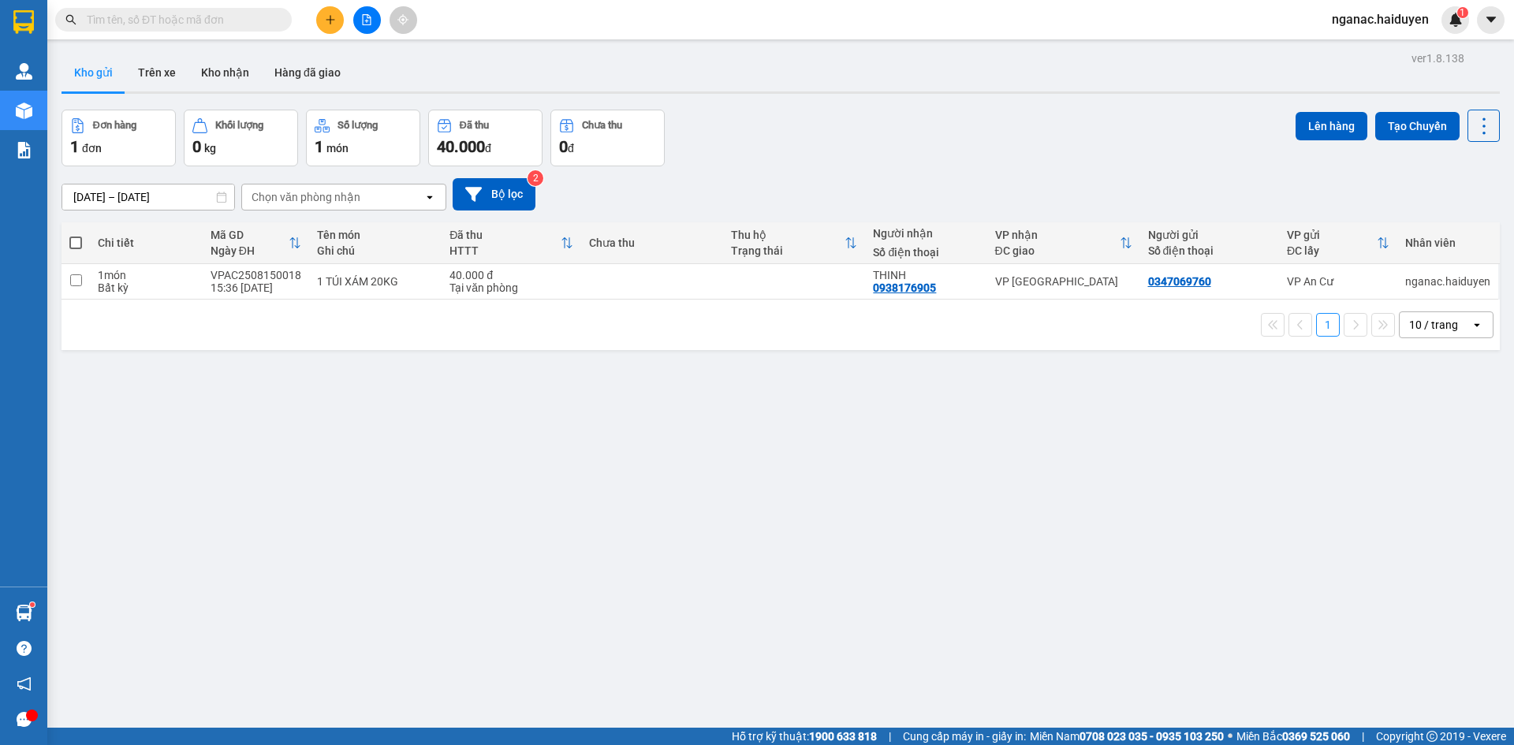
drag, startPoint x: 773, startPoint y: 650, endPoint x: 725, endPoint y: 641, distance: 49.0
click at [754, 650] on div "ver 1.8.138 Kho gửi Trên xe Kho nhận Hàng đã giao Đơn hàng 1 đơn Khối lượng 0 k…" at bounding box center [780, 419] width 1451 height 745
click at [152, 69] on button "Trên xe" at bounding box center [156, 73] width 63 height 38
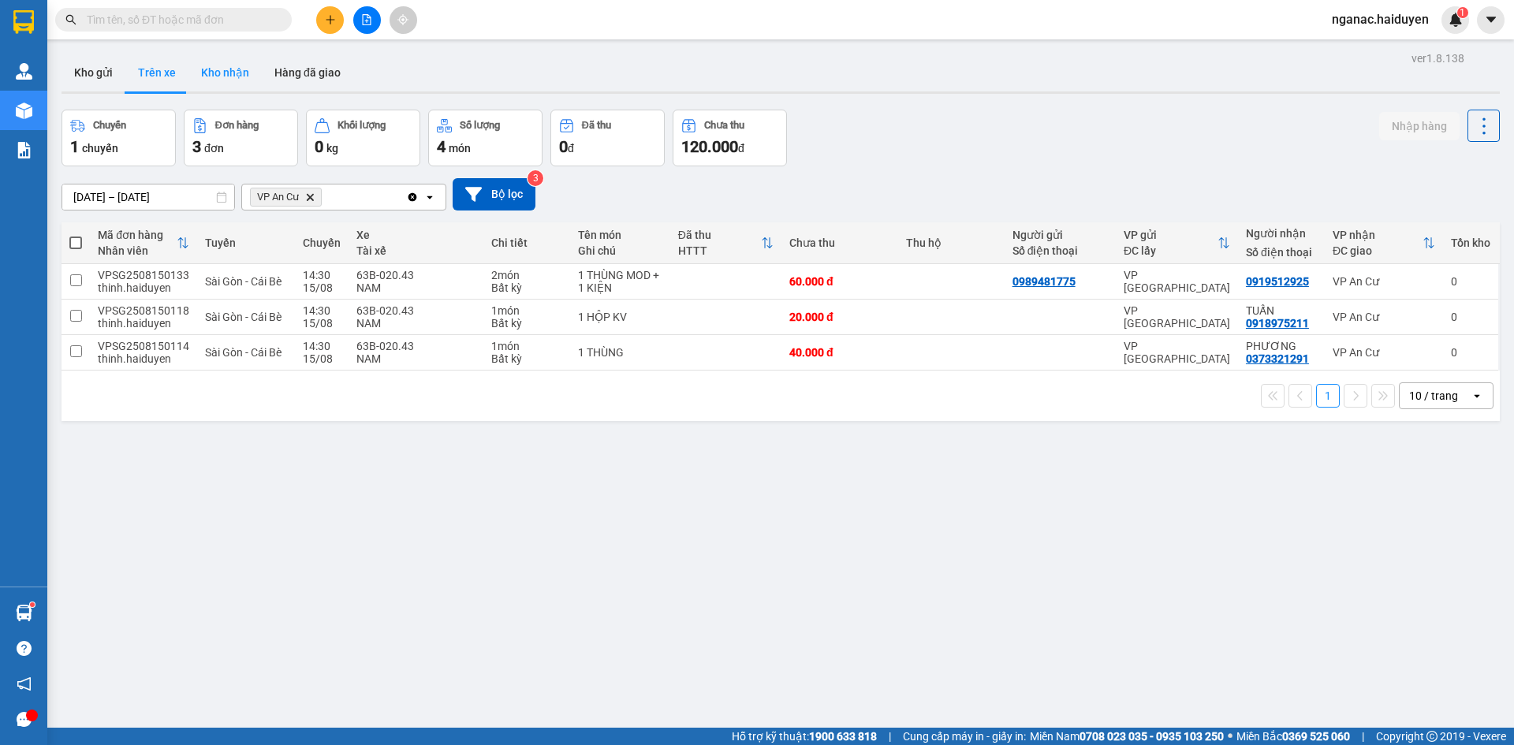
click at [225, 65] on button "Kho nhận" at bounding box center [224, 73] width 73 height 38
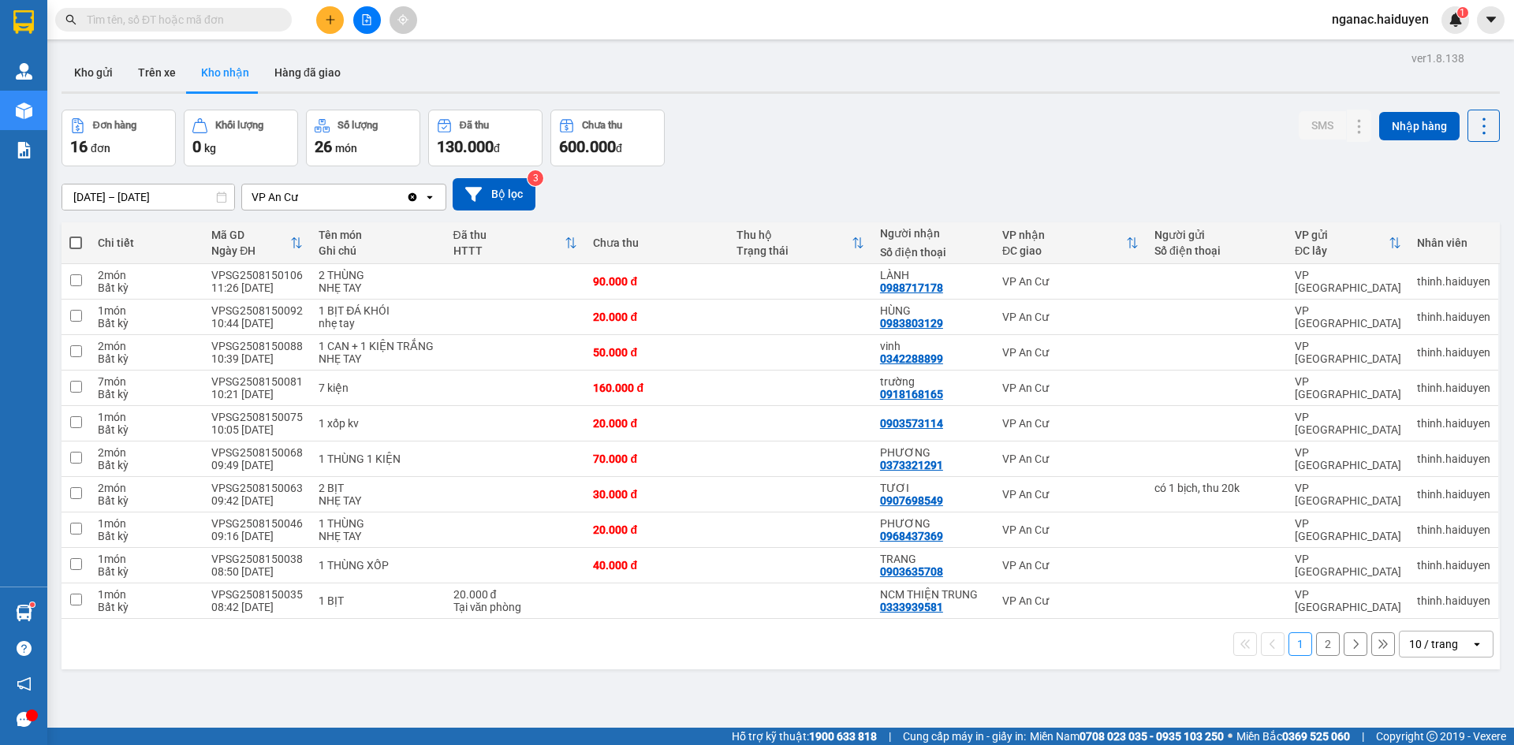
click at [561, 691] on div "ver 1.8.138 Kho gửi Trên xe Kho nhận Hàng đã giao Đơn hàng 16 đơn Khối lượng 0 …" at bounding box center [780, 419] width 1451 height 745
click at [1322, 318] on icon at bounding box center [1327, 316] width 11 height 11
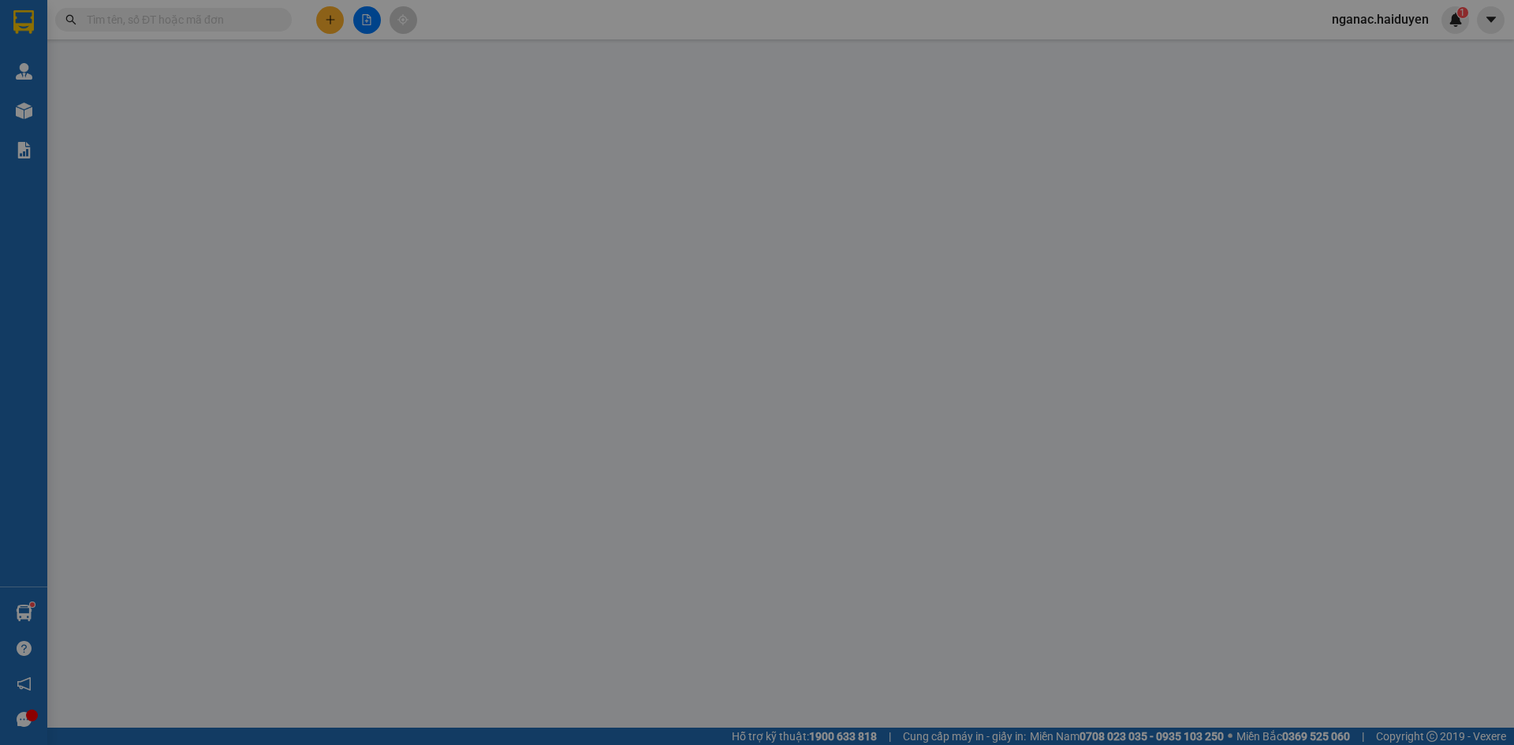
type input "0983803129"
type input "HÙNG"
type input "20.000"
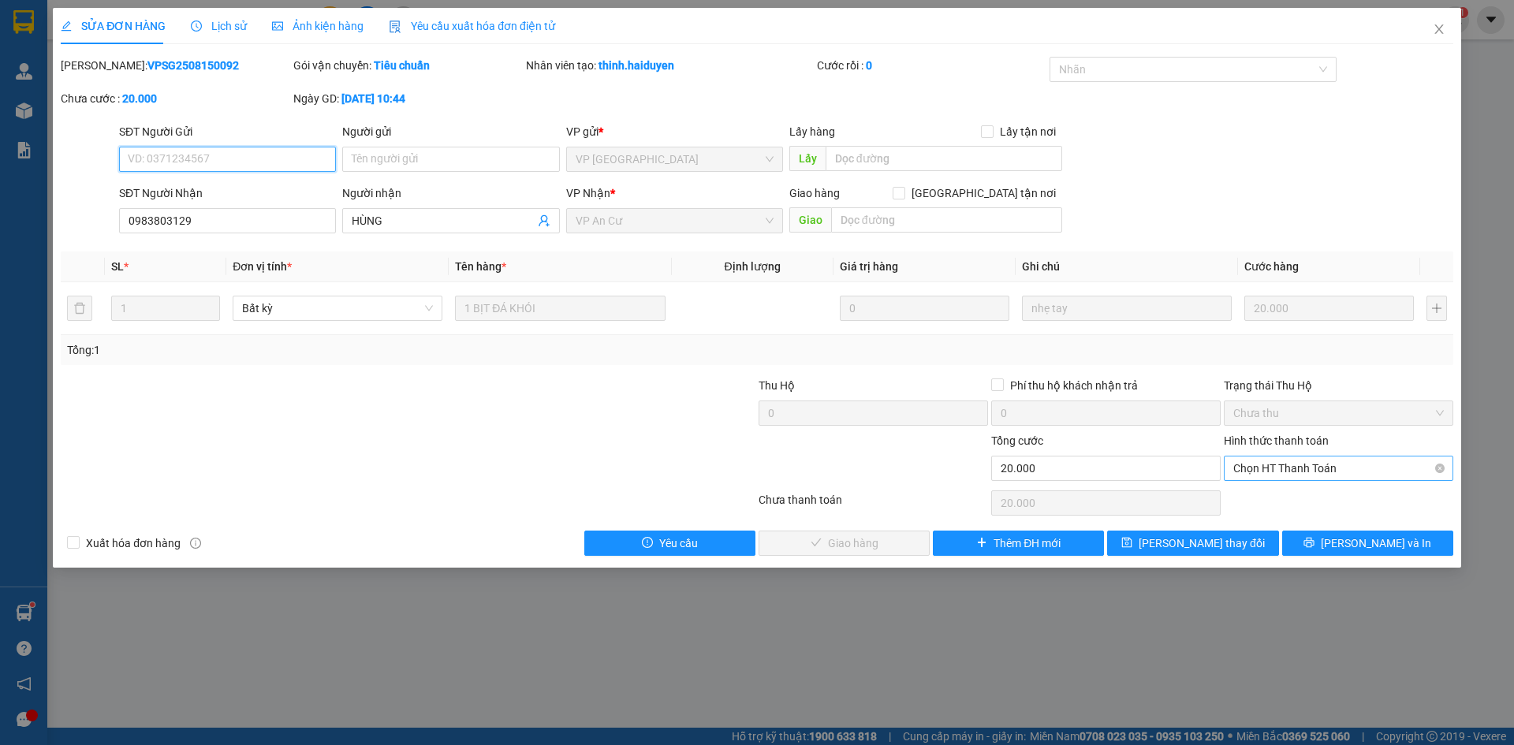
click at [1269, 473] on span "Chọn HT Thanh Toán" at bounding box center [1338, 469] width 211 height 24
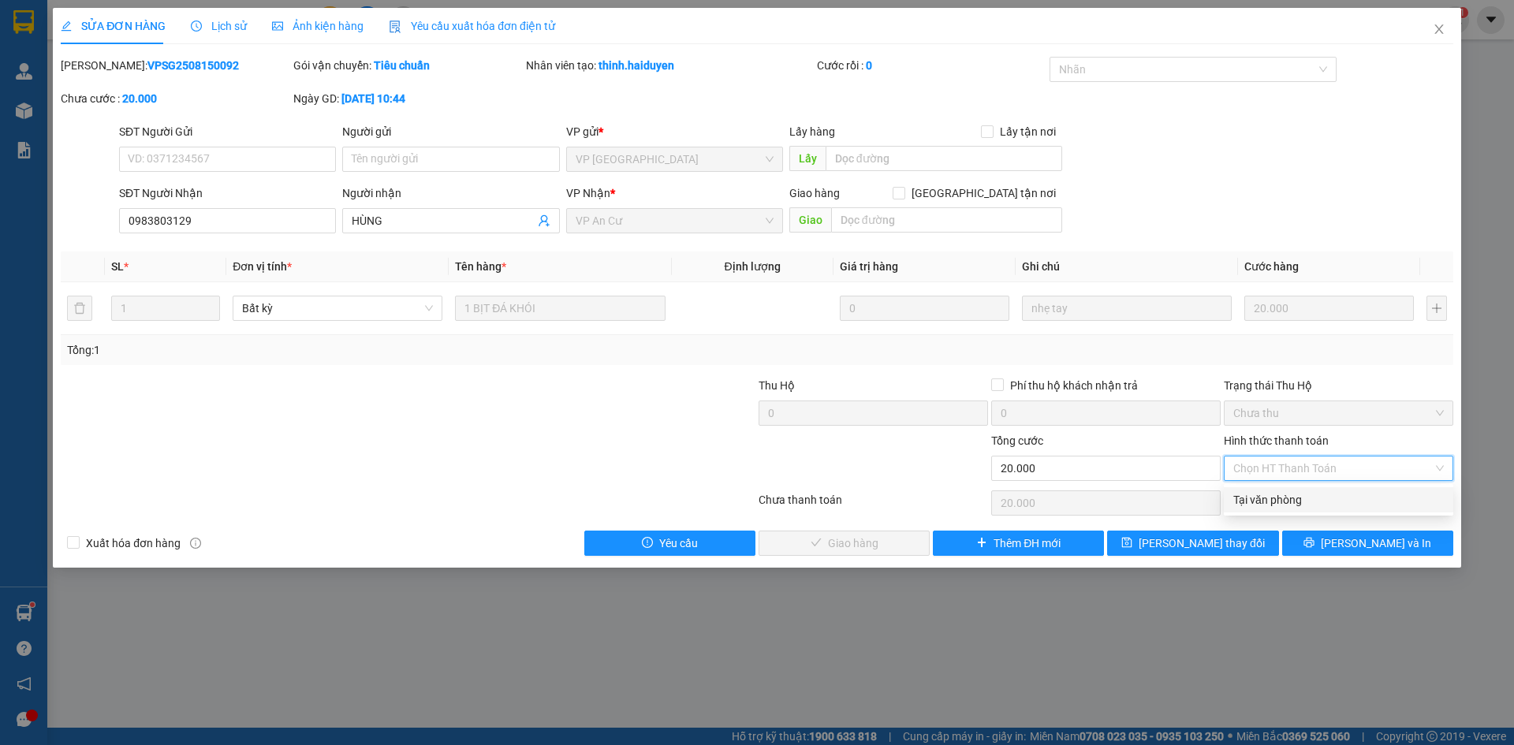
click at [1272, 501] on div "Tại văn phòng" at bounding box center [1338, 499] width 211 height 17
type input "0"
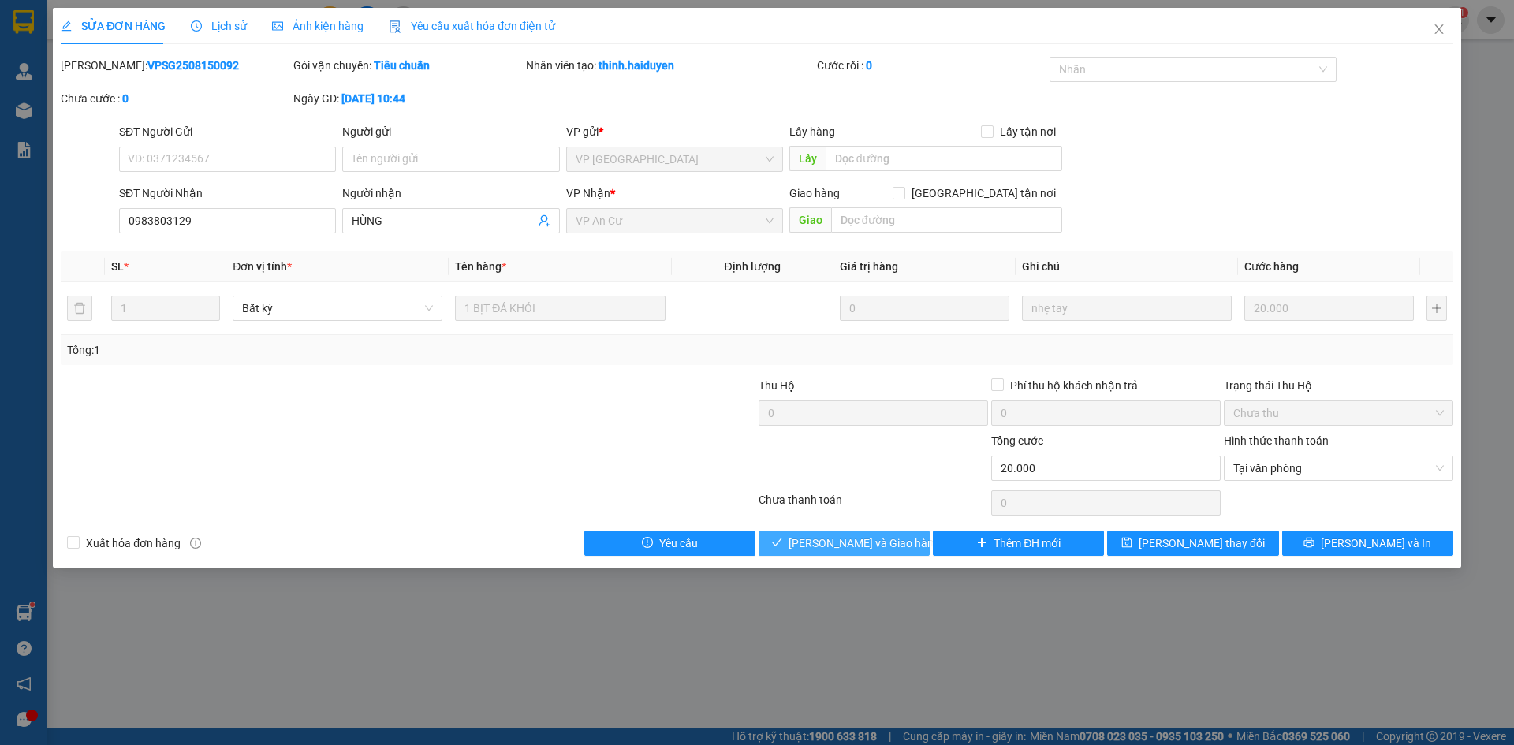
click at [839, 538] on span "[PERSON_NAME] và Giao hàng" at bounding box center [863, 543] width 151 height 17
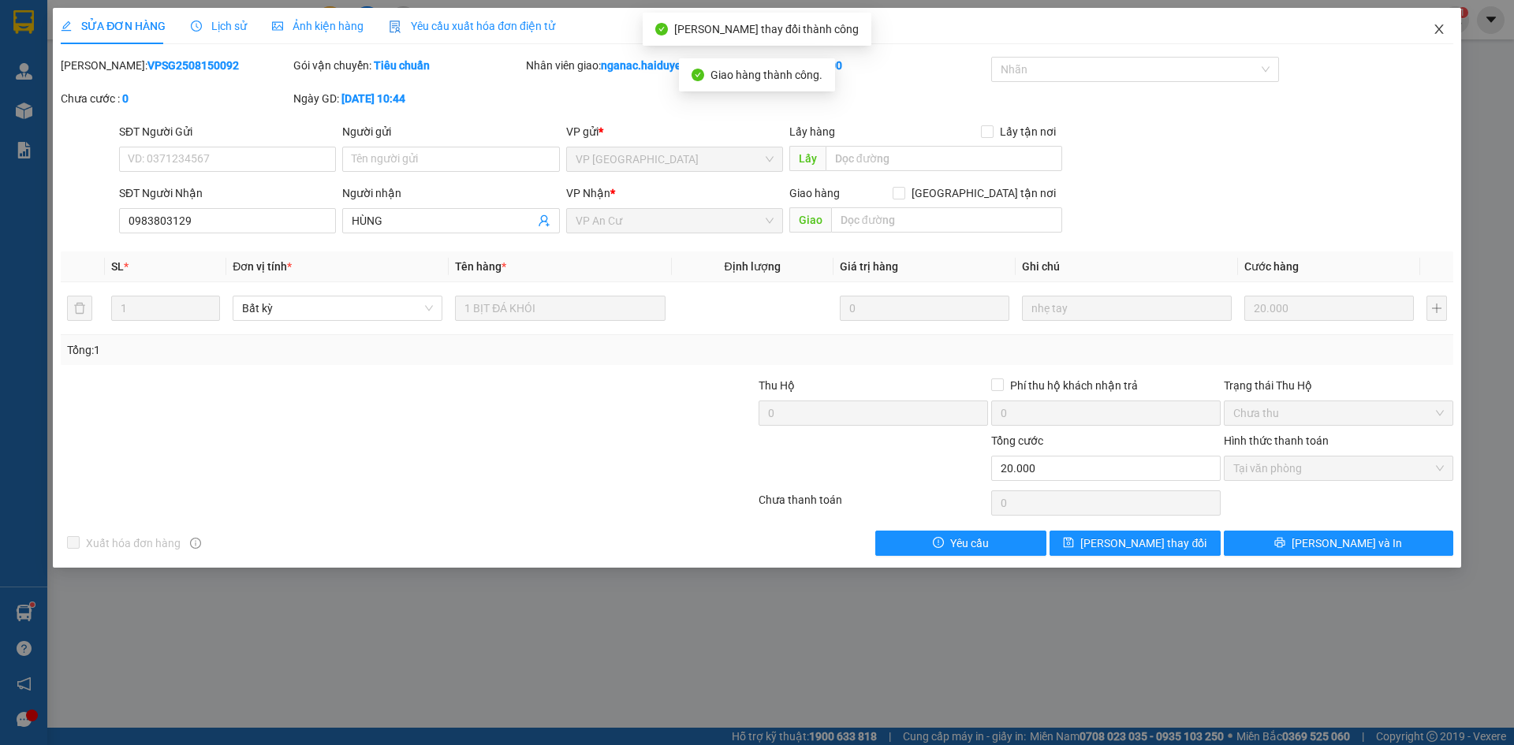
click at [1438, 27] on icon "close" at bounding box center [1439, 29] width 13 height 13
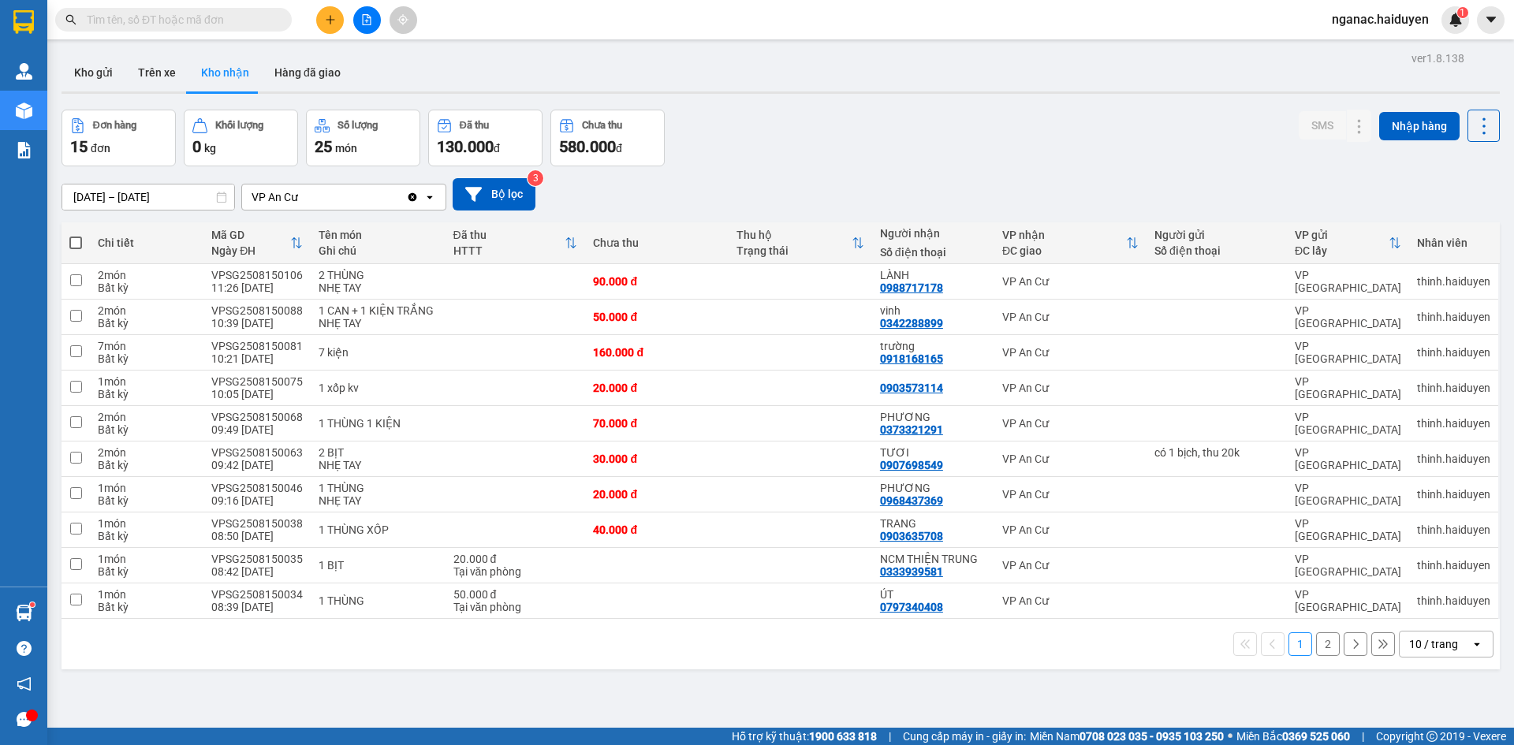
click at [1316, 647] on button "2" at bounding box center [1328, 644] width 24 height 24
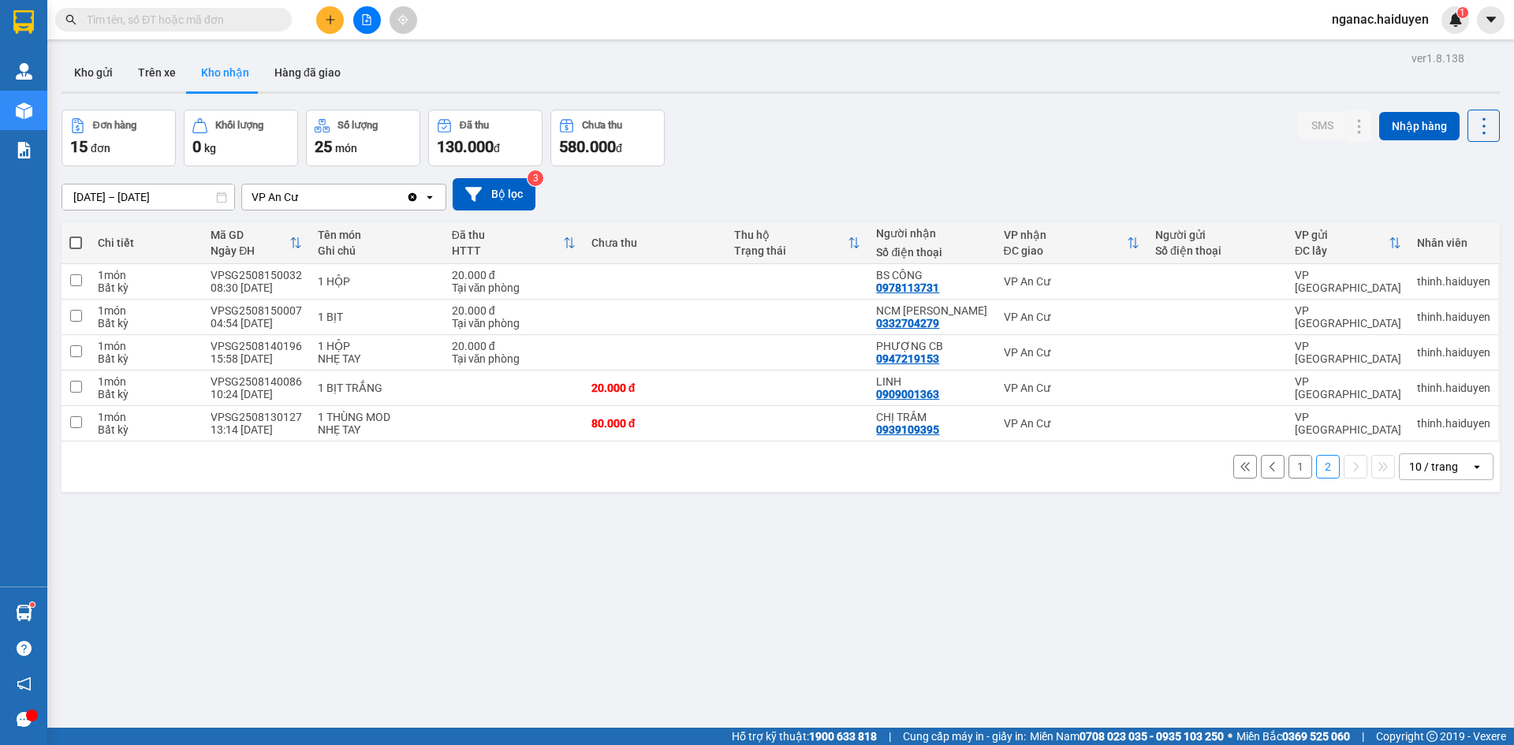
click at [1294, 465] on button "1" at bounding box center [1300, 467] width 24 height 24
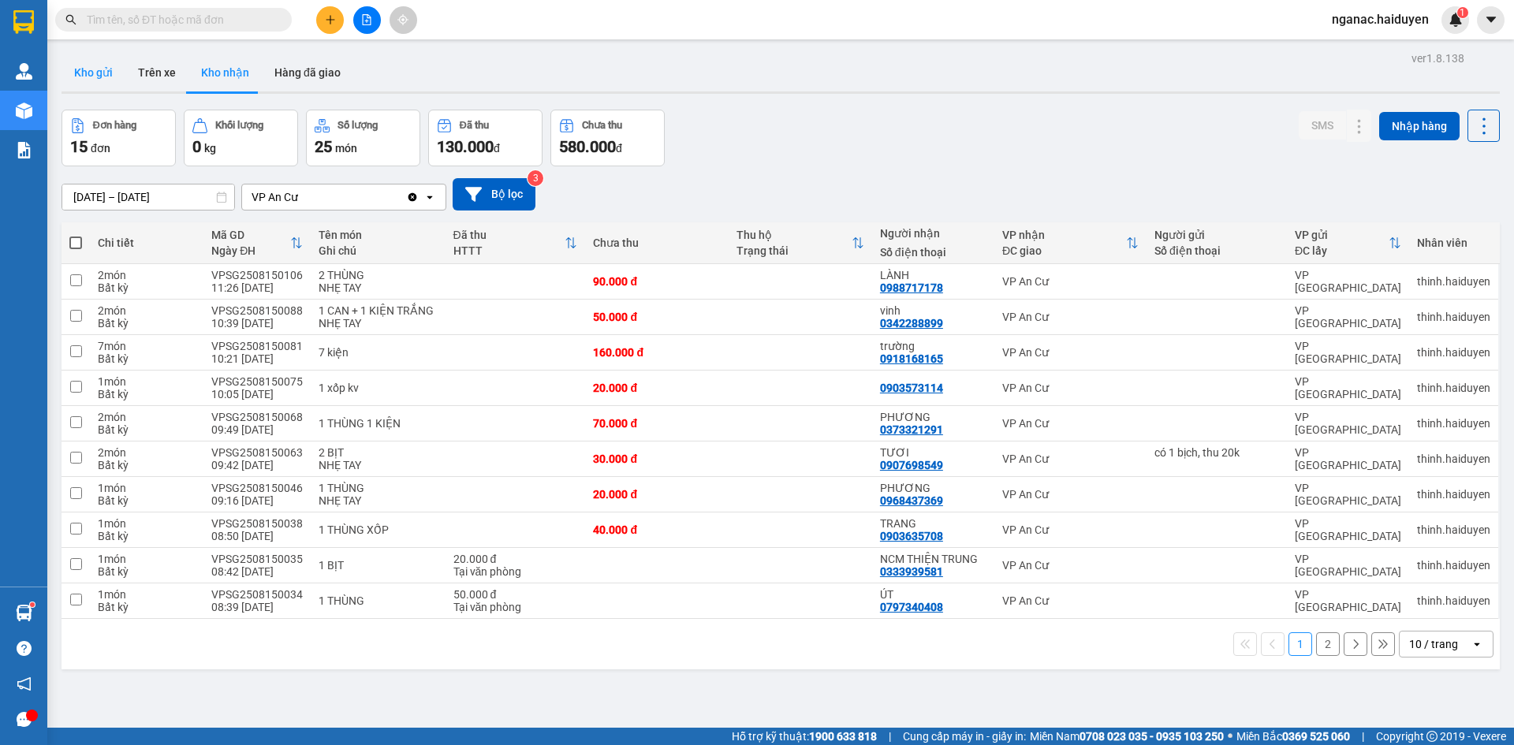
click at [84, 77] on button "Kho gửi" at bounding box center [93, 73] width 64 height 38
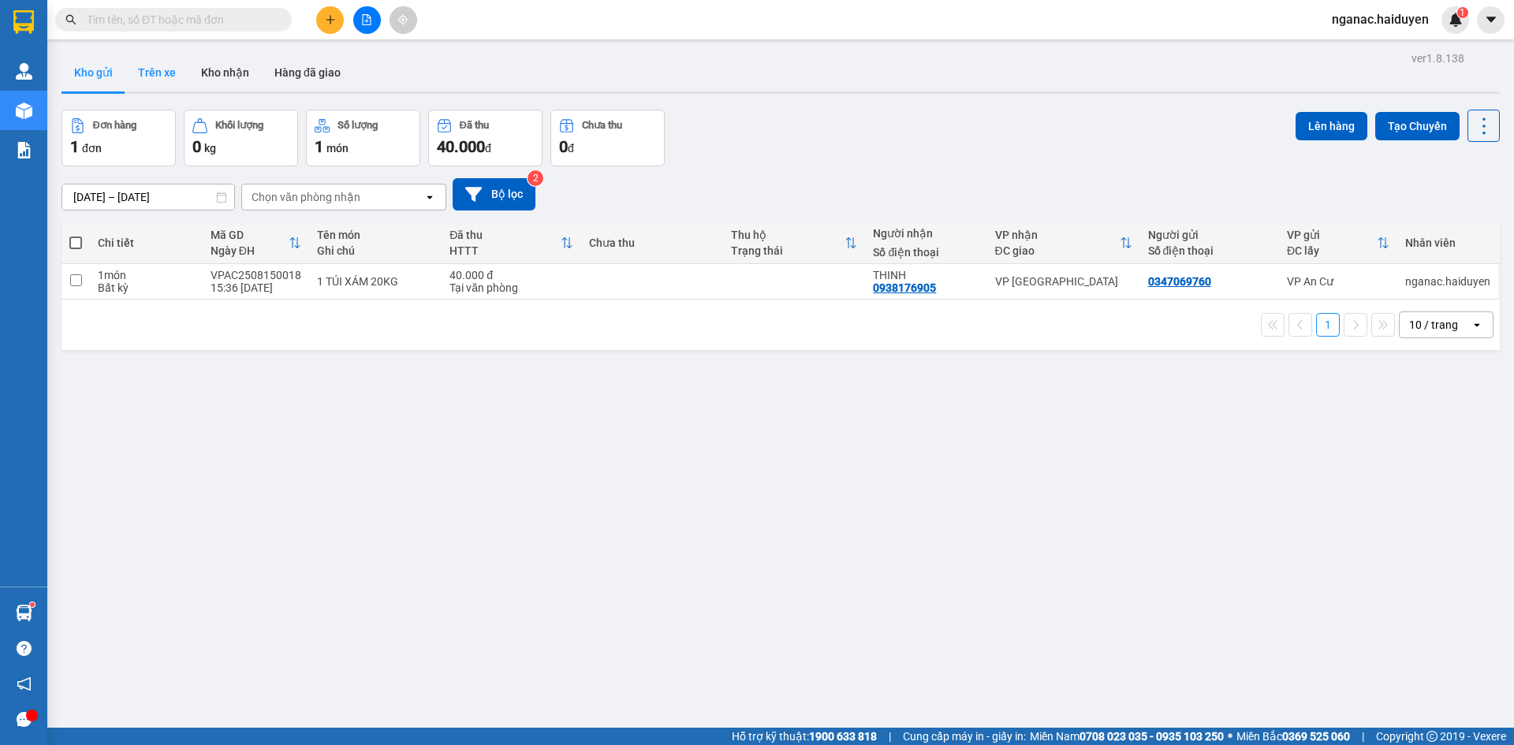
click at [163, 69] on button "Trên xe" at bounding box center [156, 73] width 63 height 38
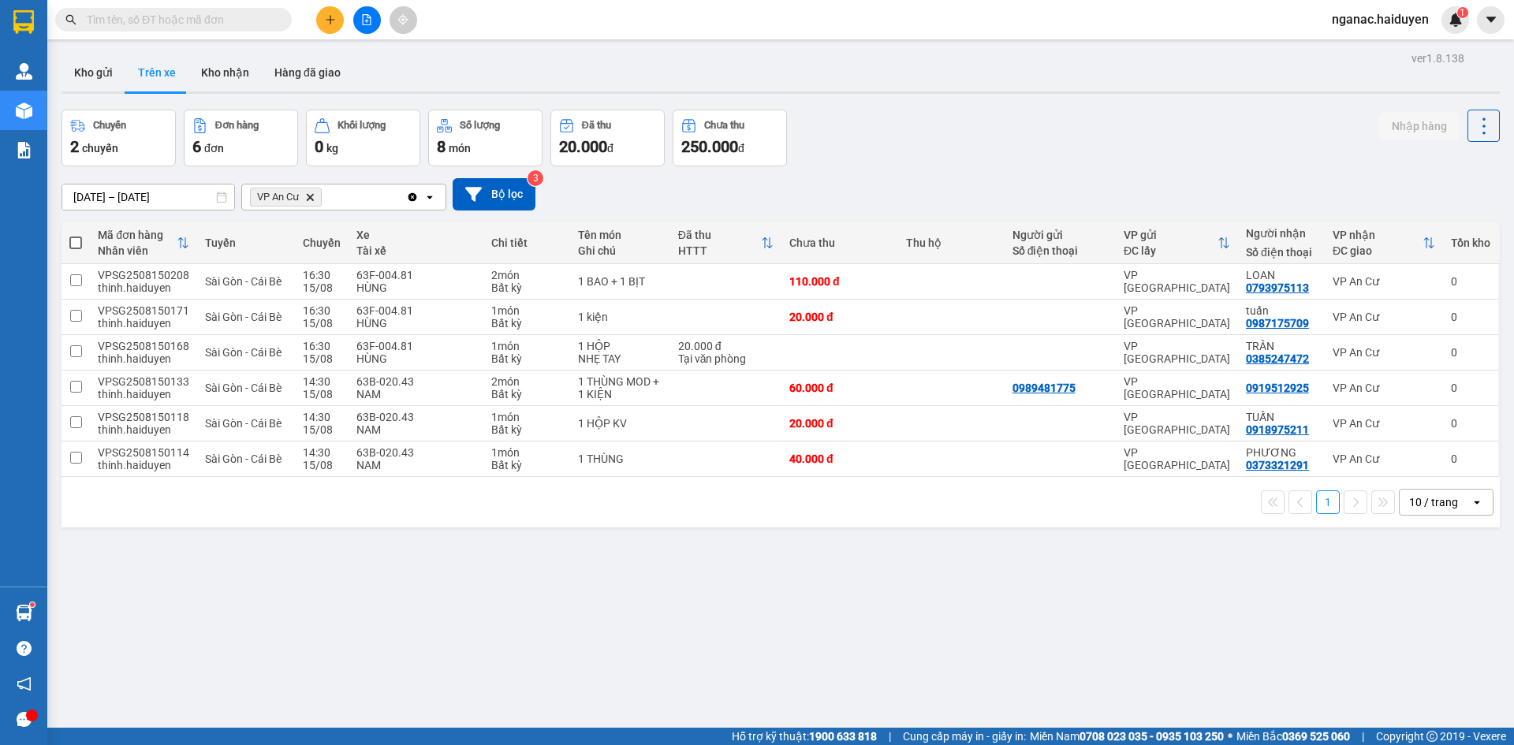
drag, startPoint x: 286, startPoint y: 636, endPoint x: 235, endPoint y: 592, distance: 67.6
click at [286, 636] on div "ver 1.8.138 Kho gửi Trên xe Kho nhận Hàng đã giao Chuyến 2 chuyến Đơn hàng 6 đơ…" at bounding box center [780, 419] width 1451 height 745
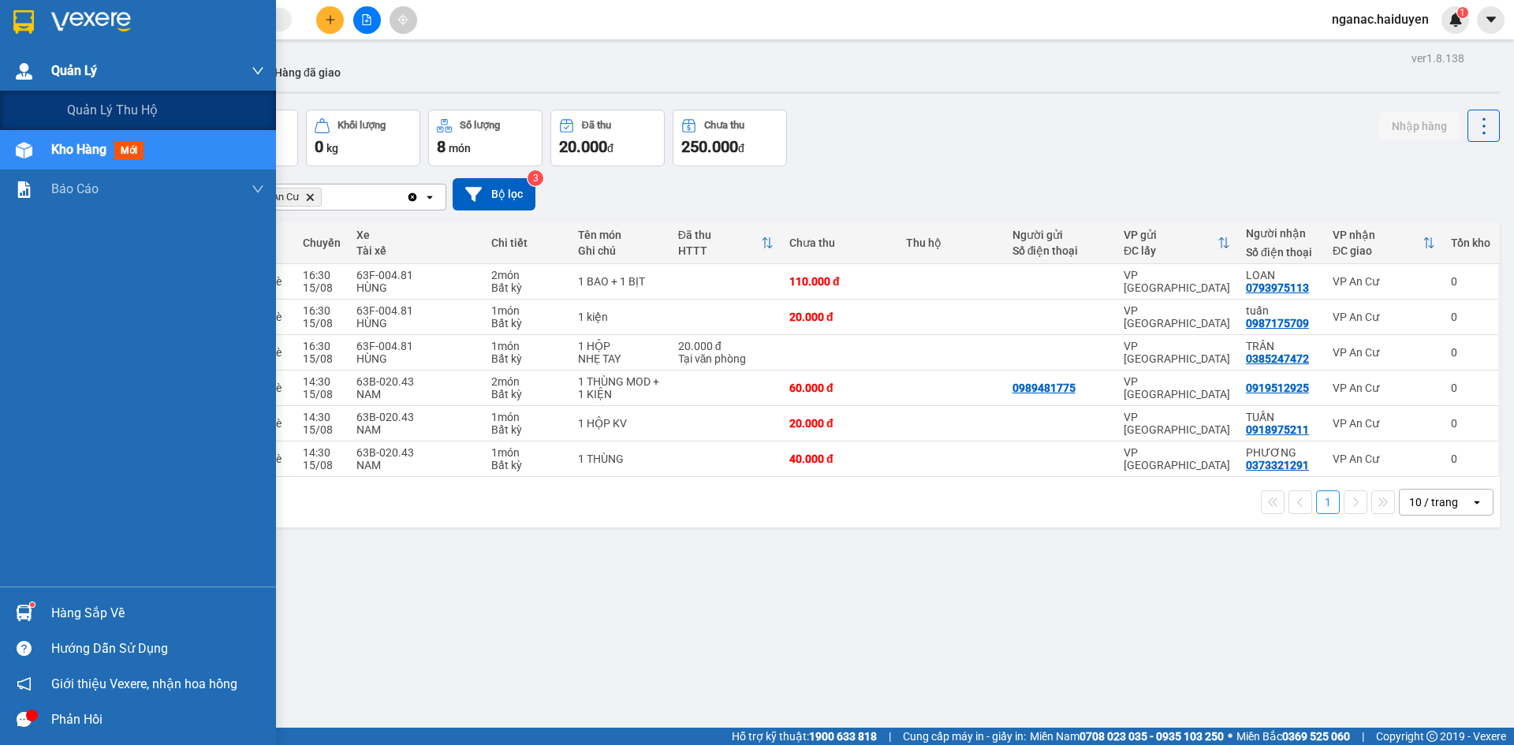
click at [89, 63] on span "Quản Lý" at bounding box center [74, 71] width 46 height 20
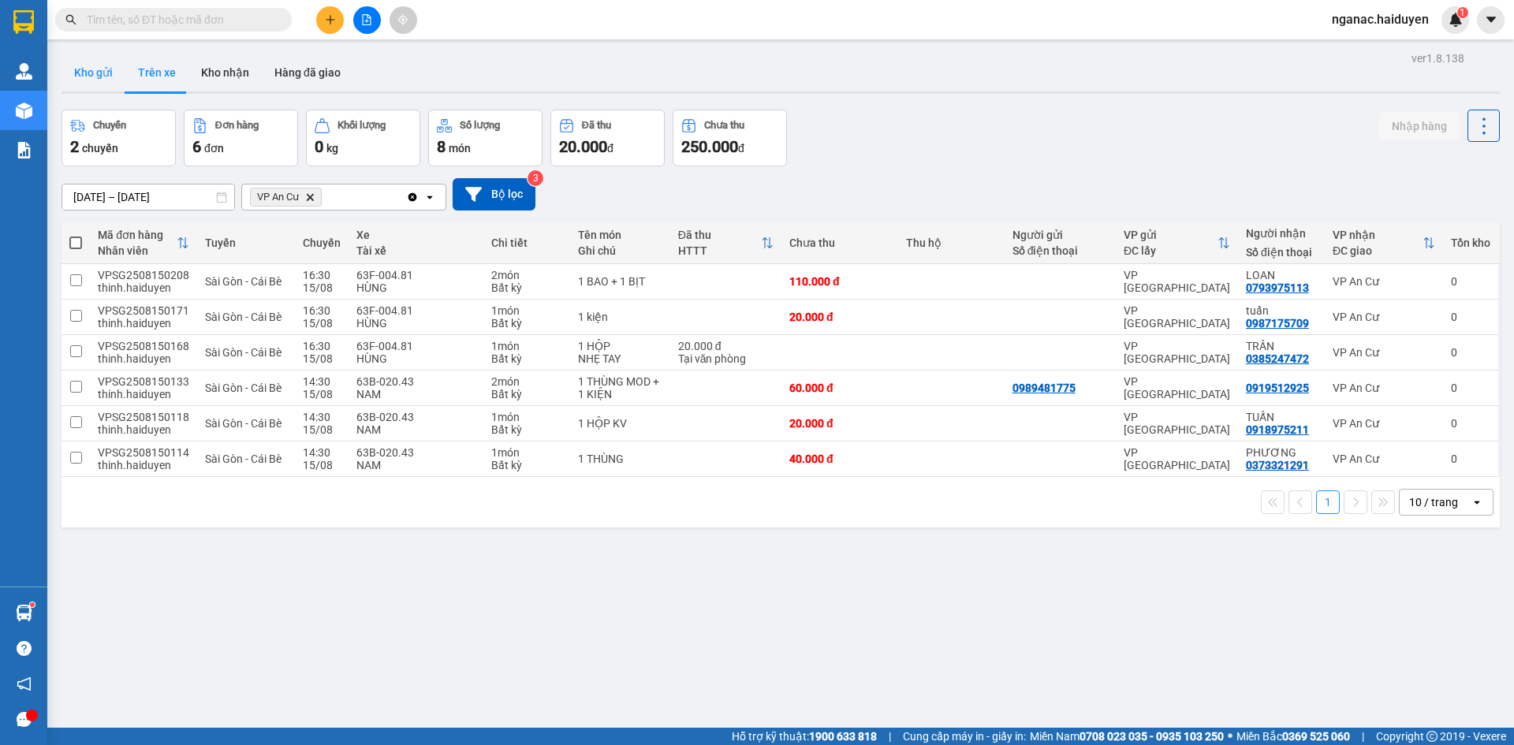
click at [77, 72] on button "Kho gửi" at bounding box center [93, 73] width 64 height 38
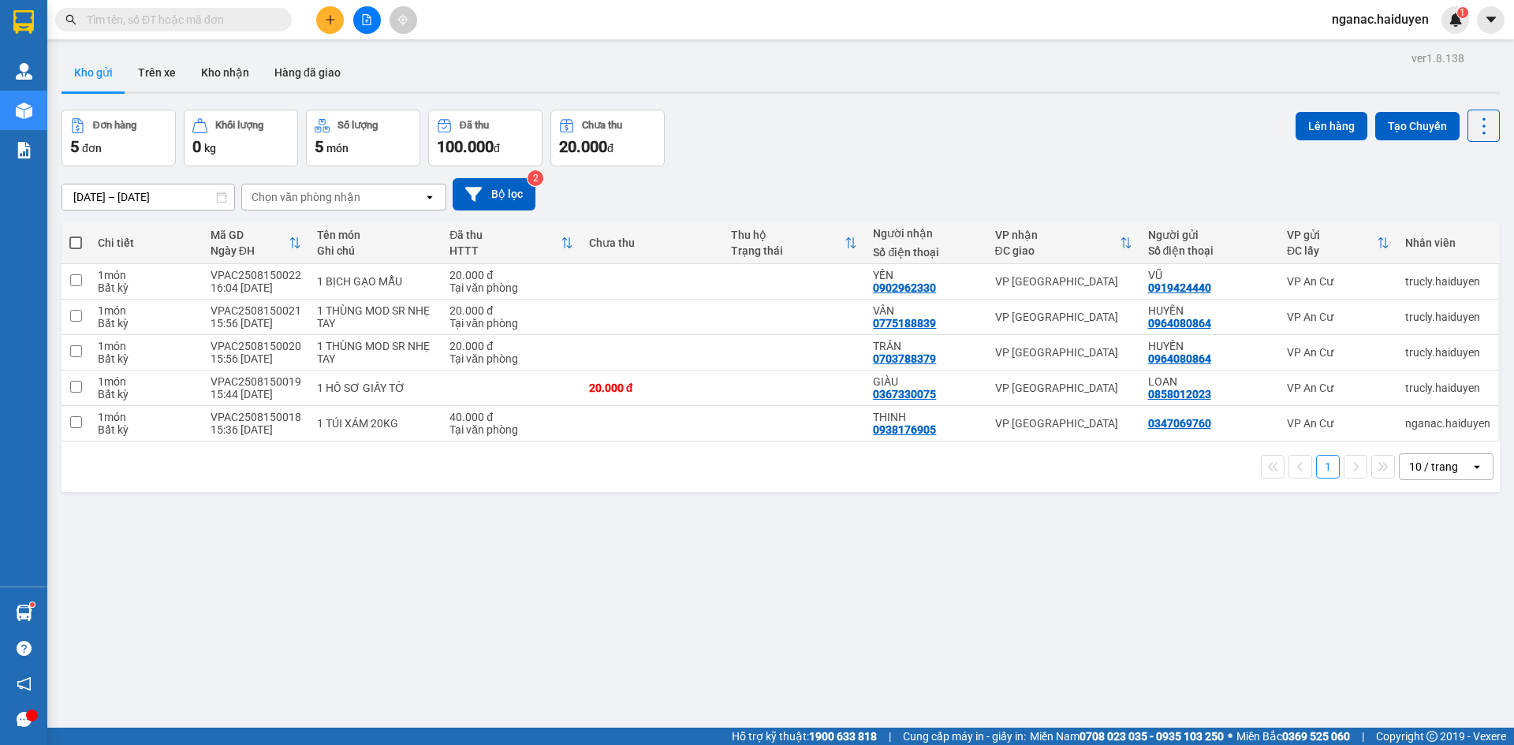
click at [238, 51] on div "ver 1.8.138 Kho gửi Trên xe Kho nhận Hàng đã giao Đơn hàng 5 đơn Khối lượng 0 k…" at bounding box center [780, 419] width 1451 height 745
click at [221, 68] on button "Kho nhận" at bounding box center [224, 73] width 73 height 38
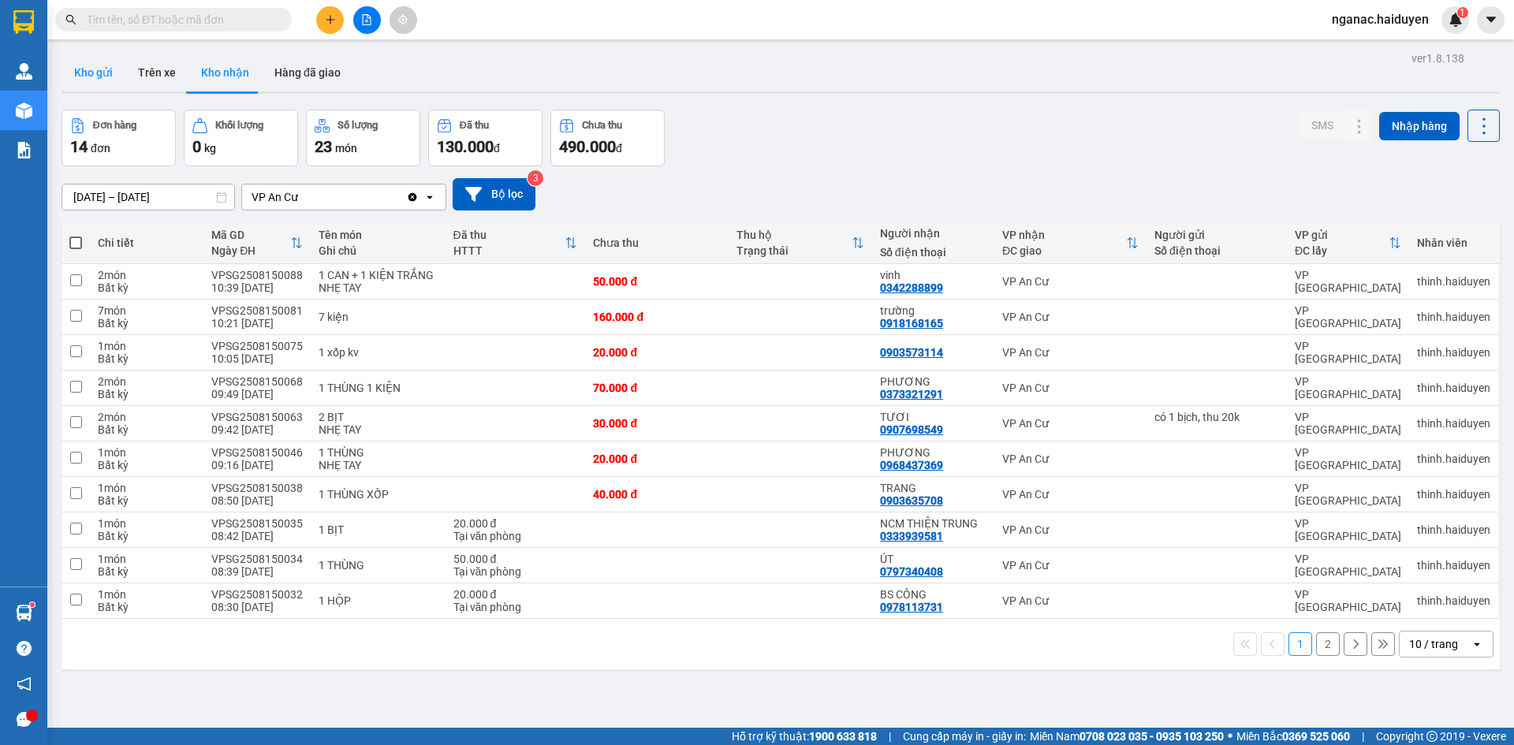
click at [107, 68] on button "Kho gửi" at bounding box center [93, 73] width 64 height 38
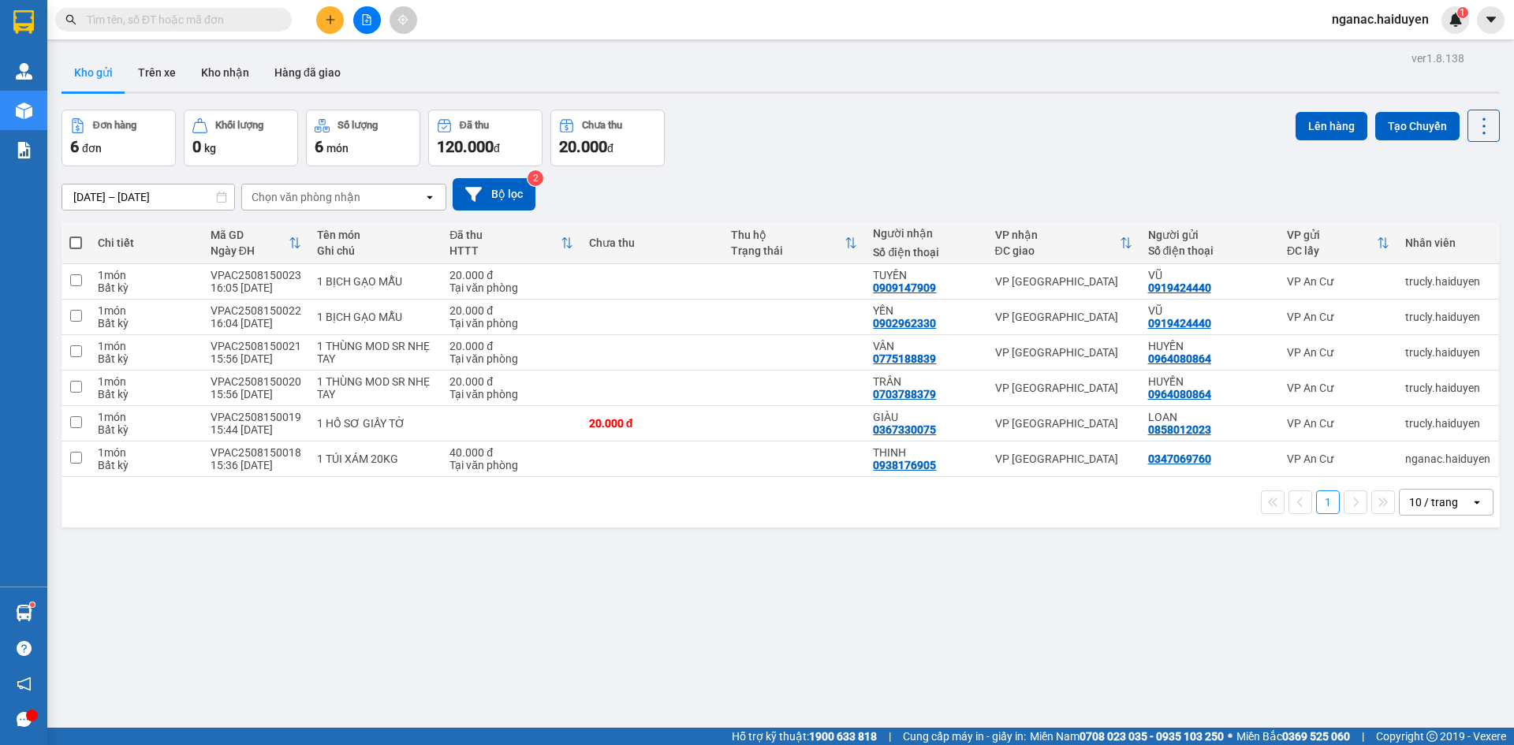
click at [571, 606] on div "ver 1.8.138 Kho gửi Trên xe Kho nhận Hàng đã giao Đơn hàng 6 đơn Khối lượng 0 k…" at bounding box center [780, 419] width 1451 height 745
click at [147, 63] on button "Trên xe" at bounding box center [156, 73] width 63 height 38
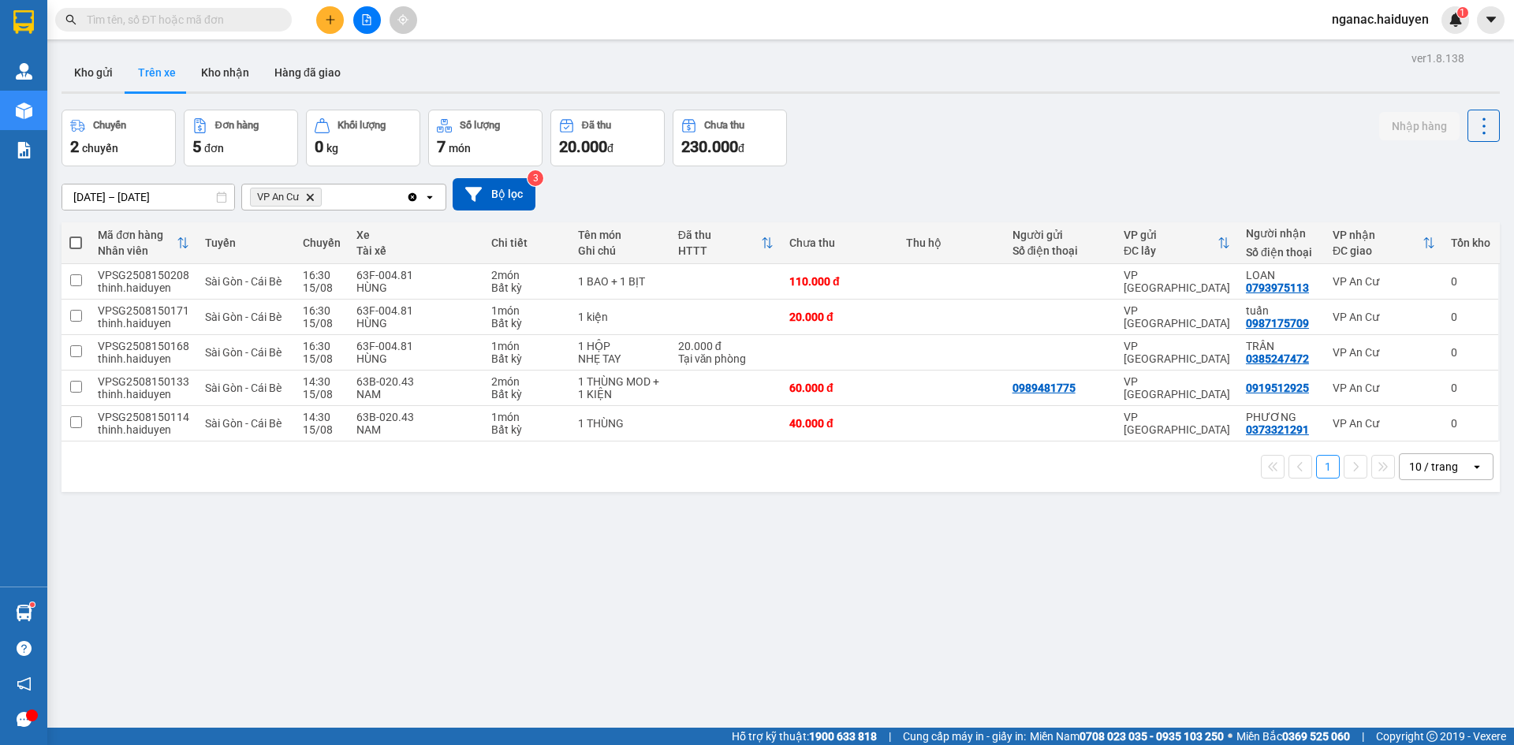
click at [317, 587] on div "ver 1.8.138 Kho gửi Trên xe Kho nhận Hàng đã giao Chuyến 2 chuyến Đơn hàng 5 đơ…" at bounding box center [780, 419] width 1451 height 745
